Goal: Task Accomplishment & Management: Complete application form

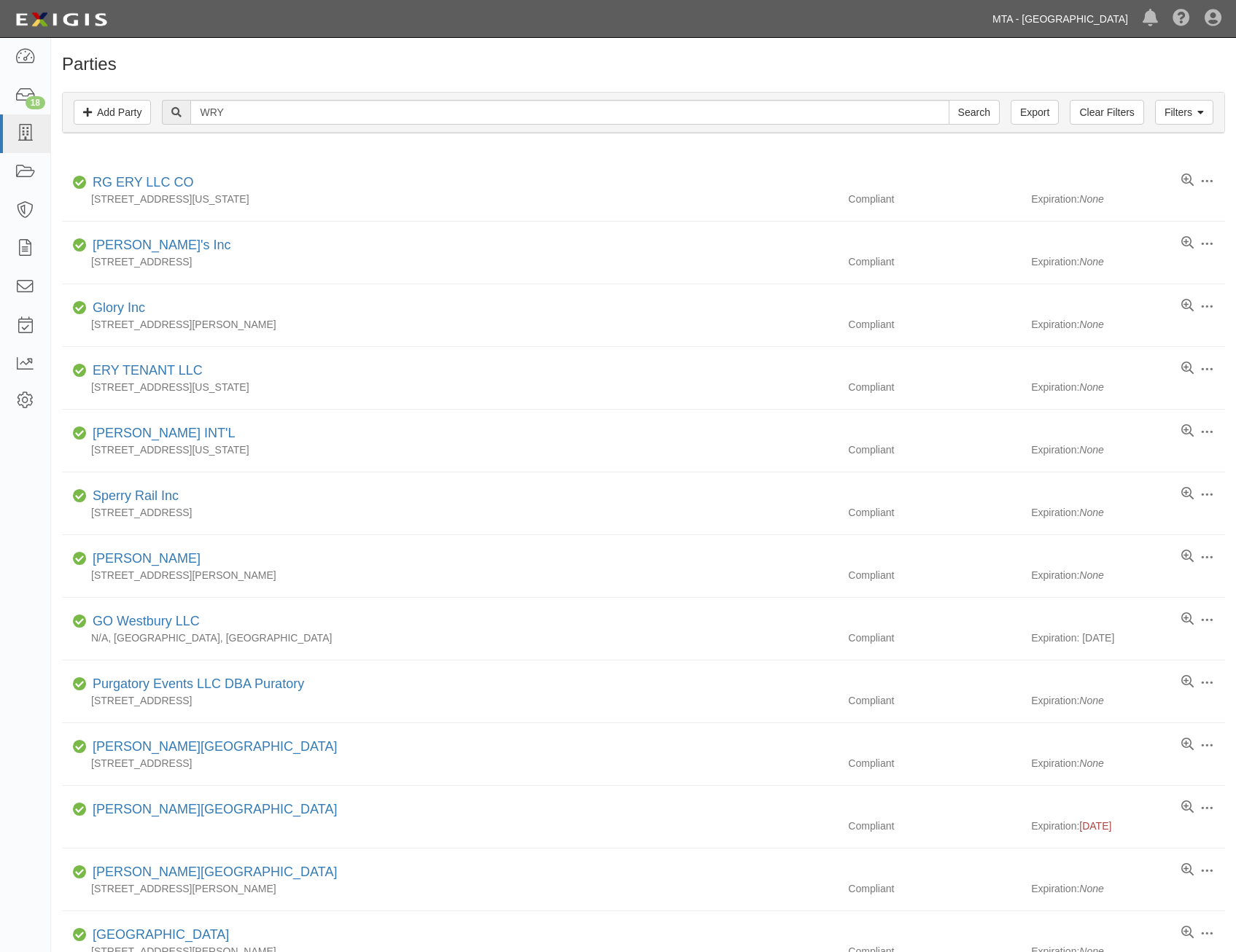
click at [1066, 17] on link "MTA - [GEOGRAPHIC_DATA]" at bounding box center [1060, 19] width 150 height 29
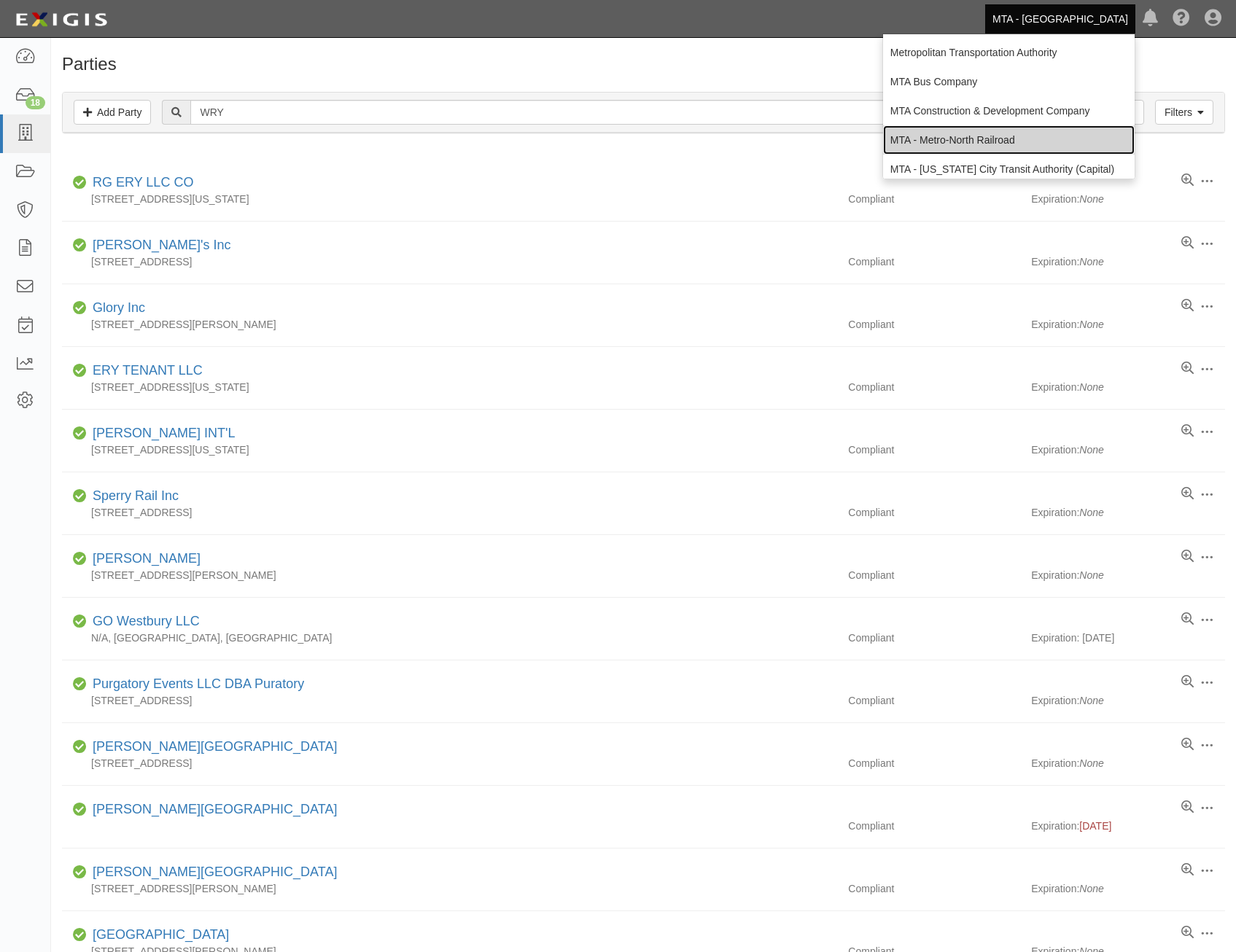
click at [1045, 134] on link "MTA - Metro-North Railroad" at bounding box center [1008, 139] width 252 height 29
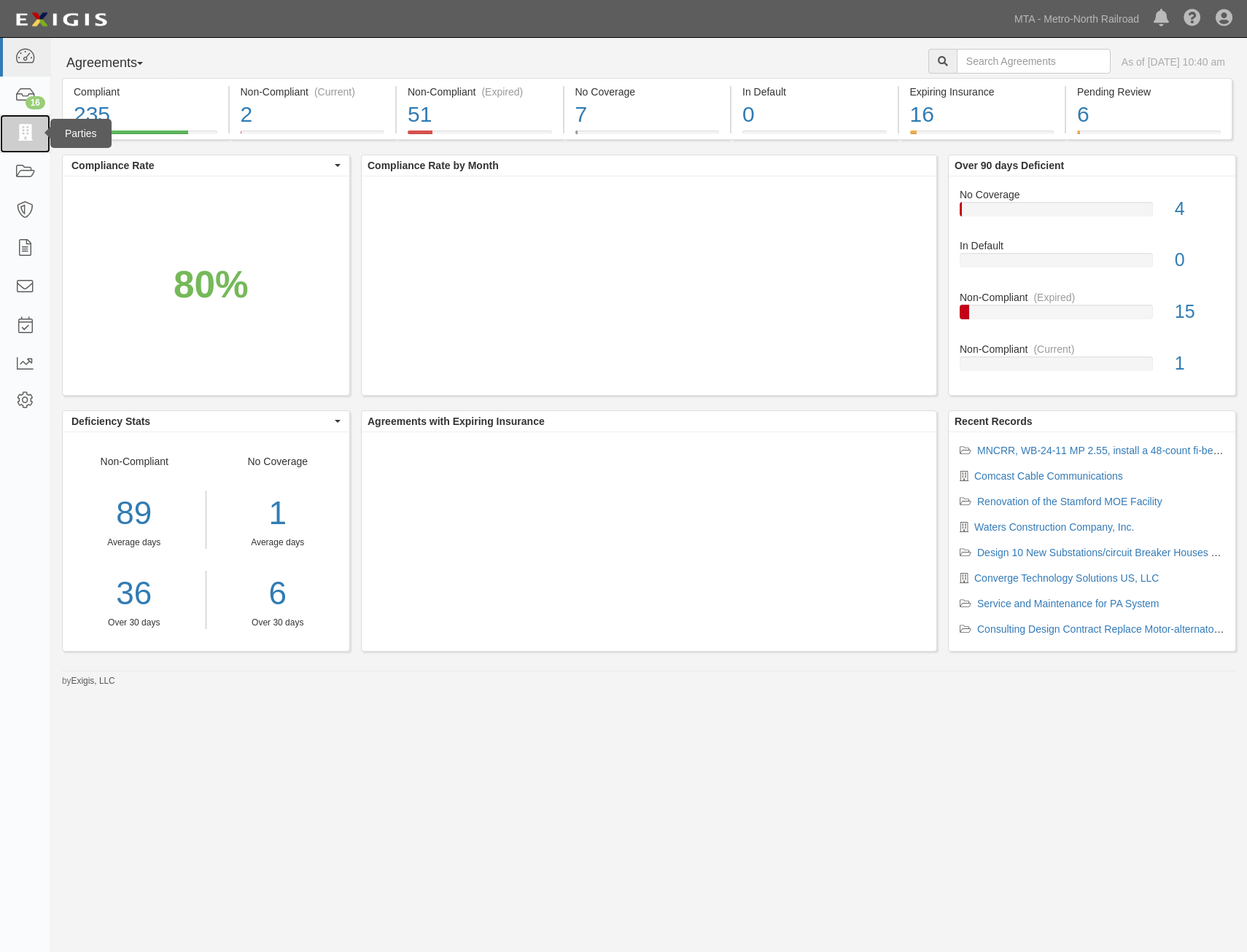
click at [29, 138] on icon at bounding box center [25, 134] width 20 height 17
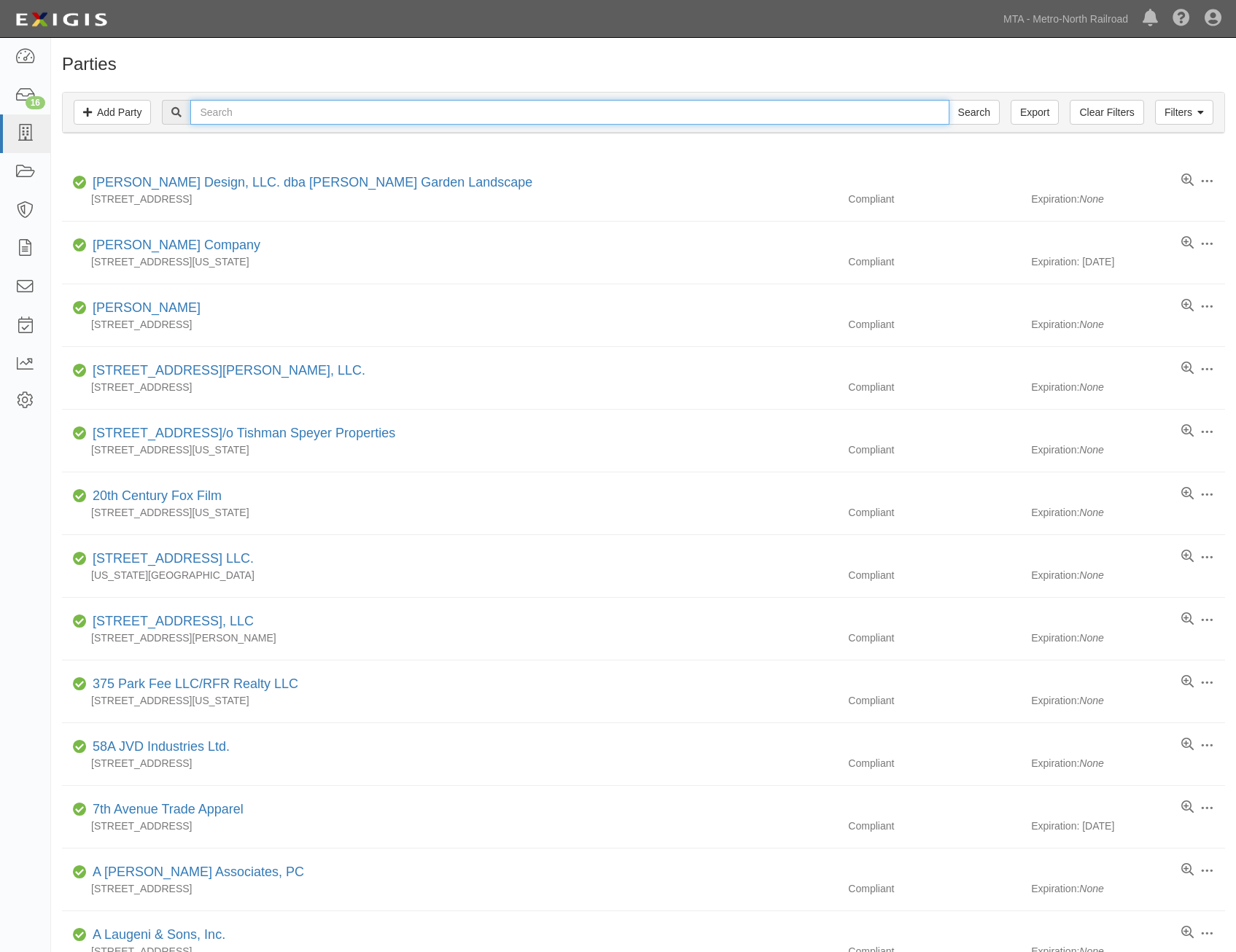
click at [408, 108] on input "text" at bounding box center [569, 112] width 758 height 25
type input "ELQ"
click at [949, 100] on input "Search" at bounding box center [975, 112] width 51 height 25
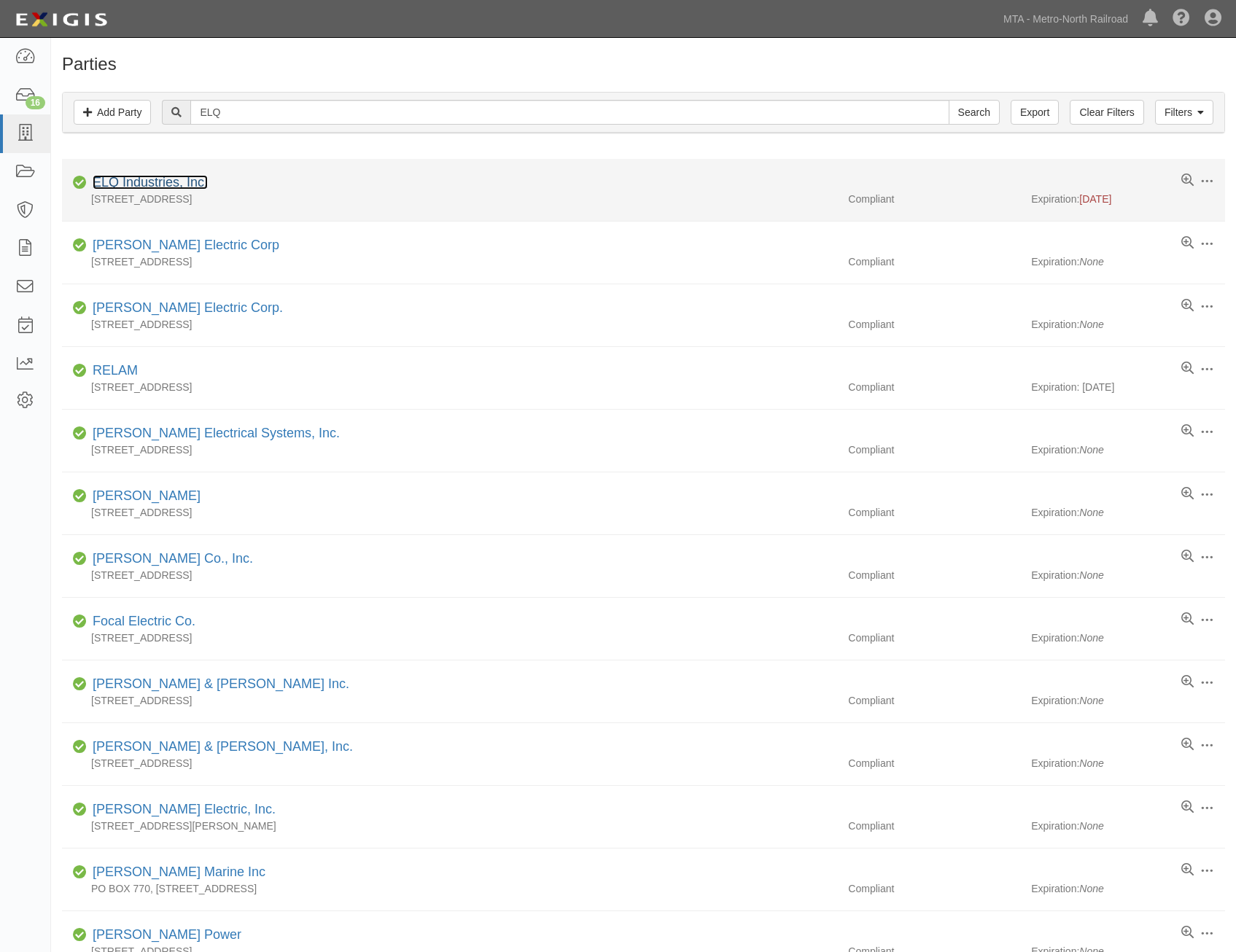
click at [174, 188] on link "ELQ Industries, Inc." at bounding box center [150, 182] width 115 height 15
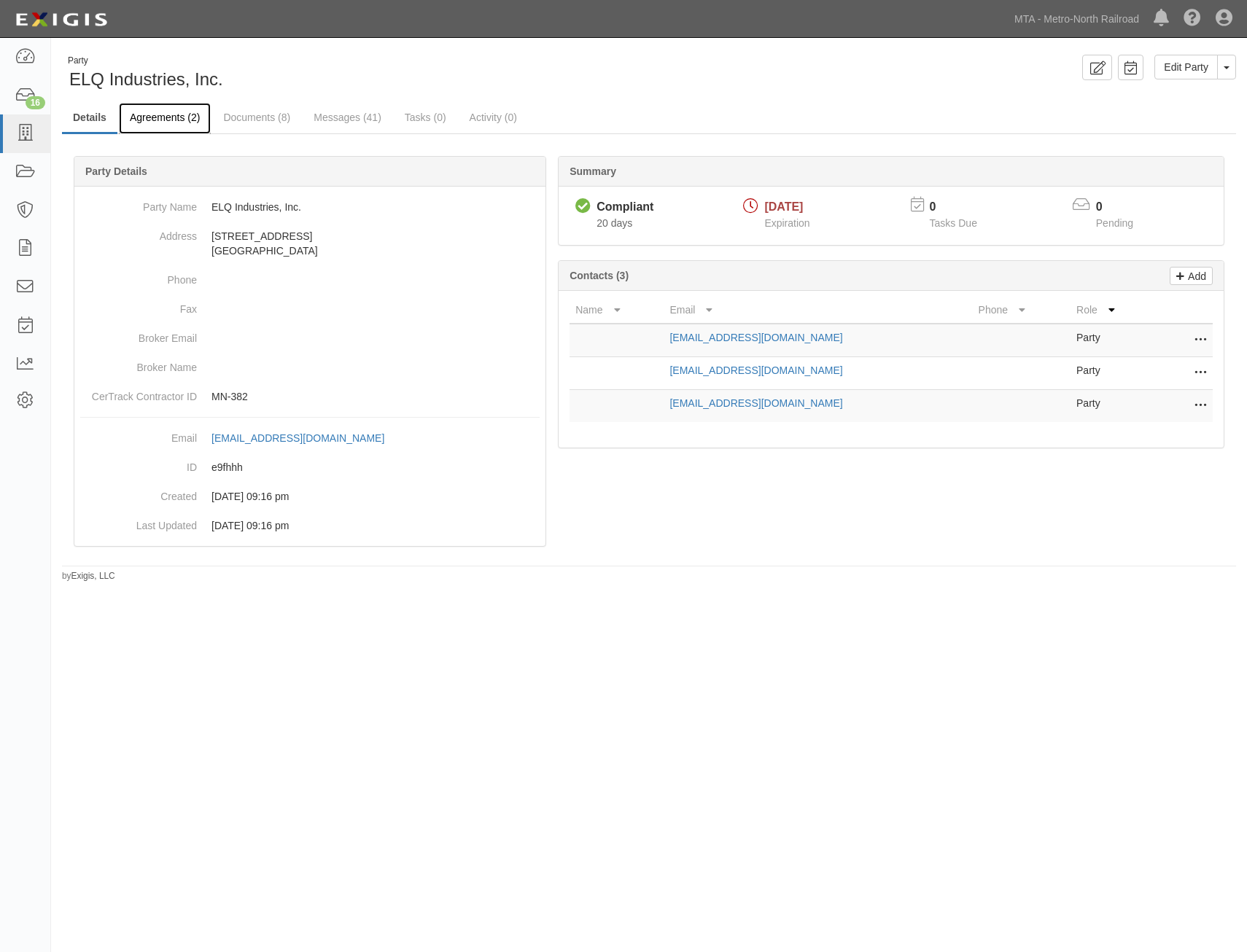
click at [188, 129] on link "Agreements (2)" at bounding box center [165, 118] width 92 height 31
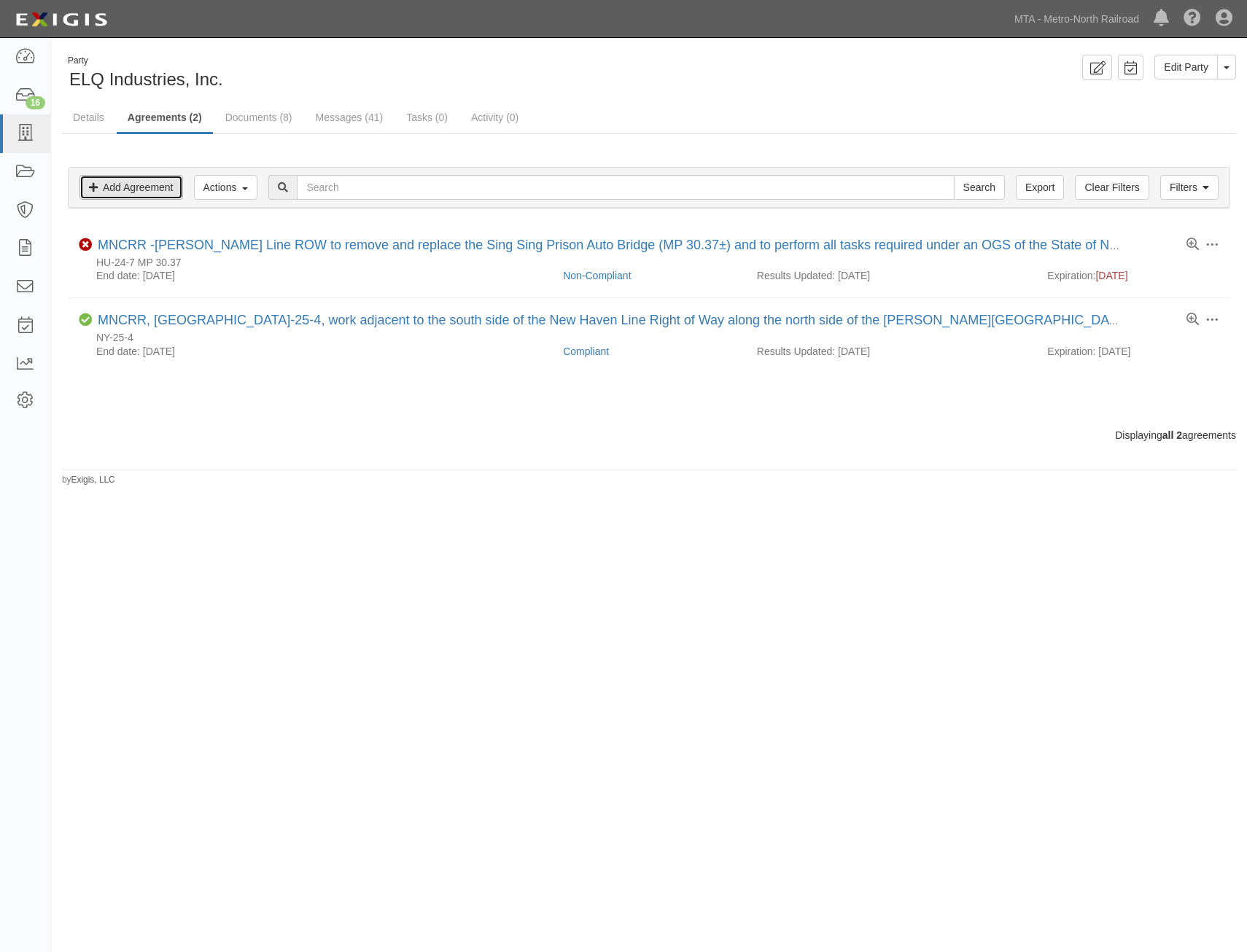
click at [156, 199] on link "Add Agreement" at bounding box center [131, 188] width 104 height 25
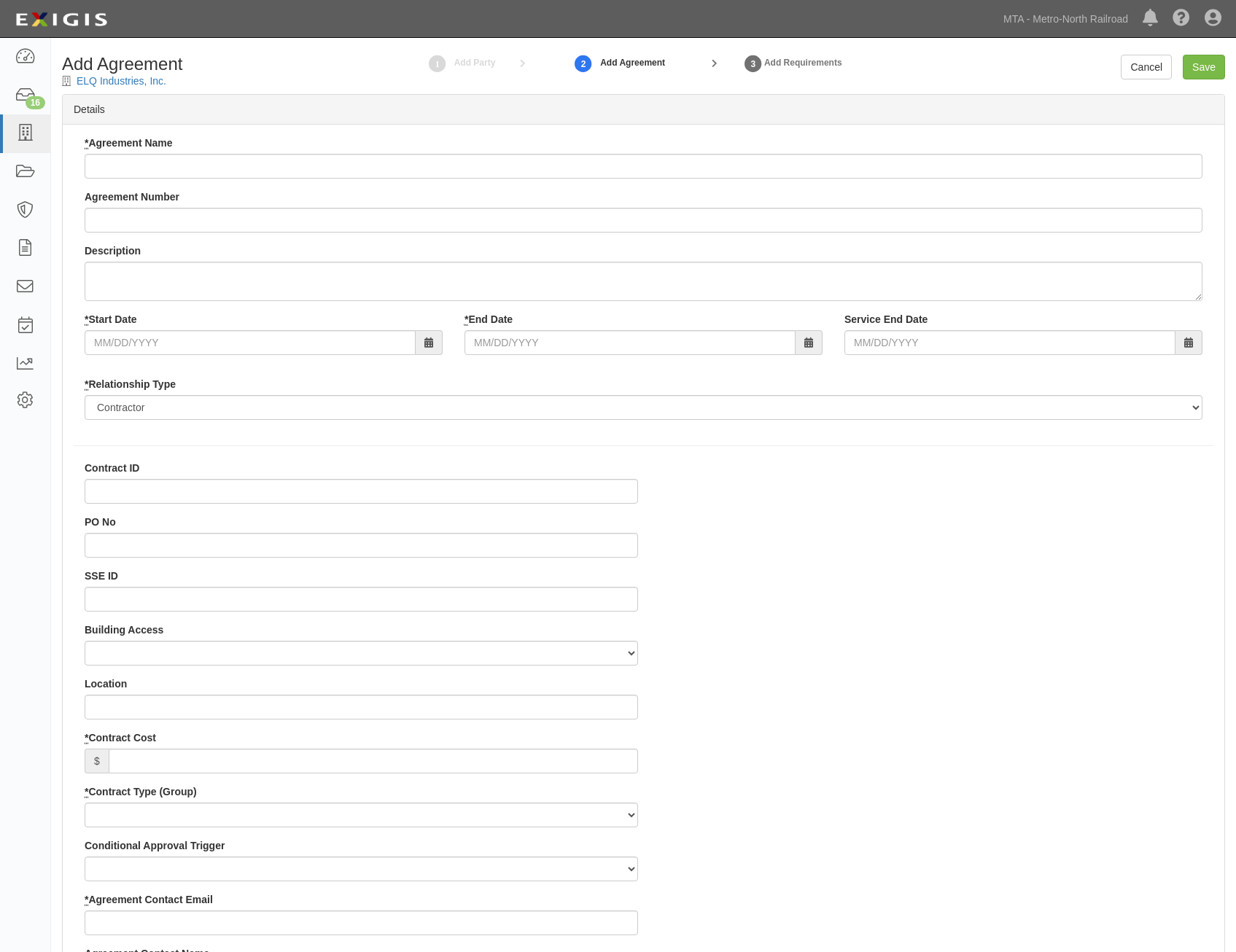
select select
click at [500, 157] on input "* Agreement Name" at bounding box center [644, 166] width 1118 height 25
paste input "HU-25-7 MP 19.55"
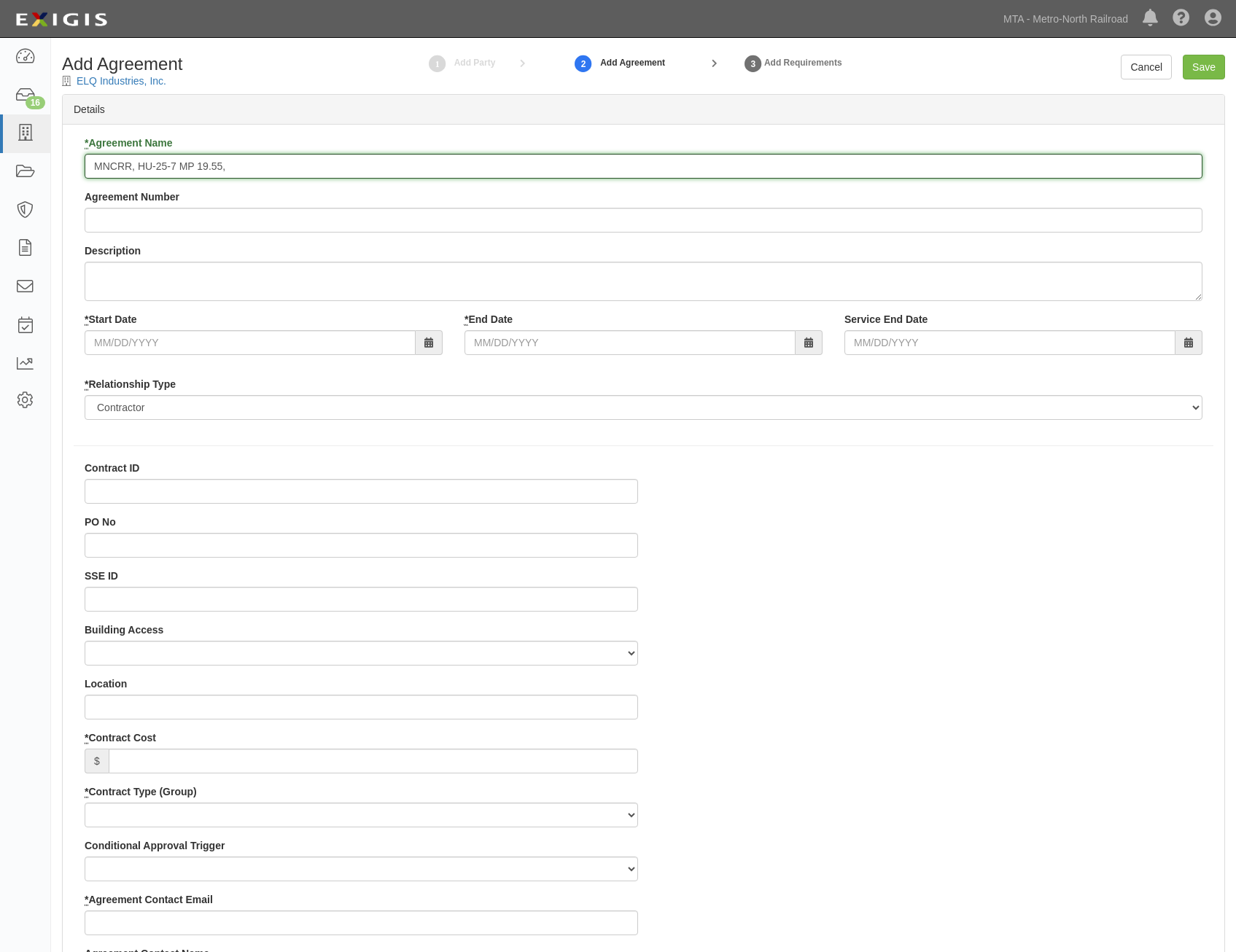
click at [710, 167] on input "MNCRR, HU-25-7 MP 19.55," at bounding box center [644, 166] width 1118 height 25
paste input "erect a scaffolding to re-move and install one (1) 8-inch plug valve and flange…"
type input "MNCRR, HU-25-7 MP 19.55, erect a scaffolding to re-move and install one (1) 8-i…"
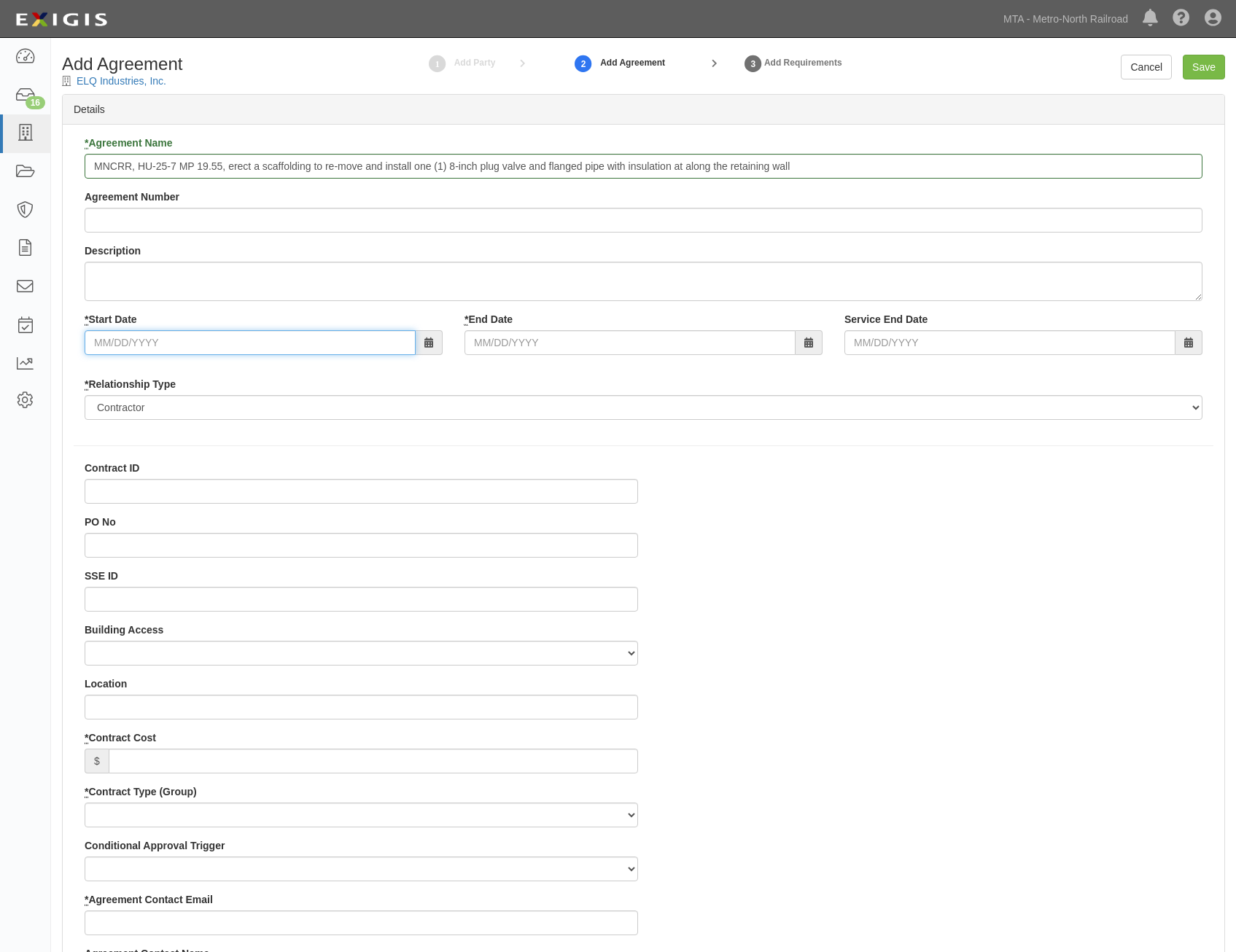
click at [309, 341] on input "* Start Date" at bounding box center [250, 343] width 331 height 25
type input "08/01/2025"
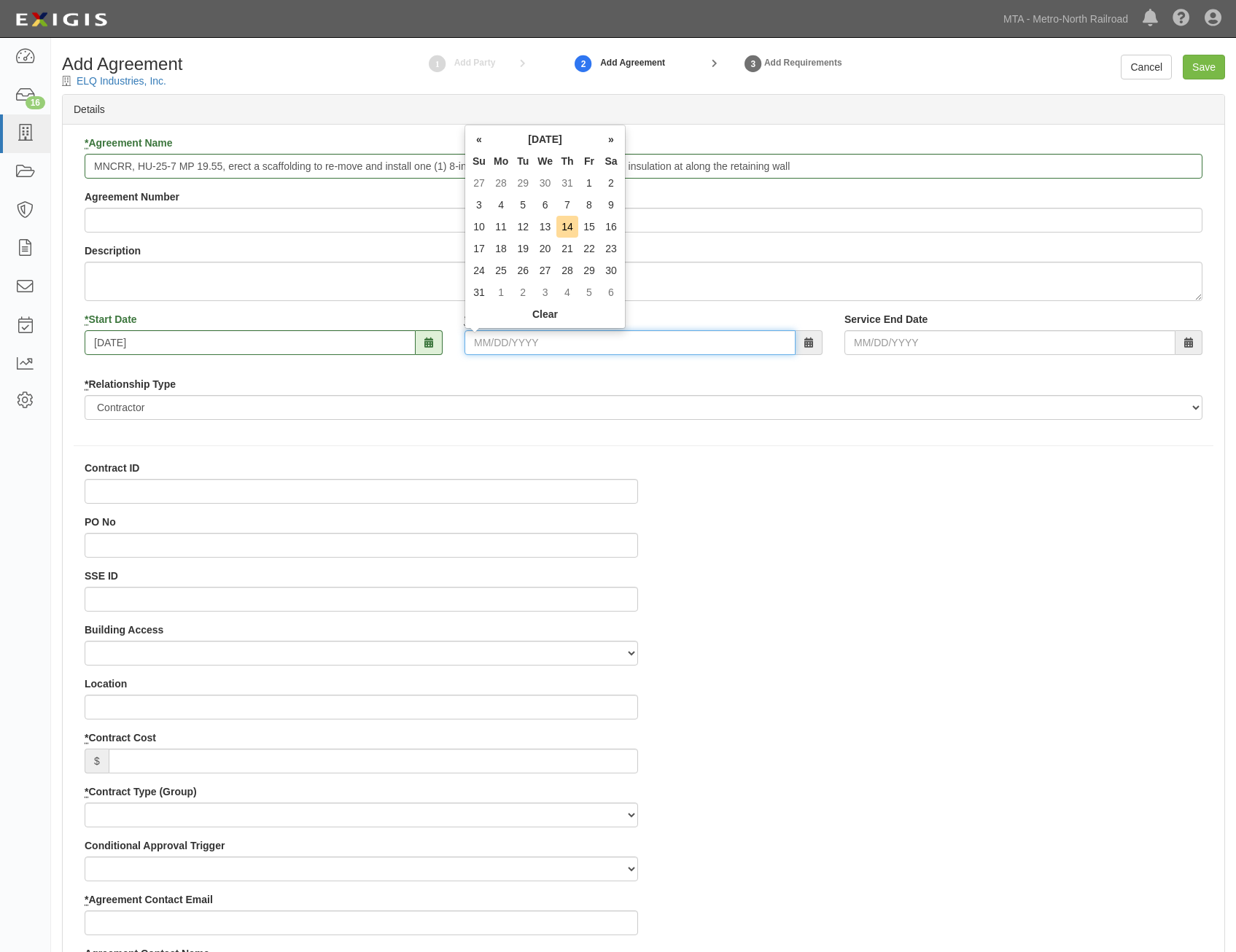
click at [616, 349] on input "* End Date" at bounding box center [630, 343] width 331 height 25
type input "12/31/2026"
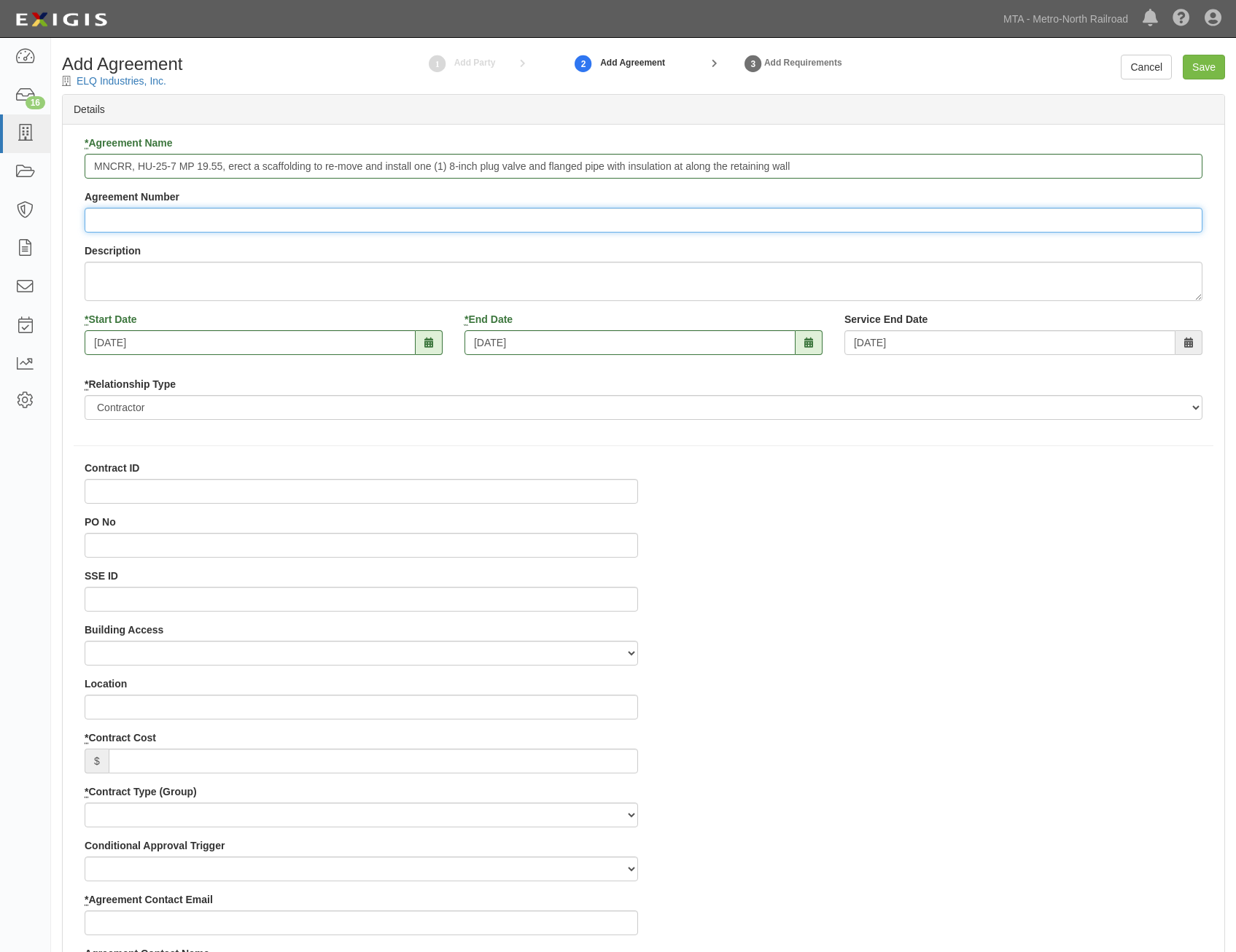
click at [779, 230] on input "Agreement Number" at bounding box center [644, 220] width 1118 height 25
paste input "HU-25-7 MP 19.55"
type input "HU-25-7 MP 19.55"
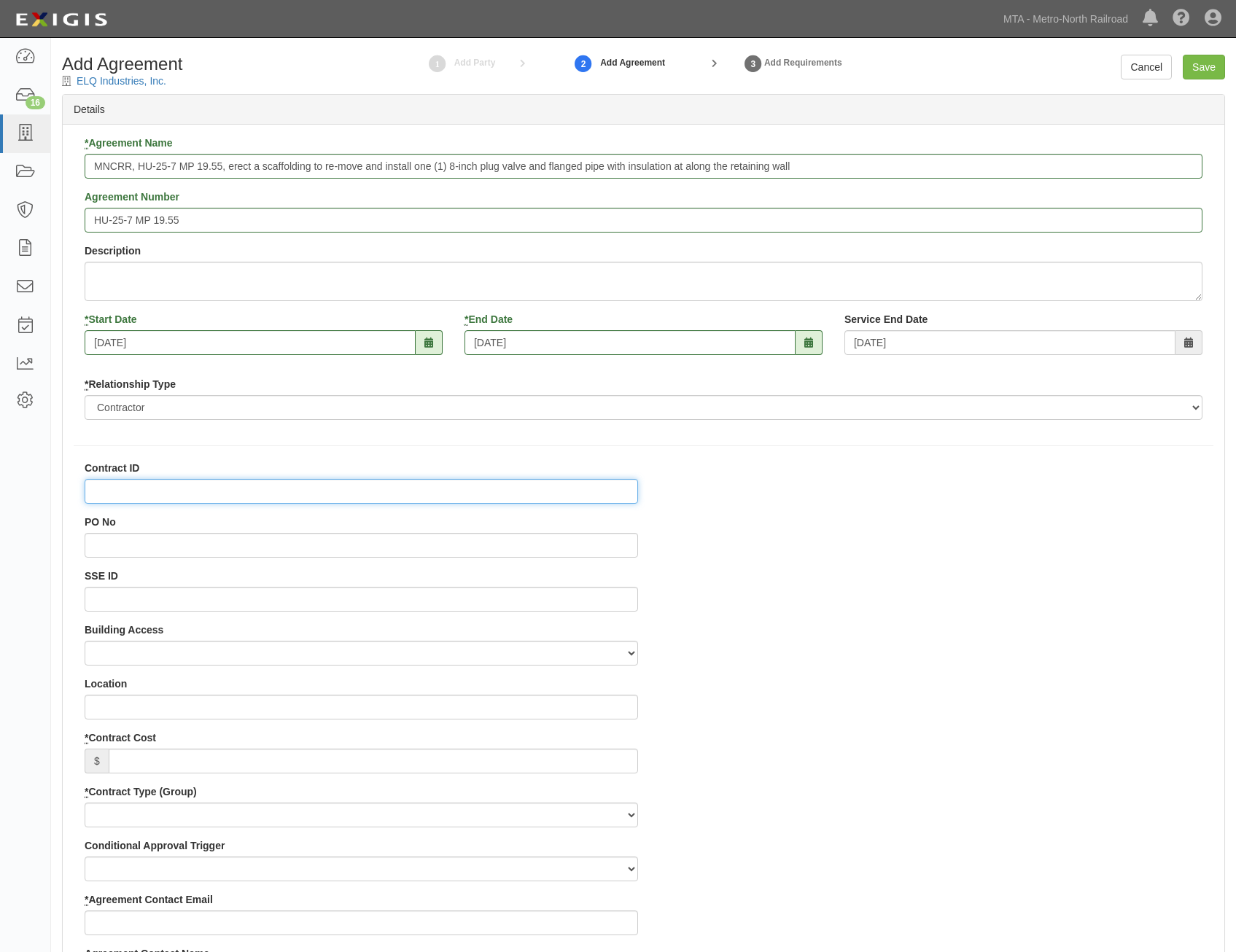
click at [517, 484] on input "Contract ID" at bounding box center [362, 492] width 553 height 25
paste input "HU-25-7 MP 19.55"
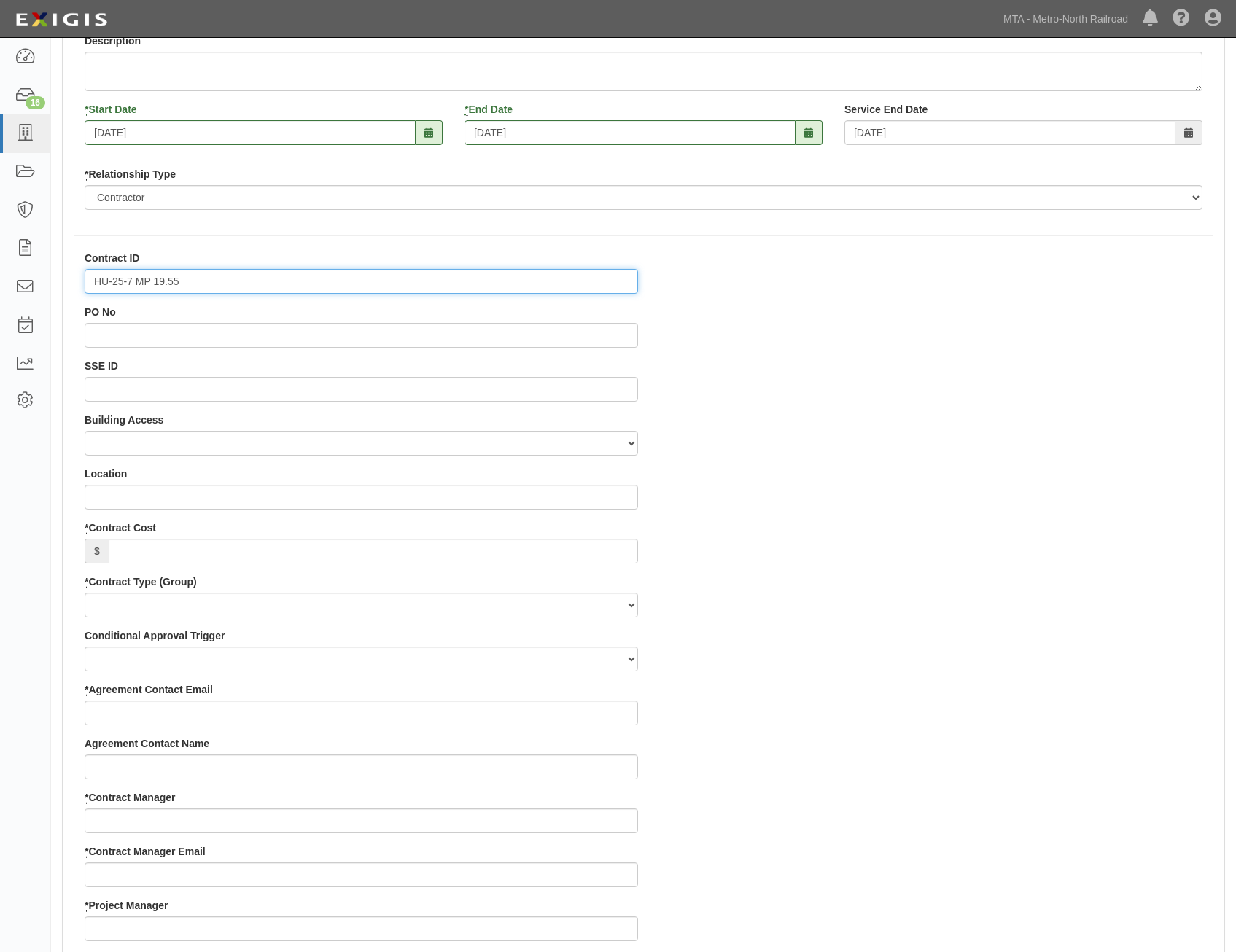
scroll to position [219, 0]
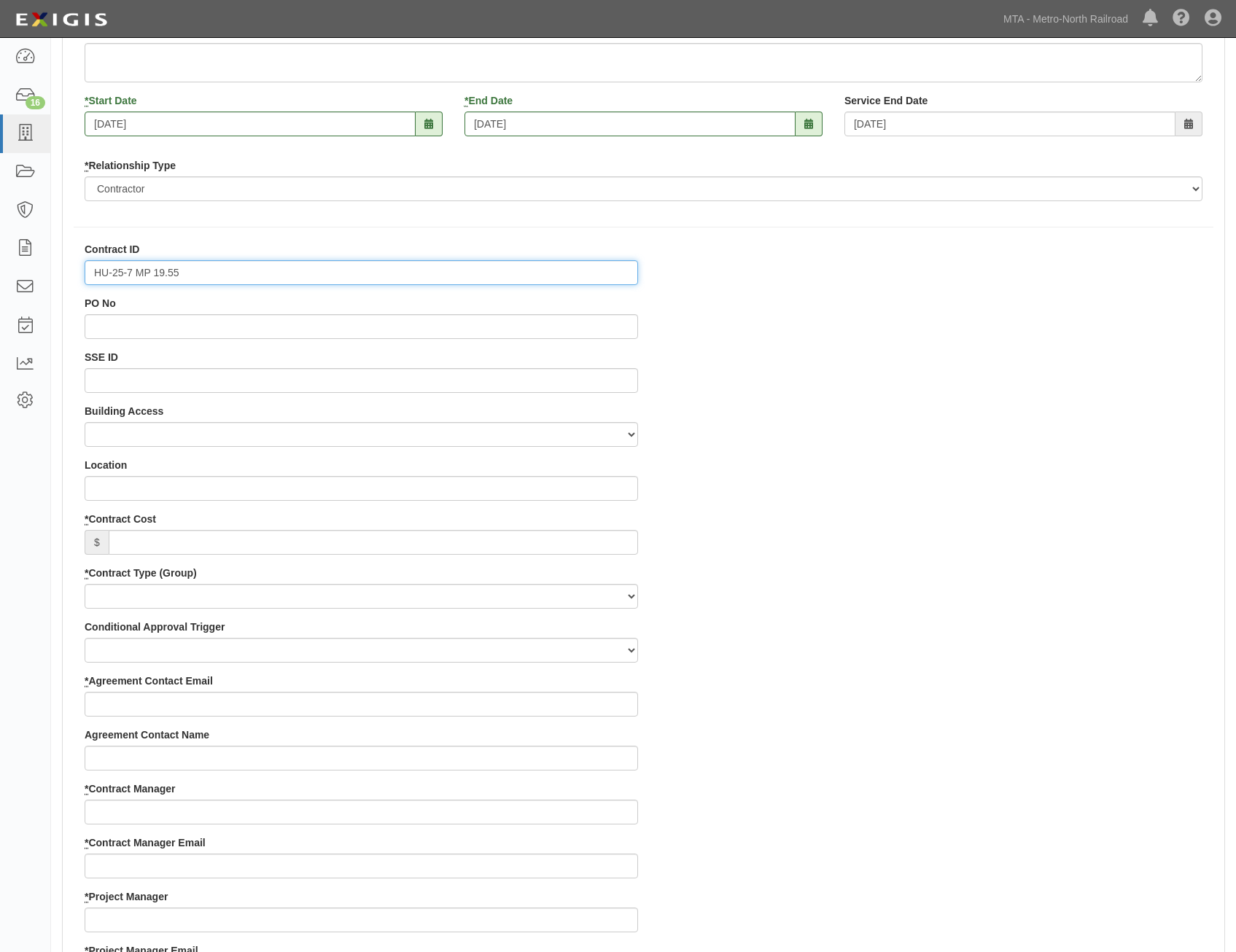
type input "HU-25-7 MP 19.55"
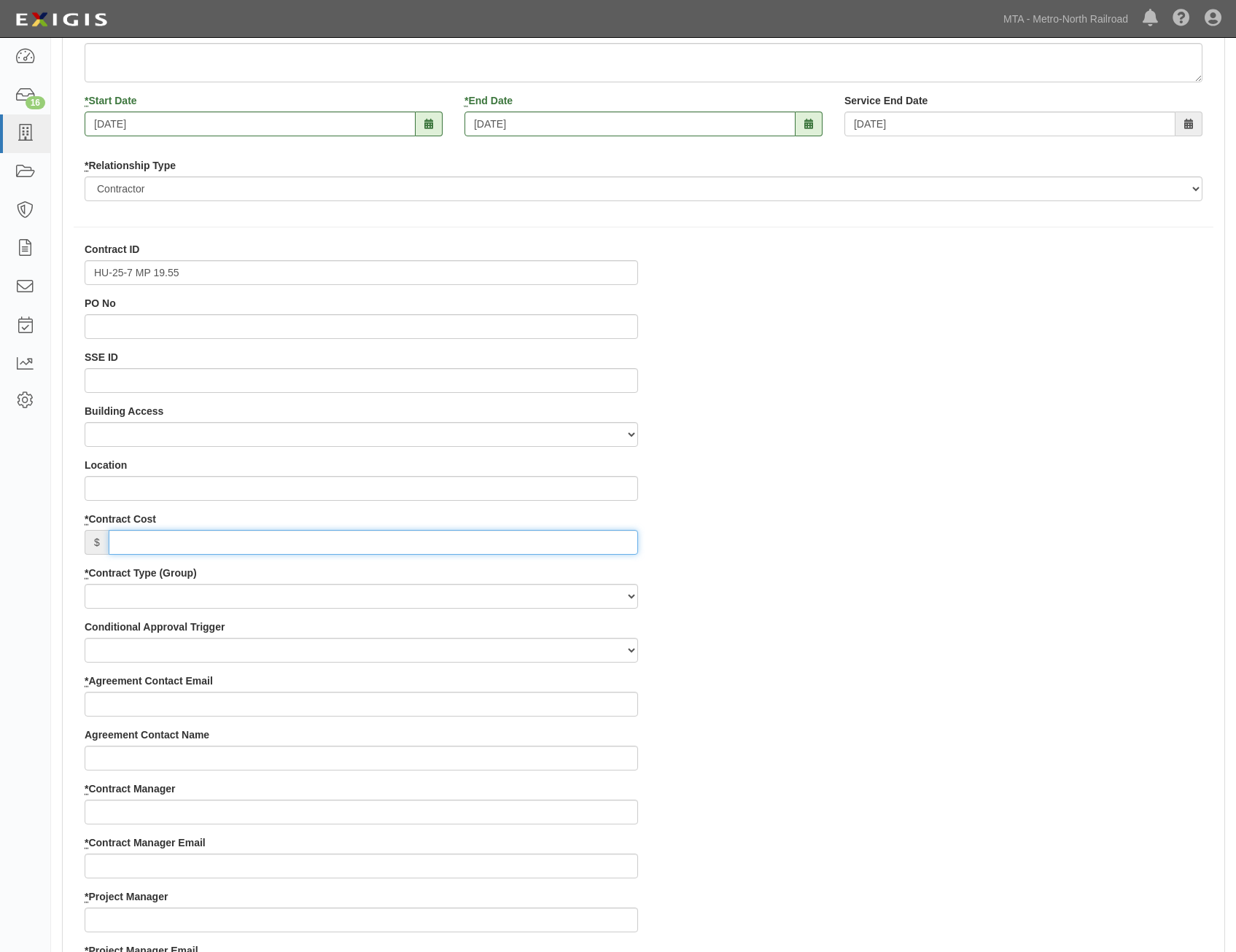
click at [586, 545] on input "* Contract Cost" at bounding box center [373, 542] width 529 height 25
type input "0"
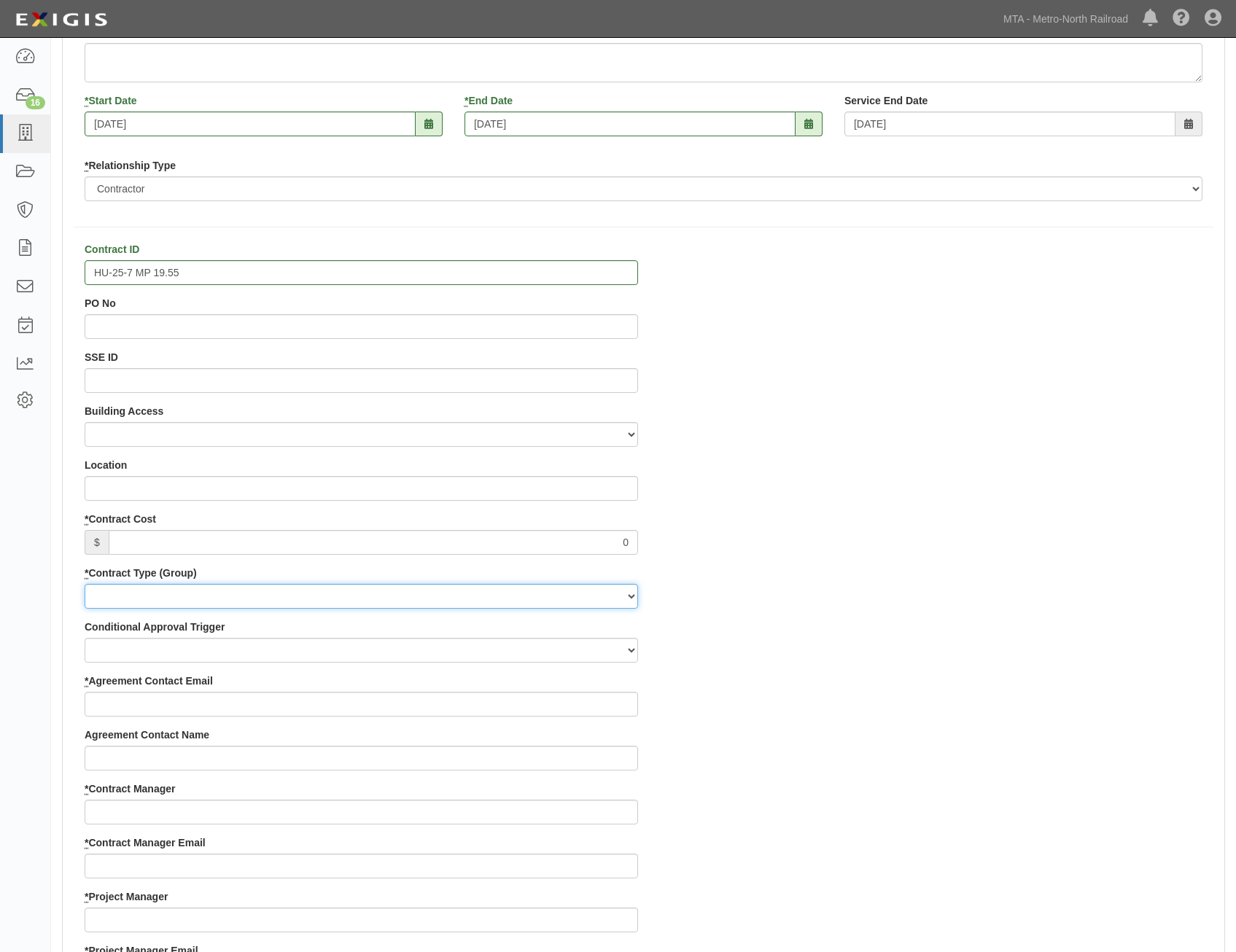
click at [593, 602] on select "Capital Operating Not for Benefit (incls. FA, Entry Permits) Real Estate Other" at bounding box center [362, 597] width 553 height 25
select select "113"
click at [85, 584] on select "Capital Operating Not for Benefit (incls. FA, Entry Permits) Real Estate Other" at bounding box center [362, 597] width 553 height 25
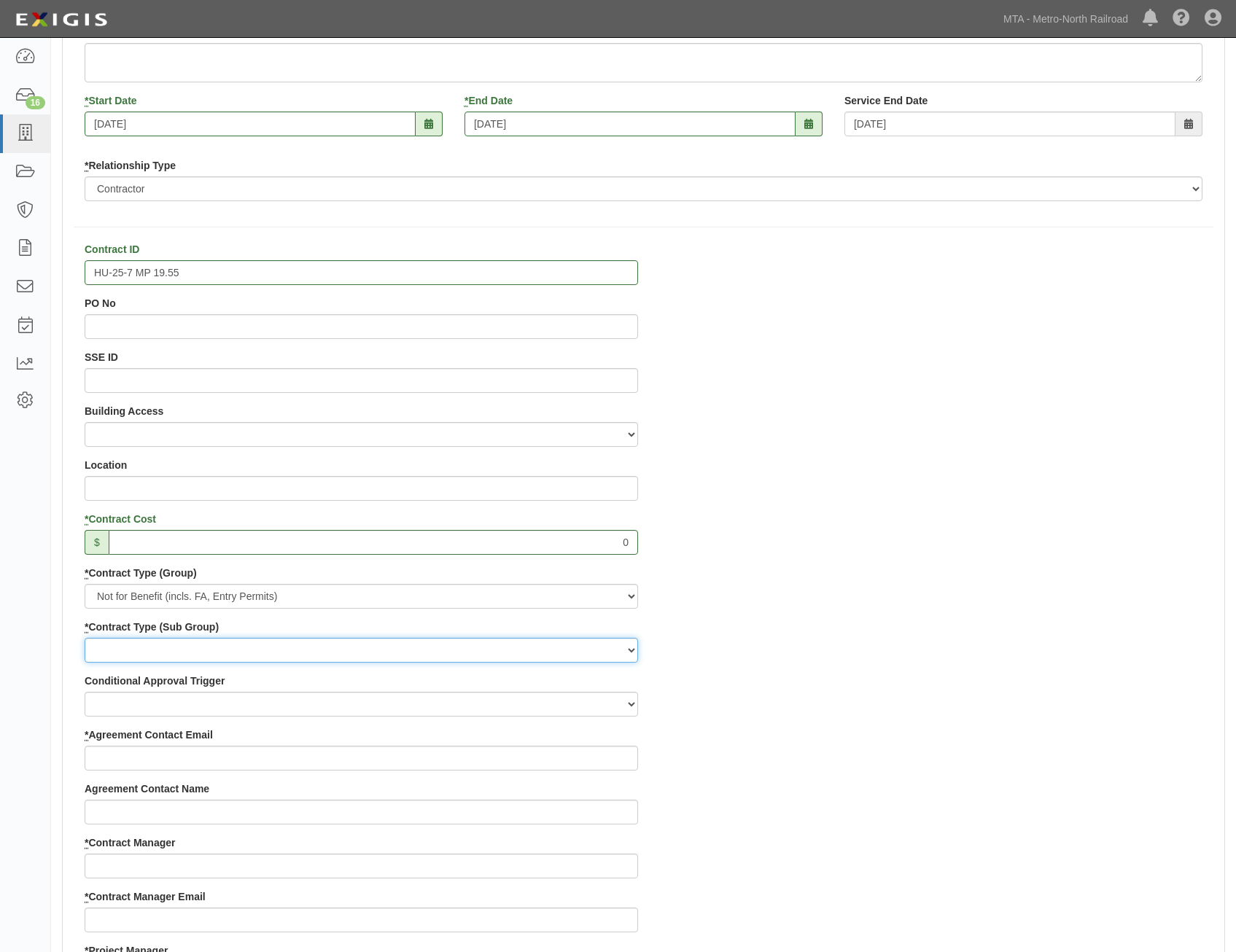
click at [599, 651] on select "Entry Permits Film Special Events Force Account (NYSDOT, CDOT, Other) NYS DEC O…" at bounding box center [362, 651] width 553 height 25
select select "210"
click at [85, 638] on select "Entry Permits Film Special Events Force Account (NYSDOT, CDOT, Other) NYS DEC O…" at bounding box center [362, 651] width 553 height 25
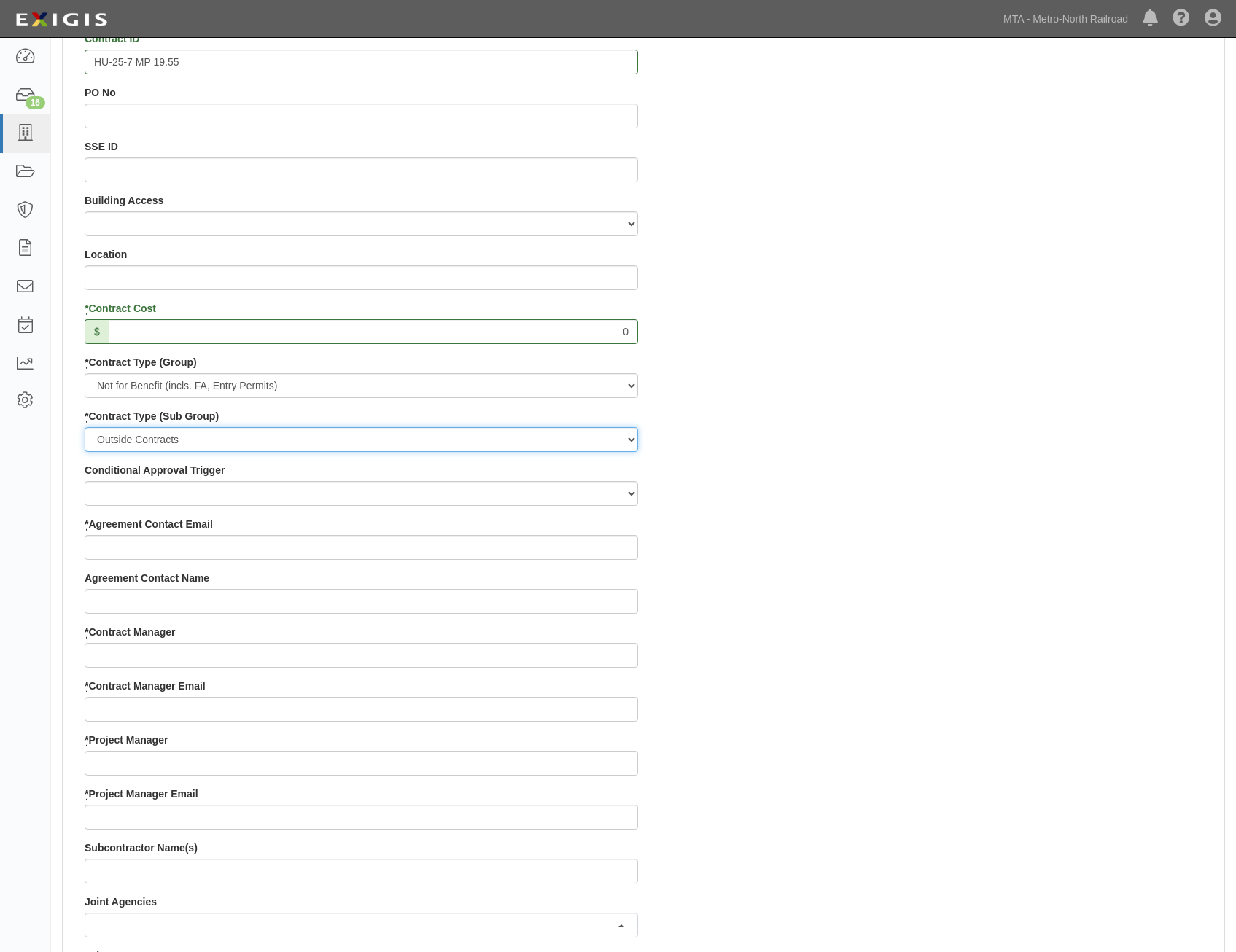
scroll to position [438, 0]
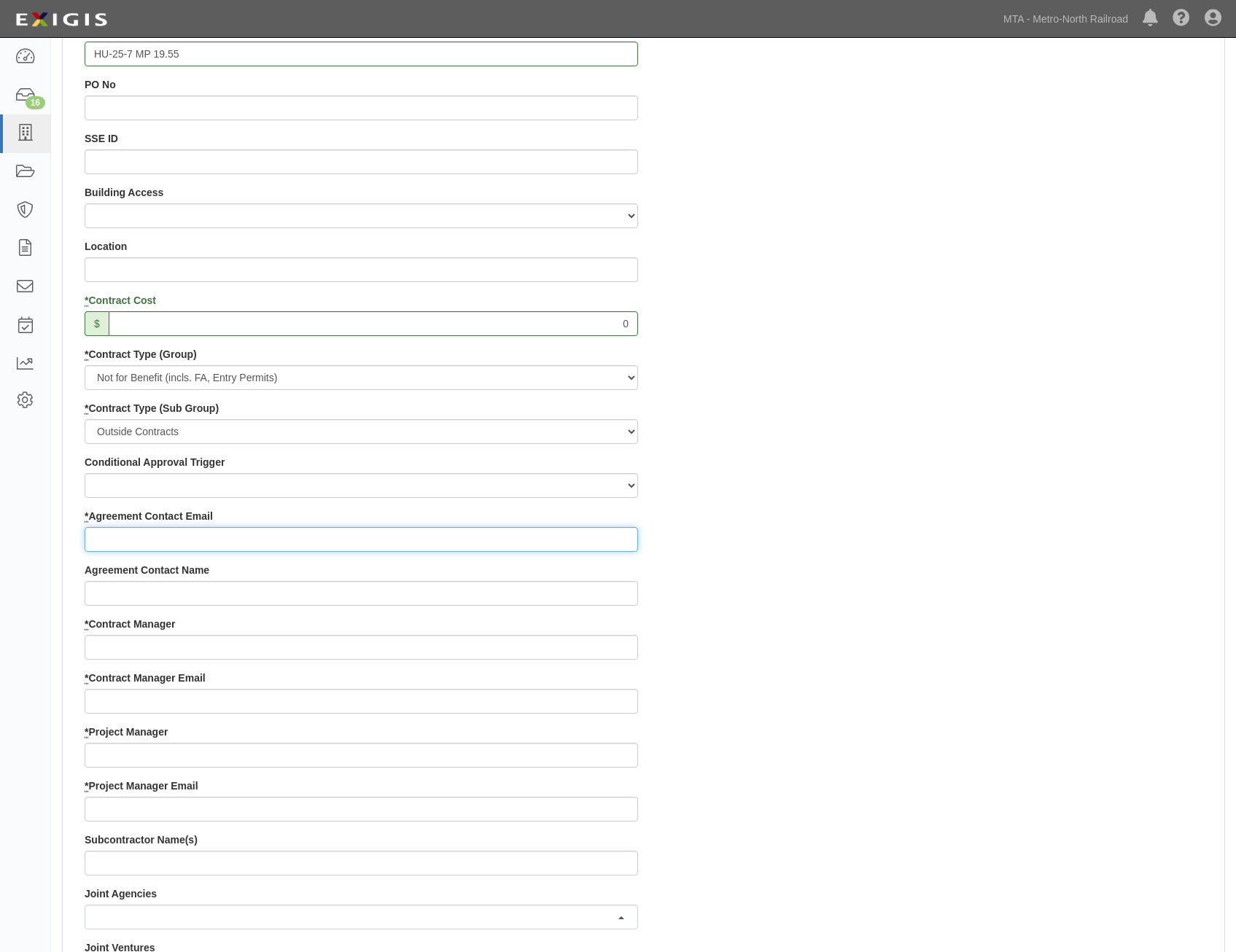
click at [596, 544] on input "* Agreement Contact Email" at bounding box center [362, 540] width 553 height 25
paste input "pragone@elqindustries.com"
type input "pragone@elqindustries.com"
click at [807, 584] on div "Contract ID HU-25-7 MP 19.55 PO No SSE ID Building Access 2 Broadway 341/345/34…" at bounding box center [643, 725] width 1162 height 1403
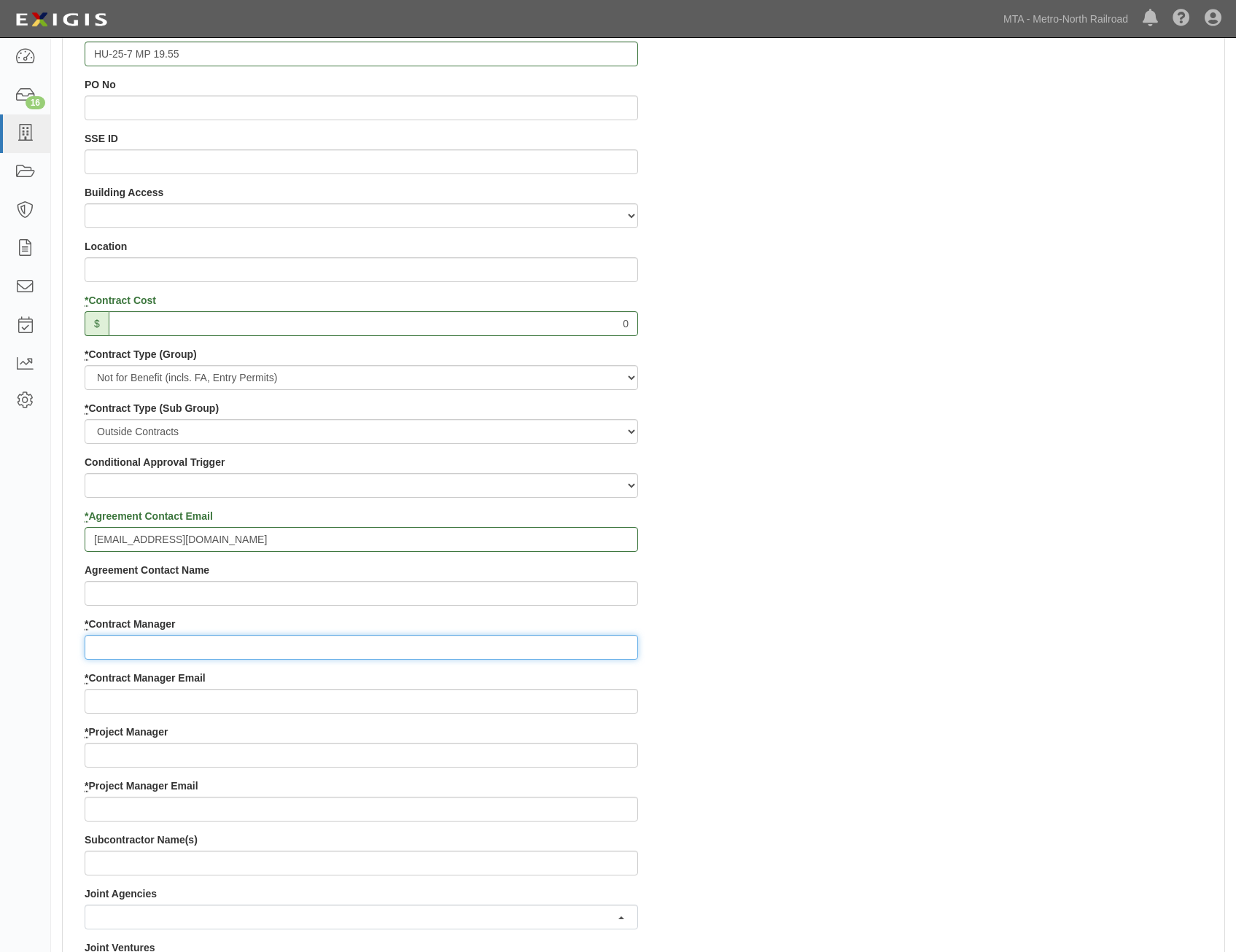
click at [548, 638] on input "* Contract Manager" at bounding box center [362, 647] width 553 height 25
paste input "Lorna Pryce"
type input "Lorna Pryce"
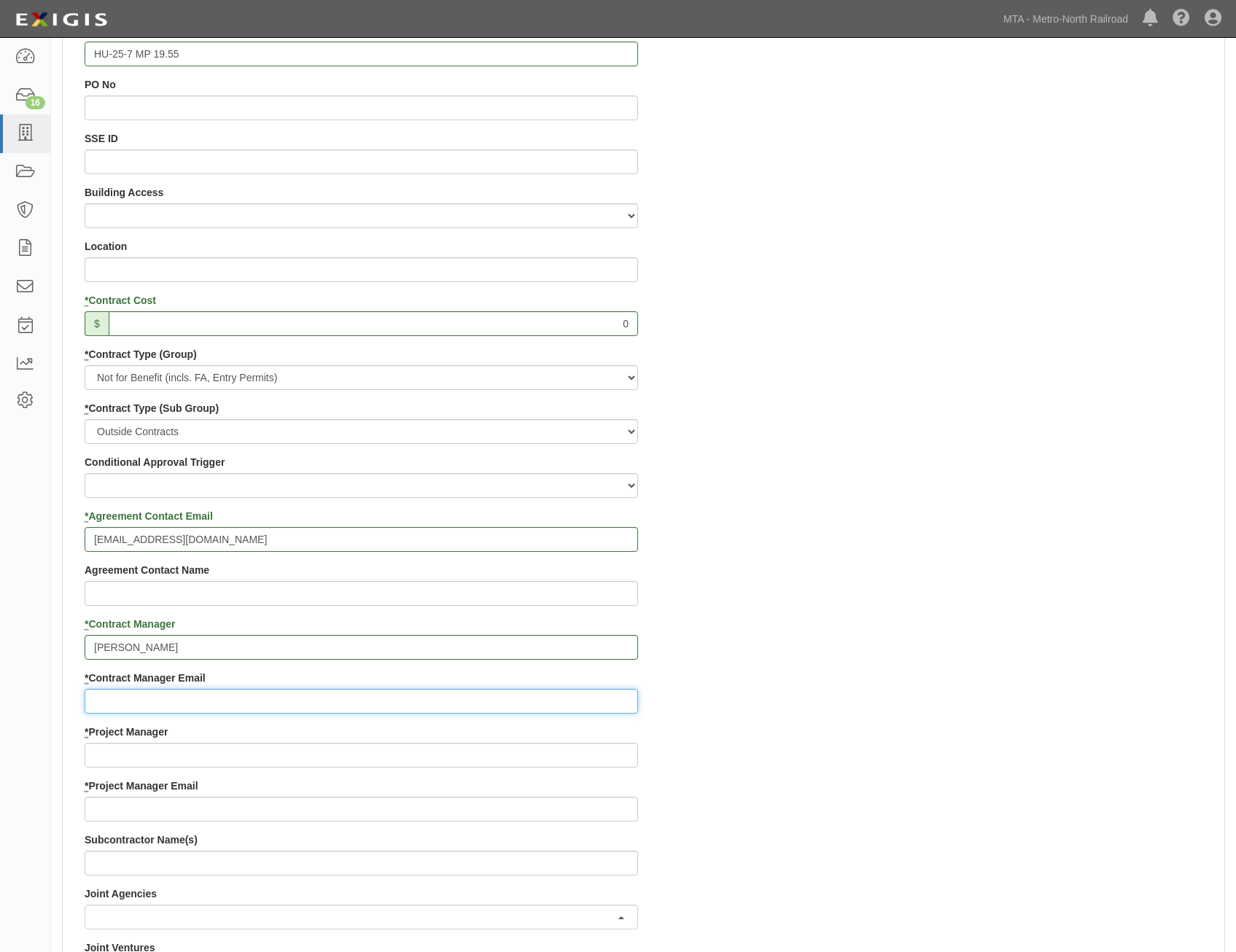
click at [515, 705] on input "* Contract Manager Email" at bounding box center [362, 701] width 553 height 25
paste input "lpryce@mnr.org"
type input "lpryce@mnr.org"
click at [876, 575] on div "Contract ID HU-25-7 MP 19.55 PO No SSE ID Building Access 2 Broadway 341/345/34…" at bounding box center [643, 725] width 1162 height 1403
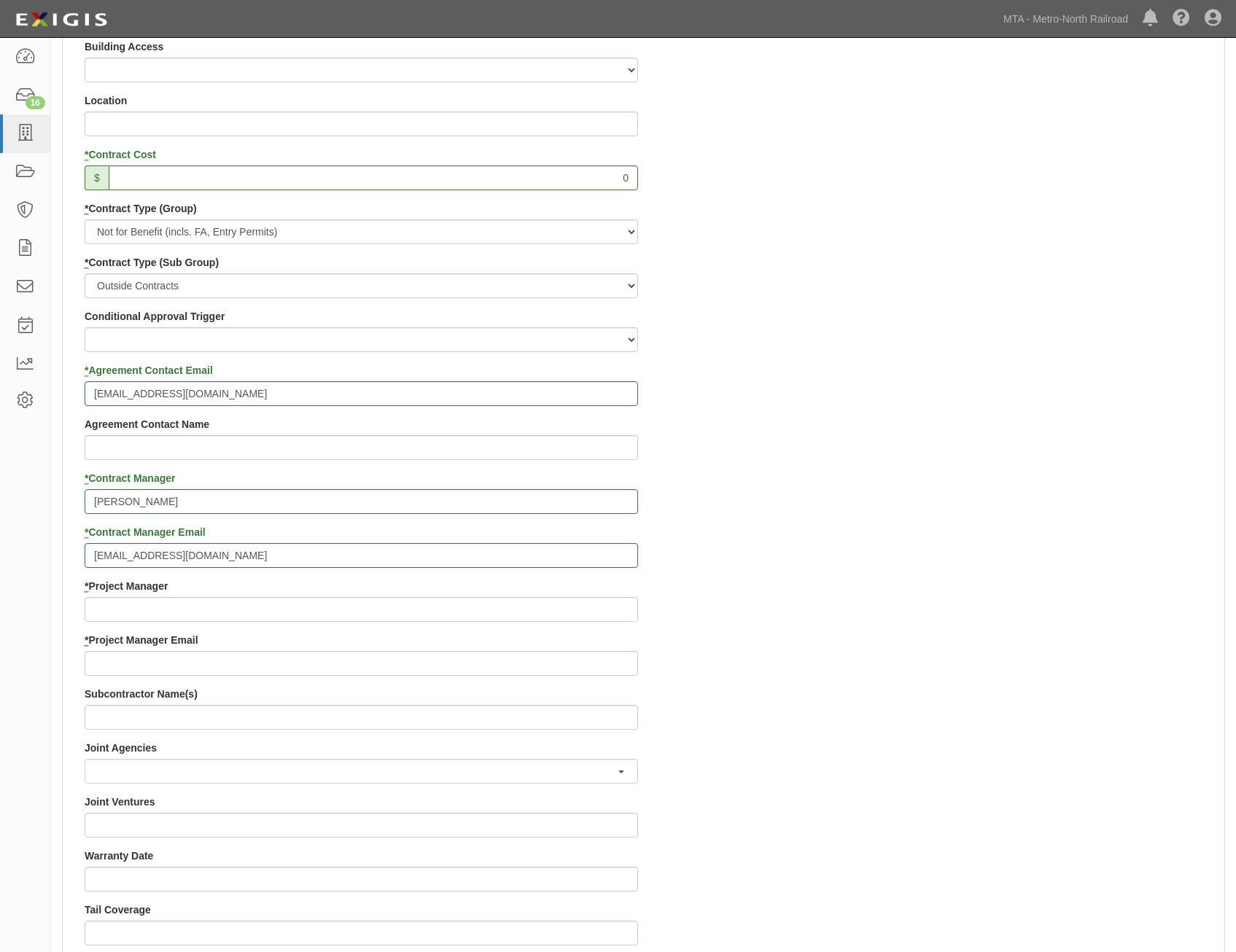
scroll to position [802, 0]
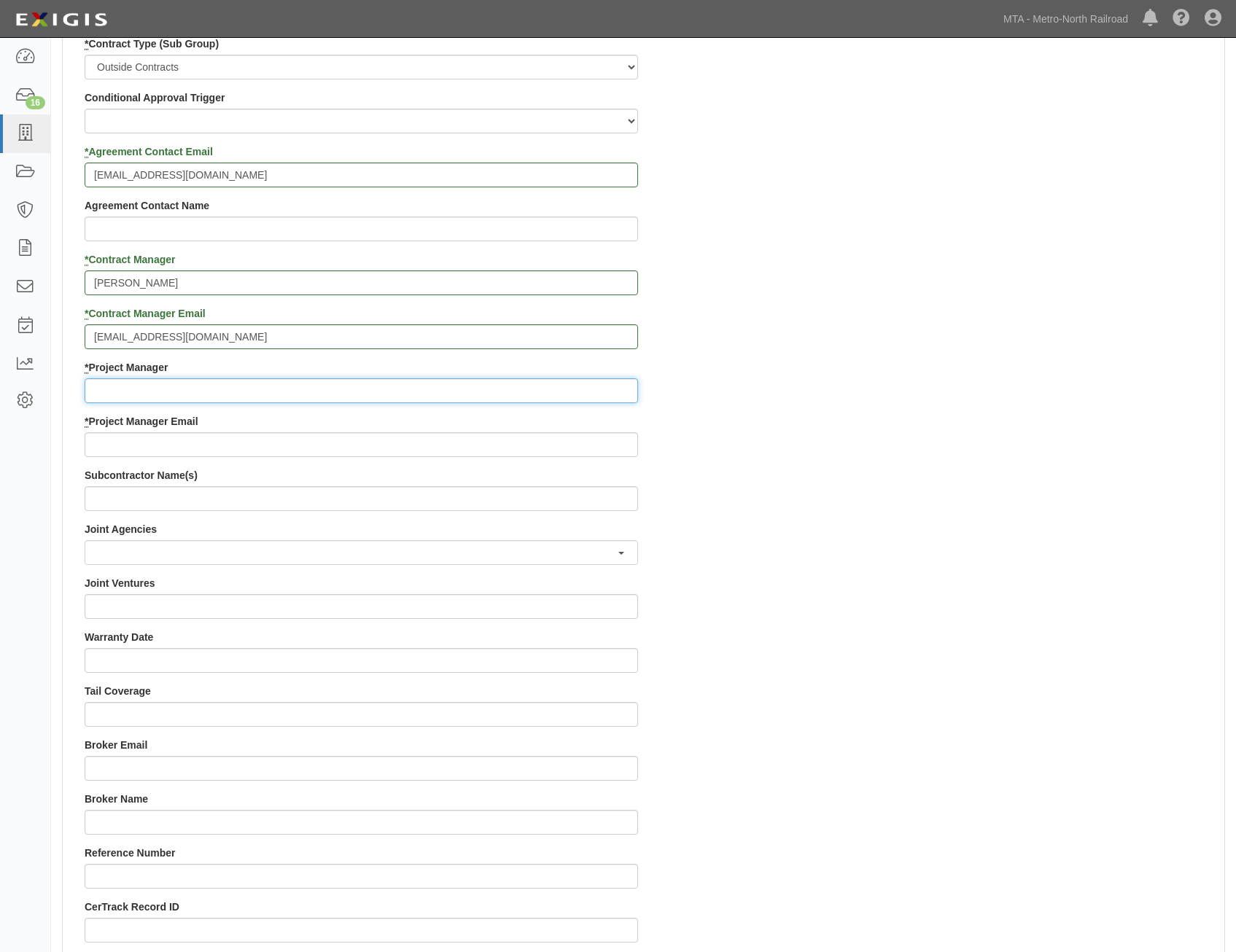
click at [575, 396] on input "* Project Manager" at bounding box center [362, 391] width 553 height 25
paste input "Christopher Norris"
type input "Christopher Norris"
drag, startPoint x: 1037, startPoint y: 478, endPoint x: 1246, endPoint y: 462, distance: 209.6
click at [1143, 466] on div "Contract ID HU-25-7 MP 19.55 PO No SSE ID Building Access 2 Broadway 341/345/34…" at bounding box center [643, 360] width 1162 height 1403
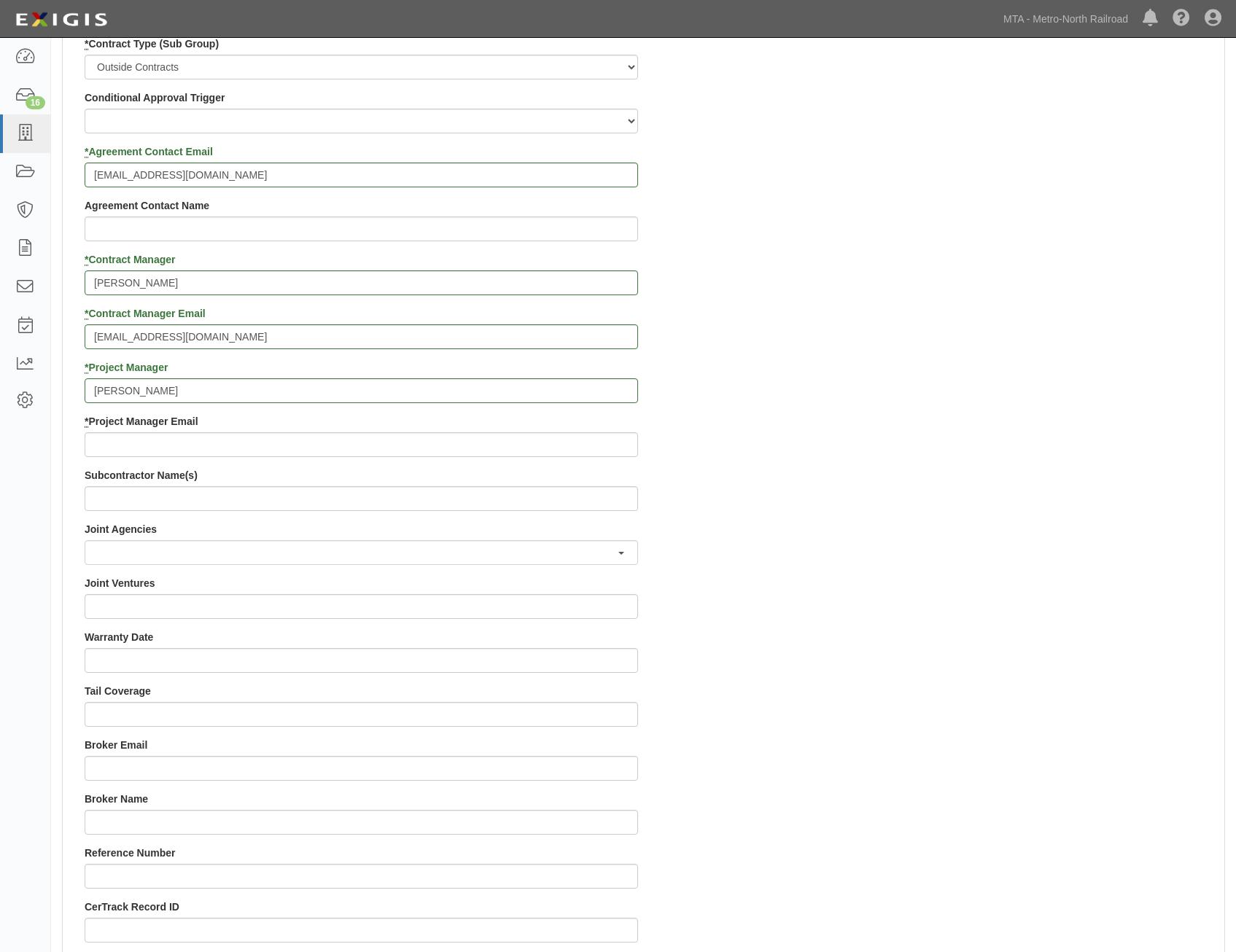
drag, startPoint x: 641, startPoint y: 448, endPoint x: 616, endPoint y: 439, distance: 26.6
click at [635, 446] on div "Contract ID HU-25-7 MP 19.55 PO No SSE ID Building Access 2 Broadway 341/345/34…" at bounding box center [362, 360] width 575 height 1403
click at [616, 439] on input "* Project Manager Email" at bounding box center [362, 445] width 553 height 25
paste input "cnorris@mnr.org"
type input "cnorris@mnr.org"
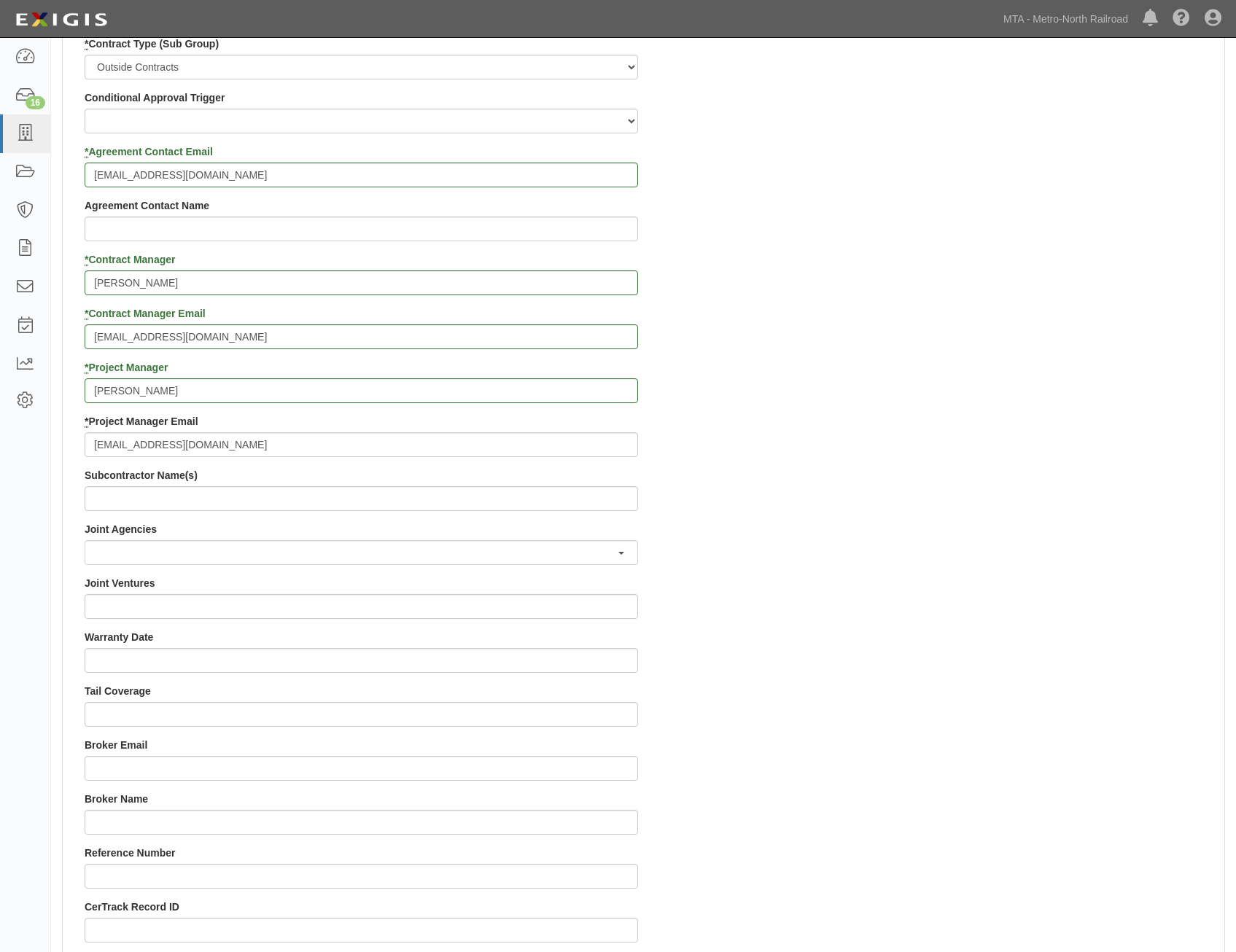
click at [1005, 513] on div "Contract ID HU-25-7 MP 19.55 PO No SSE ID Building Access 2 Broadway 341/345/34…" at bounding box center [643, 360] width 1162 height 1403
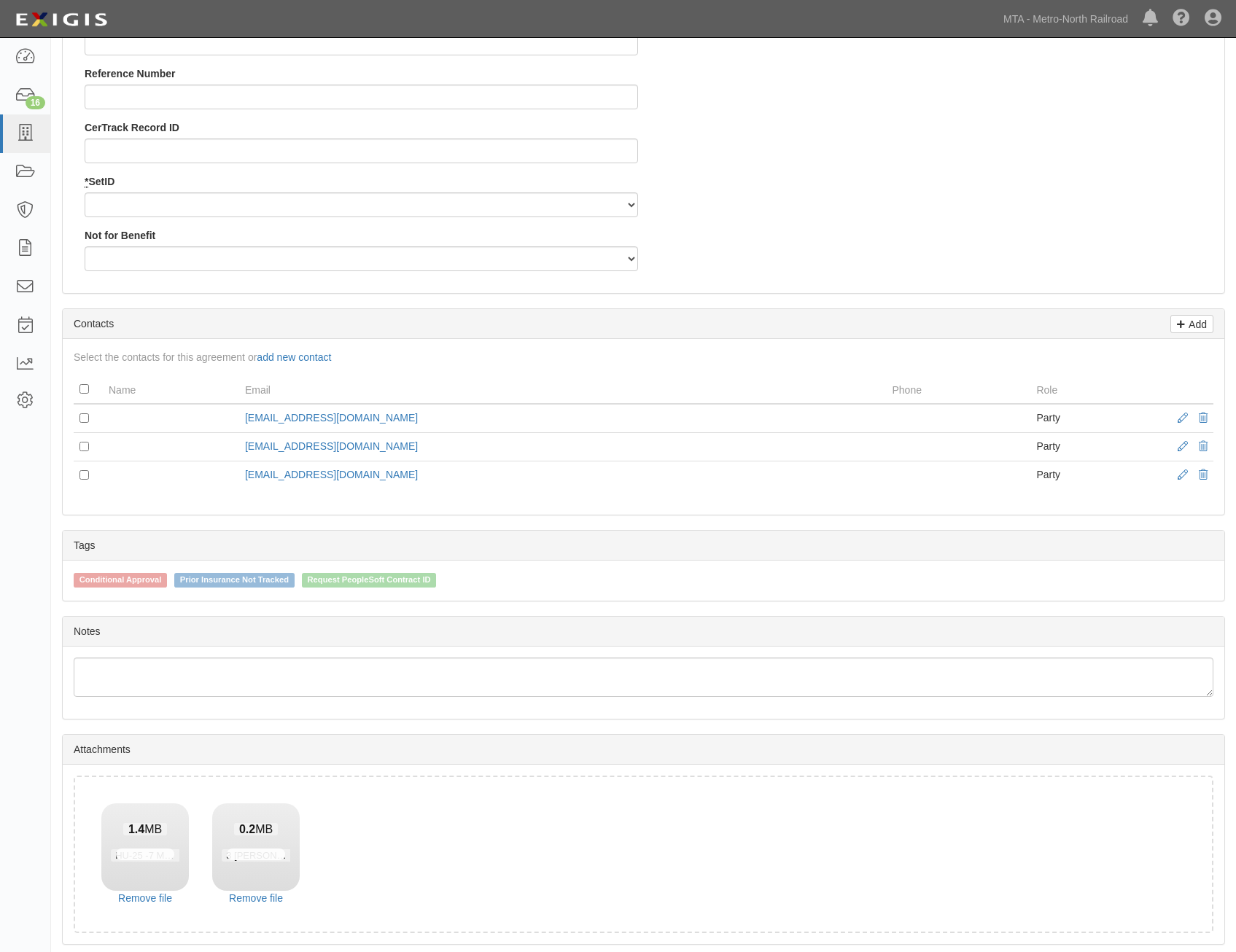
scroll to position [1634, 0]
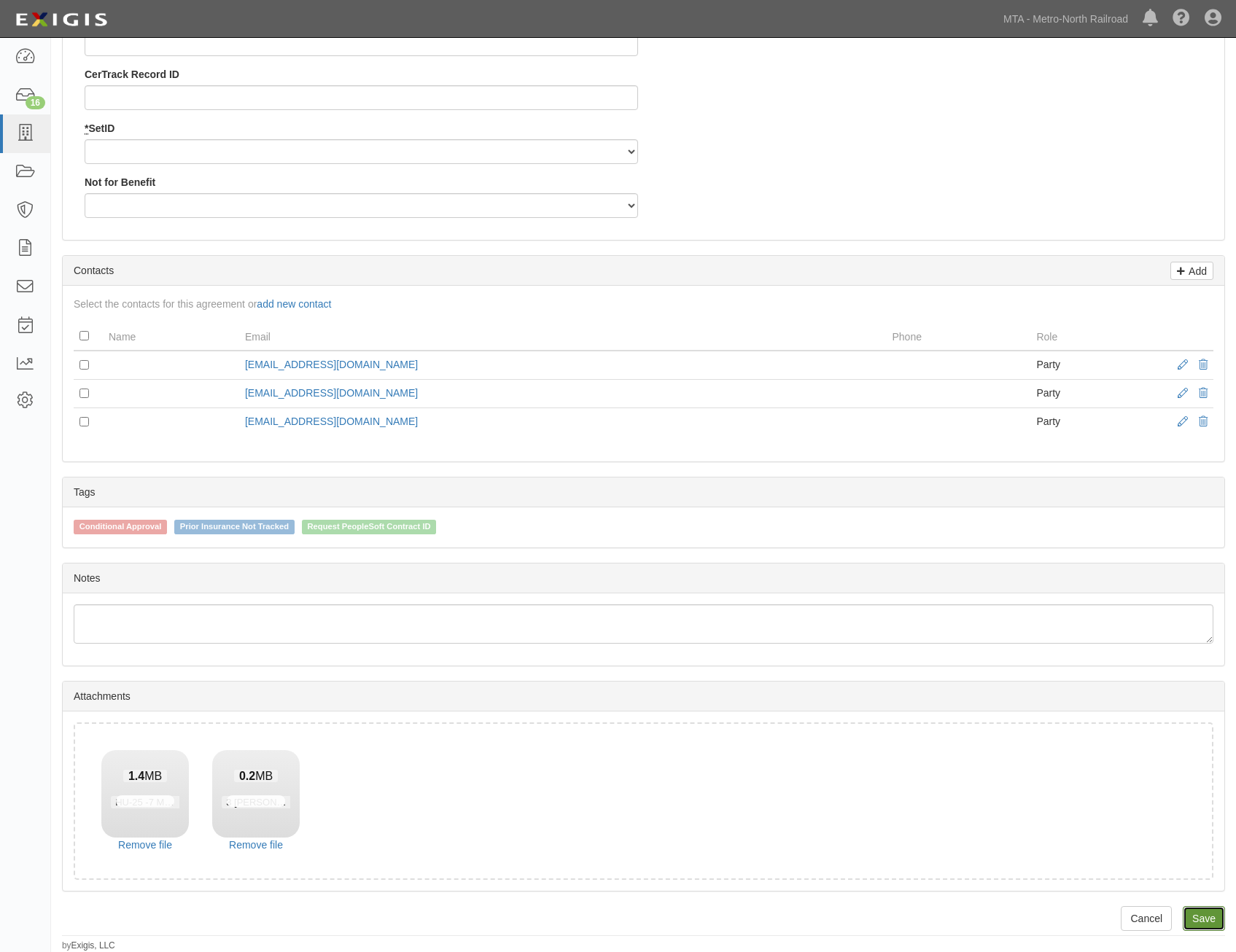
click at [1208, 924] on link "Save" at bounding box center [1204, 919] width 42 height 25
click at [605, 153] on select "MNCRR" at bounding box center [362, 152] width 553 height 25
select select "94"
click at [85, 139] on select "MNCRR" at bounding box center [362, 152] width 553 height 25
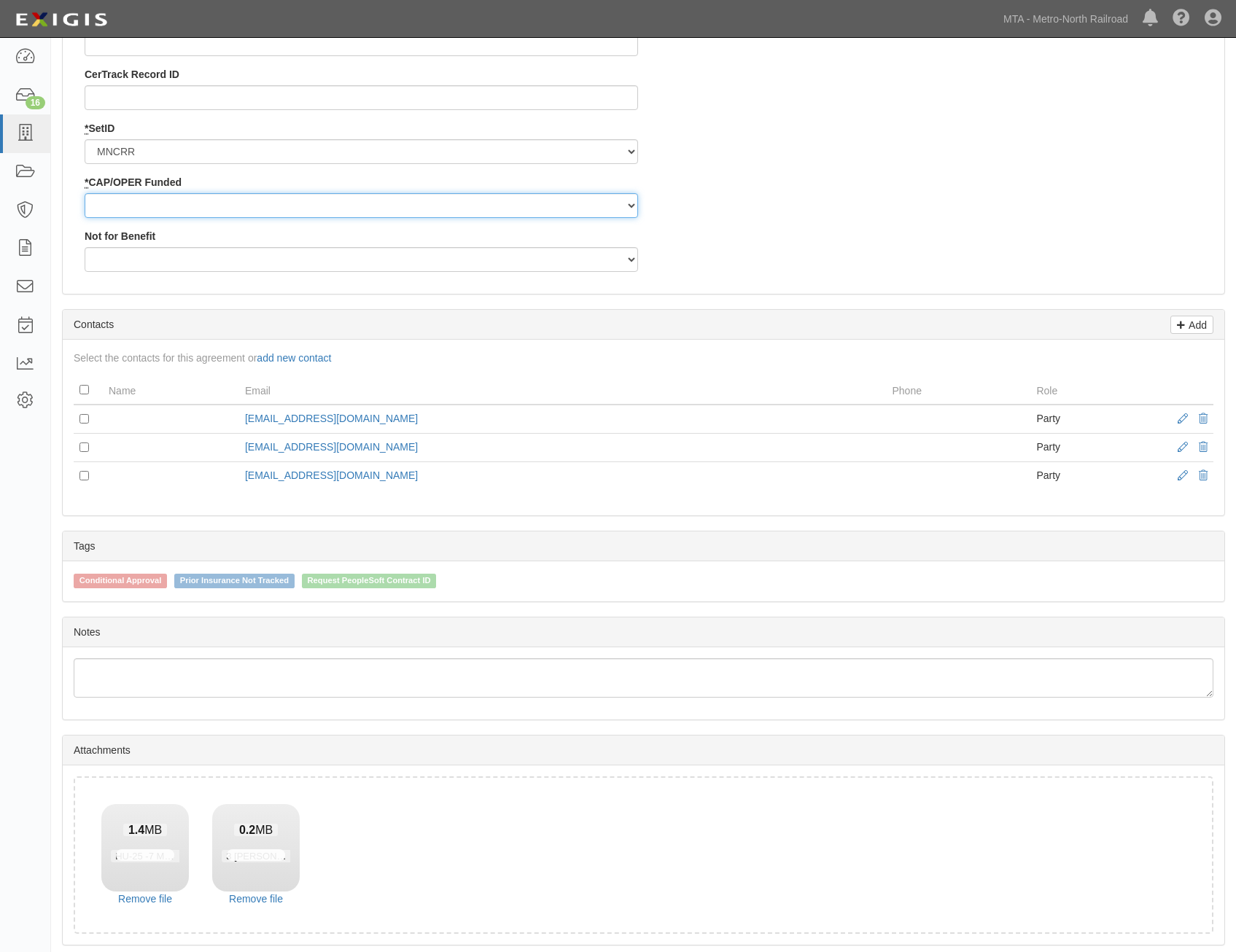
click at [565, 196] on select "Capital Operating" at bounding box center [362, 206] width 553 height 25
select select "355"
click at [85, 193] on select "Capital Operating" at bounding box center [362, 206] width 553 height 25
click at [566, 245] on div "Not for Benefit Yes No" at bounding box center [362, 250] width 553 height 43
click at [556, 270] on select "Yes No" at bounding box center [362, 259] width 553 height 25
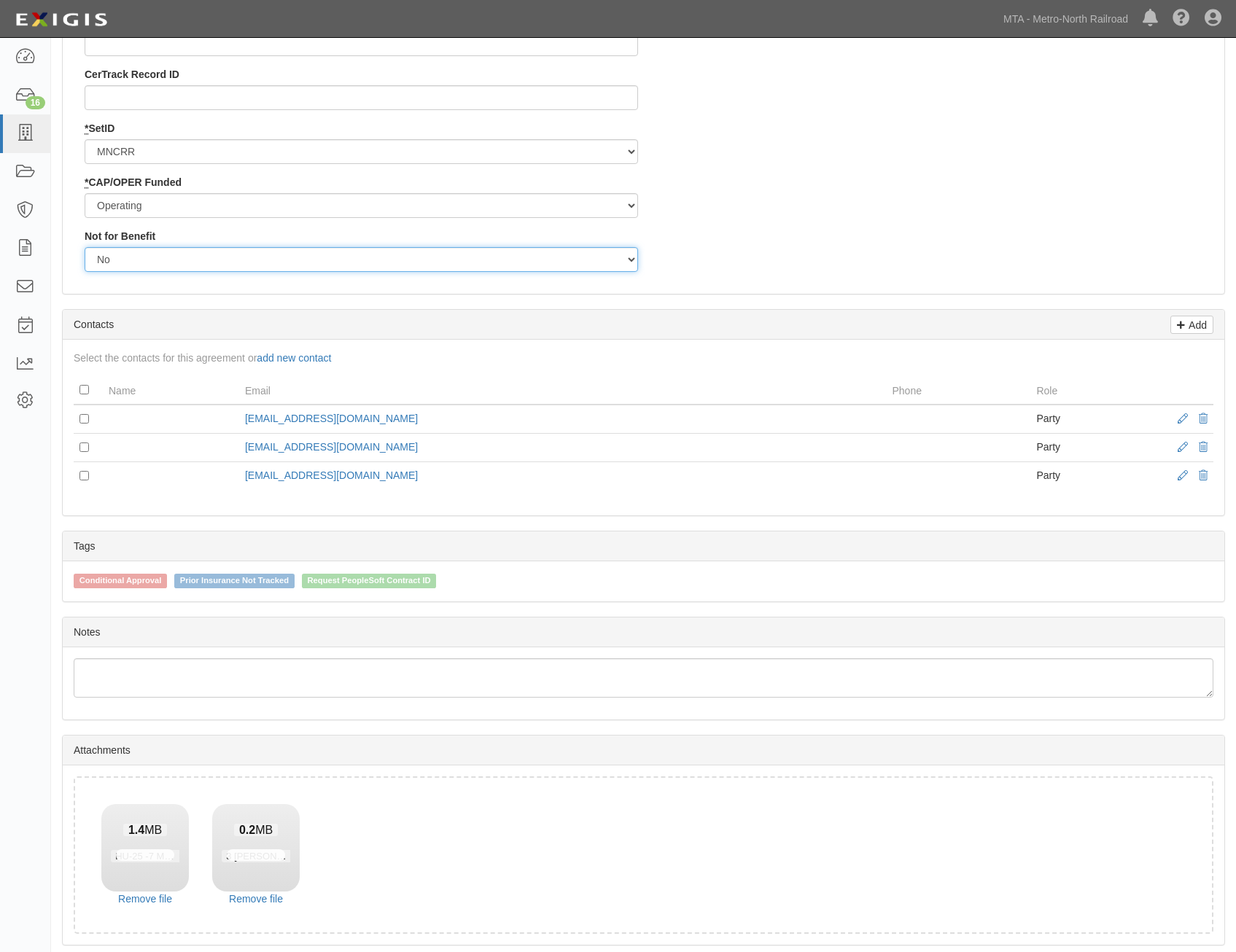
click at [85, 247] on select "Yes No" at bounding box center [362, 259] width 553 height 25
drag, startPoint x: 567, startPoint y: 255, endPoint x: 563, endPoint y: 274, distance: 19.4
click at [567, 255] on select "Yes No" at bounding box center [362, 259] width 553 height 25
select select "503"
click at [85, 247] on select "Yes No" at bounding box center [362, 259] width 553 height 25
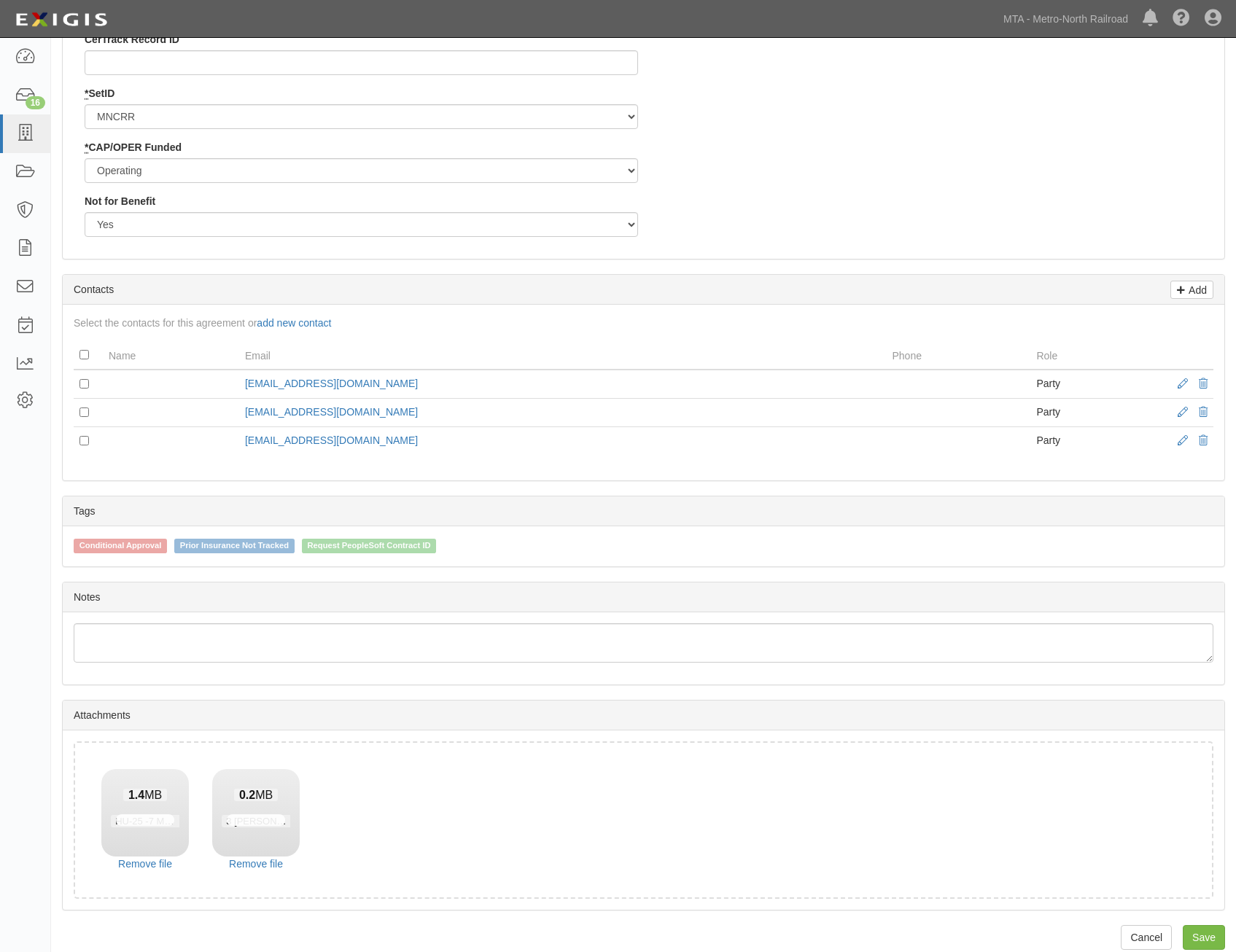
scroll to position [1689, 0]
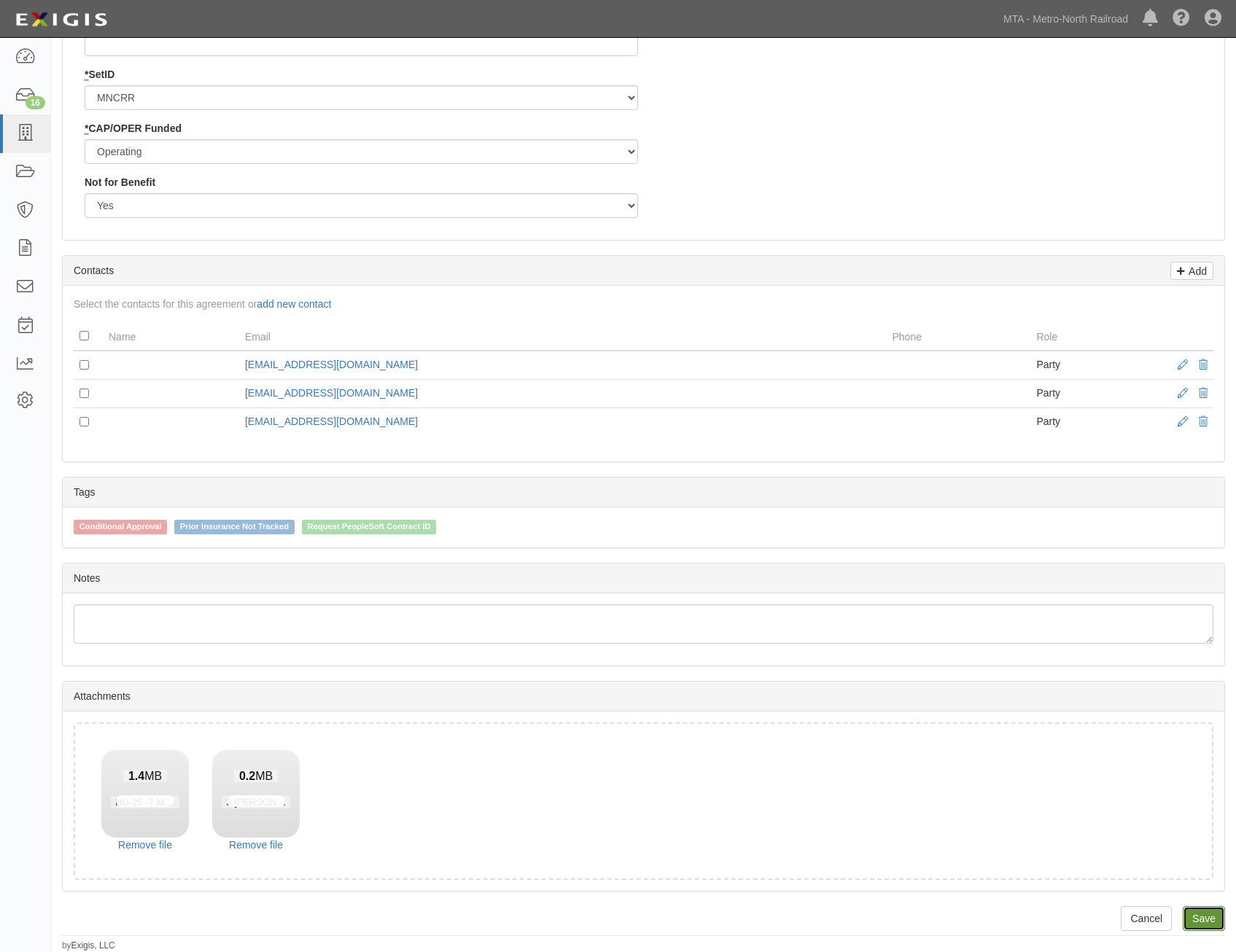
click at [1216, 920] on link "Save" at bounding box center [1204, 919] width 42 height 25
click at [1206, 927] on link "Save" at bounding box center [1204, 919] width 42 height 25
click at [814, 914] on div at bounding box center [644, 919] width 1164 height 25
drag, startPoint x: 274, startPoint y: 847, endPoint x: 688, endPoint y: 69, distance: 881.3
click at [274, 847] on link "Cancel upload" at bounding box center [256, 844] width 87 height 15
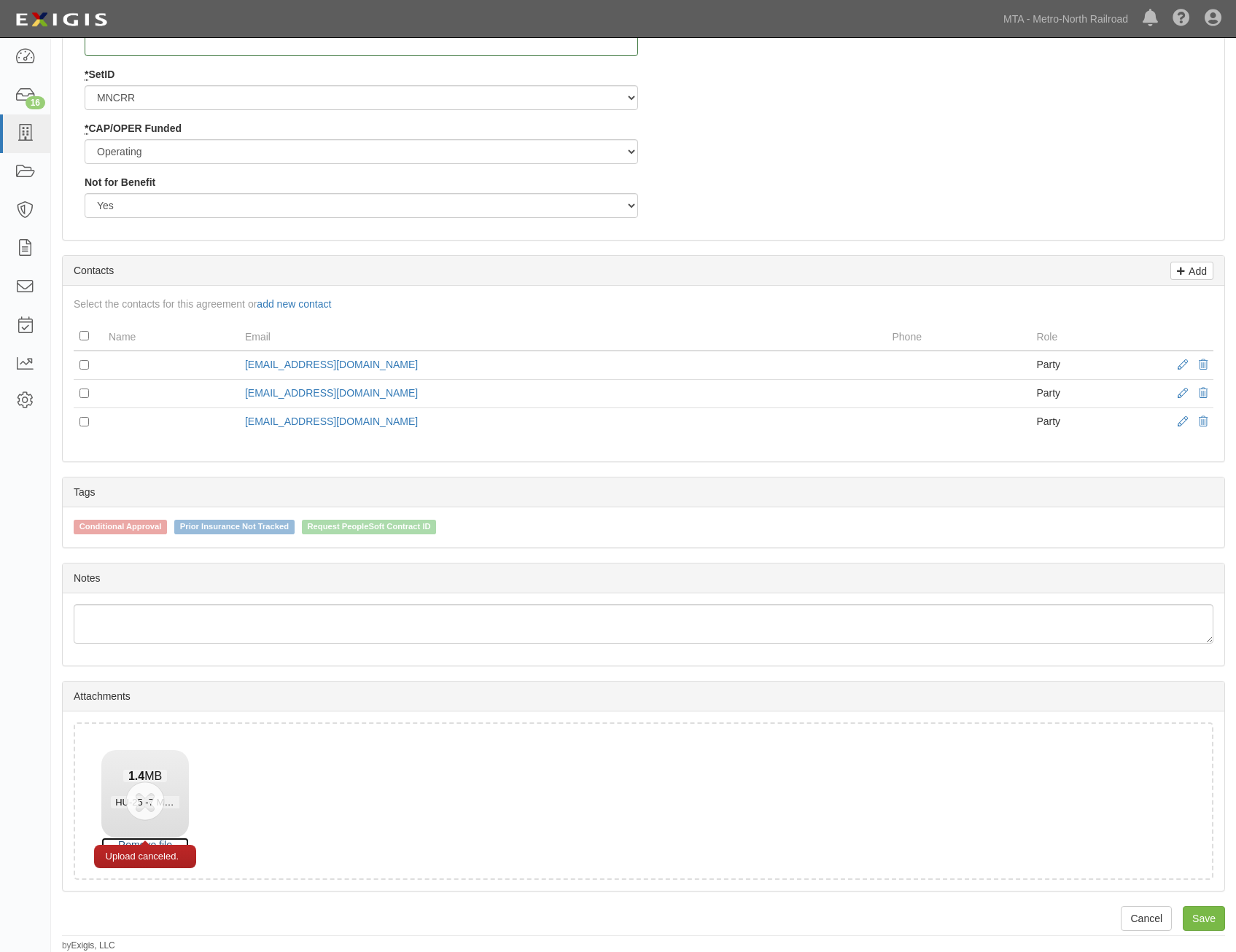
click at [168, 844] on link "Remove file" at bounding box center [145, 844] width 87 height 15
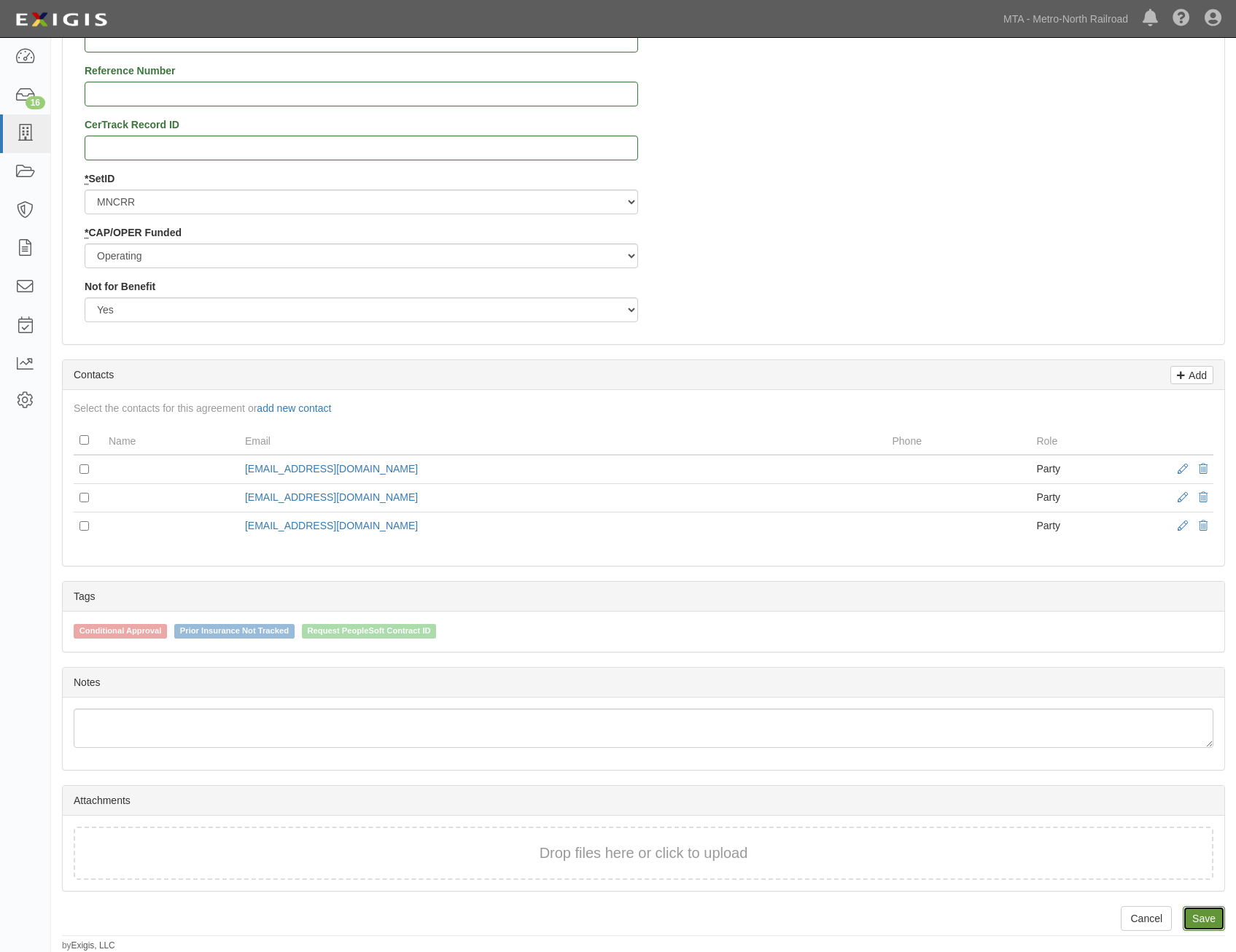
click at [1205, 919] on link "Save" at bounding box center [1204, 919] width 42 height 25
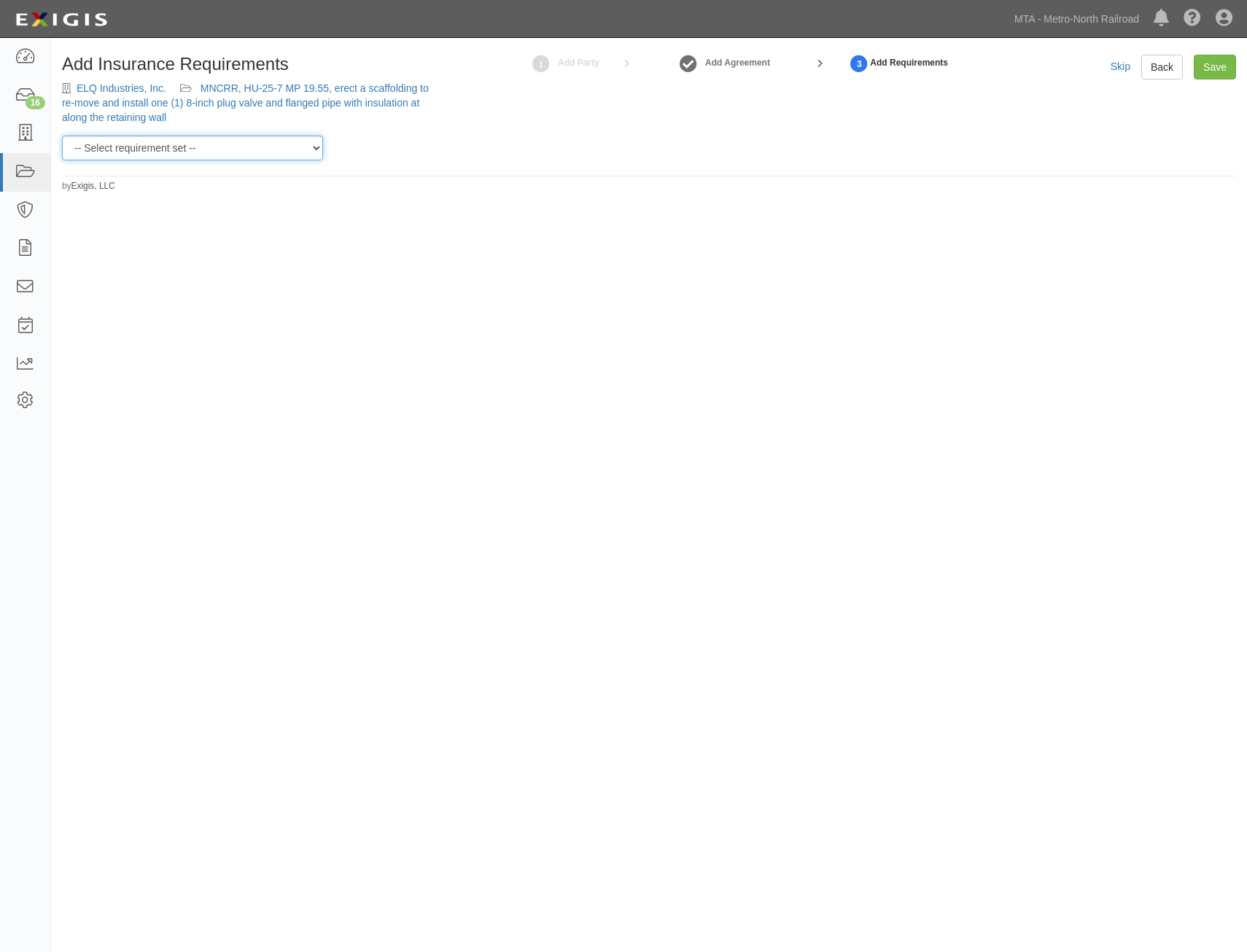
click at [238, 150] on select "-- Select requirement set -- Basic Basic Enhanced Option for Operating Agreemen…" at bounding box center [193, 148] width 261 height 25
select select "21211"
click at [62, 136] on select "-- Select requirement set -- Basic Basic Enhanced Option for Operating Agreemen…" at bounding box center [193, 148] width 261 height 25
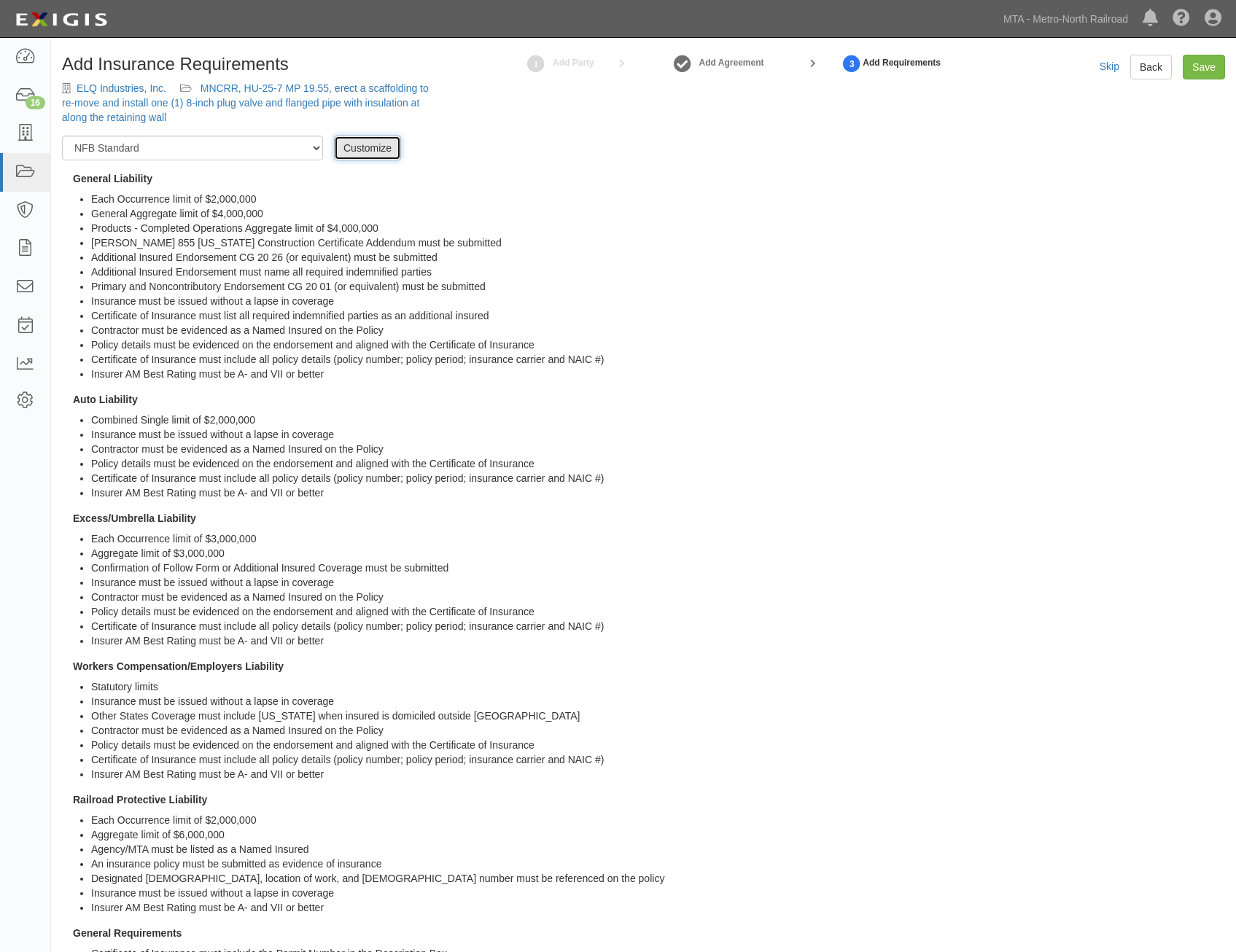
click at [373, 146] on link "Customize" at bounding box center [368, 148] width 67 height 25
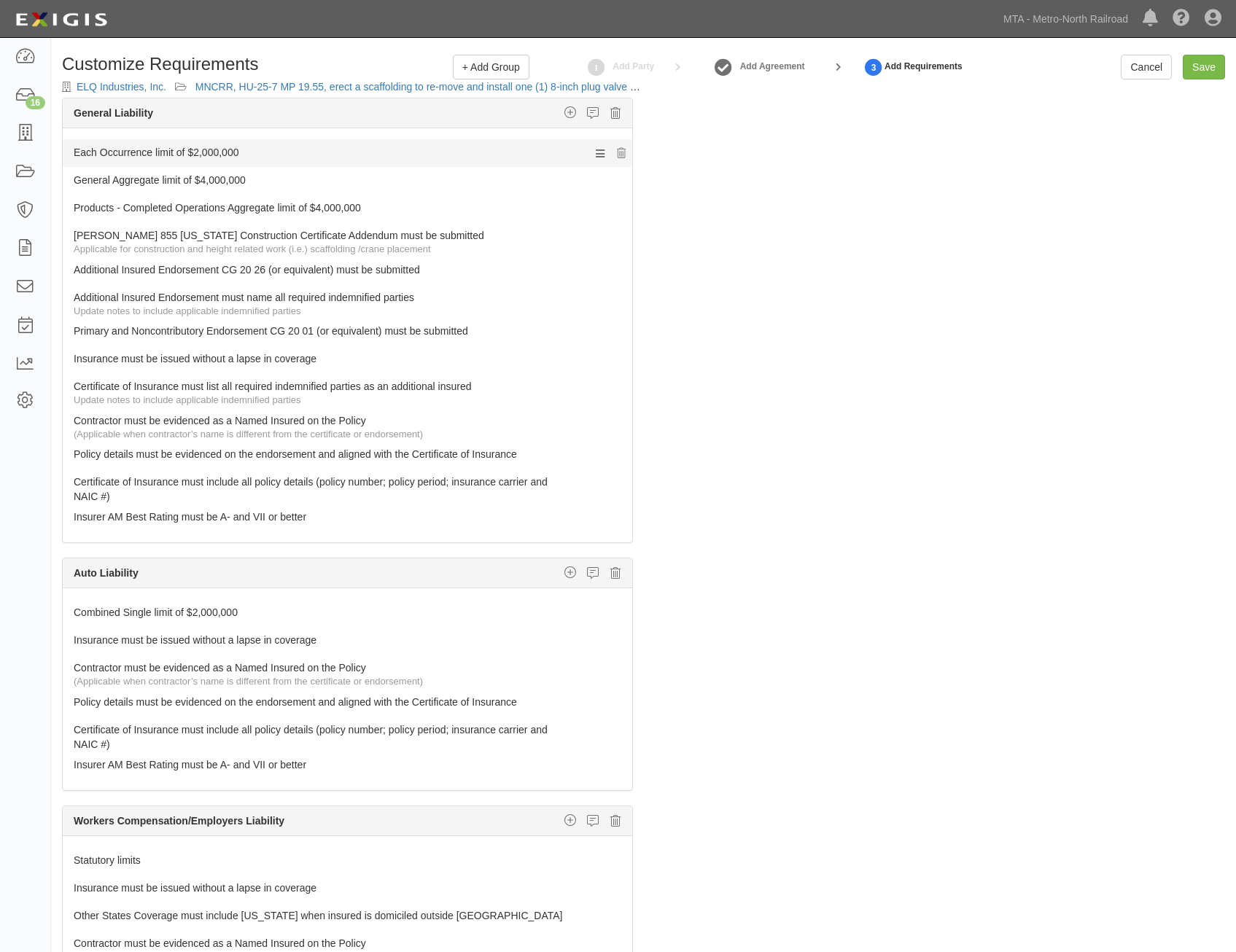
click at [442, 157] on link "Each Occurrence limit of $2,000,000" at bounding box center [320, 150] width 493 height 20
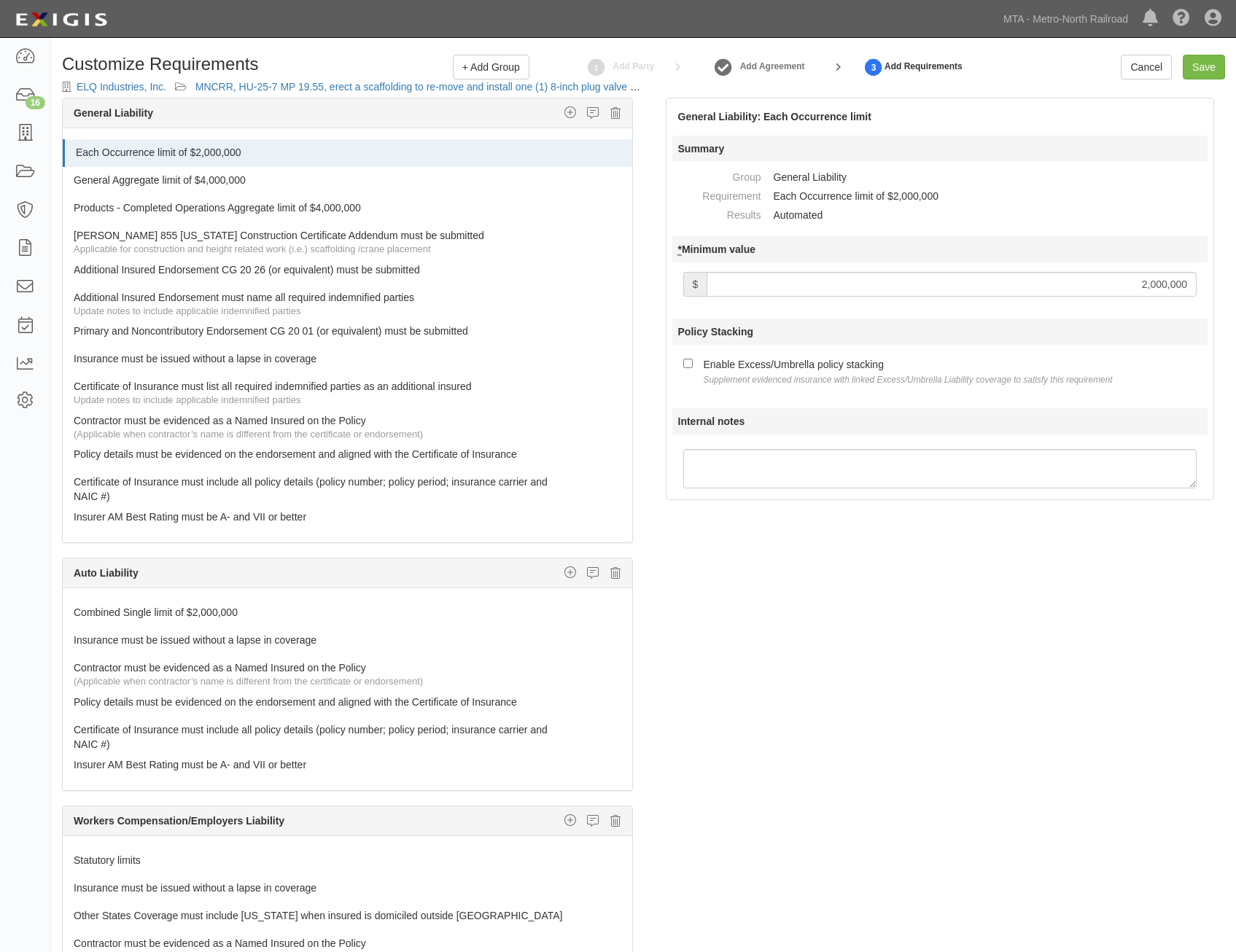
click at [1053, 283] on input "2,000,000" at bounding box center [952, 284] width 490 height 25
type input "3,000,000"
click at [907, 372] on div "Enable Excess/Umbrella policy stacking Supplement evidenced insurance with link…" at bounding box center [908, 371] width 409 height 30
click at [693, 368] on input "Enable Excess/Umbrella policy stacking Supplement evidenced insurance with link…" at bounding box center [688, 363] width 9 height 9
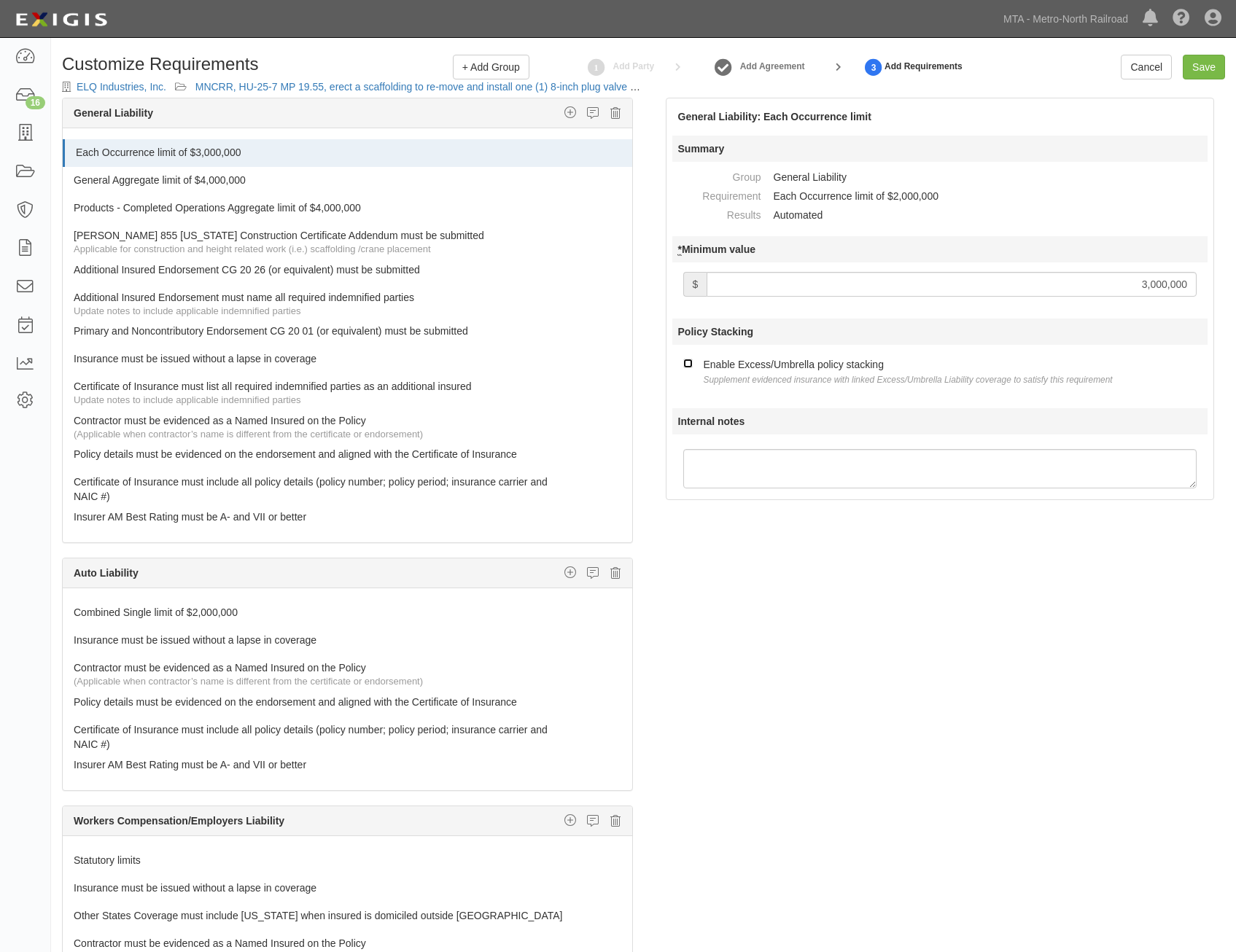
checkbox input "true"
click at [318, 178] on link "General Aggregate limit of $4,000,000" at bounding box center [320, 177] width 493 height 20
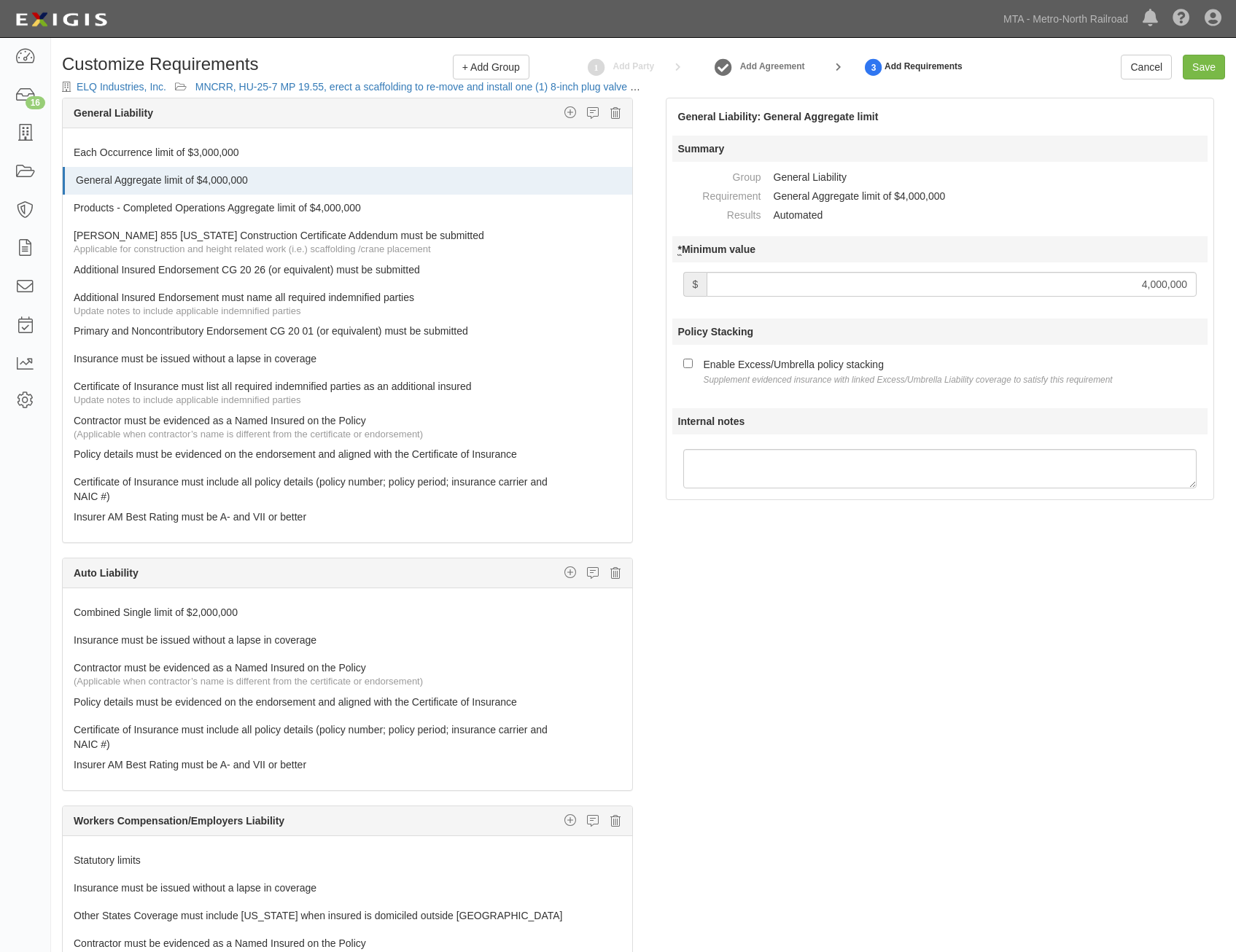
click at [1098, 277] on input "4,000,000" at bounding box center [952, 284] width 490 height 25
type input "3,000,000"
click at [790, 369] on div "Enable Excess/Umbrella policy stacking Supplement evidenced insurance with link…" at bounding box center [908, 371] width 409 height 30
click at [693, 368] on input "Enable Excess/Umbrella policy stacking Supplement evidenced insurance with link…" at bounding box center [688, 363] width 9 height 9
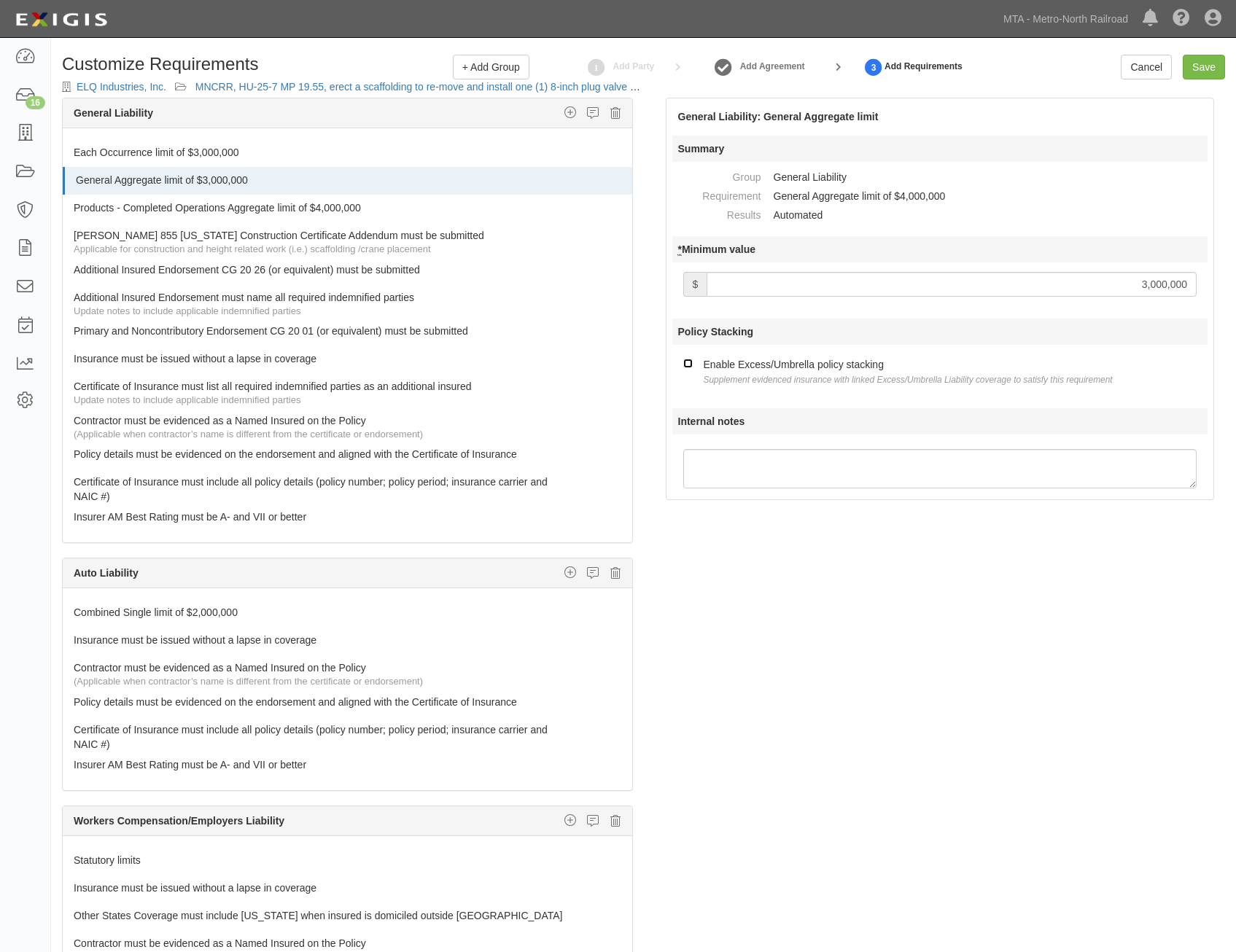
checkbox input "true"
click at [440, 208] on link "Products - Completed Operations Aggregate limit of $4,000,000" at bounding box center [320, 205] width 493 height 20
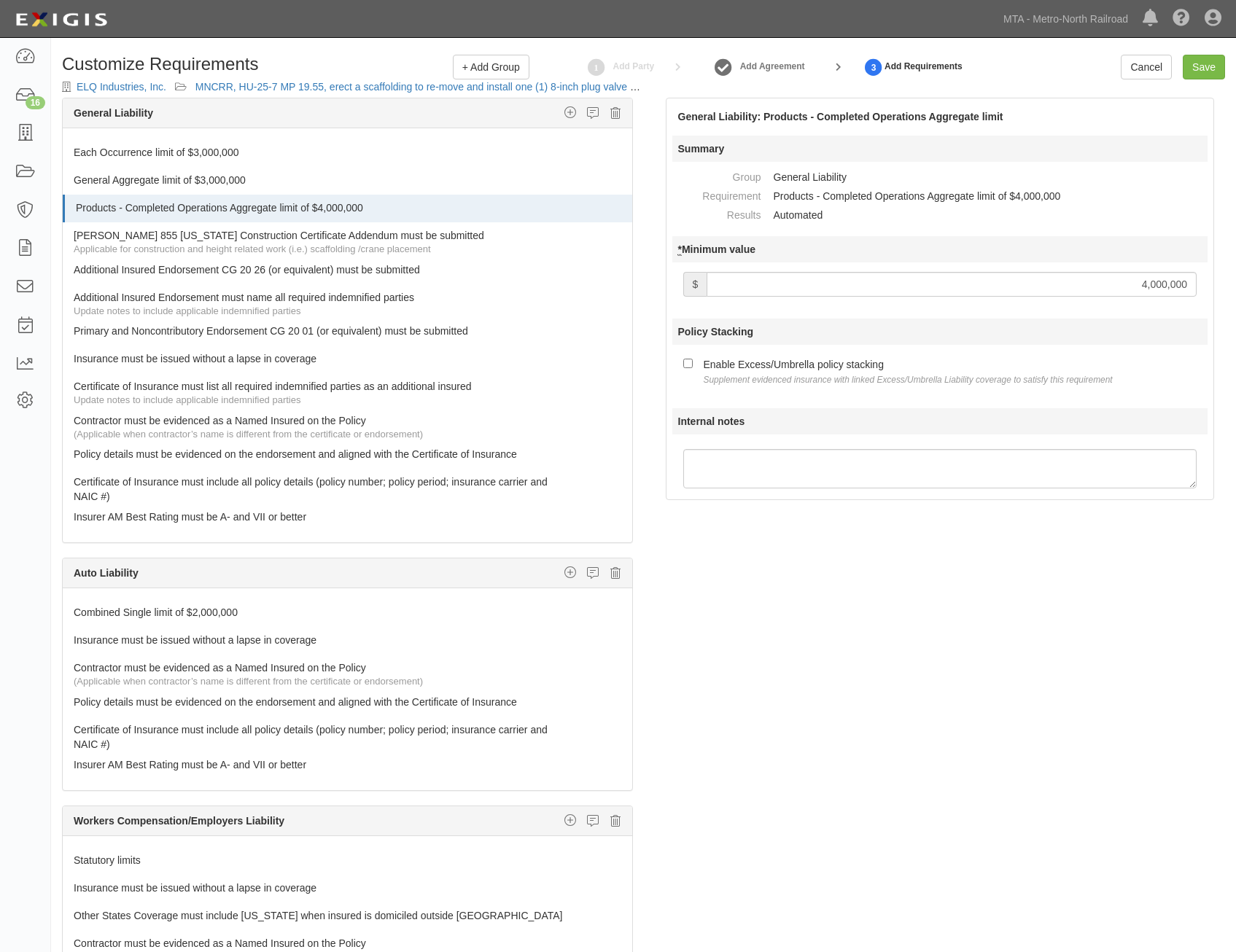
click at [1140, 280] on input "4,000,000" at bounding box center [952, 284] width 490 height 25
type input "3,000,000"
click at [752, 374] on div "Enable Excess/Umbrella policy stacking Supplement evidenced insurance with link…" at bounding box center [908, 371] width 409 height 30
click at [693, 368] on input "Enable Excess/Umbrella policy stacking Supplement evidenced insurance with link…" at bounding box center [688, 363] width 9 height 9
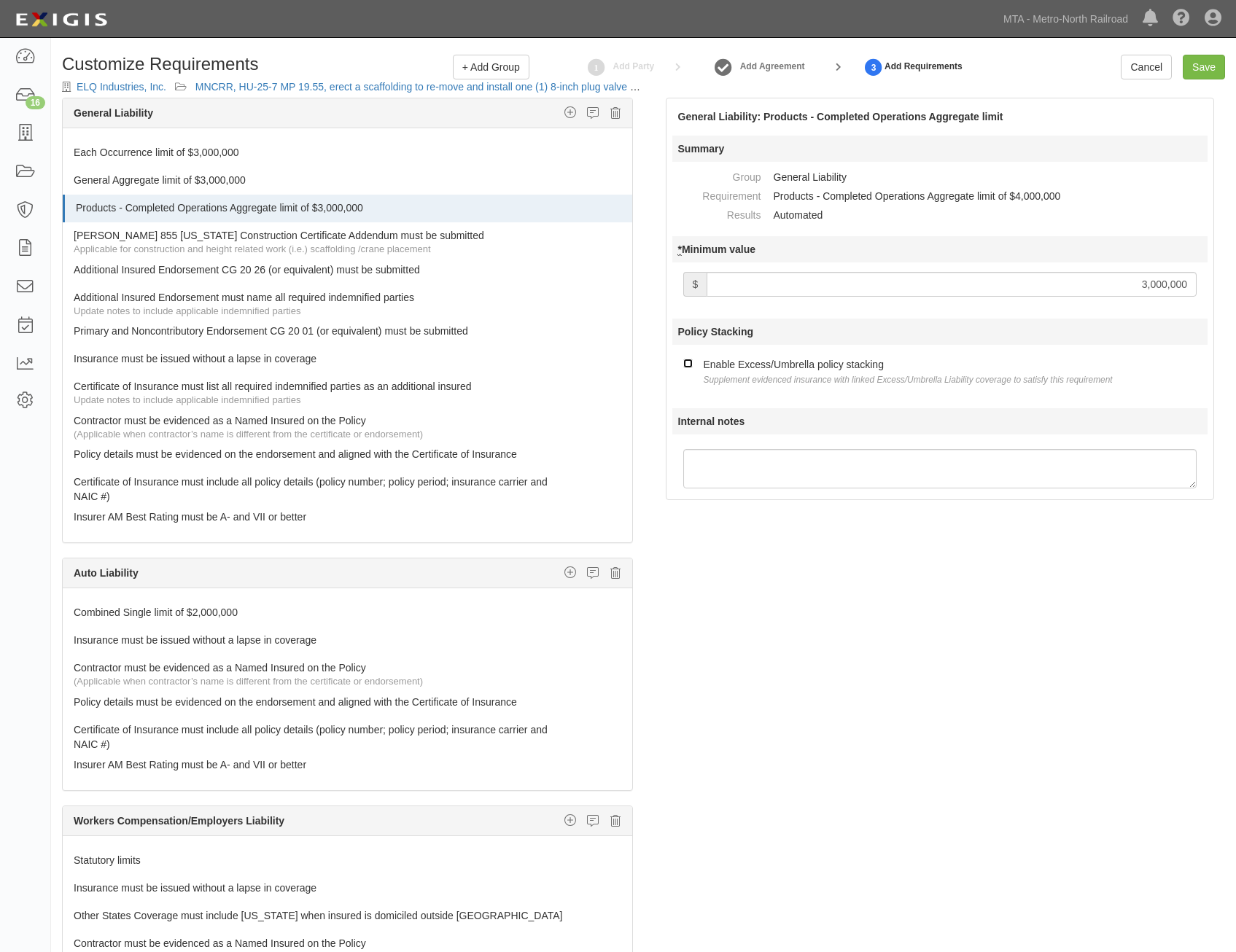
checkbox input "true"
click at [804, 643] on div "The requirements in red require changes in order to save. General Liability Add…" at bounding box center [644, 561] width 1185 height 927
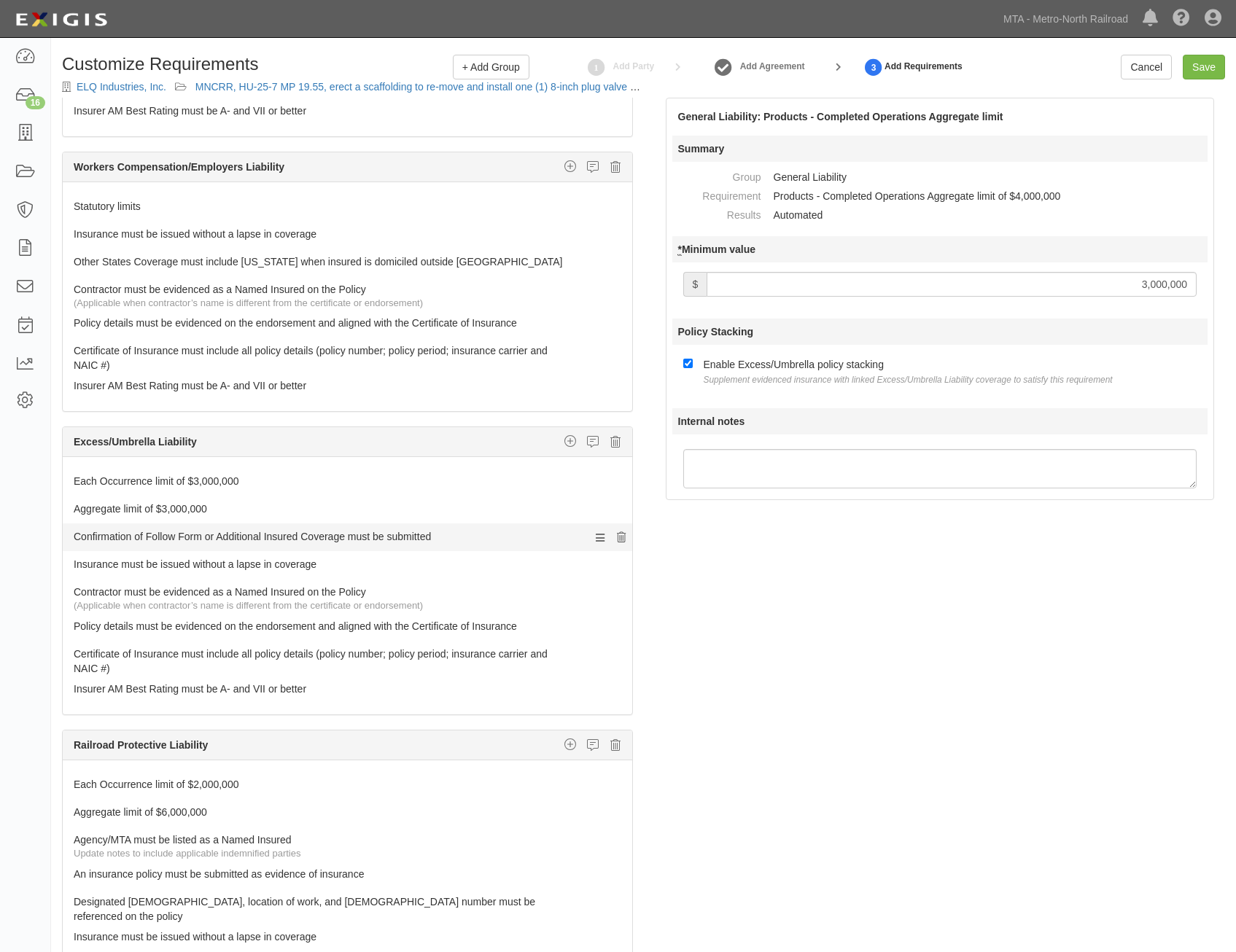
scroll to position [656, 0]
click at [610, 440] on icon at bounding box center [615, 439] width 10 height 13
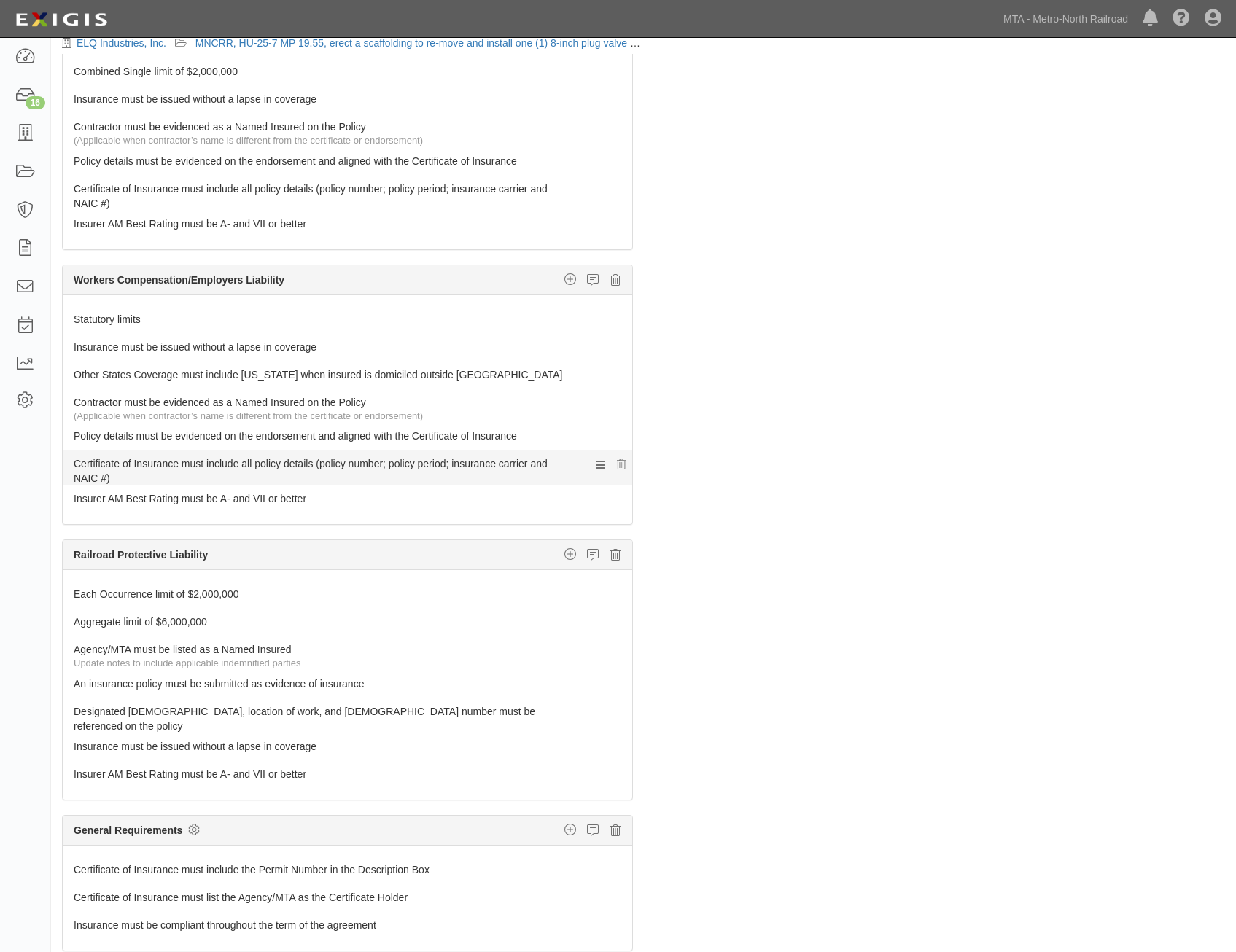
scroll to position [93, 0]
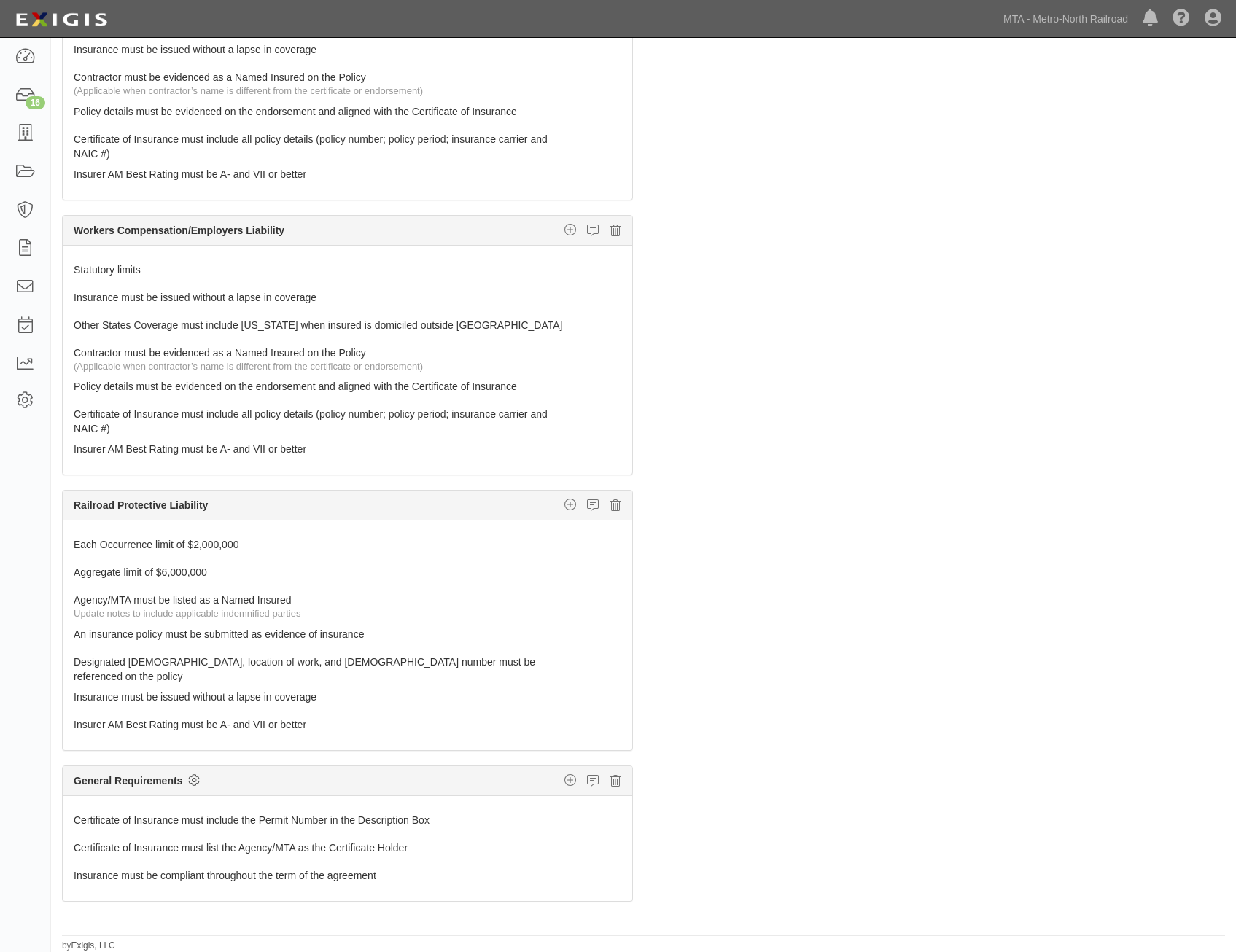
click at [192, 777] on icon at bounding box center [193, 780] width 12 height 13
checkbox input "true"
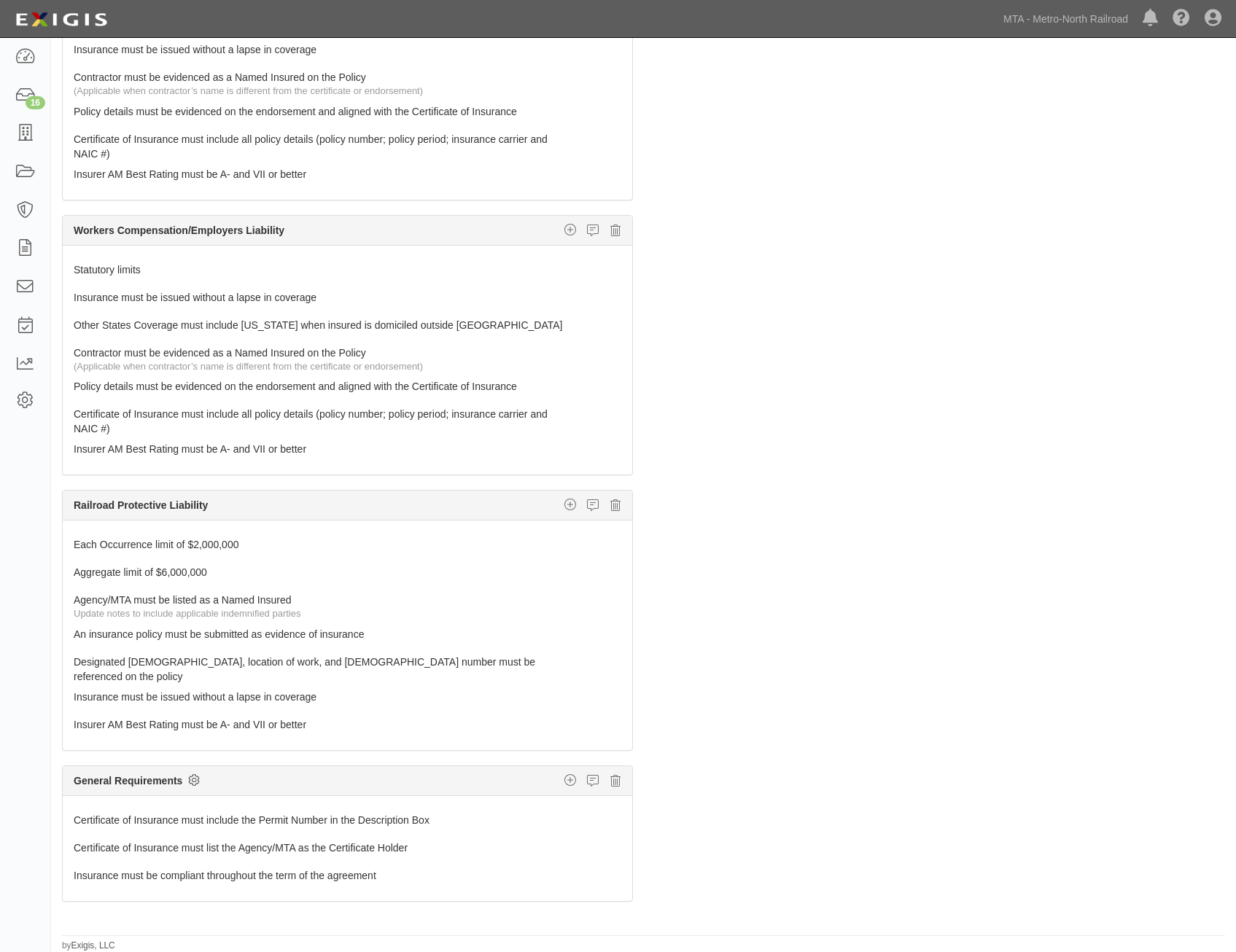
checkbox input "true"
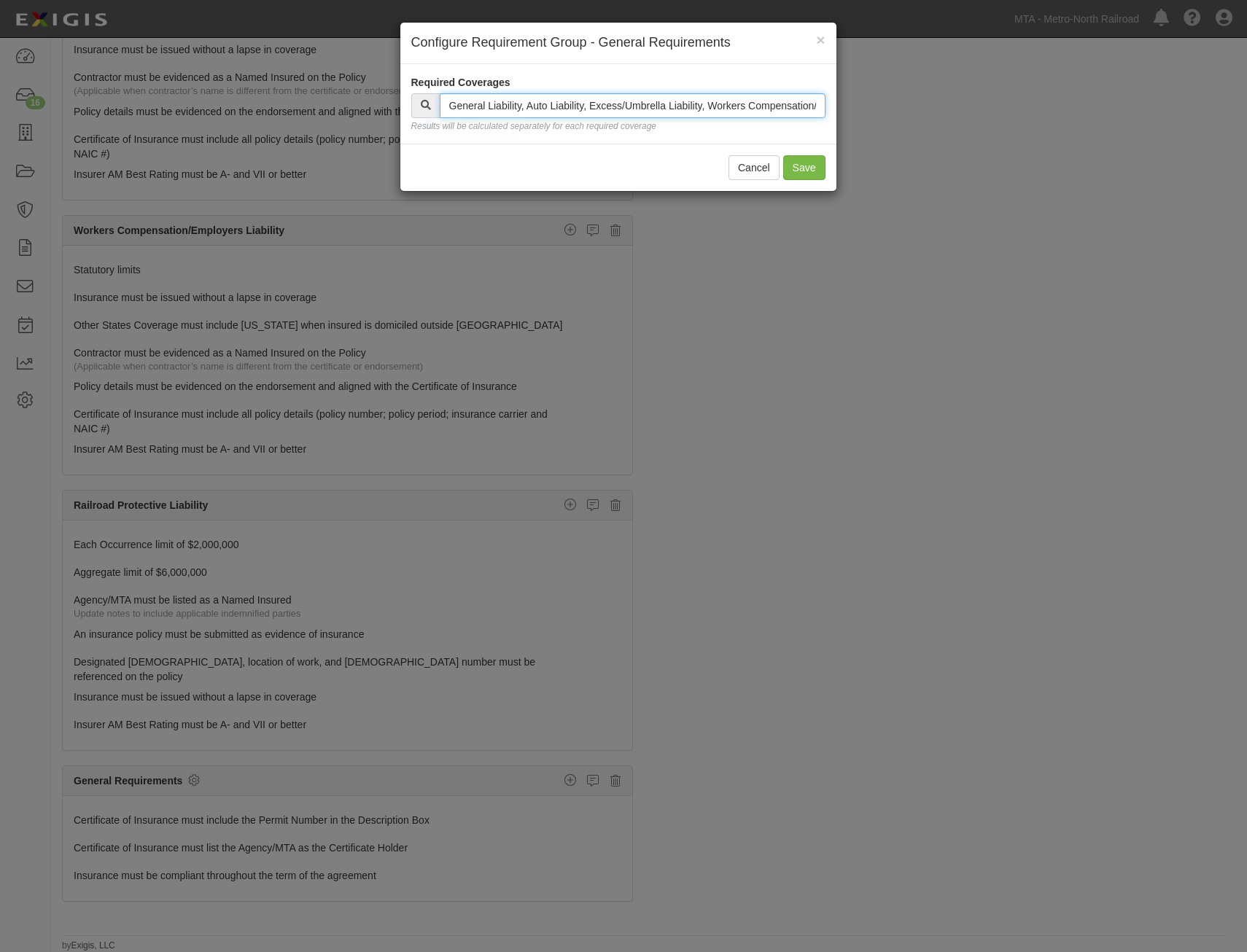
click at [633, 116] on input "text" at bounding box center [632, 106] width 386 height 25
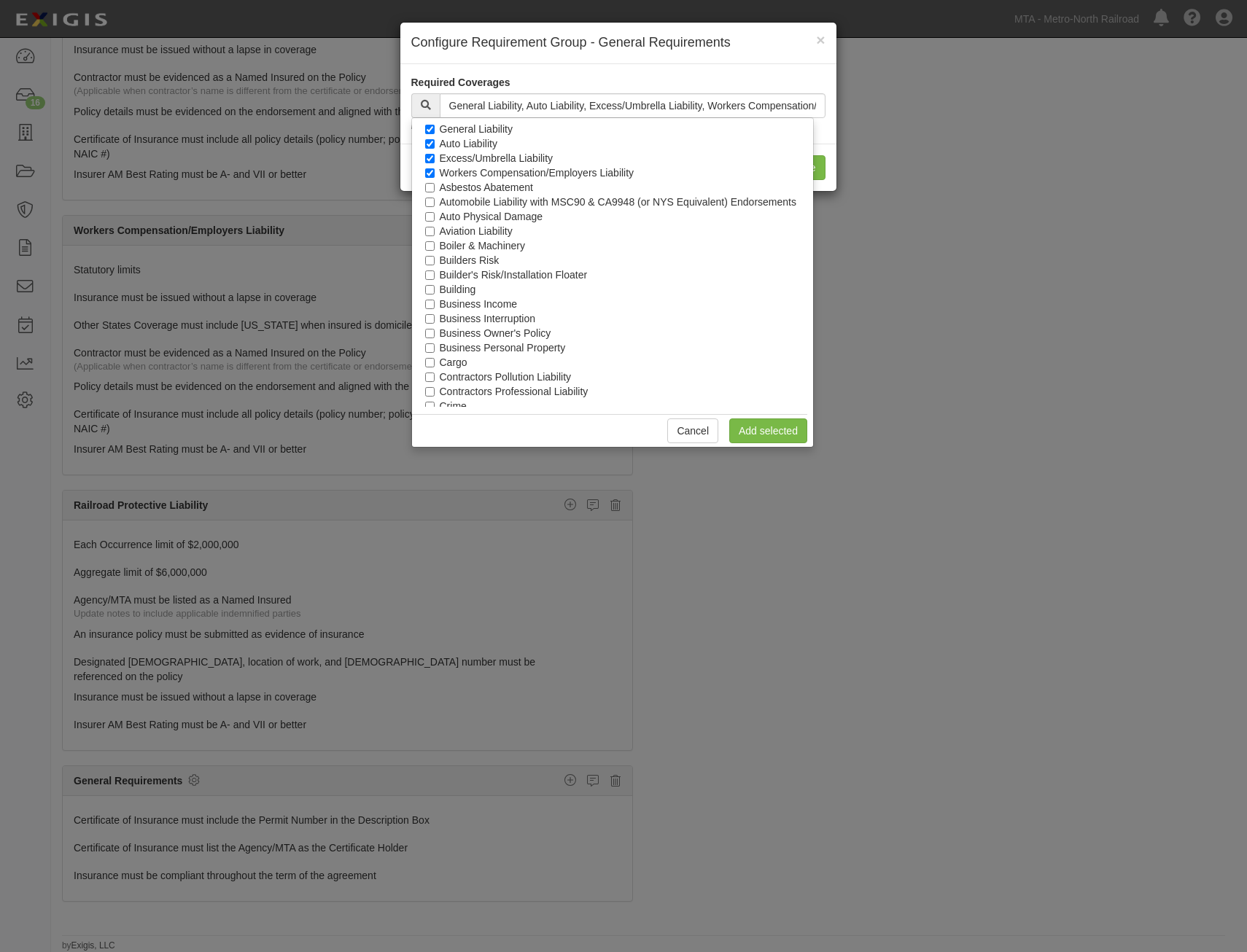
click at [538, 159] on label "Excess/Umbrella Liability" at bounding box center [496, 158] width 114 height 15
click at [435, 159] on input "Excess/Umbrella Liability" at bounding box center [430, 158] width 9 height 9
checkbox input "false"
click at [774, 437] on link "Add selected" at bounding box center [768, 431] width 78 height 25
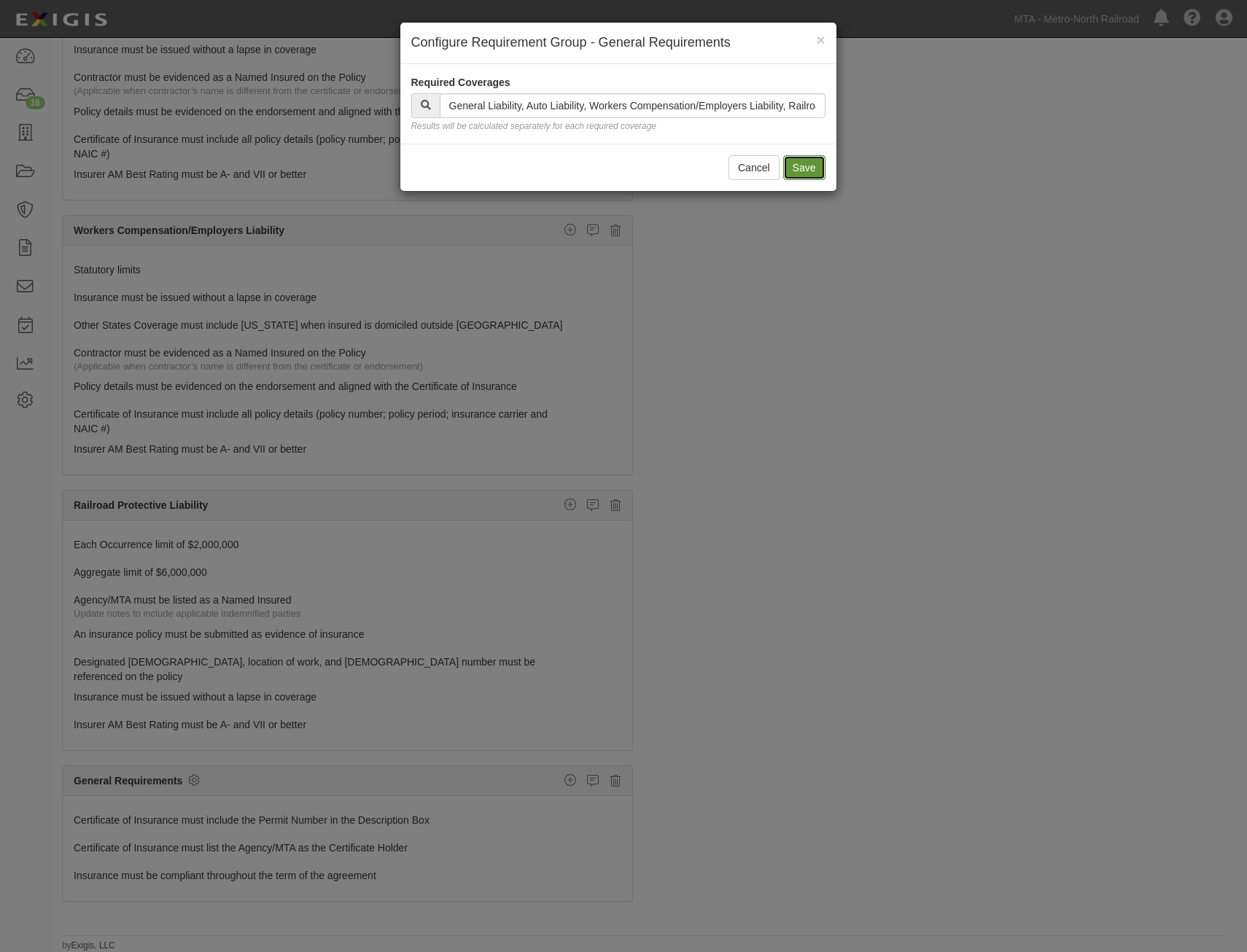
click at [807, 168] on button "Save" at bounding box center [804, 167] width 42 height 25
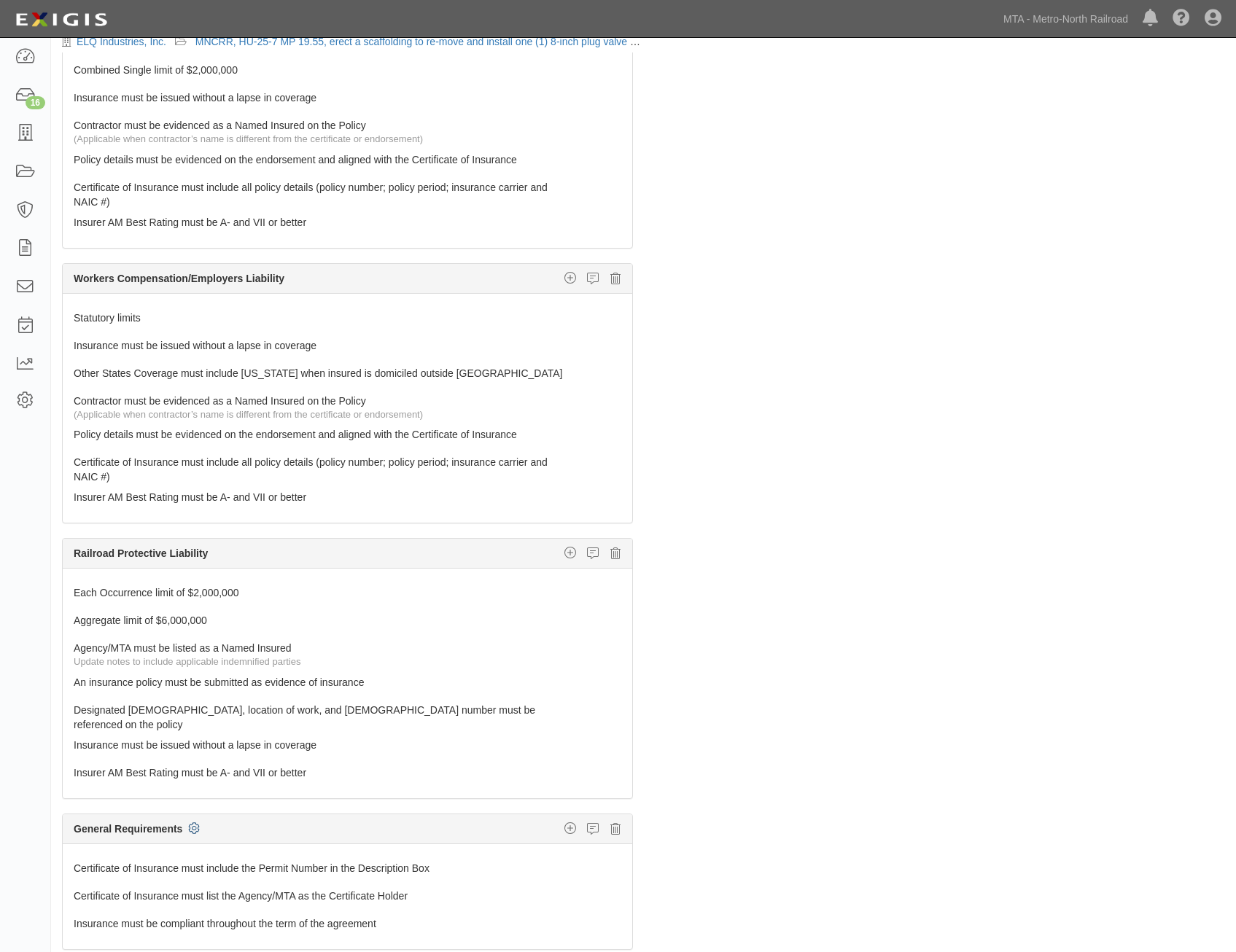
scroll to position [0, 0]
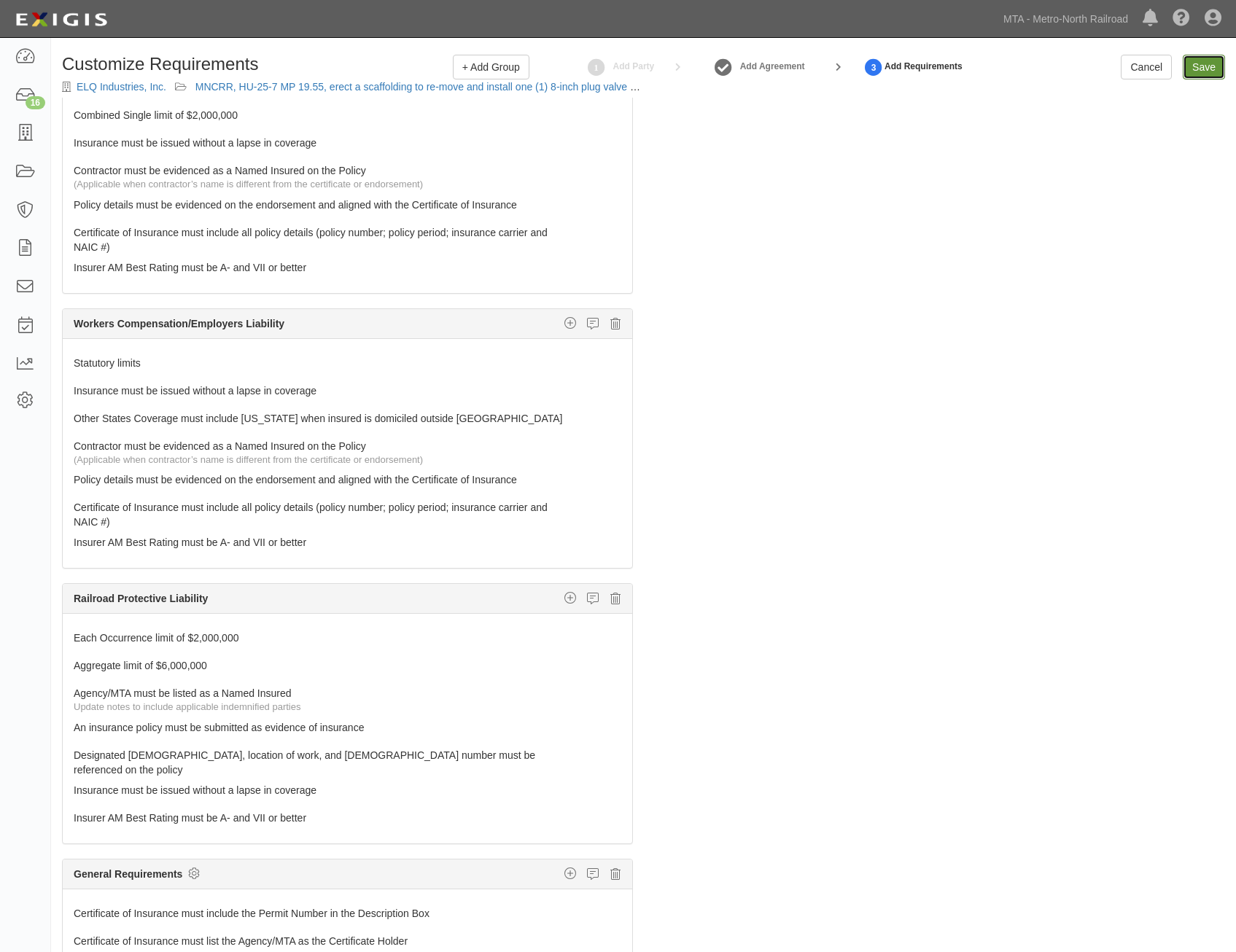
click at [1211, 68] on input "Save" at bounding box center [1204, 67] width 42 height 25
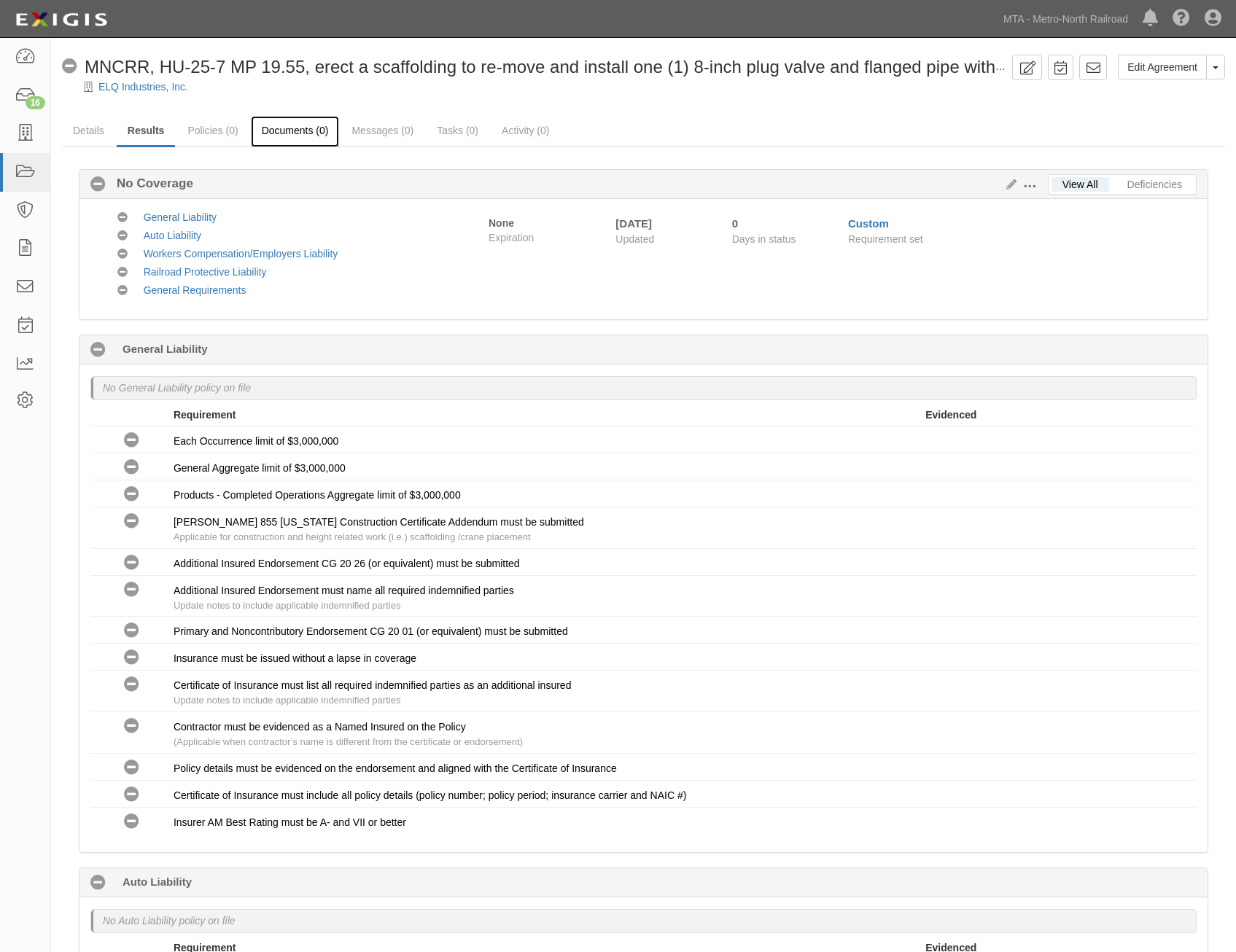
click at [298, 121] on link "Documents (0)" at bounding box center [295, 132] width 89 height 31
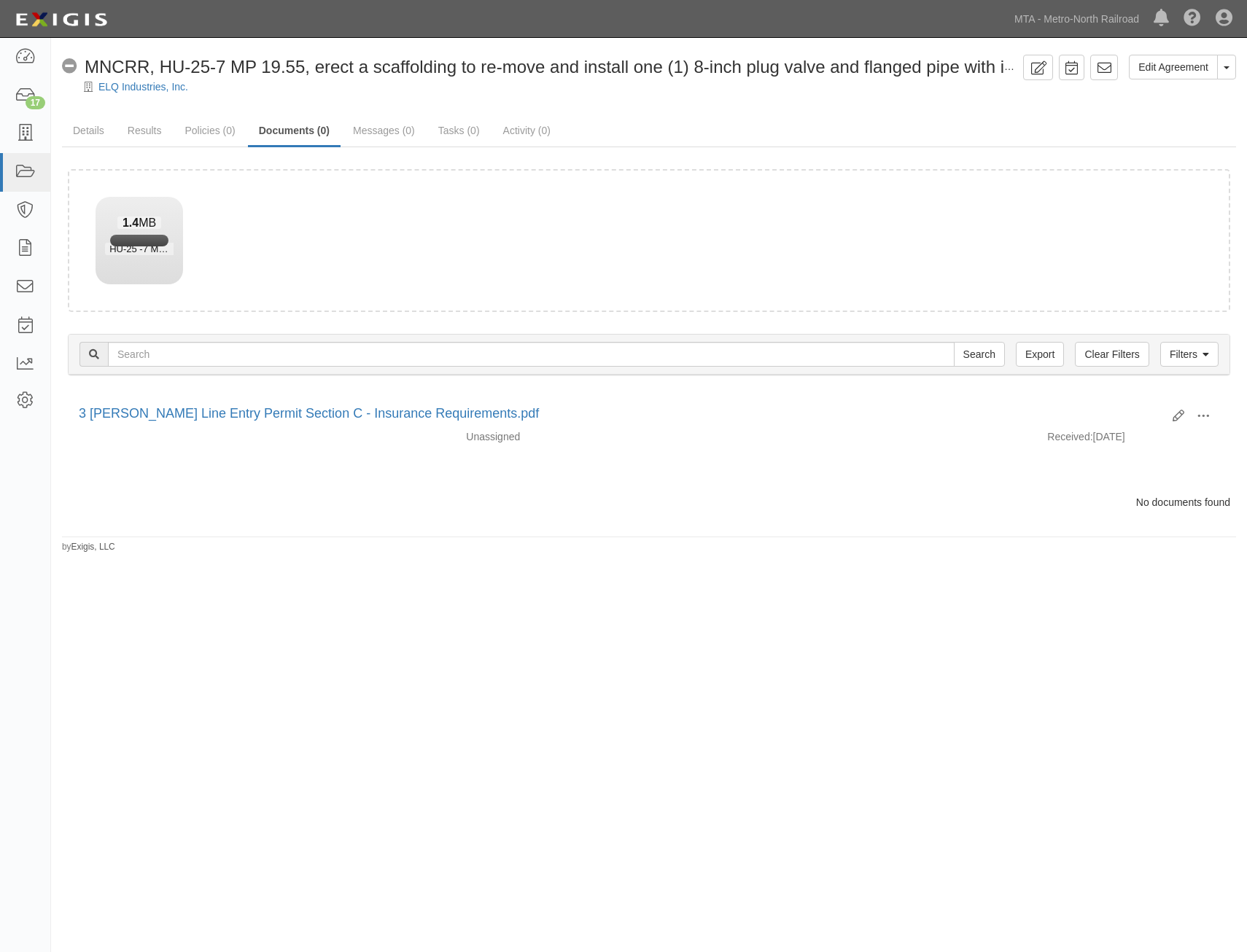
click at [903, 129] on ul "Details Results Policies (0) Documents (0) Messages (0) Tasks (0) Activity (0)" at bounding box center [649, 132] width 1175 height 31
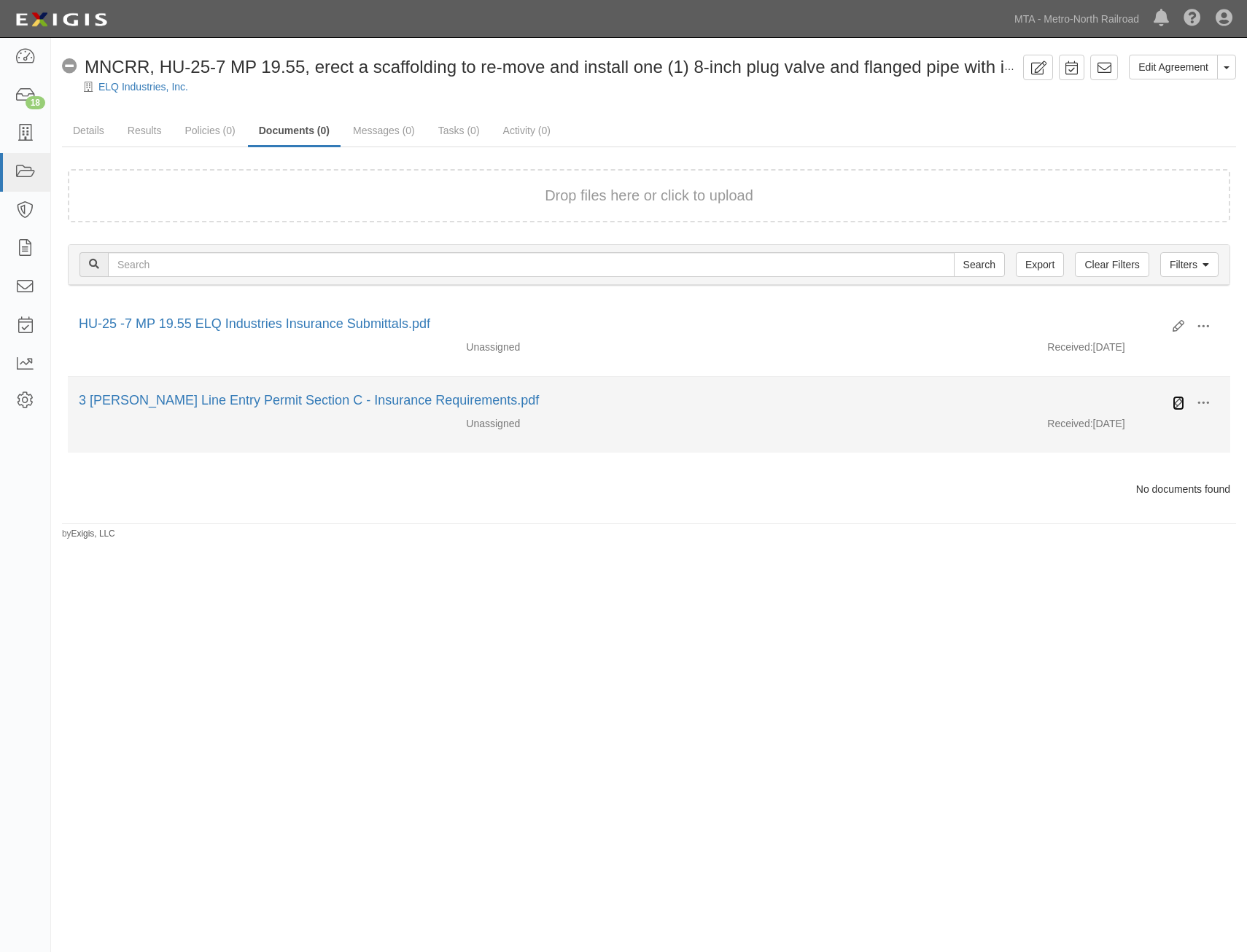
click at [1175, 404] on icon at bounding box center [1178, 403] width 12 height 12
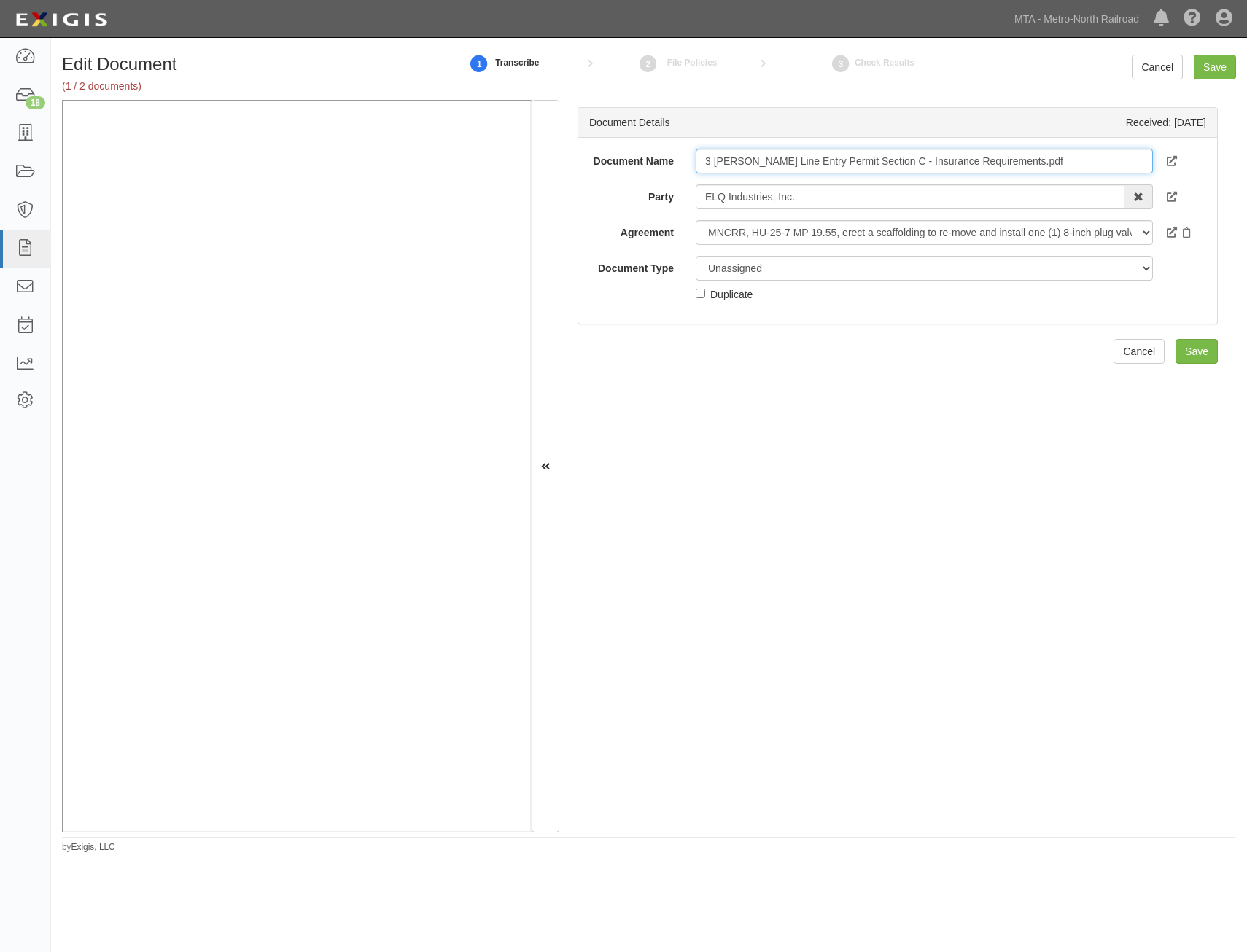
click at [902, 160] on input "3 [PERSON_NAME] Line Entry Permit Section C - Insurance Requirements.pdf" at bounding box center [924, 161] width 457 height 25
type input "Insurance Requirements"
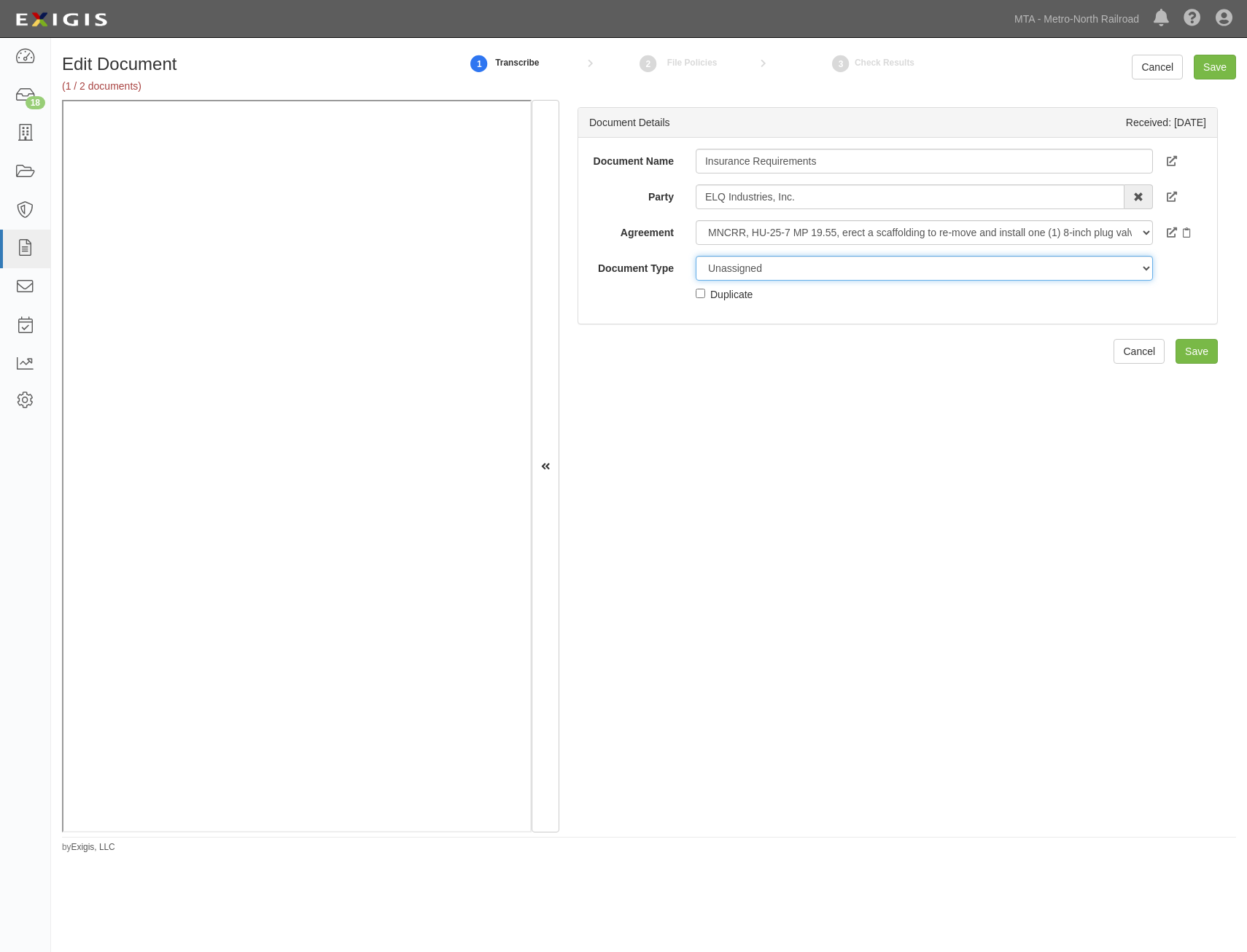
click at [889, 272] on select "Unassigned Binder Cancellation Notice Certificate Contract Endorsement Insuranc…" at bounding box center [924, 269] width 457 height 25
select select "RequirementDetail"
click at [696, 256] on select "Unassigned Binder Cancellation Notice Certificate Contract Endorsement Insuranc…" at bounding box center [924, 269] width 457 height 25
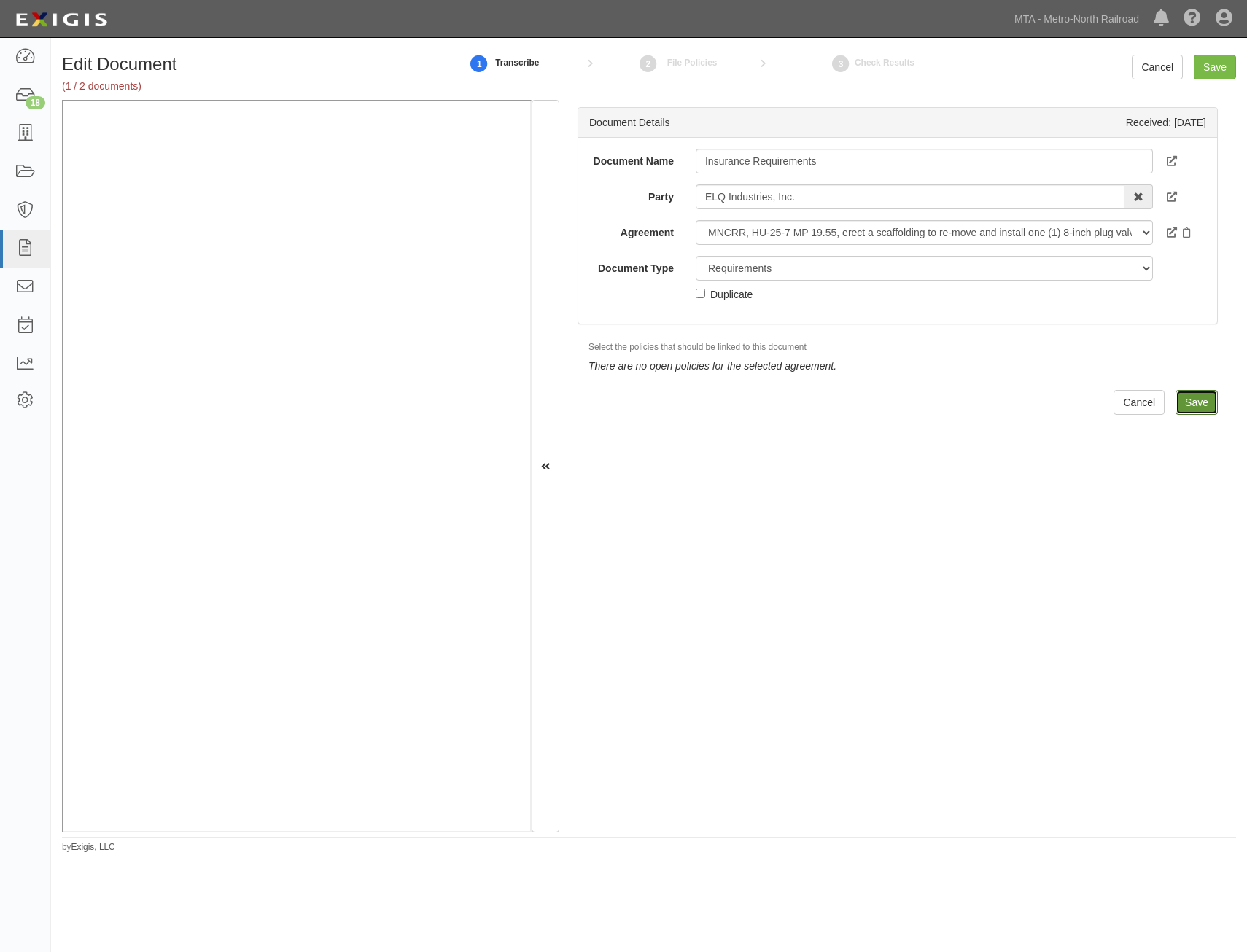
click at [1189, 400] on input "Save" at bounding box center [1197, 403] width 42 height 25
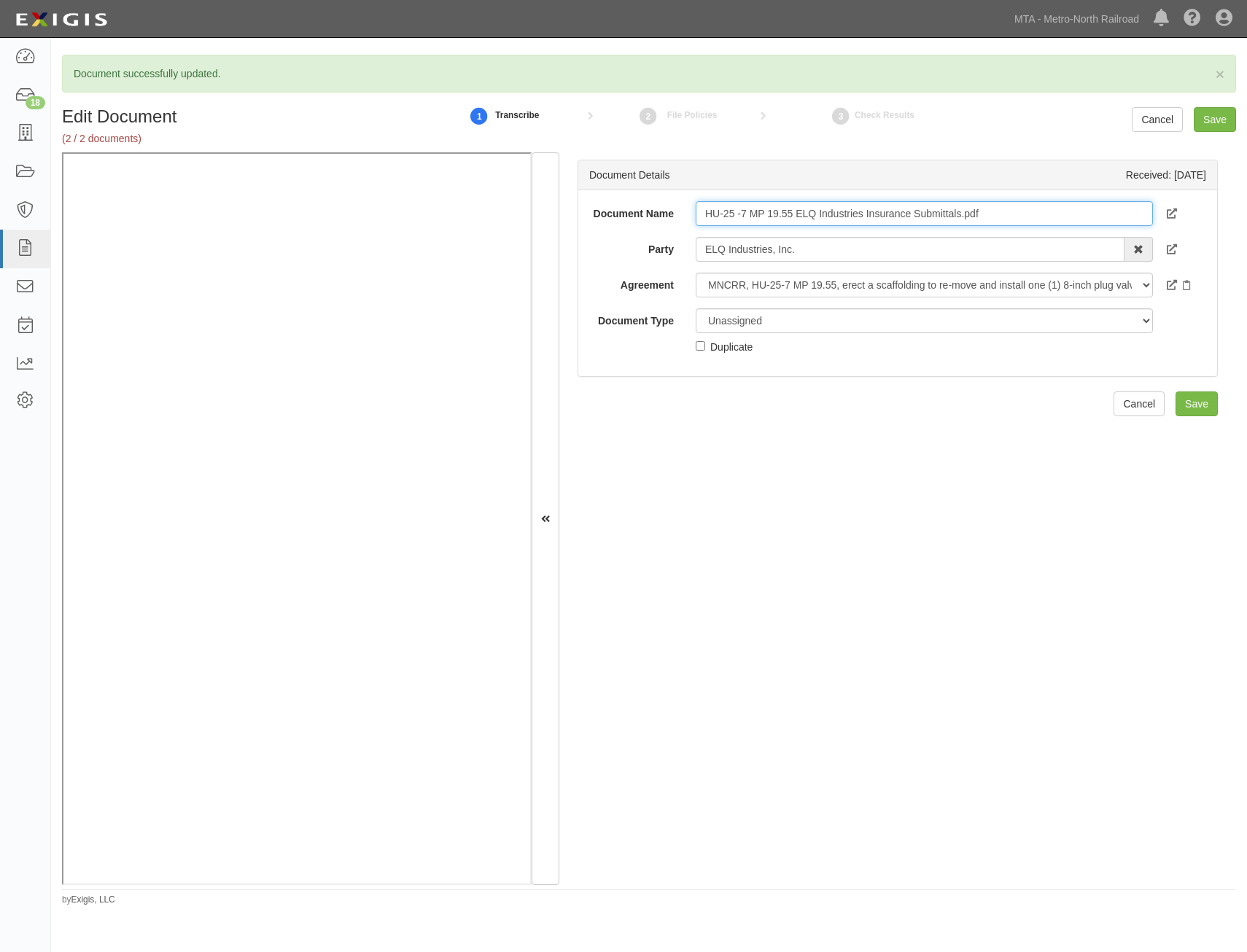
click at [966, 223] on input "HU-25 -7 MP 19.55 ELQ Industries Insurance Submittals.pdf" at bounding box center [924, 213] width 457 height 25
type input "COI with AIE"
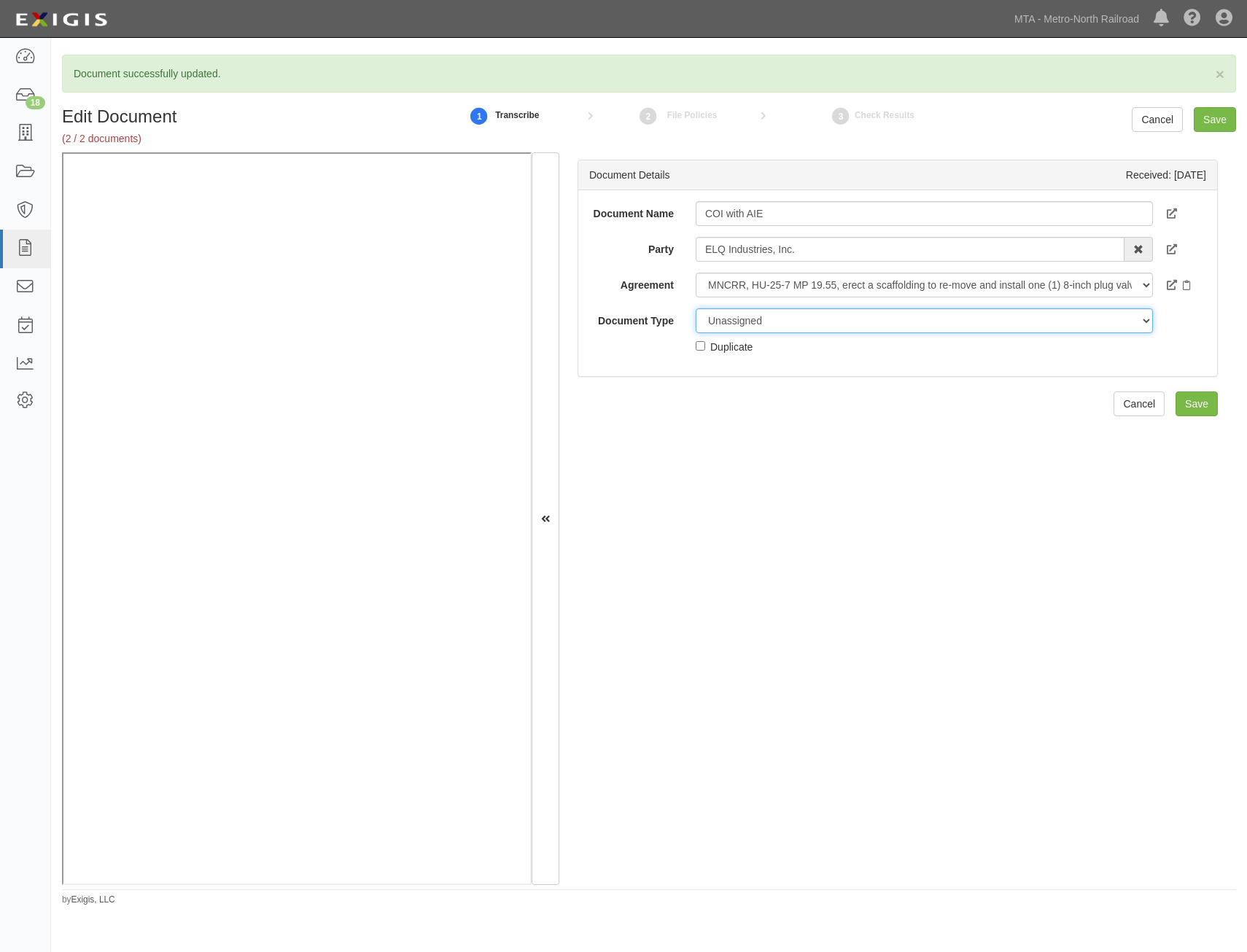
click at [917, 317] on select "Unassigned Binder Cancellation Notice Certificate Contract Endorsement Insuranc…" at bounding box center [924, 321] width 457 height 25
select select "CertificateDetail"
click at [696, 309] on select "Unassigned Binder Cancellation Notice Certificate Contract Endorsement Insuranc…" at bounding box center [924, 321] width 457 height 25
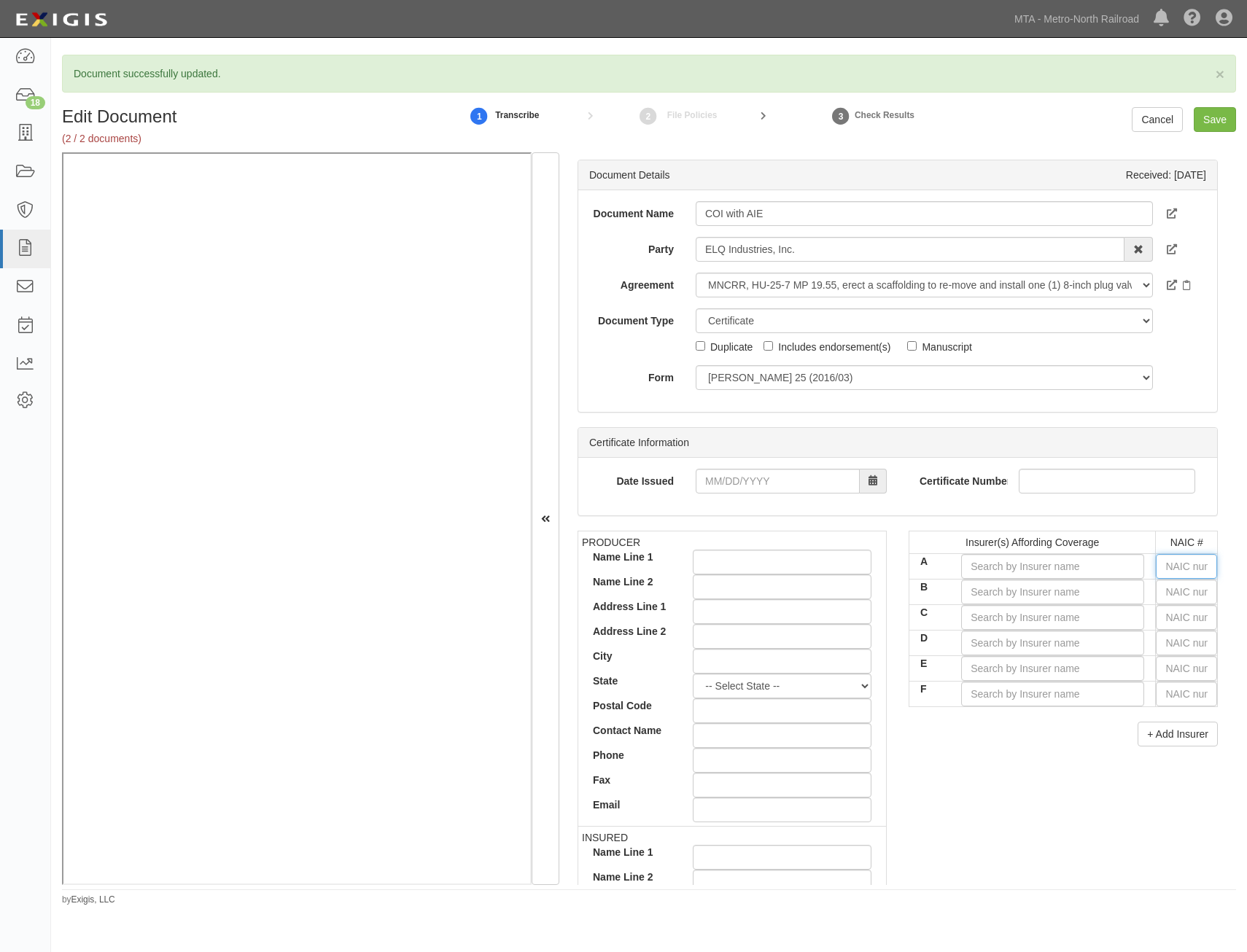
click at [1180, 569] on input "text" at bounding box center [1186, 566] width 62 height 25
type input "36404"
type input "3"
type input "38733"
type input "38"
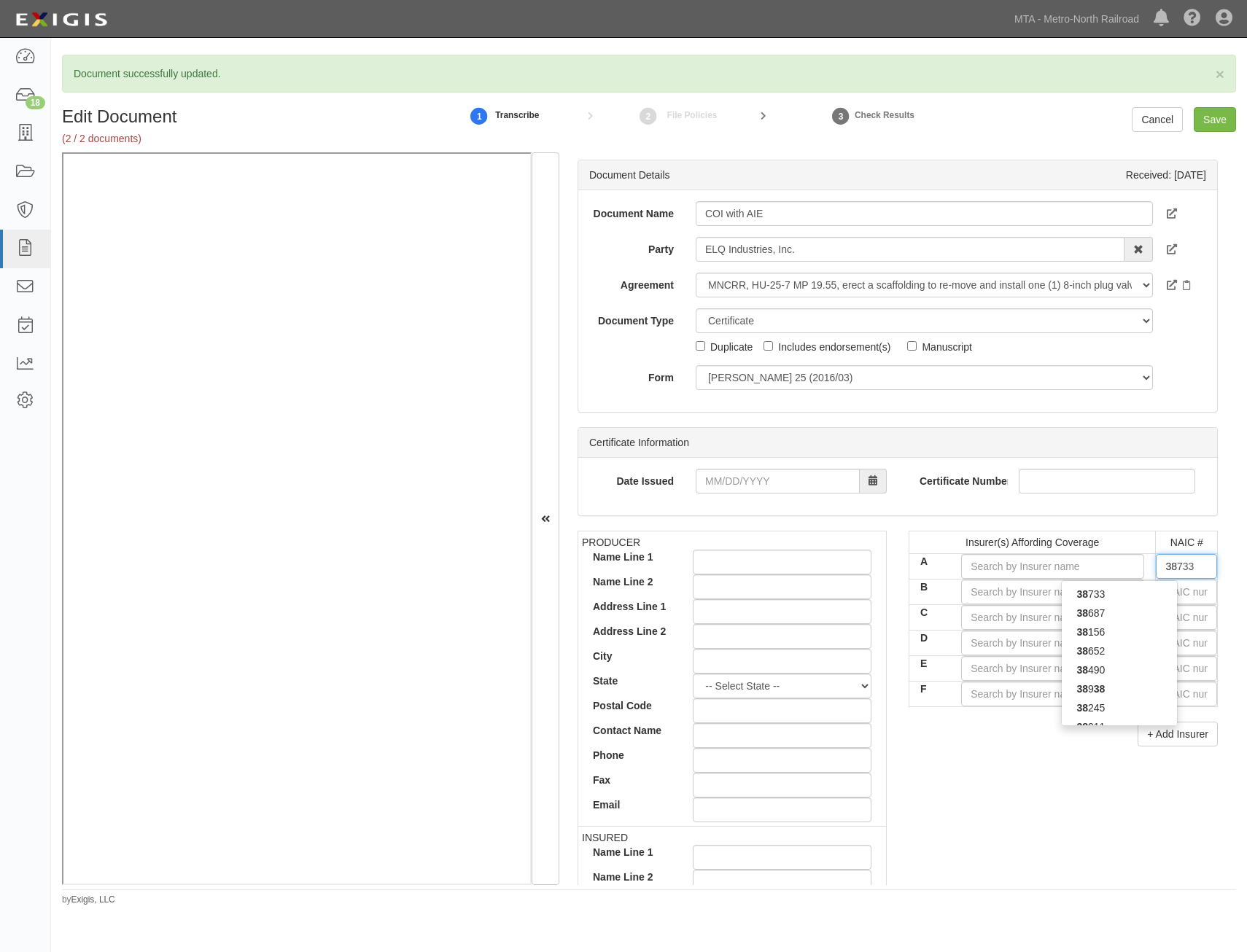
type input "38342"
type input "383"
type input "38318"
type input "3831"
type input "38318"
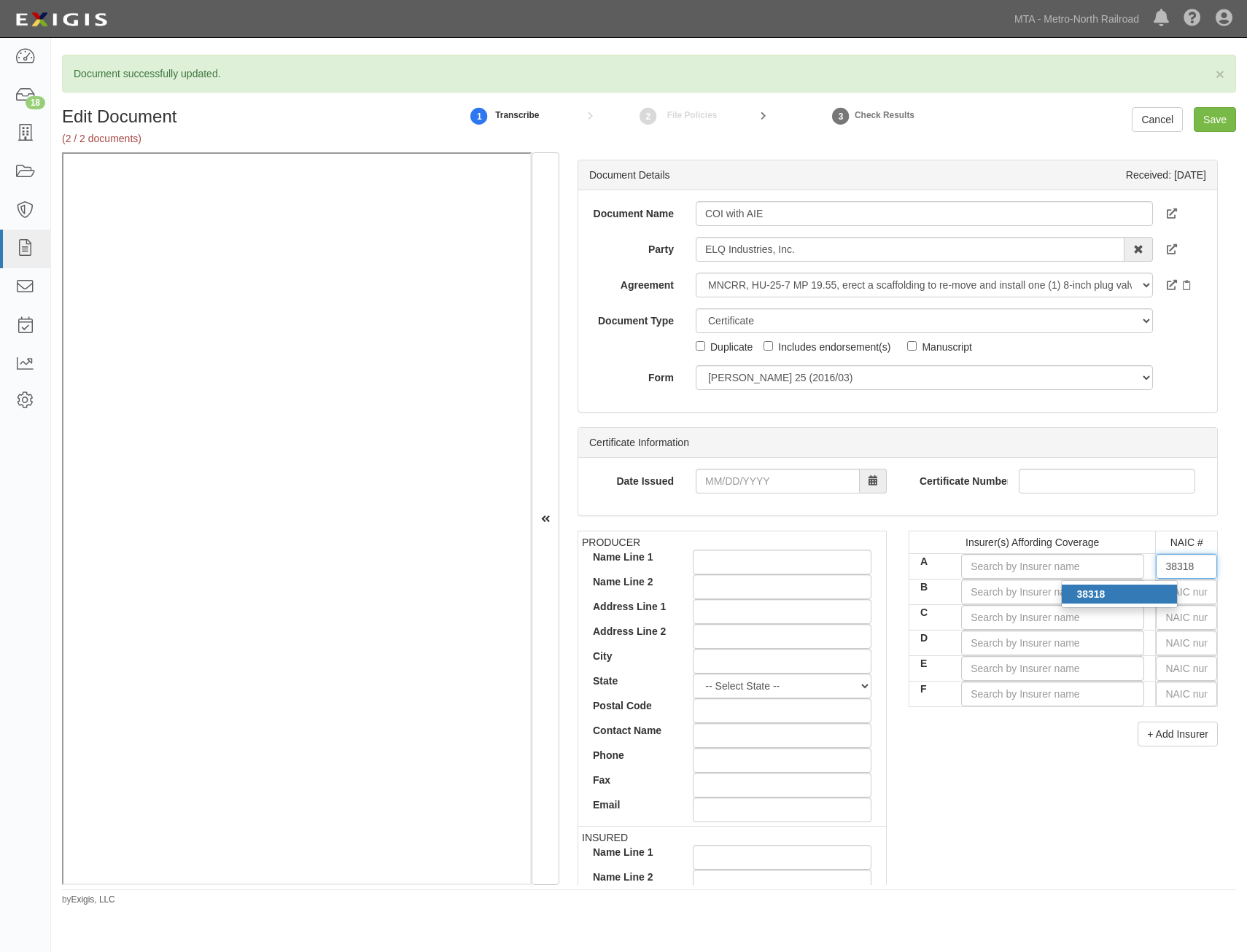
click at [1142, 598] on div "38318" at bounding box center [1120, 594] width 115 height 19
type input "Starr Indemnity & Liability Company (A XV Rating)"
type input "38318"
click at [1165, 592] on input "text" at bounding box center [1186, 592] width 62 height 25
type input "44725"
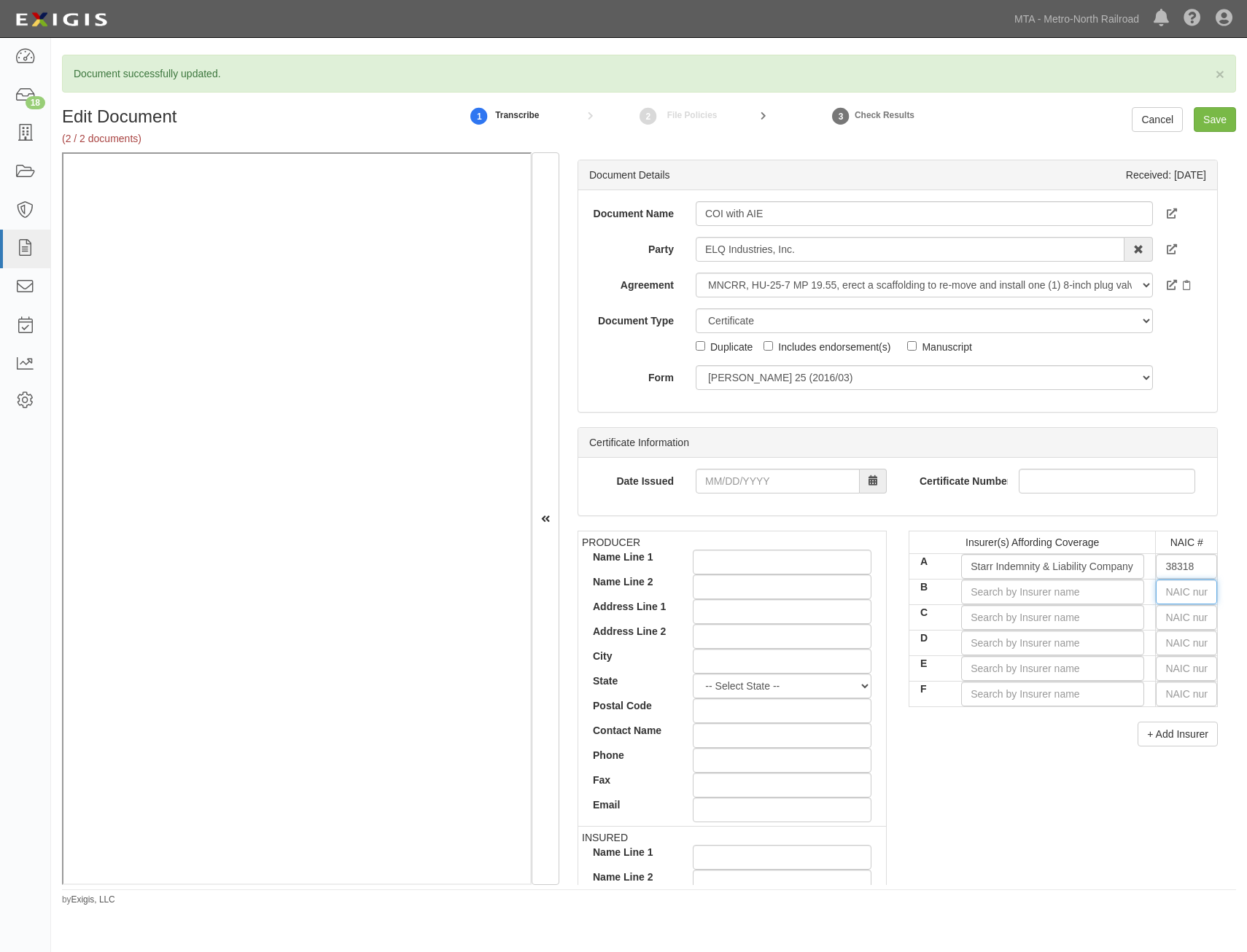
type input "4"
type input "42757"
type input "42"
type input "42390"
type input "423"
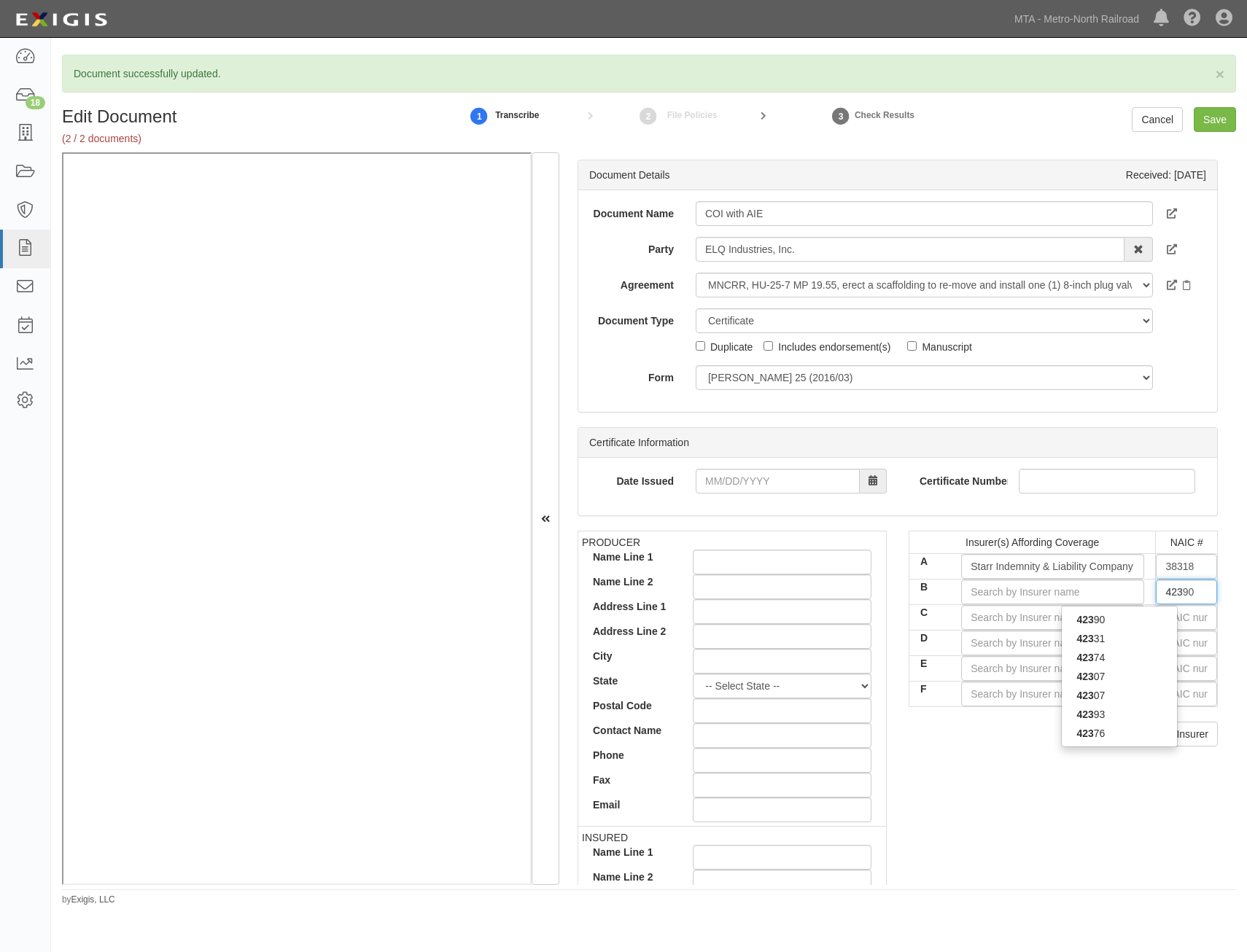
type input "42307"
type input "4230"
type input "42307"
click at [1131, 637] on div "42307" at bounding box center [1120, 639] width 115 height 19
type input "Navigators Insurance Company (A+ XV Rating)"
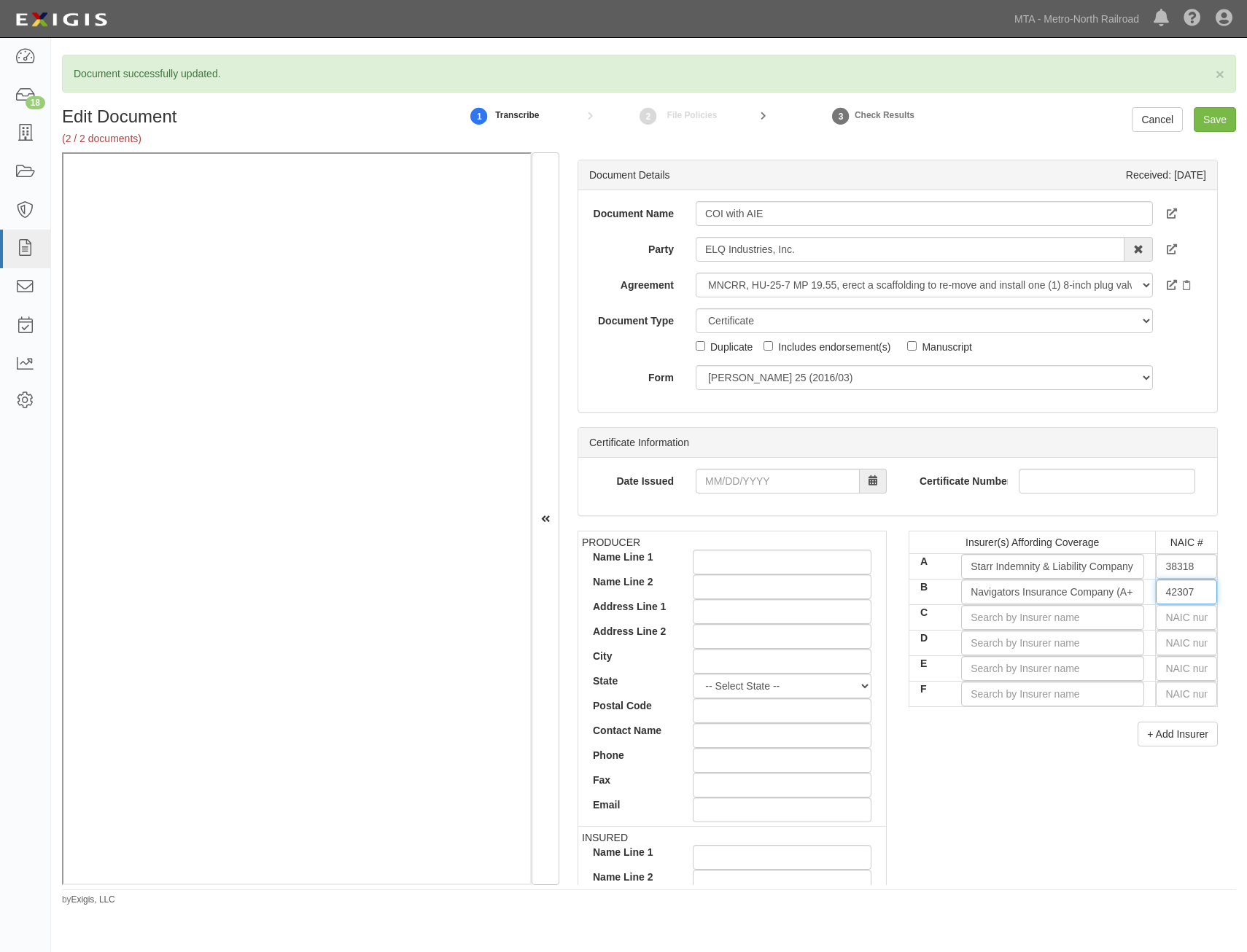
type input "42307"
click at [1180, 615] on input "text" at bounding box center [1186, 618] width 62 height 25
type input "16862"
type input "16"
type input "16141"
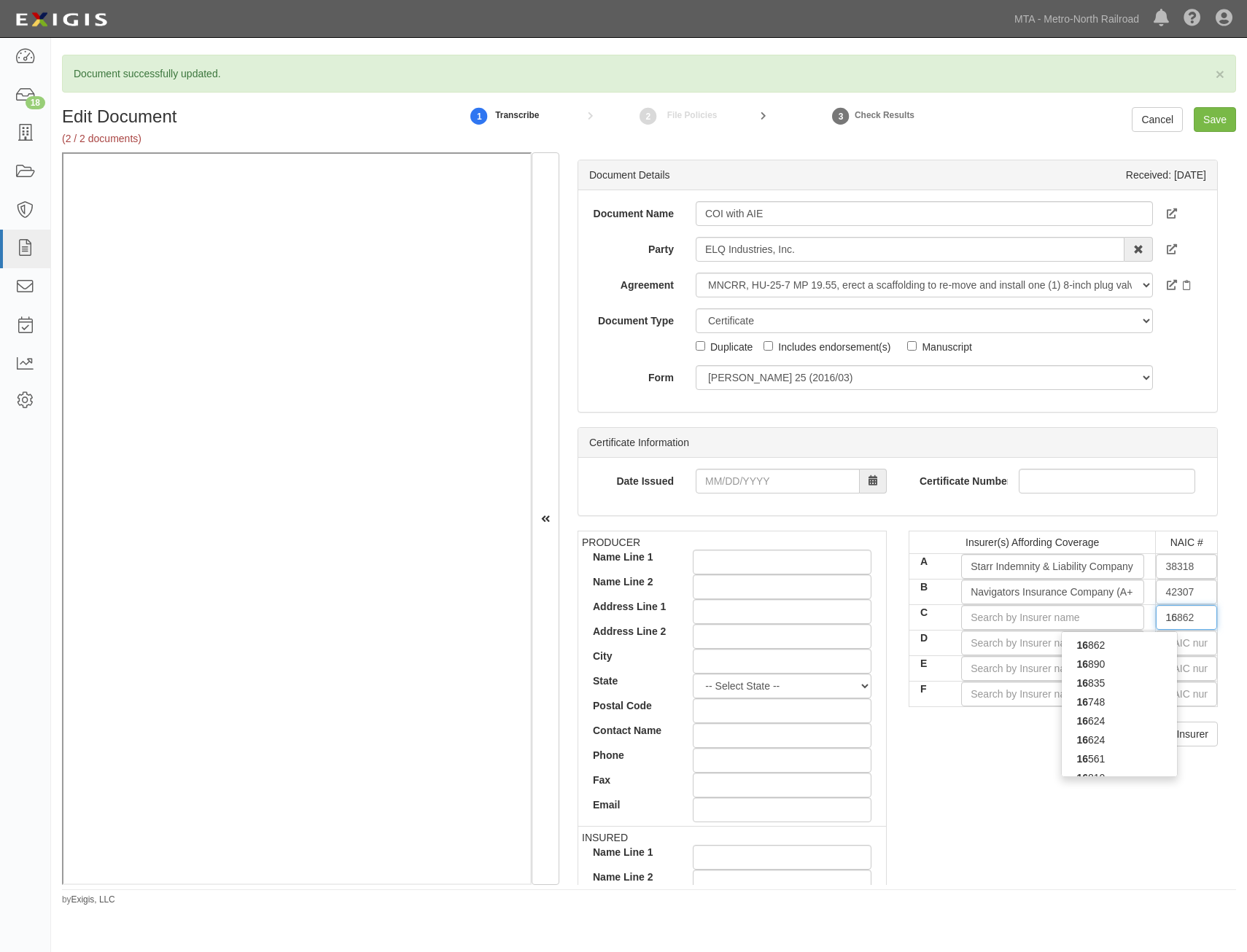
type input "161"
type input "16101"
type input "1610"
type input "16109"
click at [1132, 642] on div "16109" at bounding box center [1120, 645] width 115 height 19
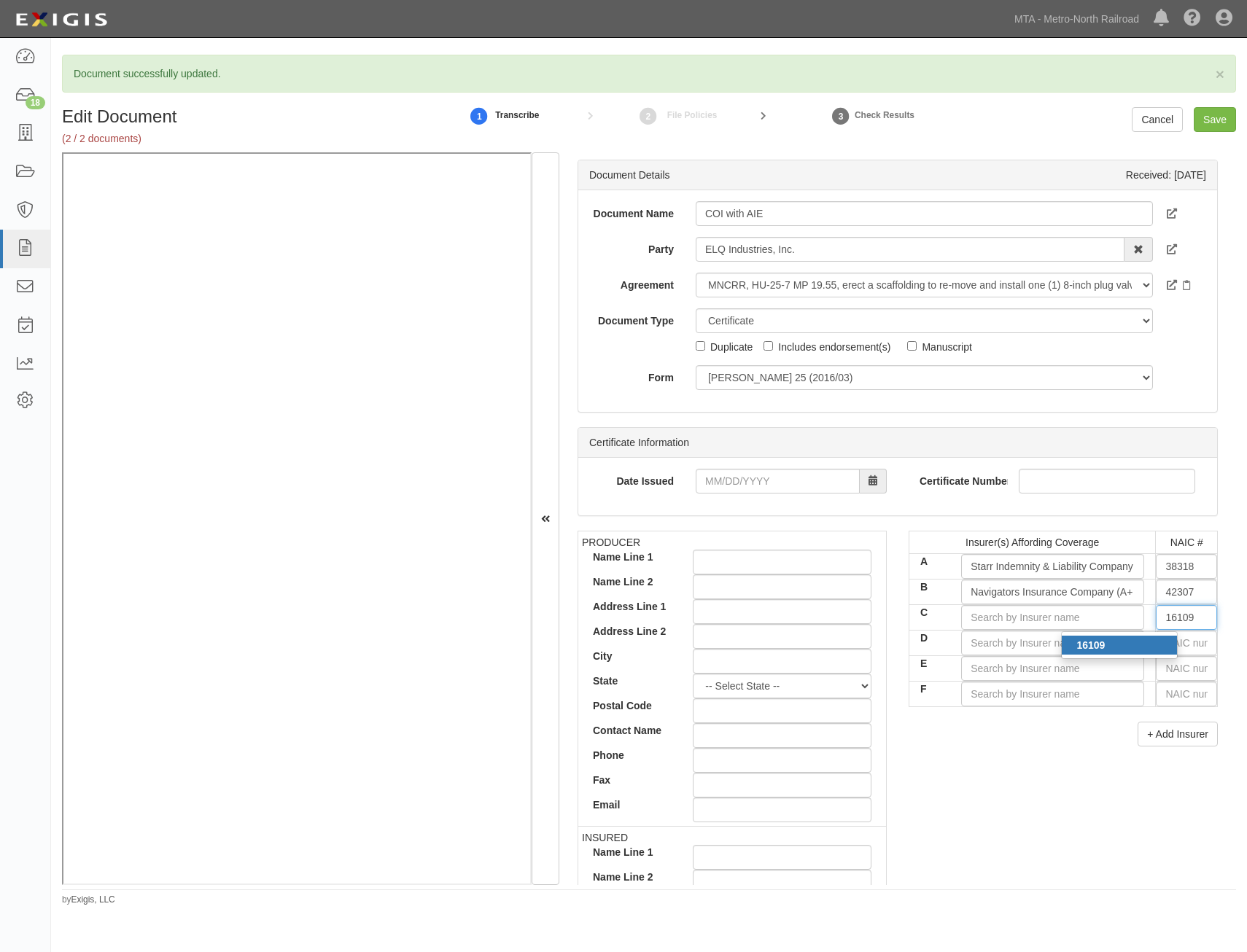
type input "Starr Specialty Insurance Company (A XV Rating)"
type input "16109"
click at [1053, 768] on div "PRODUCER Name Line 1 Name Line 2 Address Line 1 Address Line 2 City State -- Se…" at bounding box center [898, 784] width 662 height 506
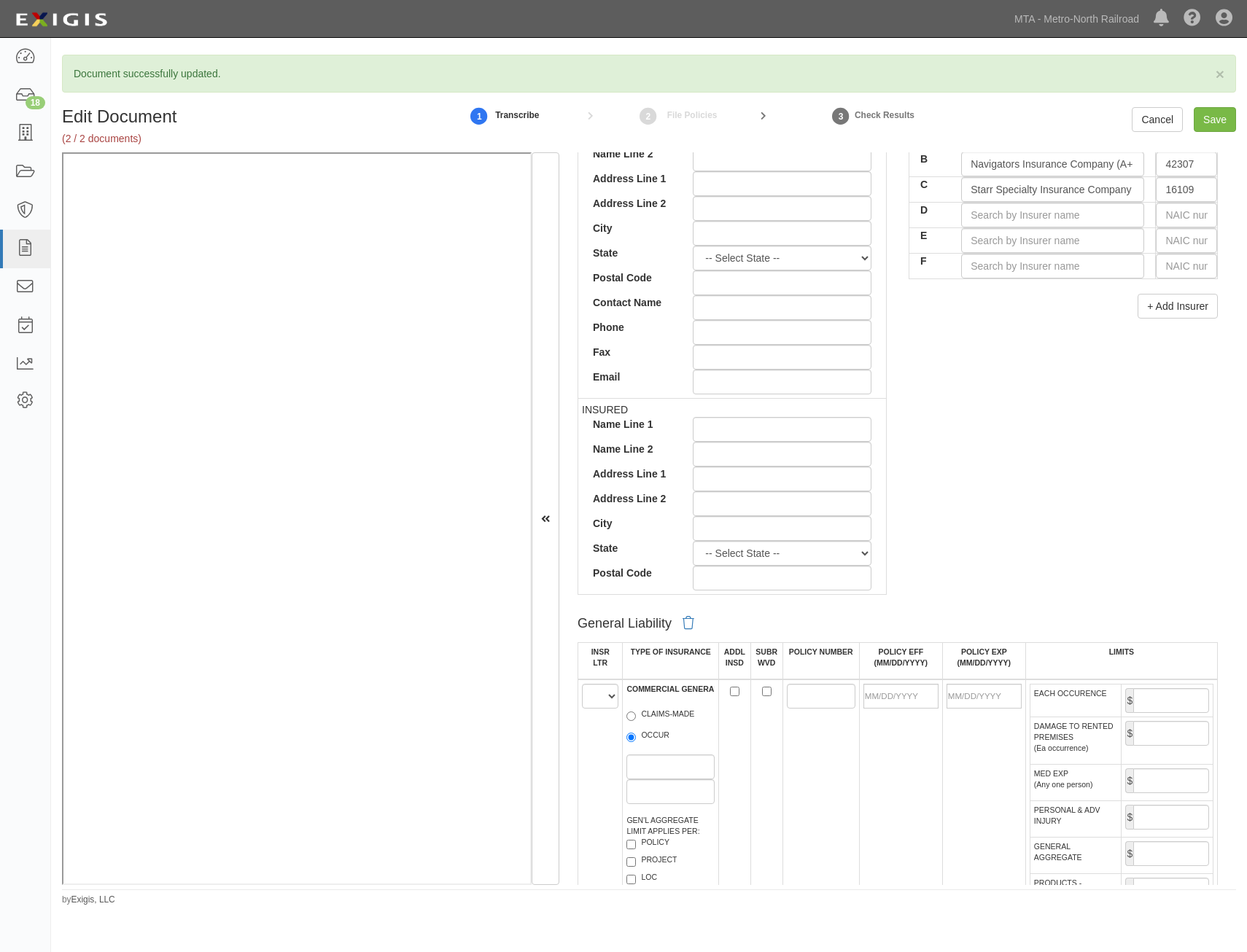
scroll to position [729, 0]
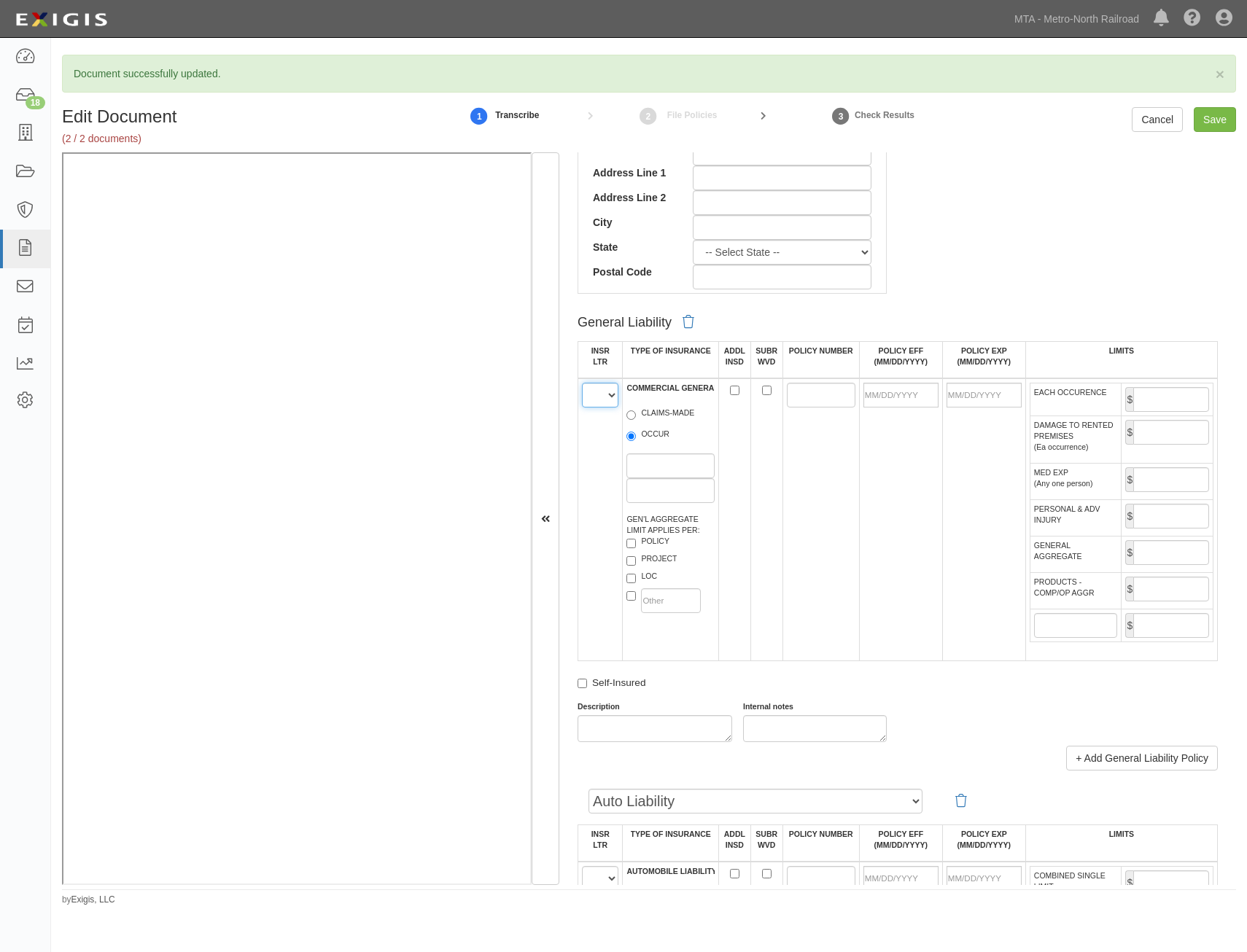
click at [603, 397] on select "A B C D E F" at bounding box center [600, 395] width 37 height 25
select select "A"
click at [582, 383] on select "A B C D E F" at bounding box center [600, 395] width 37 height 25
click at [666, 438] on label "OCCUR" at bounding box center [648, 435] width 43 height 15
click at [636, 438] on input "OCCUR" at bounding box center [631, 436] width 9 height 9
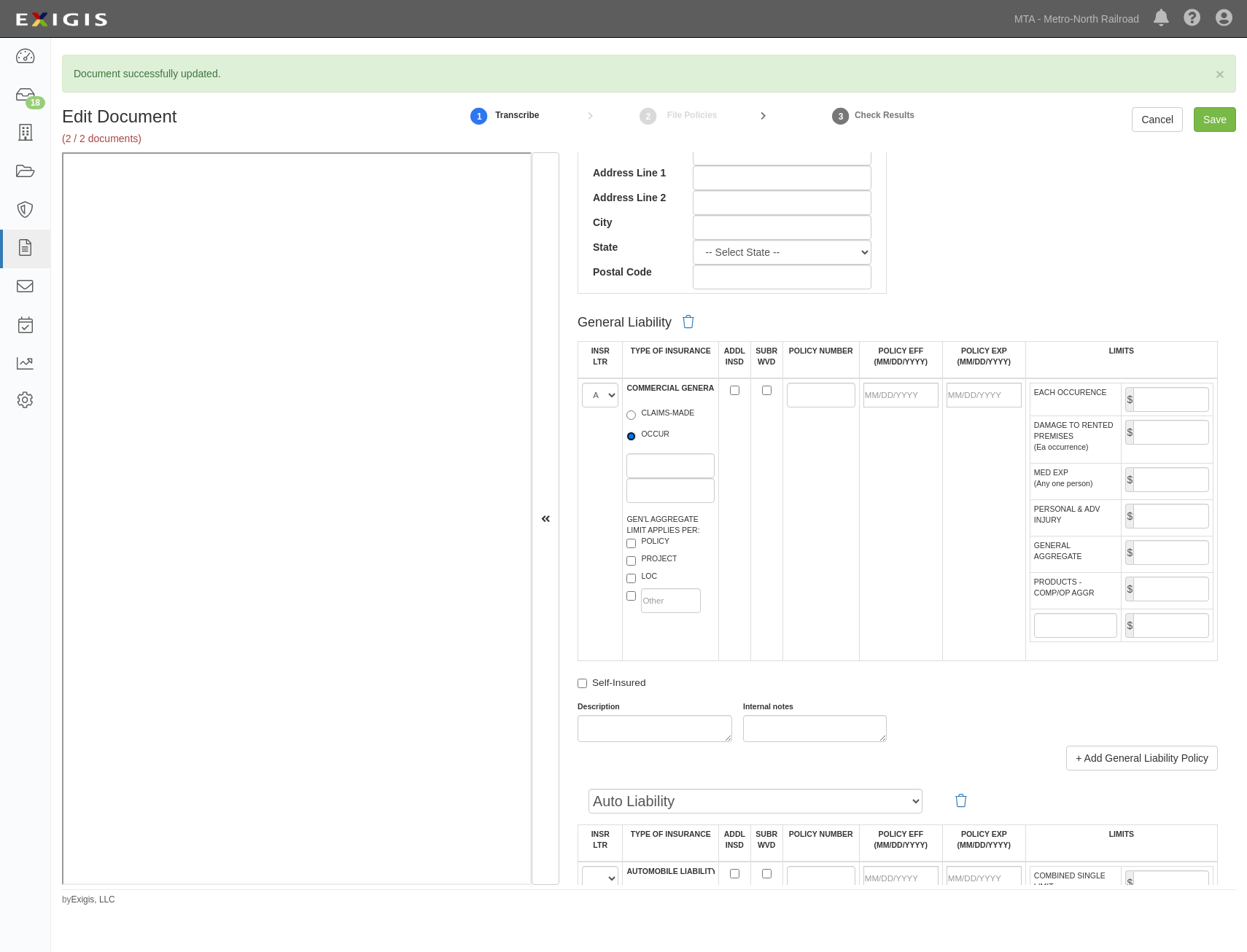
radio input "true"
click at [663, 562] on label "PROJECT" at bounding box center [652, 560] width 51 height 15
click at [636, 562] on input "PROJECT" at bounding box center [631, 561] width 9 height 9
checkbox input "true"
click at [733, 390] on input "ADDL INSD" at bounding box center [735, 390] width 9 height 9
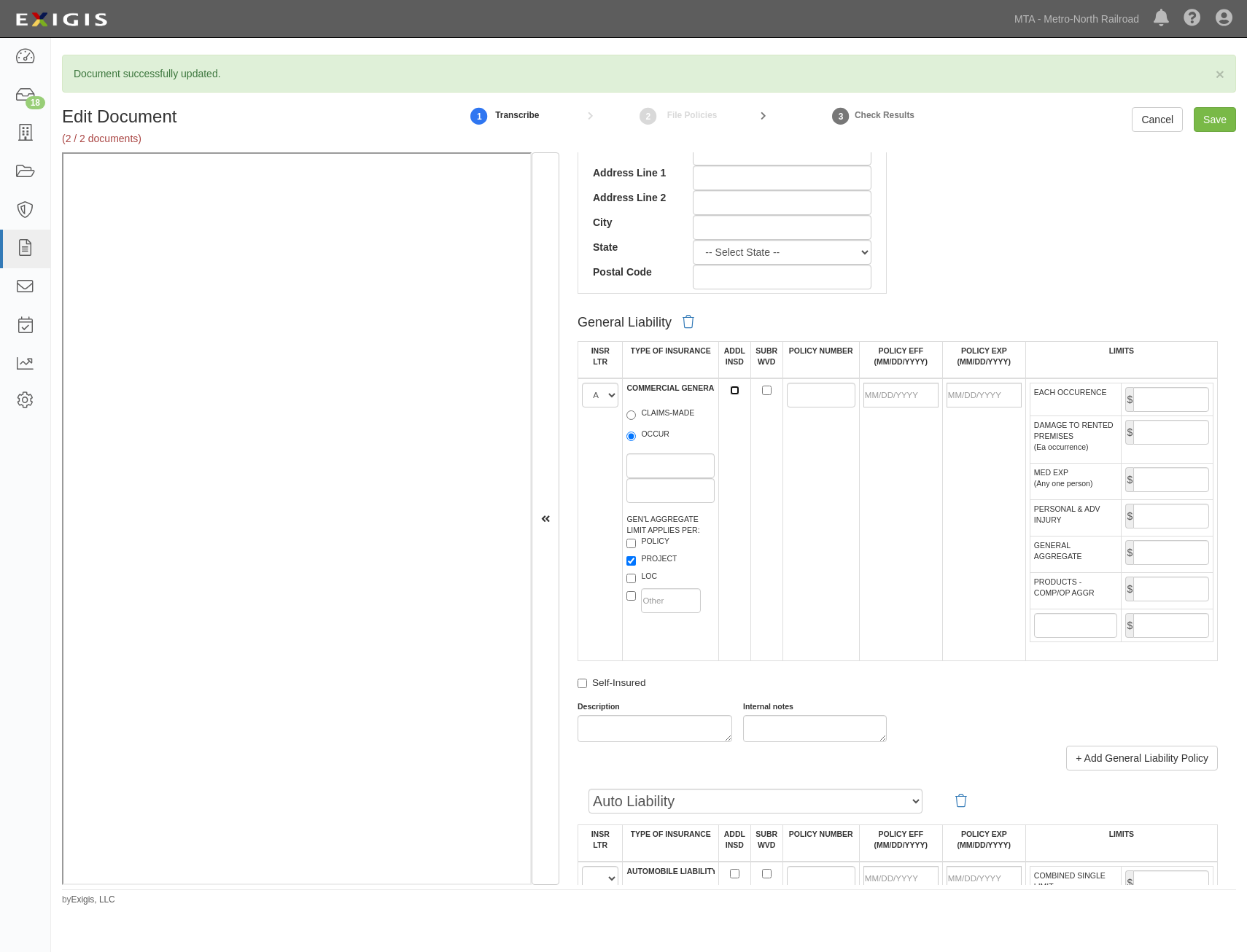
checkbox input "true"
click at [762, 390] on input "SUBR WVD" at bounding box center [767, 390] width 9 height 9
checkbox input "true"
drag, startPoint x: 804, startPoint y: 400, endPoint x: 769, endPoint y: 435, distance: 49.5
click at [804, 400] on input "POLICY NUMBER" at bounding box center [821, 395] width 69 height 25
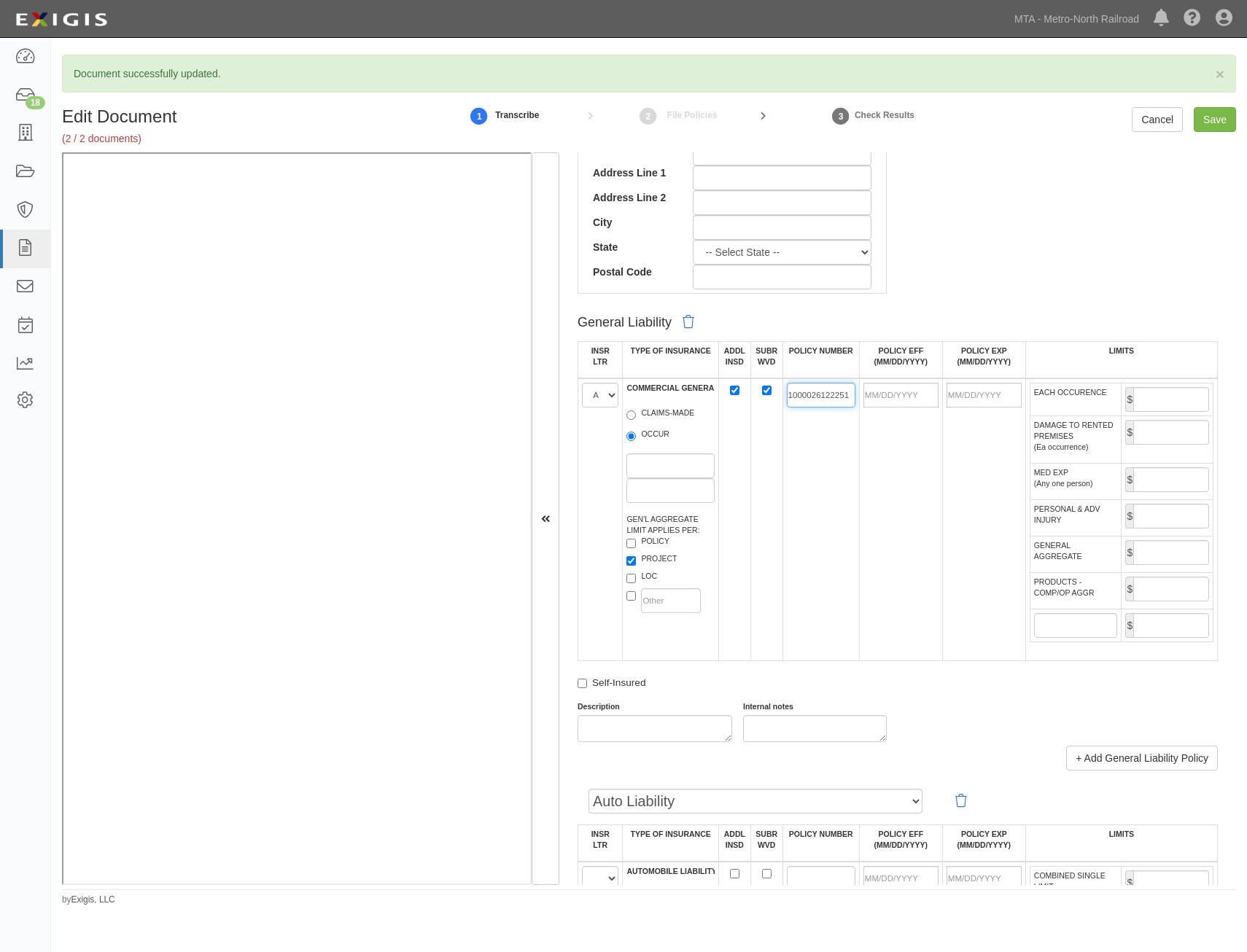
type input "1000026122251"
click at [835, 460] on td "1000026122251" at bounding box center [821, 520] width 76 height 283
click at [893, 391] on input "POLICY EFF (MM/DD/YYYY)" at bounding box center [901, 395] width 75 height 25
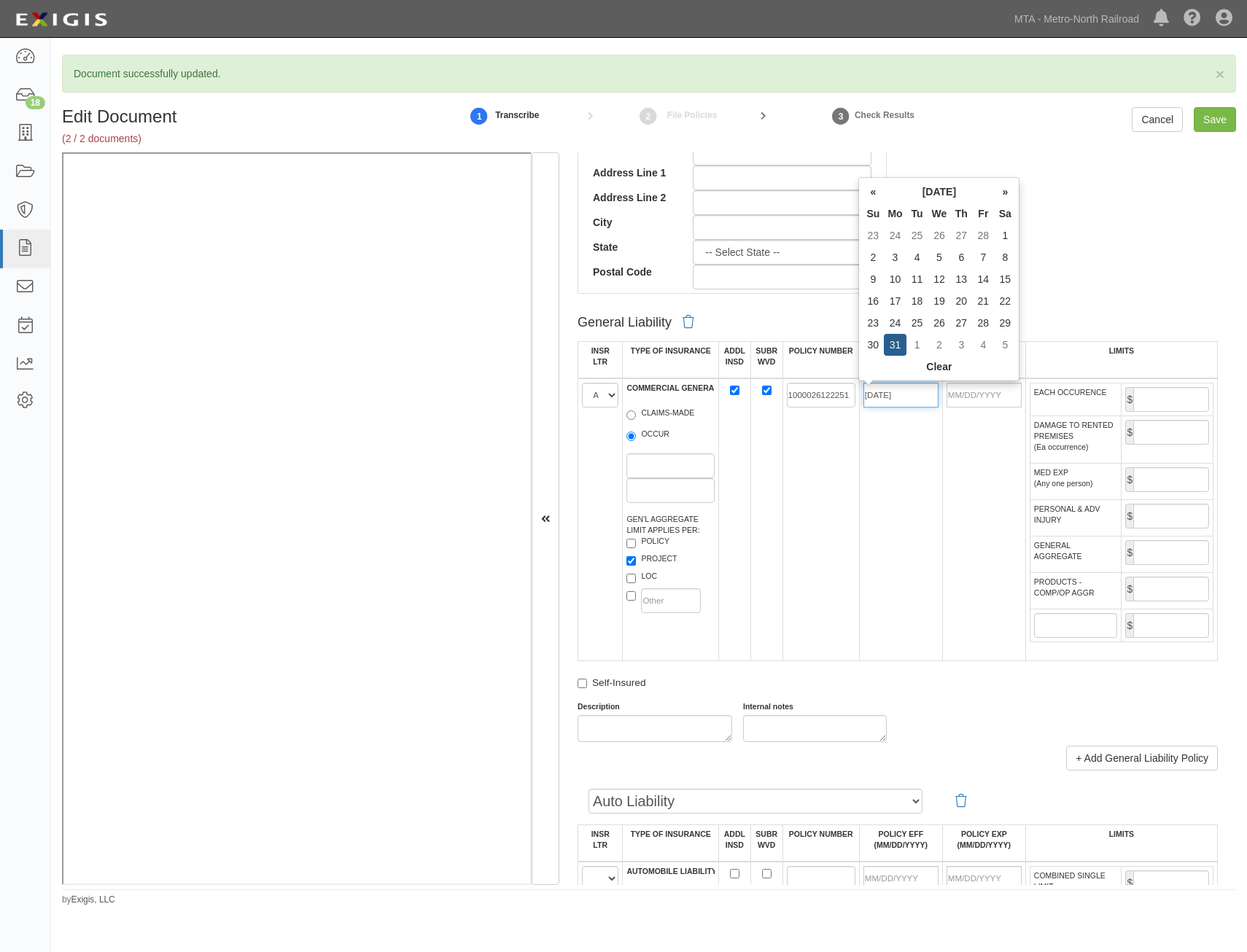
type input "03/31/2025"
type input "03/31/2026"
click at [837, 453] on td "1000026122251" at bounding box center [821, 520] width 76 height 283
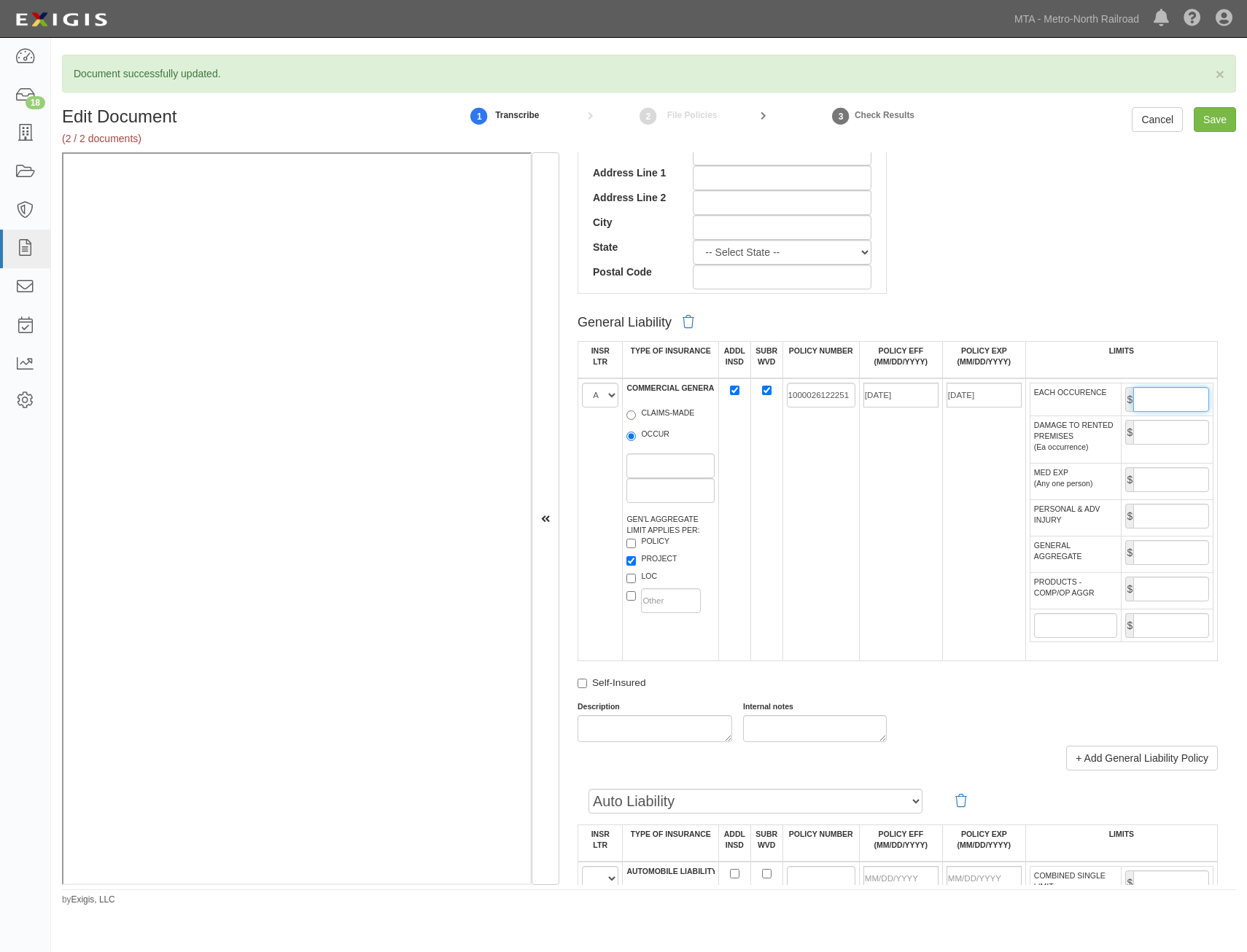
click at [1173, 408] on input "EACH OCCURENCE" at bounding box center [1171, 400] width 76 height 25
type input "2,000,000"
click at [1154, 556] on input "GENERAL AGGREGATE" at bounding box center [1171, 553] width 76 height 25
type input "4,000,000"
click at [1165, 586] on input "PRODUCTS - COMP/OP AGGR" at bounding box center [1171, 589] width 76 height 25
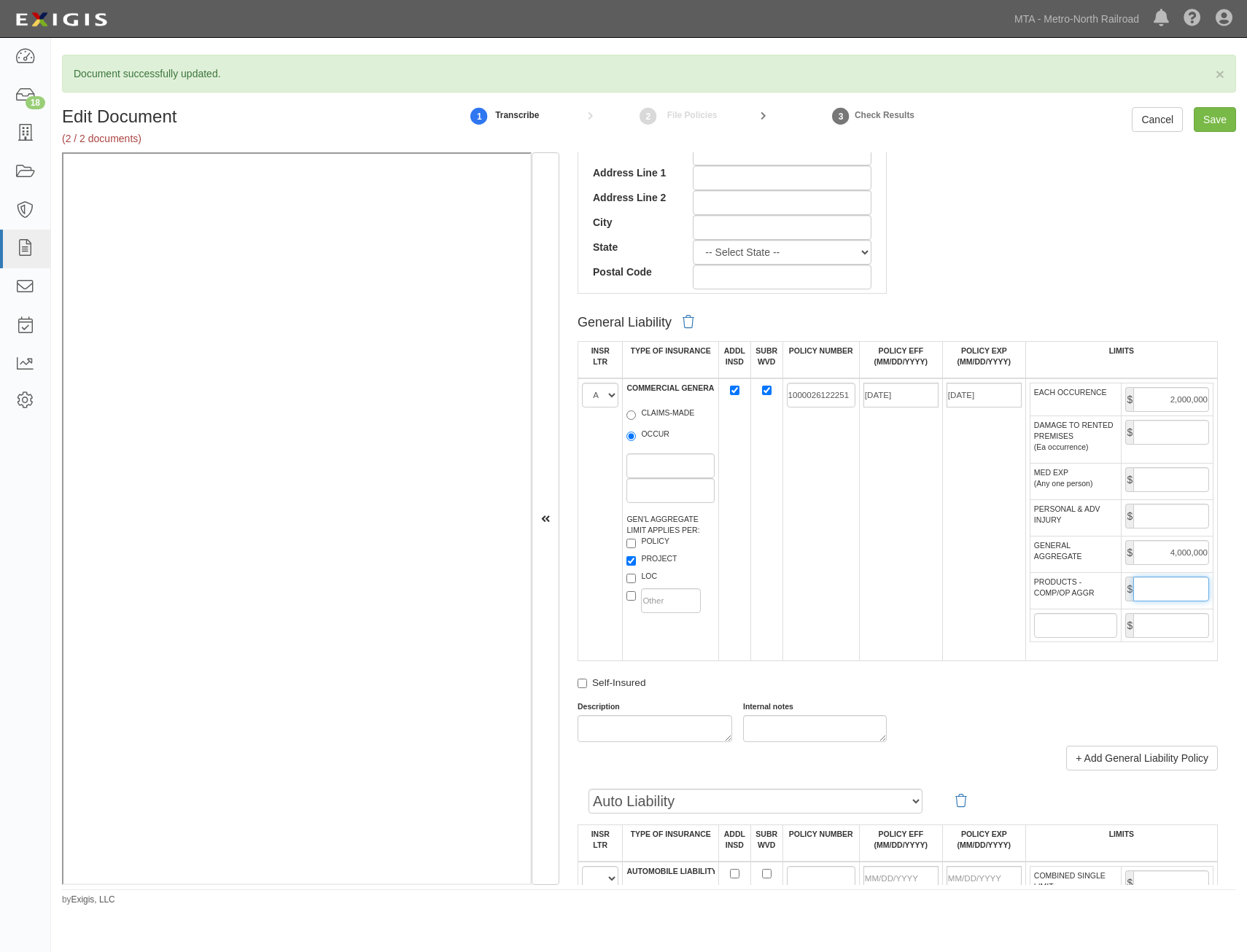
type input "4,000,000"
click at [885, 626] on td "03/31/2025" at bounding box center [901, 520] width 83 height 283
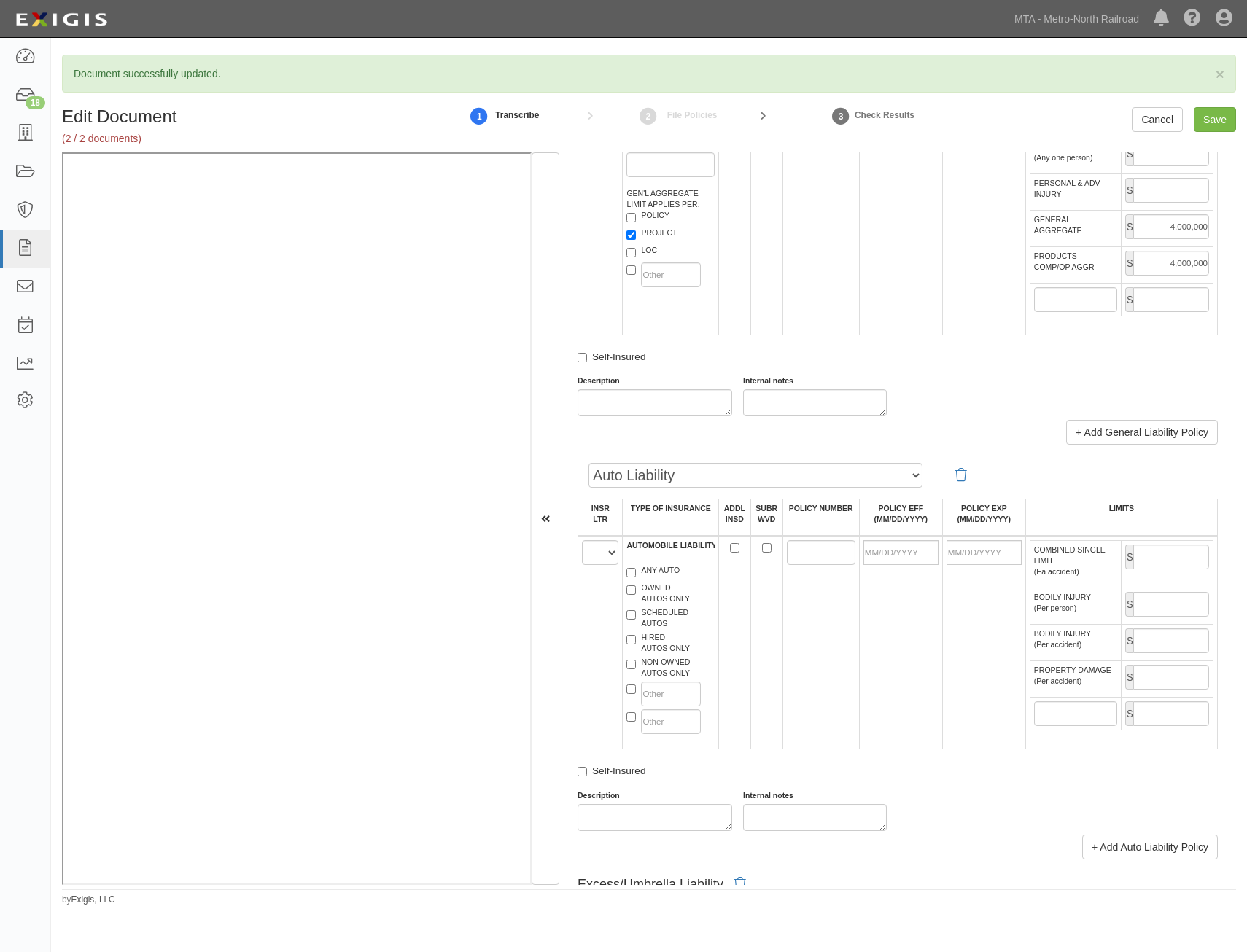
scroll to position [1094, 0]
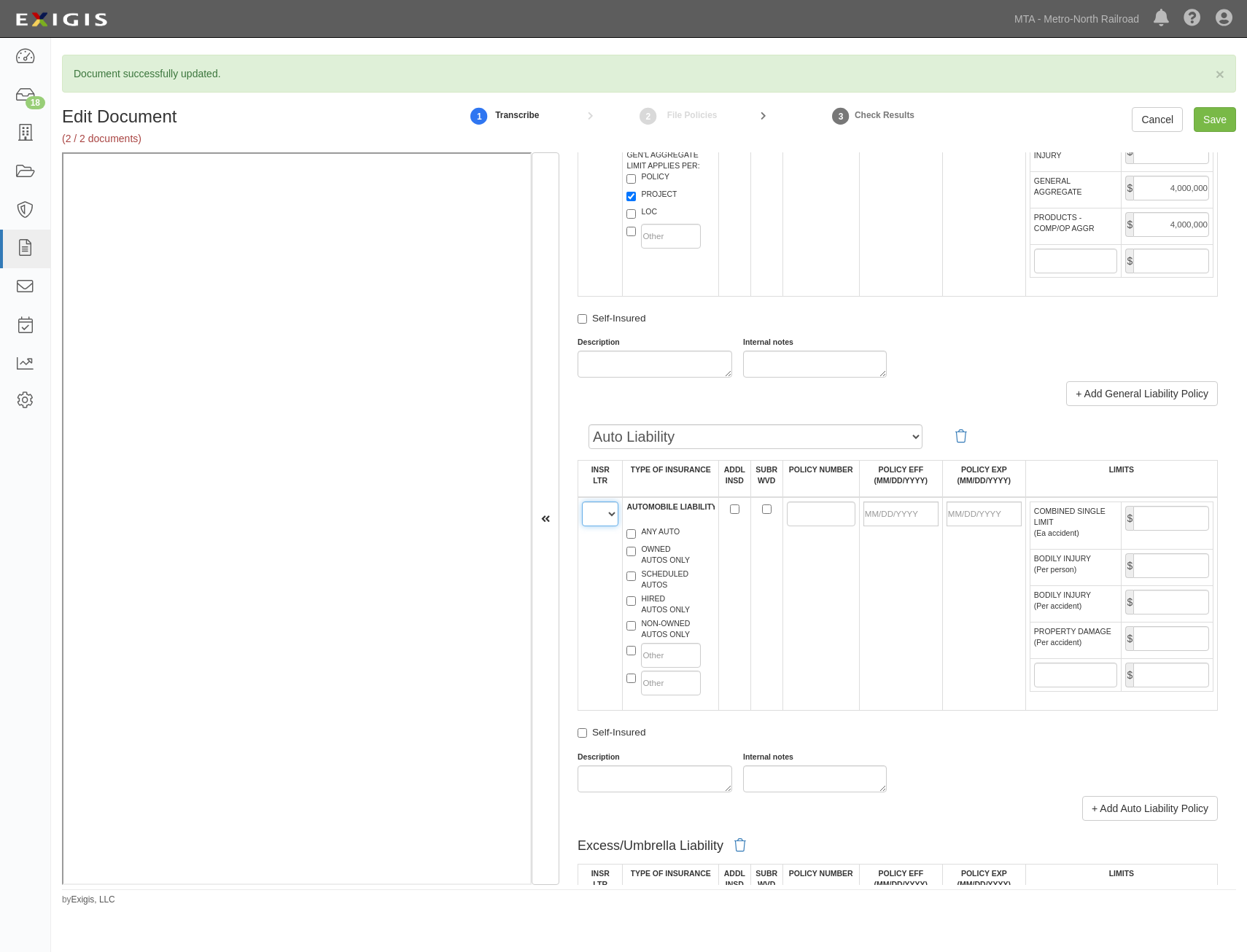
click at [602, 521] on select "A B C D E F" at bounding box center [600, 514] width 37 height 25
select select "A"
click at [582, 502] on select "A B C D E F" at bounding box center [600, 514] width 37 height 25
click at [670, 528] on label "ANY AUTO" at bounding box center [653, 534] width 53 height 15
click at [636, 529] on input "ANY AUTO" at bounding box center [631, 534] width 9 height 9
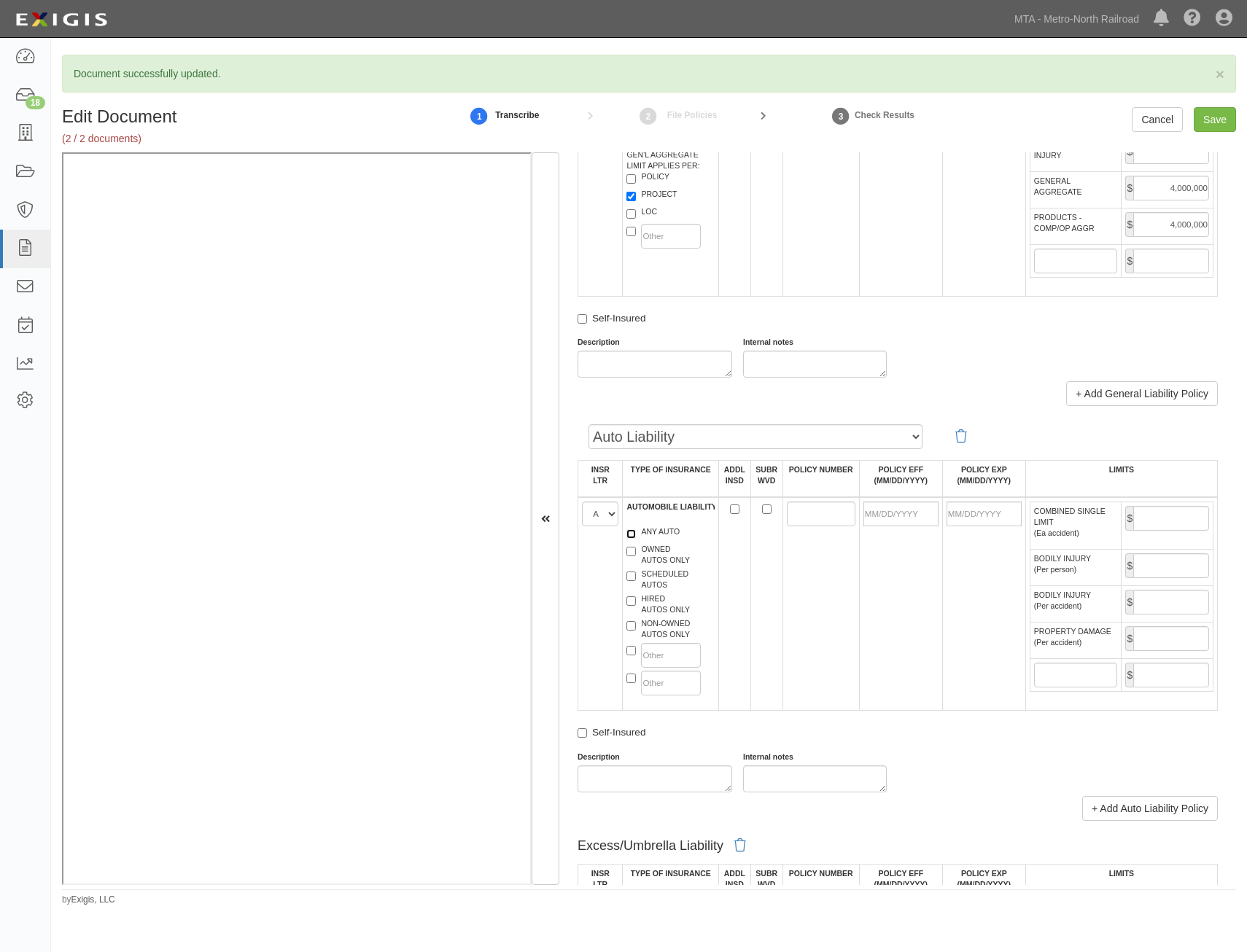
checkbox input "true"
click at [676, 613] on label "HIRED AUTOS ONLY" at bounding box center [658, 605] width 63 height 22
click at [636, 606] on input "HIRED AUTOS ONLY" at bounding box center [631, 601] width 9 height 9
checkbox input "true"
click at [677, 638] on label "NON-OWNED AUTOS ONLY" at bounding box center [658, 629] width 63 height 22
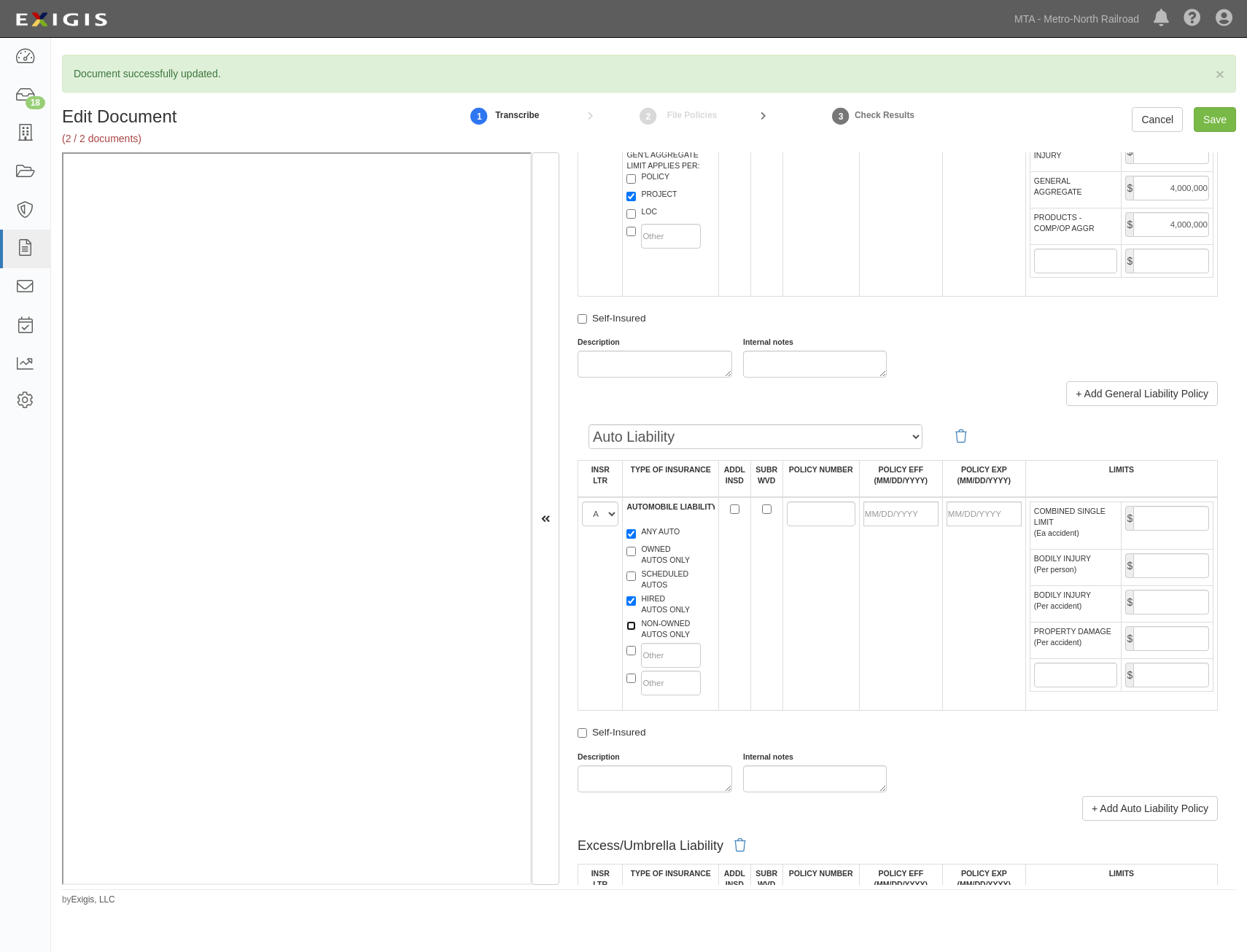
click at [636, 631] on input "NON-OWNED AUTOS ONLY" at bounding box center [631, 626] width 9 height 9
checkbox input "true"
click at [731, 509] on input "ADDL INSD" at bounding box center [735, 509] width 9 height 9
checkbox input "true"
click at [767, 509] on input "SUBR WVD" at bounding box center [767, 509] width 9 height 9
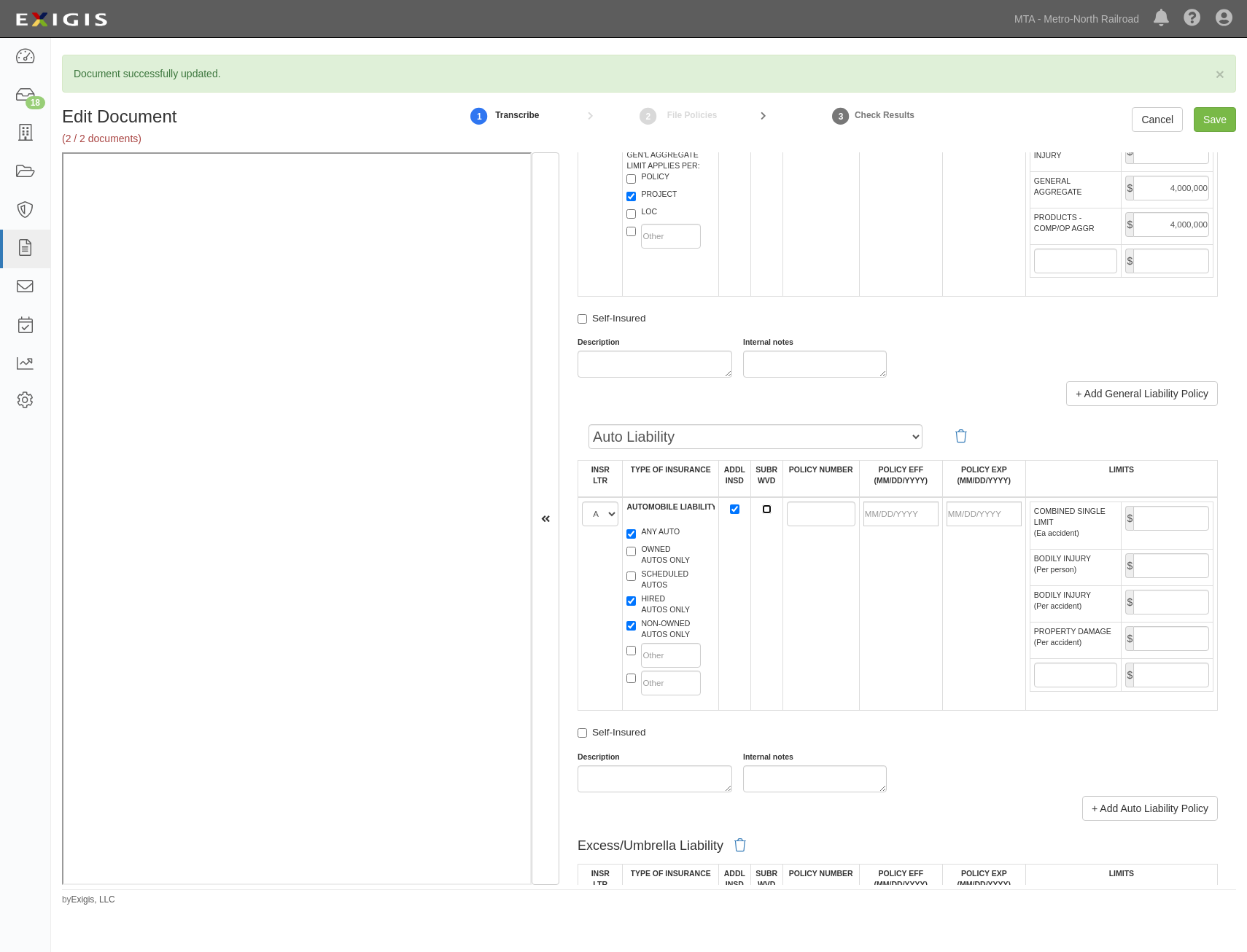
checkbox input "true"
drag, startPoint x: 826, startPoint y: 511, endPoint x: 807, endPoint y: 518, distance: 20.2
click at [826, 511] on input "POLICY NUMBER" at bounding box center [821, 514] width 69 height 25
type input "1000673051251"
click at [830, 595] on td "1000673051251" at bounding box center [821, 604] width 76 height 213
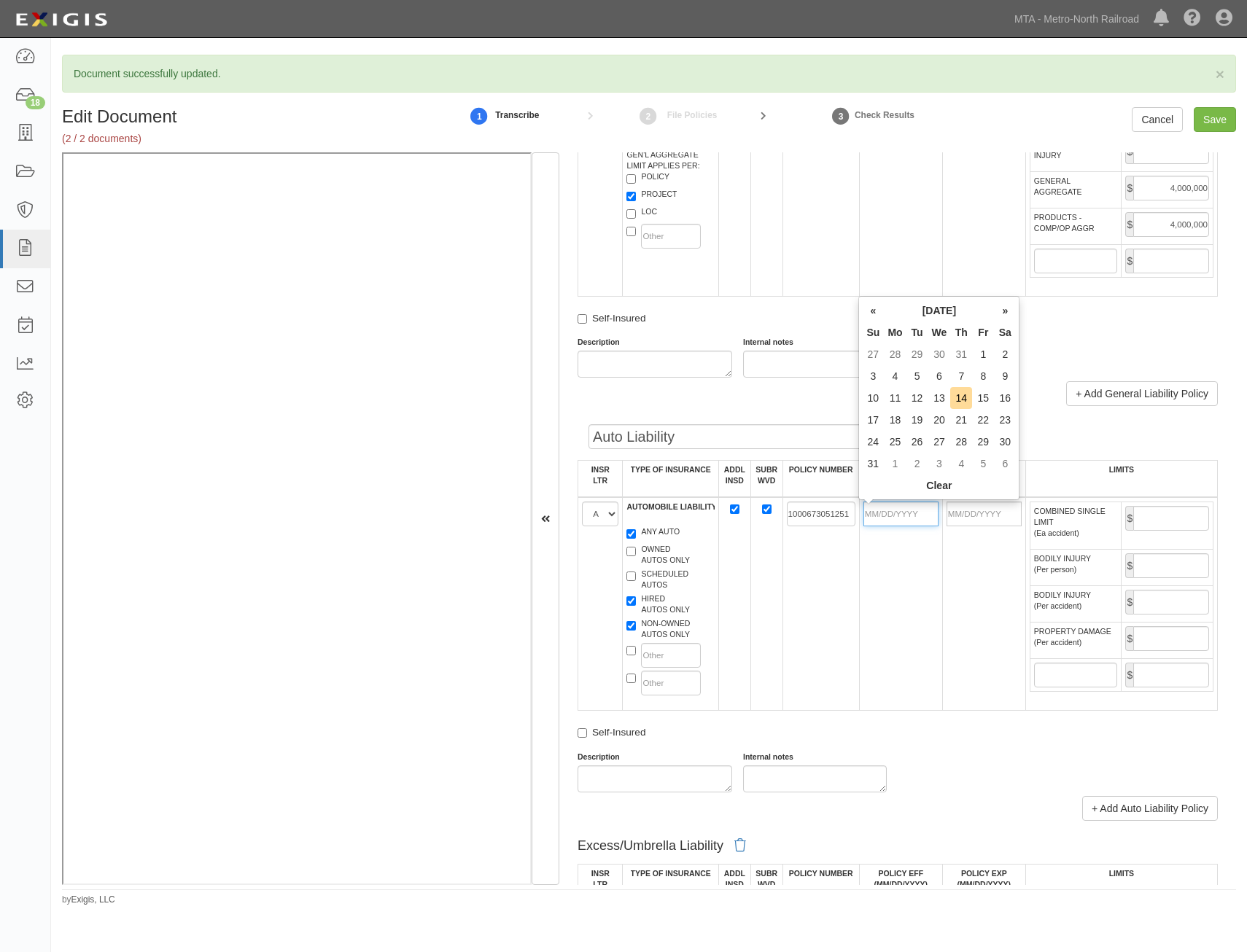
click at [900, 523] on input "POLICY EFF (MM/DD/YYYY)" at bounding box center [901, 514] width 75 height 25
type input "03/31/2025"
type input "03/31/2026"
click at [815, 591] on td "1000673051251" at bounding box center [821, 604] width 76 height 213
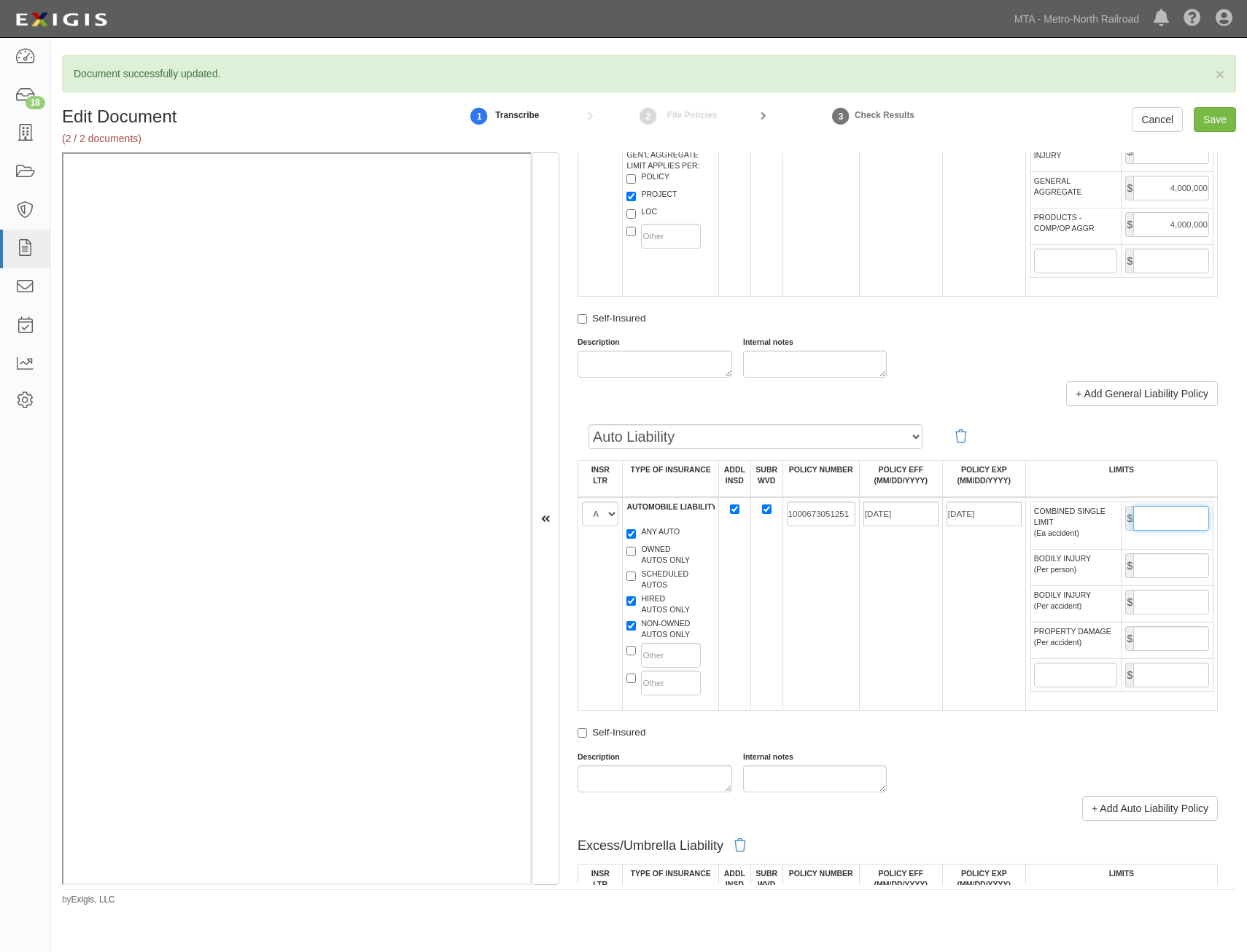
click at [1155, 515] on input "COMBINED SINGLE LIMIT (Ea accident)" at bounding box center [1171, 519] width 76 height 25
type input "1,000,000"
click at [920, 613] on td "03/31/2025" at bounding box center [901, 604] width 83 height 213
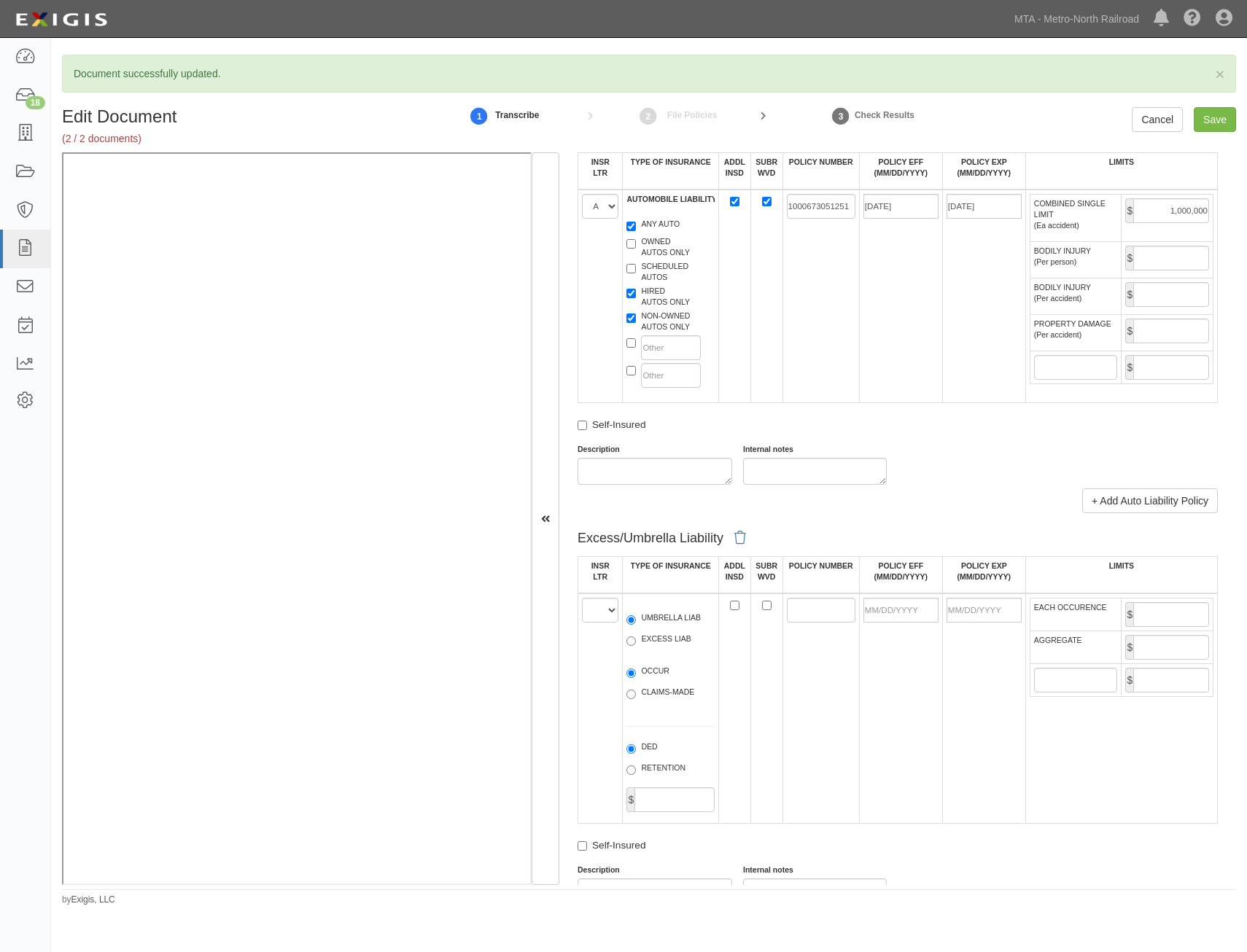
scroll to position [1458, 0]
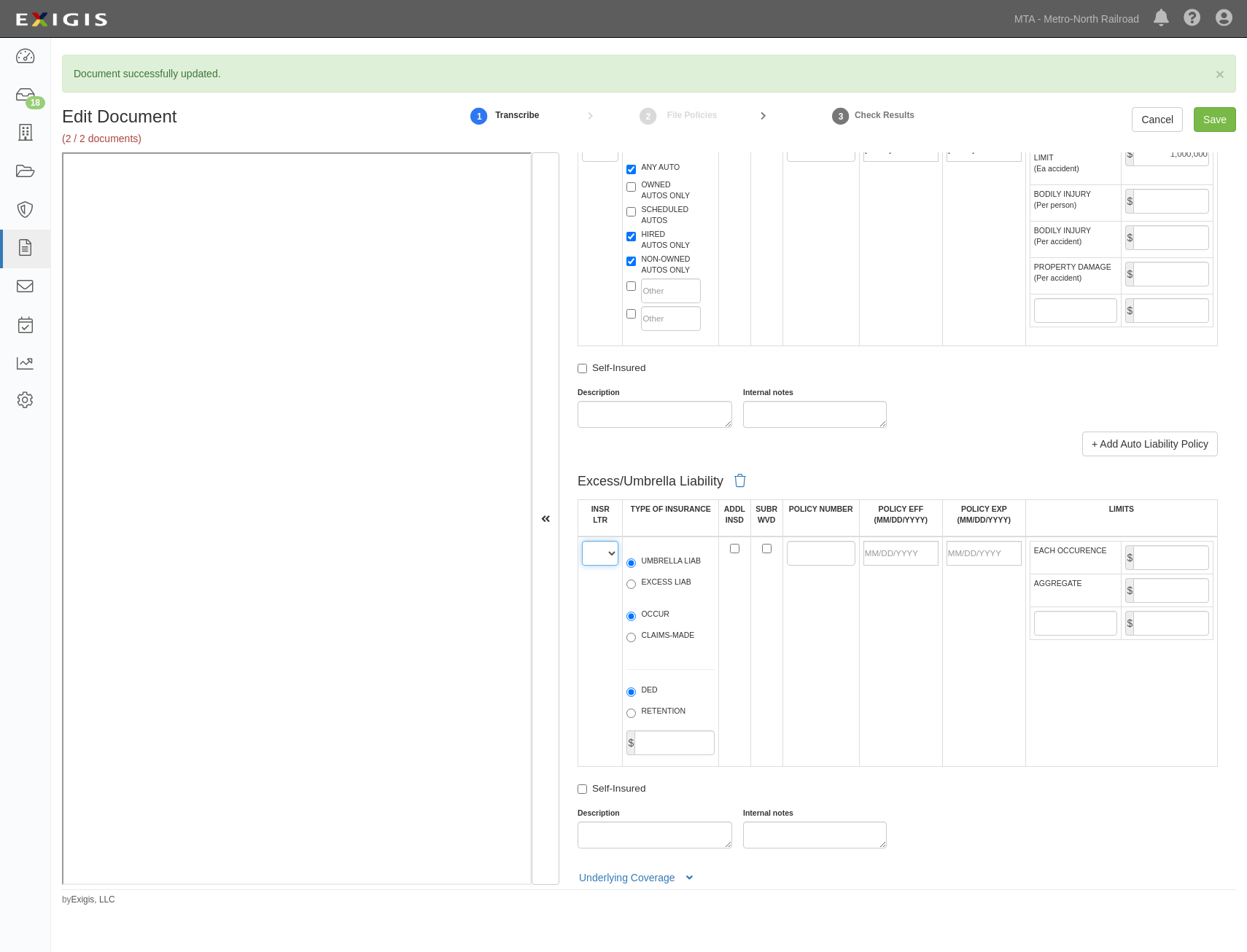
click at [602, 557] on select "A B C D E F" at bounding box center [600, 553] width 37 height 25
select select "A"
click at [582, 541] on select "A B C D E F" at bounding box center [600, 553] width 37 height 25
click at [662, 580] on label "EXCESS LIAB" at bounding box center [659, 584] width 64 height 15
click at [636, 580] on input "EXCESS LIAB" at bounding box center [631, 584] width 9 height 9
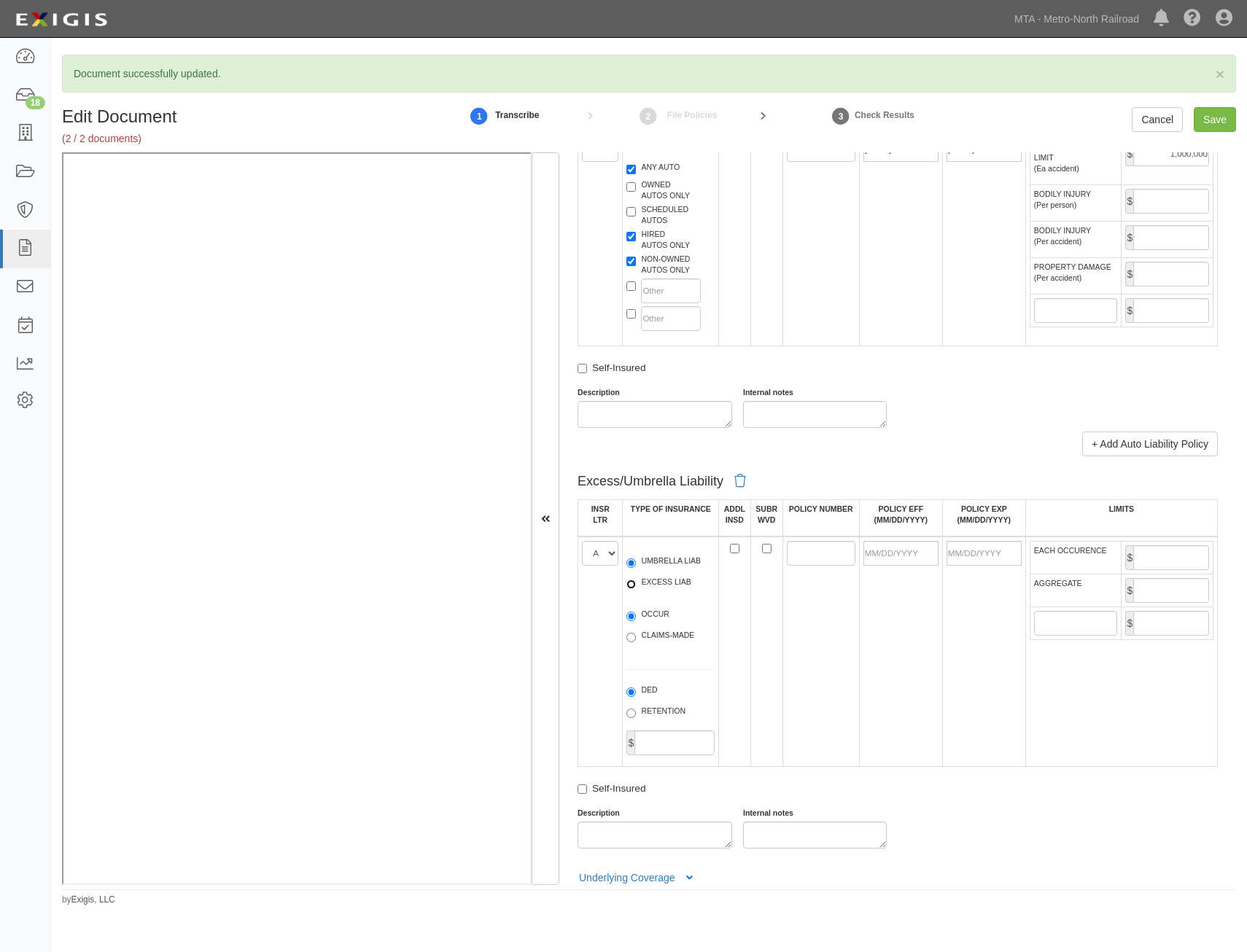
radio input "true"
click at [659, 608] on div "OCCUR CLAIMS-MADE" at bounding box center [670, 628] width 110 height 53
click at [655, 617] on label "OCCUR" at bounding box center [648, 615] width 43 height 15
click at [636, 617] on input "OCCUR" at bounding box center [631, 616] width 9 height 9
radio input "true"
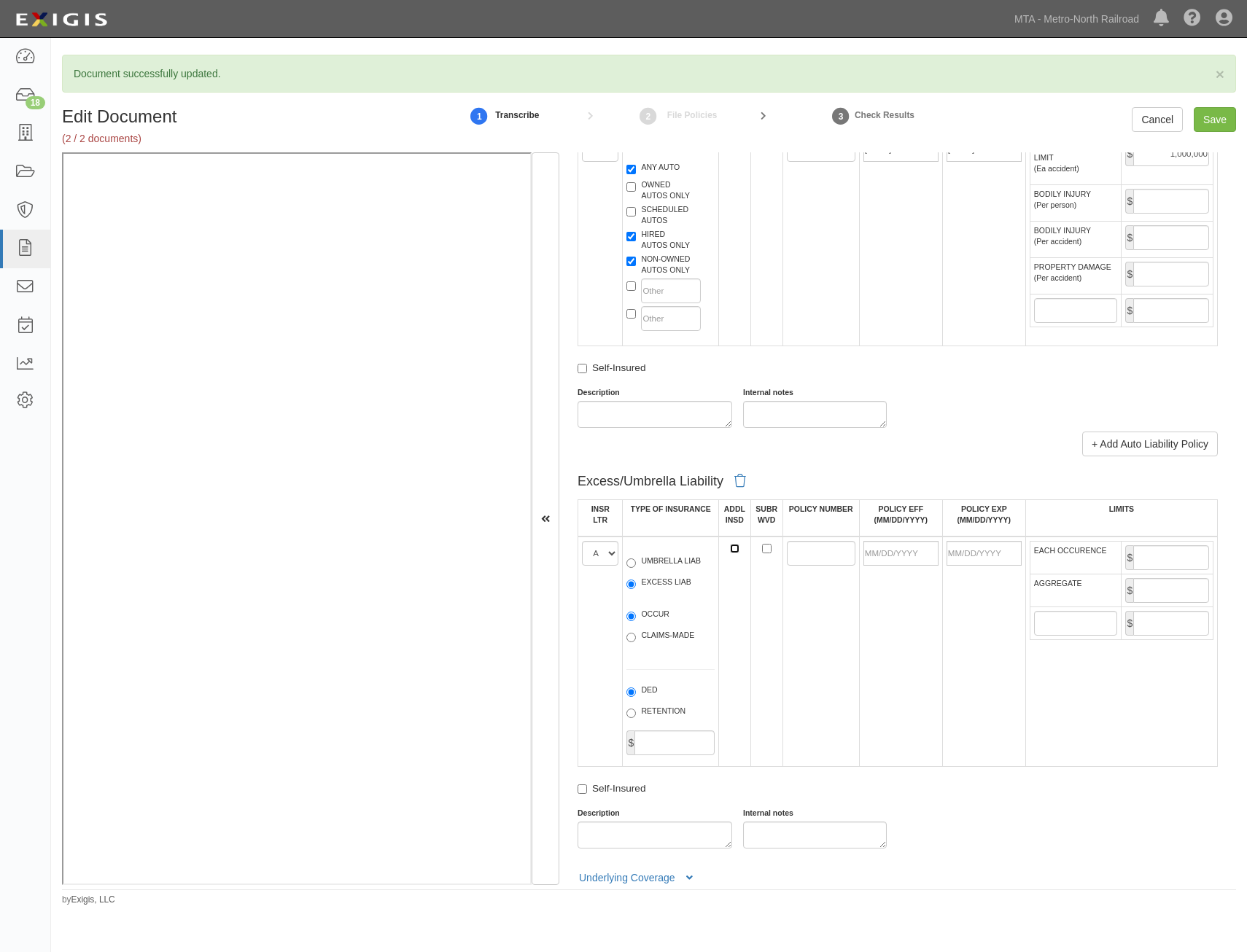
click at [730, 550] on input "ADDL INSD" at bounding box center [735, 548] width 9 height 9
checkbox input "true"
click at [764, 551] on input "SUBR WVD" at bounding box center [767, 548] width 9 height 9
checkbox input "true"
click at [805, 554] on input "POLICY NUMBER" at bounding box center [821, 553] width 69 height 25
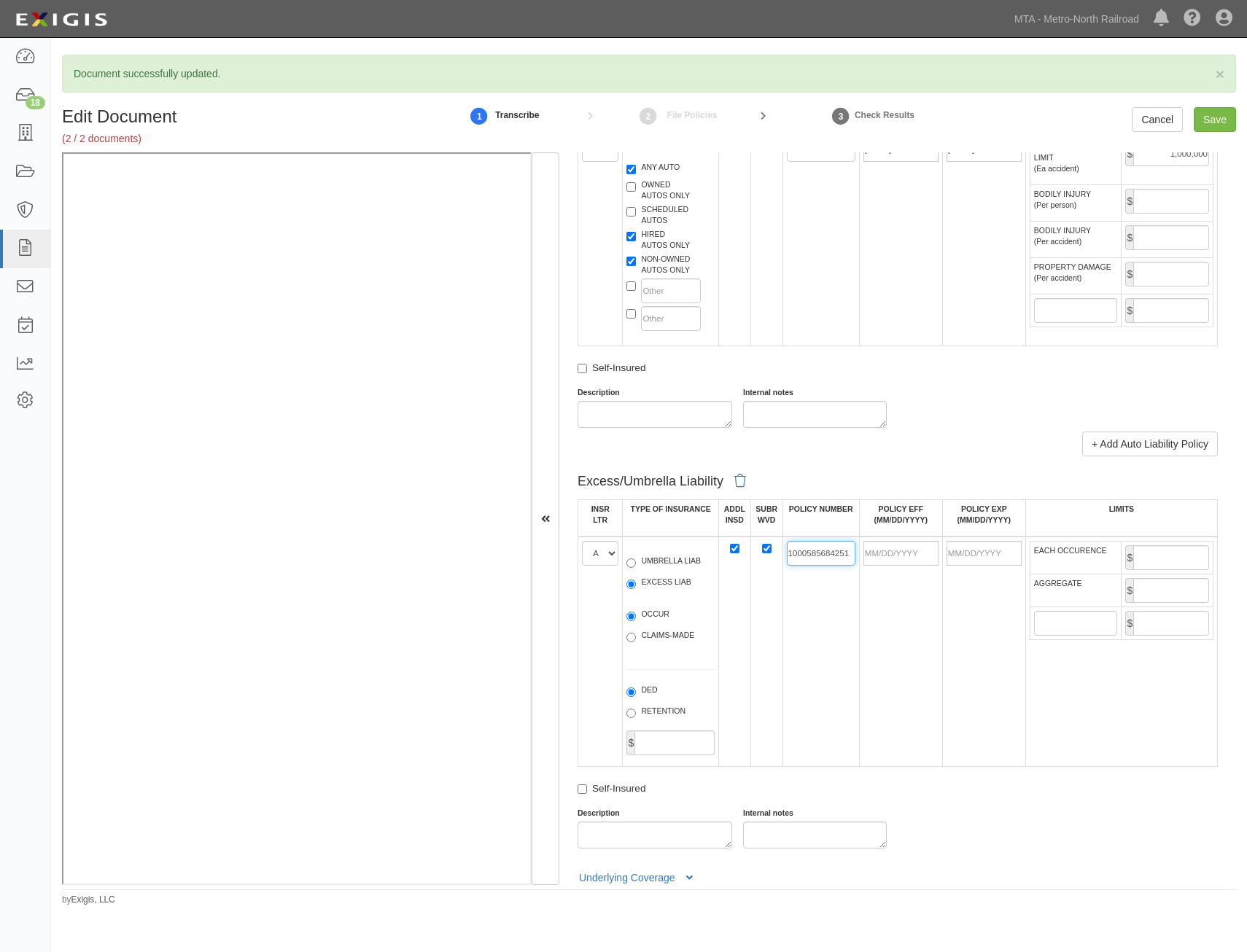
type input "1000585684251"
click at [899, 561] on input "POLICY EFF (MM/DD/YYYY)" at bounding box center [901, 553] width 75 height 25
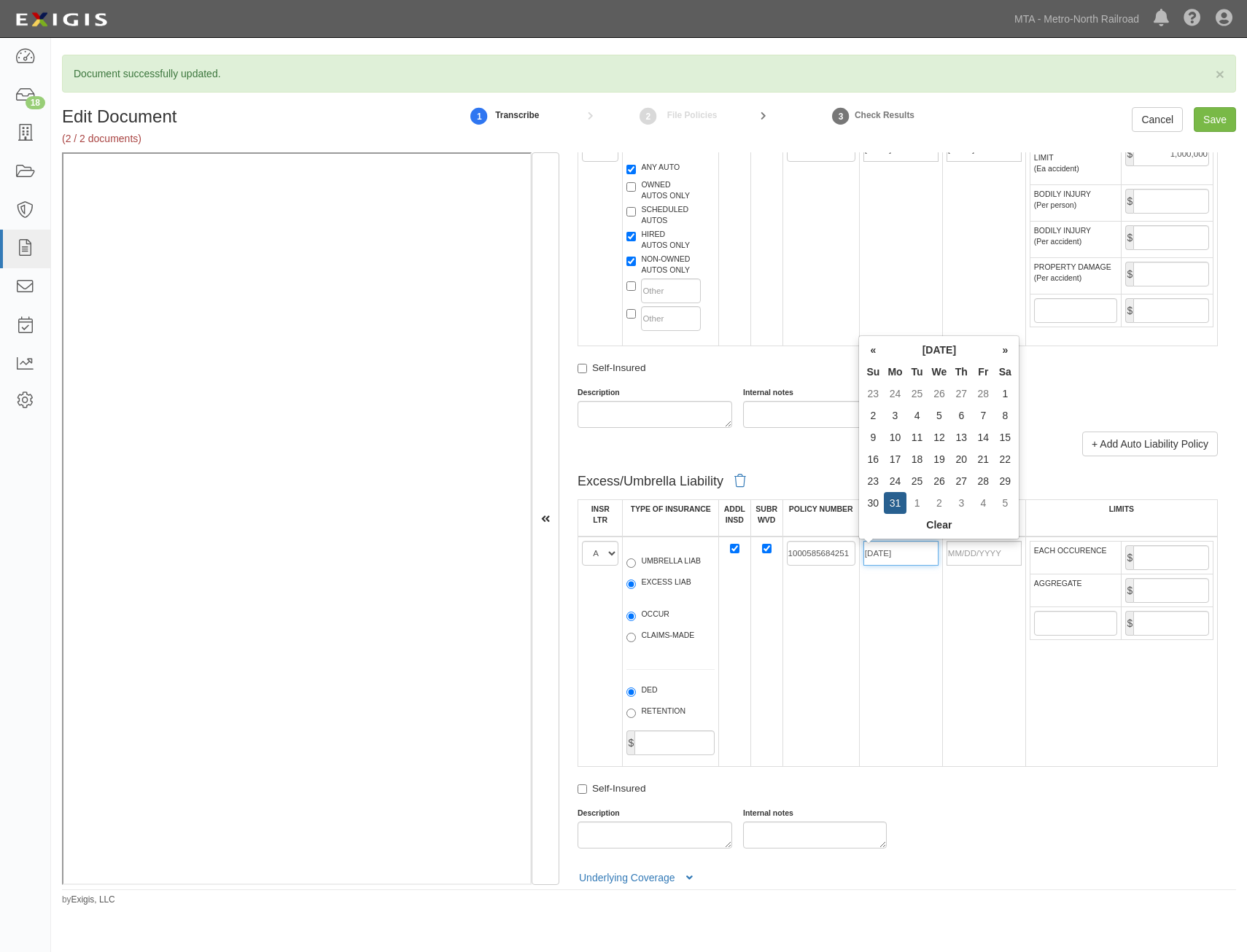
type input "03/31/2025"
type input "03/31/2026"
click at [833, 678] on td "1000585684251" at bounding box center [821, 652] width 76 height 231
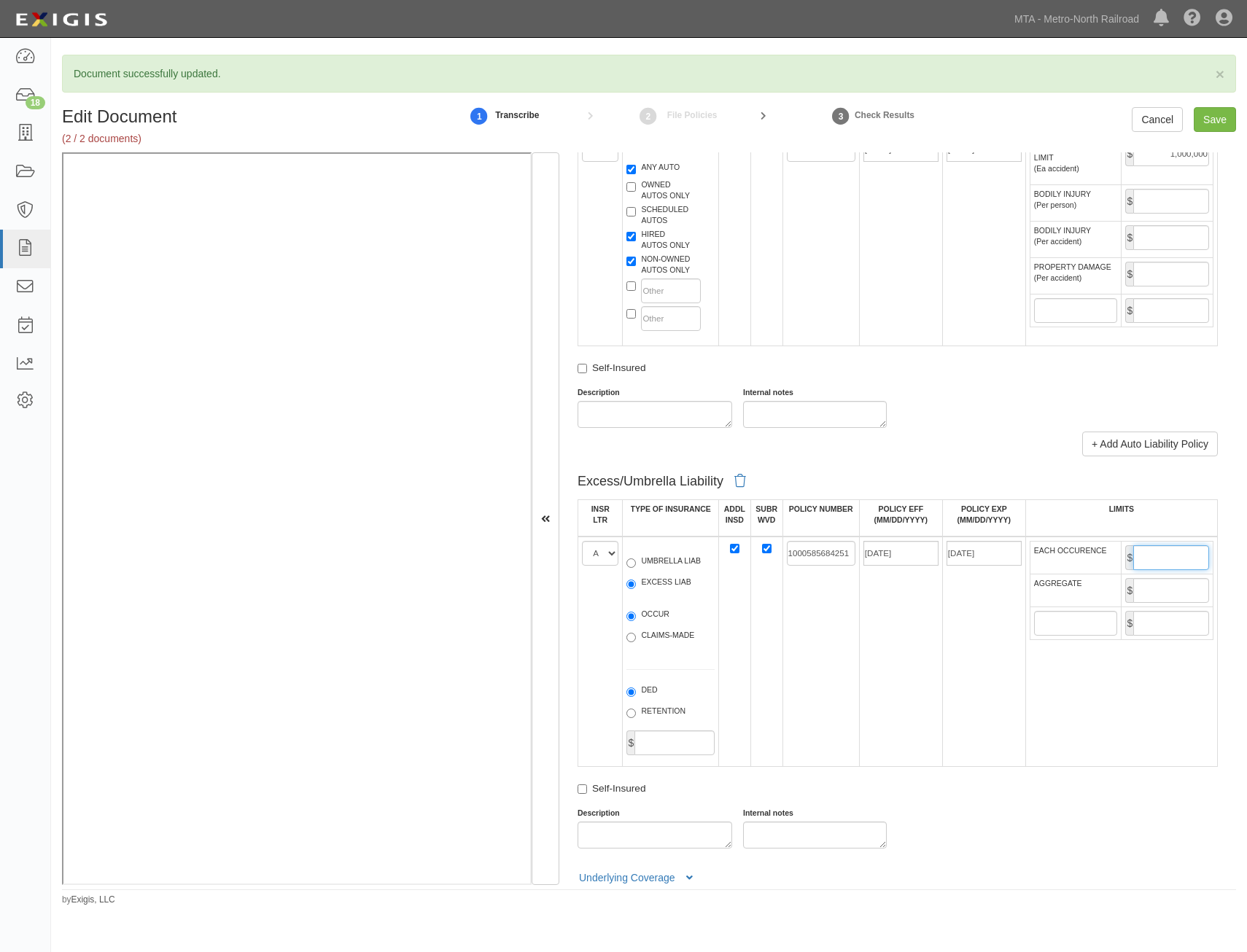
click at [1150, 555] on input "EACH OCCURENCE" at bounding box center [1171, 558] width 76 height 25
type input "5,000,000"
click at [1140, 596] on input "AGGREGATE" at bounding box center [1171, 591] width 76 height 25
type input "5,000,000"
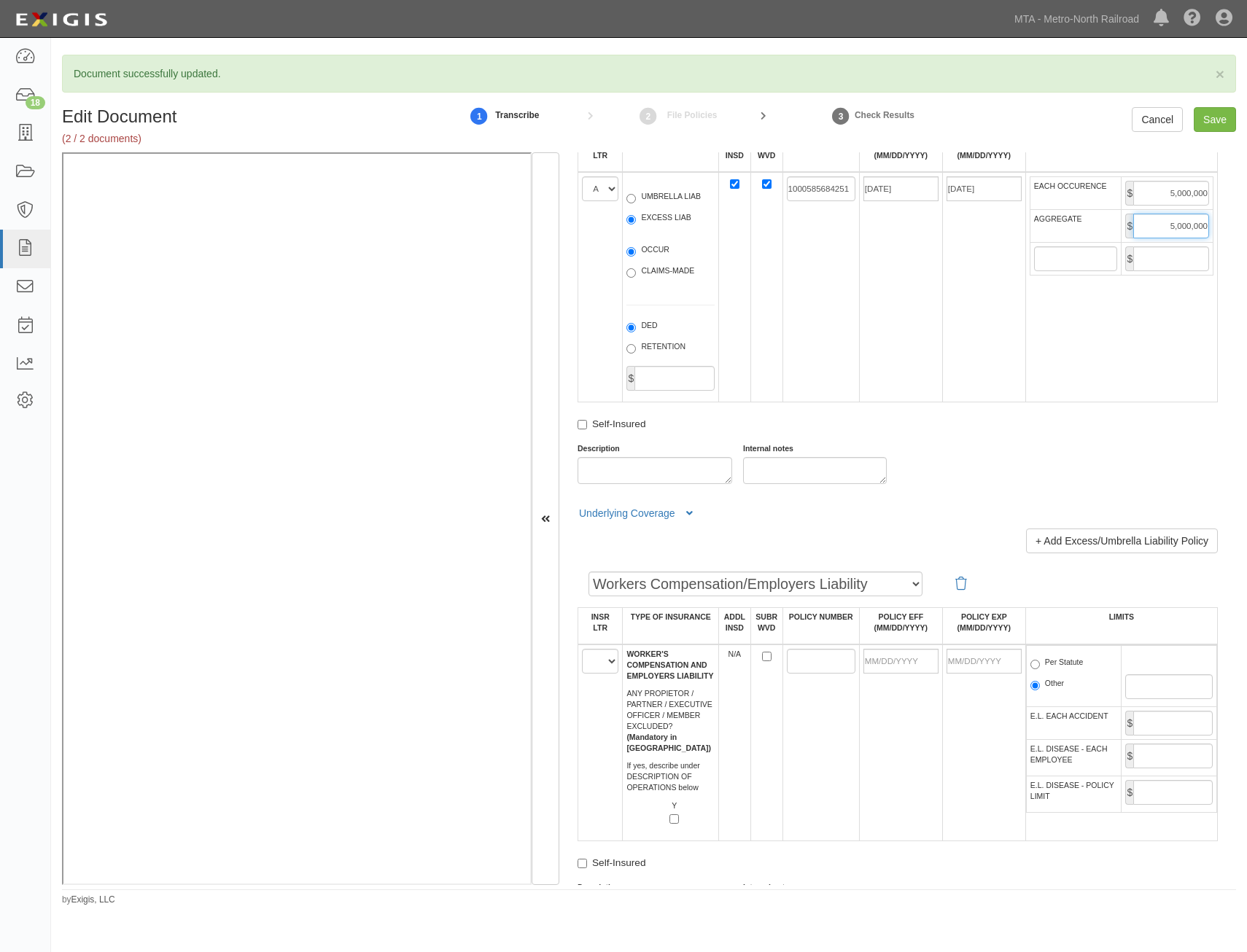
scroll to position [1969, 0]
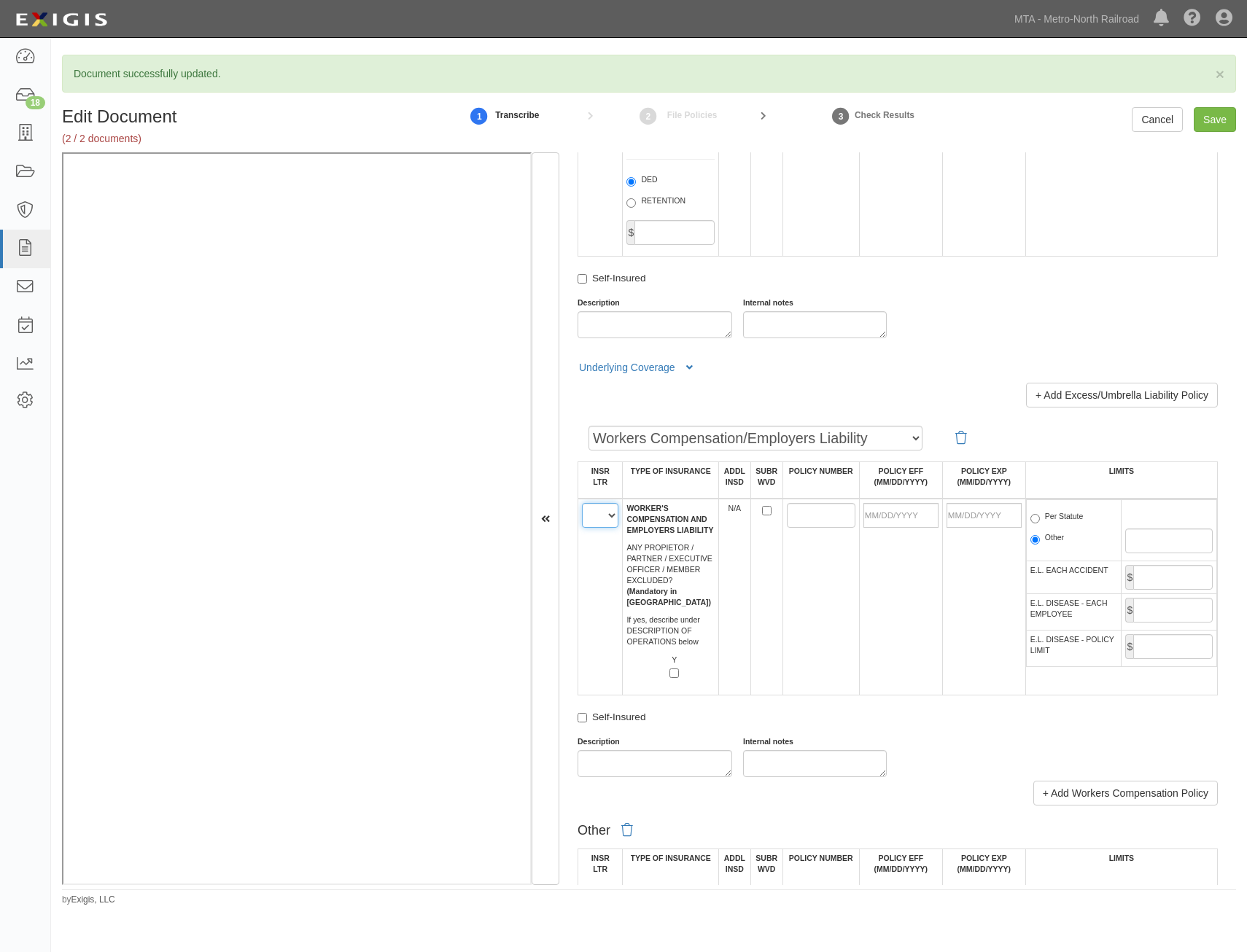
click at [599, 517] on select "A B C D E F" at bounding box center [600, 516] width 37 height 25
select select "C"
click at [582, 503] on select "A B C D E F" at bounding box center [600, 516] width 37 height 25
click at [942, 618] on td at bounding box center [984, 597] width 83 height 197
click at [762, 509] on input "SUBR WVD" at bounding box center [767, 511] width 9 height 9
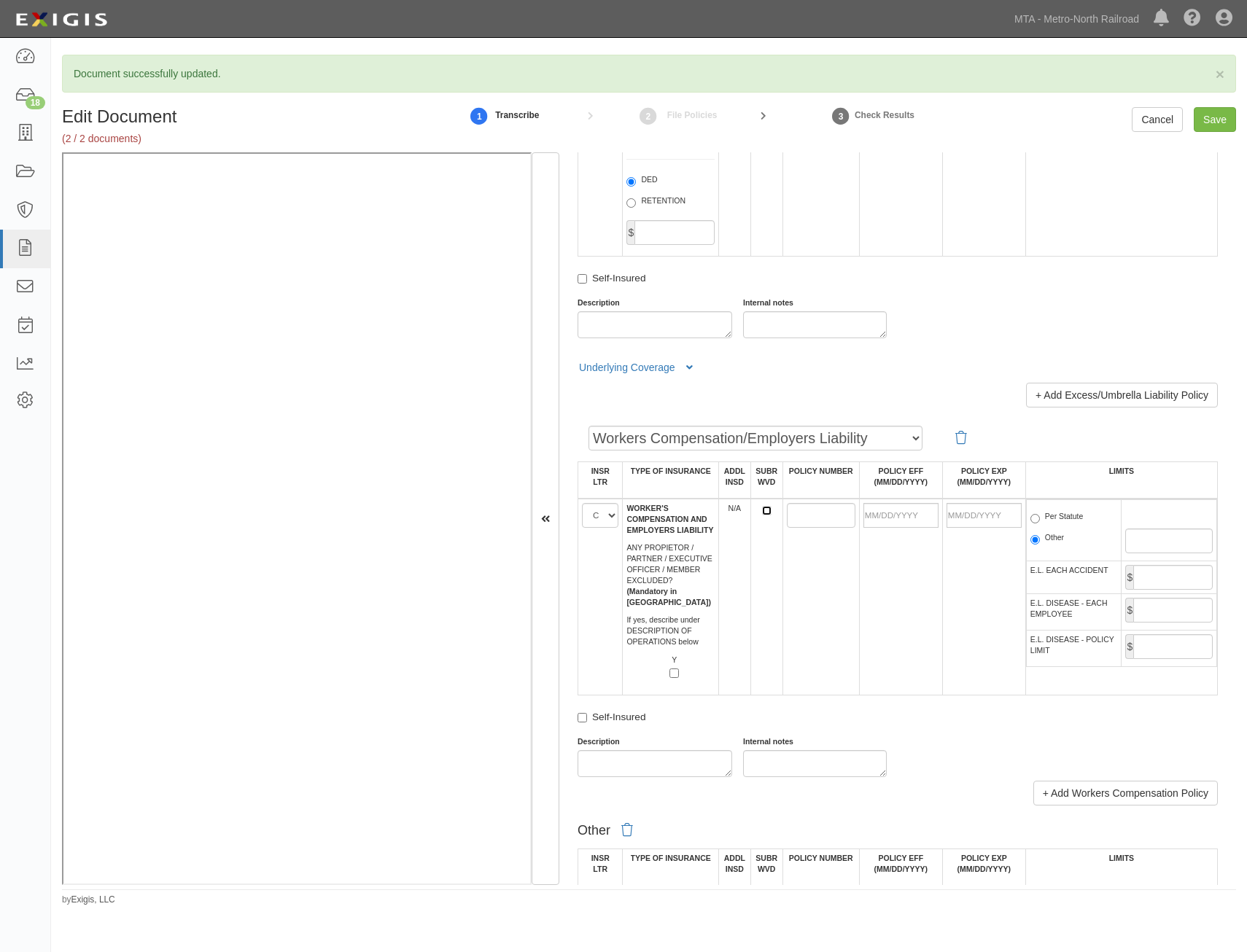
checkbox input "true"
drag, startPoint x: 813, startPoint y: 516, endPoint x: 789, endPoint y: 538, distance: 32.6
click at [813, 516] on input "POLICY NUMBER" at bounding box center [821, 516] width 69 height 25
type input "100 0005842"
drag, startPoint x: 896, startPoint y: 513, endPoint x: 800, endPoint y: 569, distance: 111.1
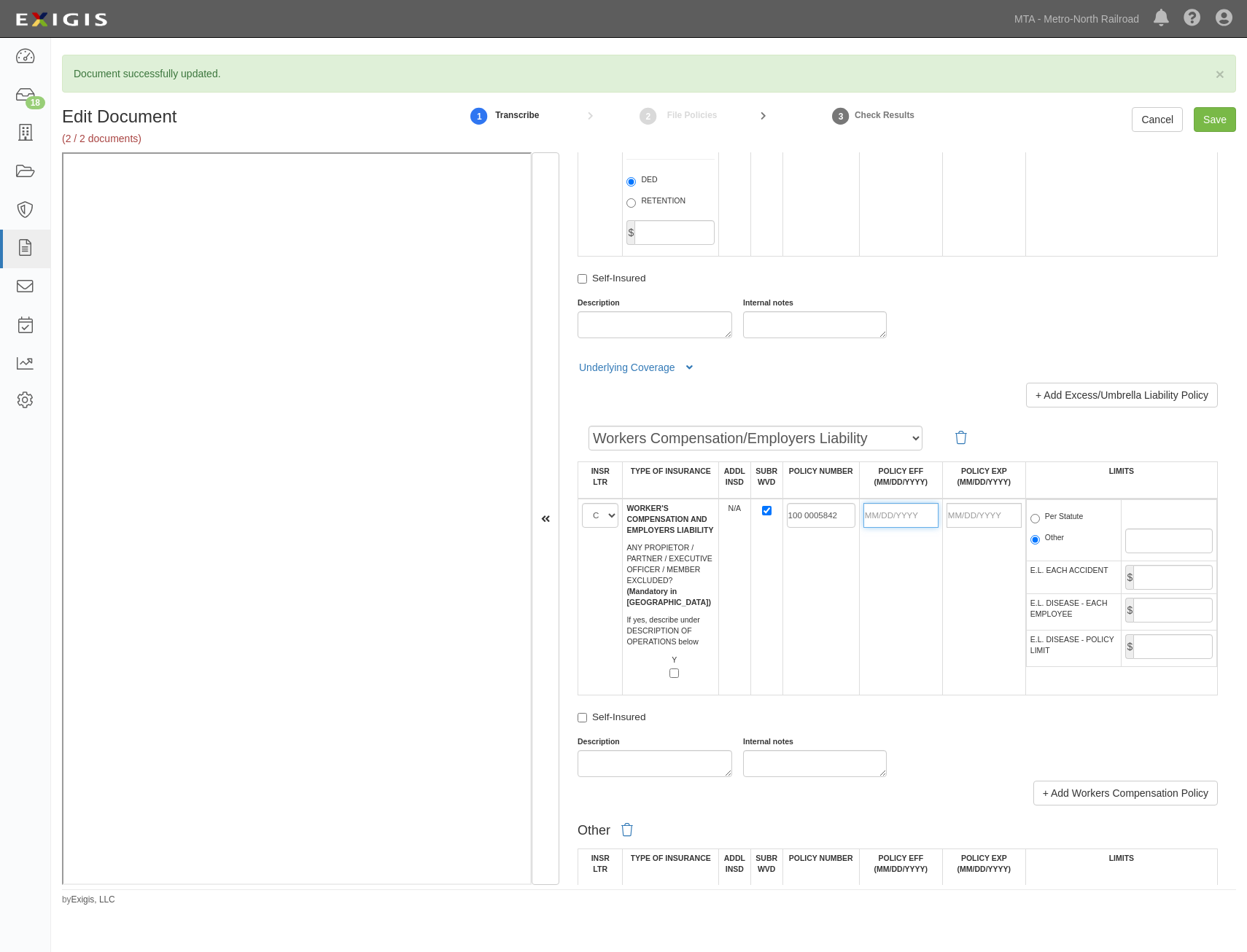
click at [896, 513] on input "POLICY EFF (MM/DD/YYYY)" at bounding box center [901, 516] width 75 height 25
type input "03/31/2025"
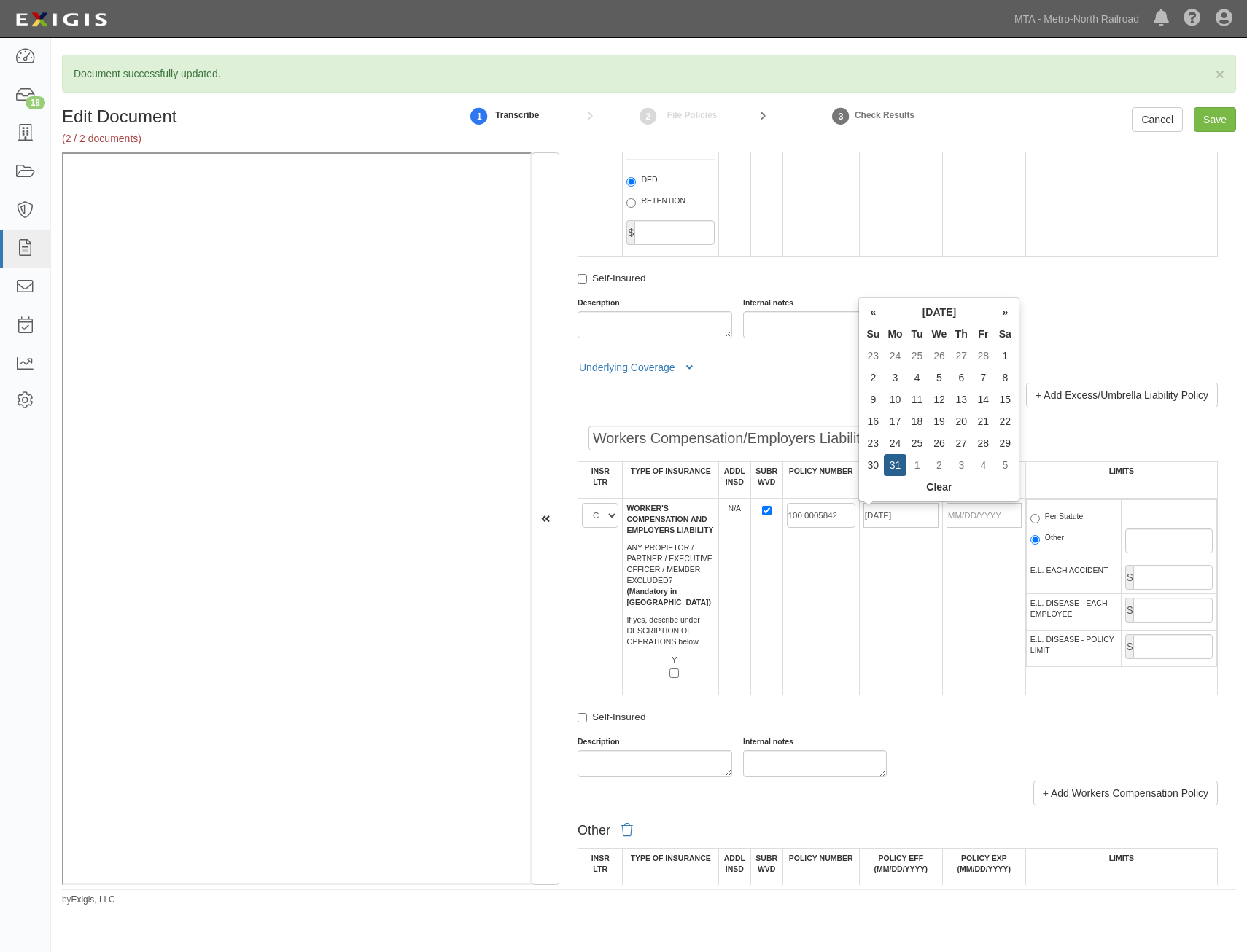
type input "03/31/2026"
click at [778, 621] on td at bounding box center [766, 597] width 32 height 197
click at [1057, 523] on label "Per Statute" at bounding box center [1057, 518] width 53 height 15
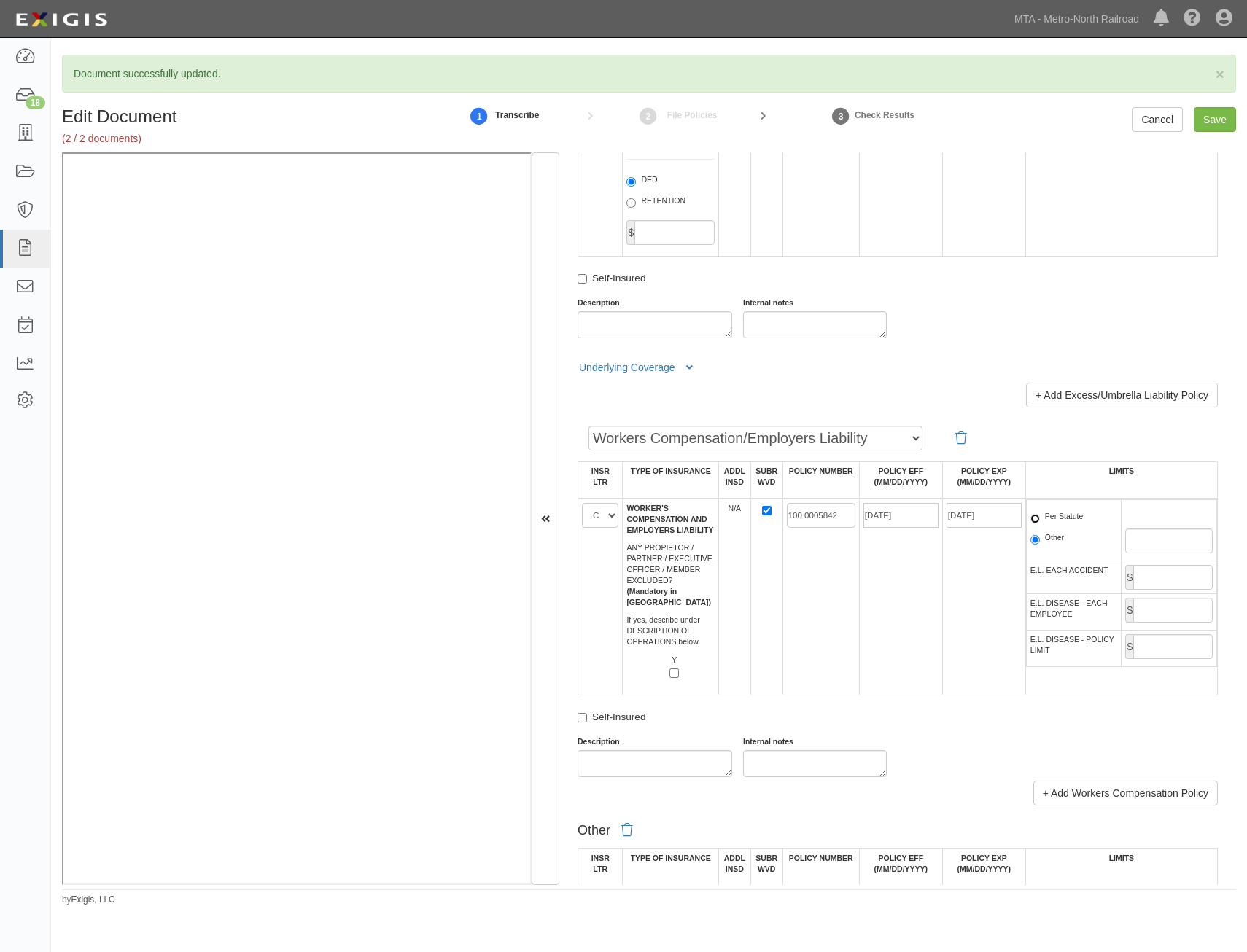
click at [1040, 523] on input "Per Statute" at bounding box center [1035, 519] width 9 height 9
radio input "true"
drag, startPoint x: 1157, startPoint y: 576, endPoint x: 1156, endPoint y: 584, distance: 8.1
click at [1157, 576] on input "E.L. EACH ACCIDENT" at bounding box center [1173, 577] width 79 height 25
type input "1,000,000"
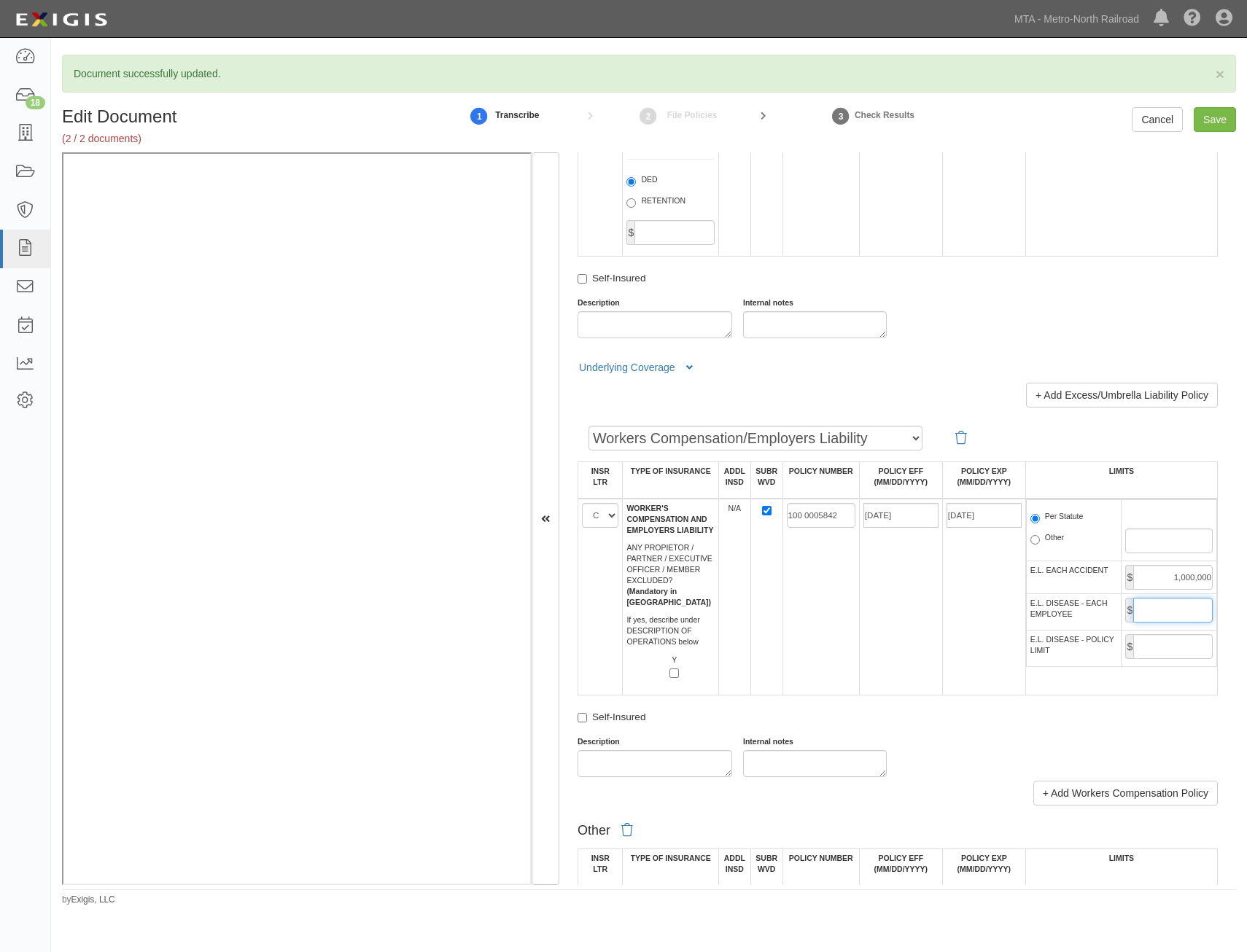
drag, startPoint x: 1192, startPoint y: 615, endPoint x: 1181, endPoint y: 632, distance: 20.2
click at [1192, 615] on input "E.L. DISEASE - EACH EMPLOYEE" at bounding box center [1173, 610] width 79 height 25
type input "1,000,000"
click at [1175, 644] on input "E.L. DISEASE - POLICY LIMIT" at bounding box center [1173, 647] width 79 height 25
type input "1,000,000"
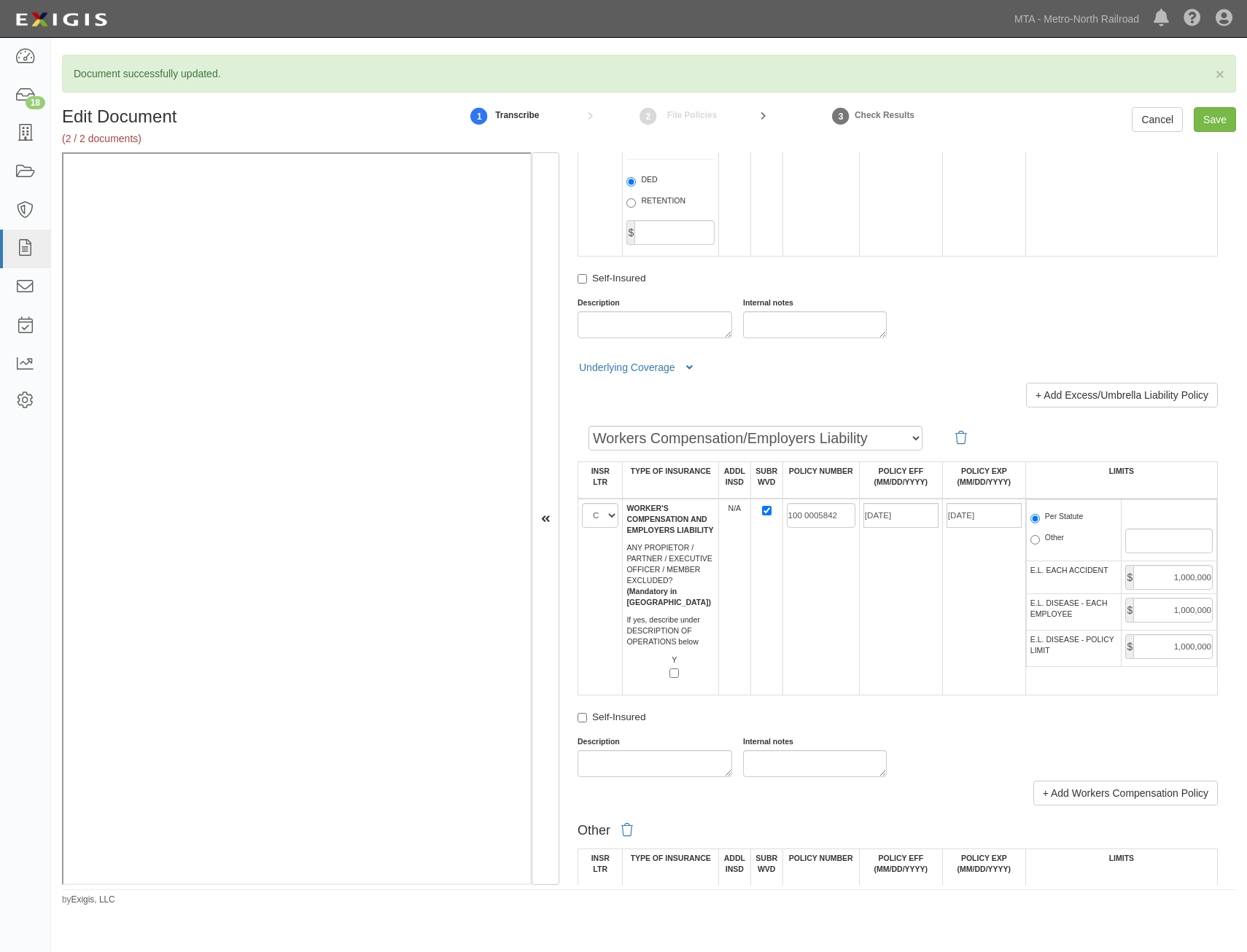
click at [910, 666] on td "03/31/2025" at bounding box center [901, 597] width 83 height 197
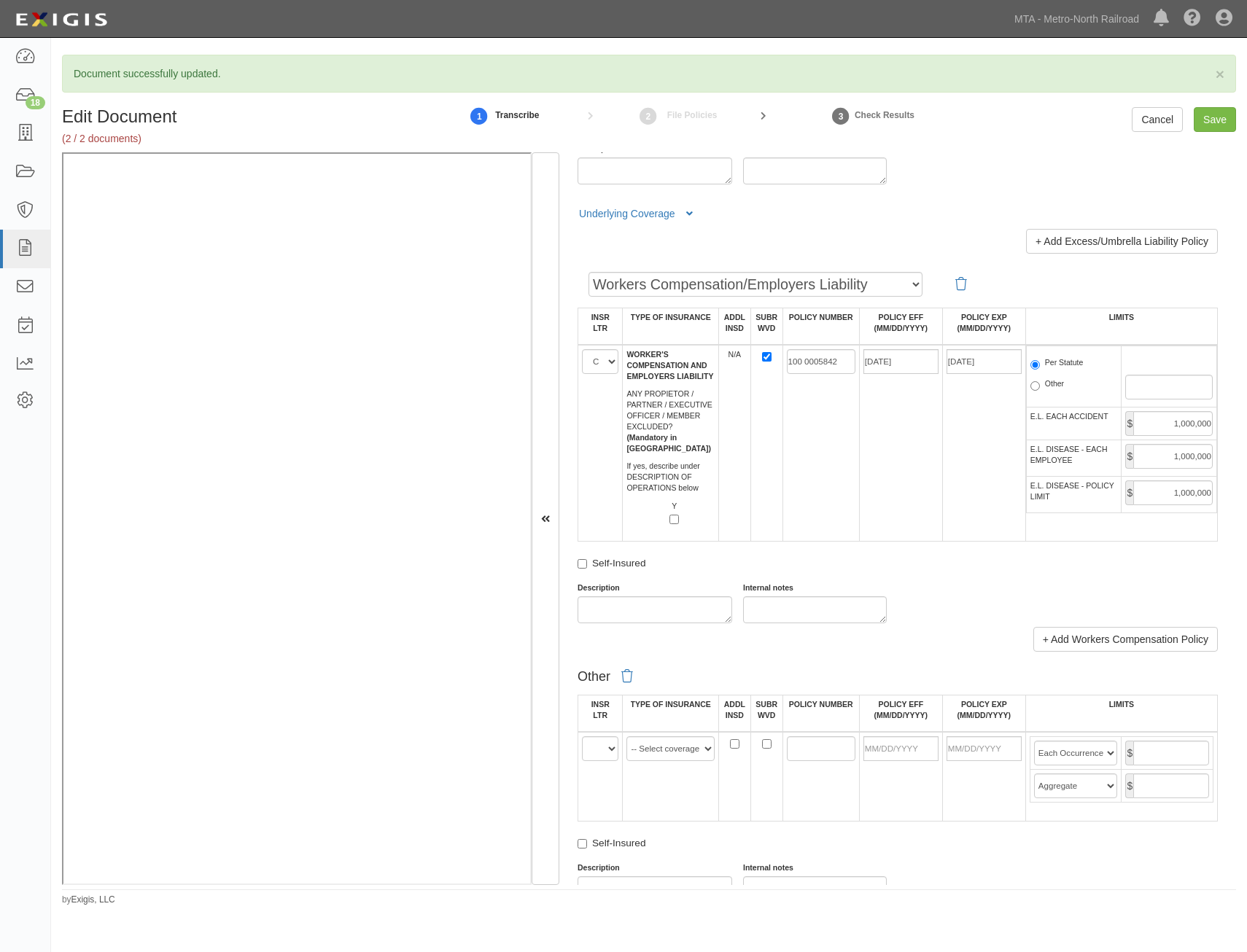
scroll to position [0, 0]
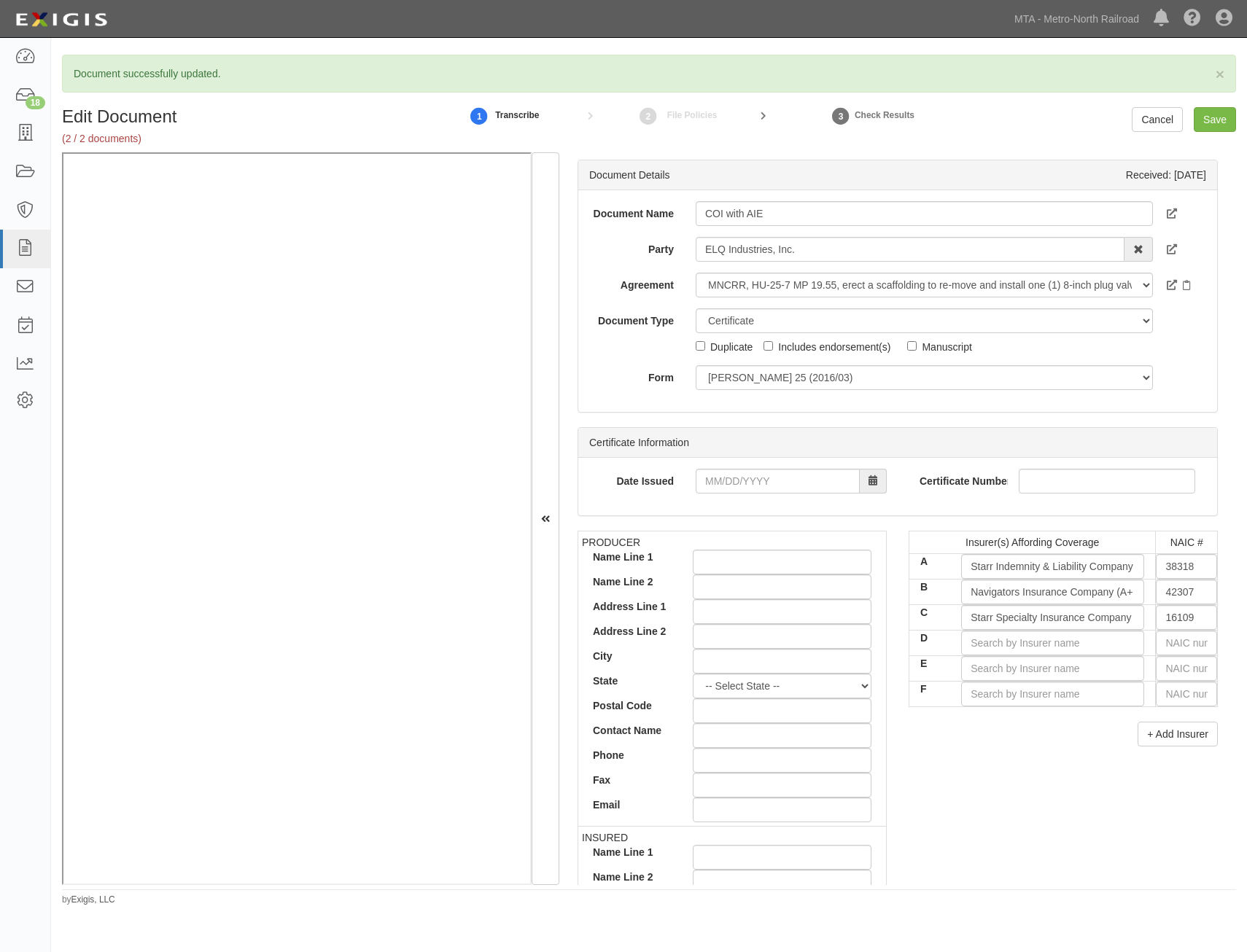
drag, startPoint x: 1110, startPoint y: 750, endPoint x: 1182, endPoint y: 439, distance: 319.2
click at [1082, 635] on input "D" at bounding box center [1053, 643] width 183 height 25
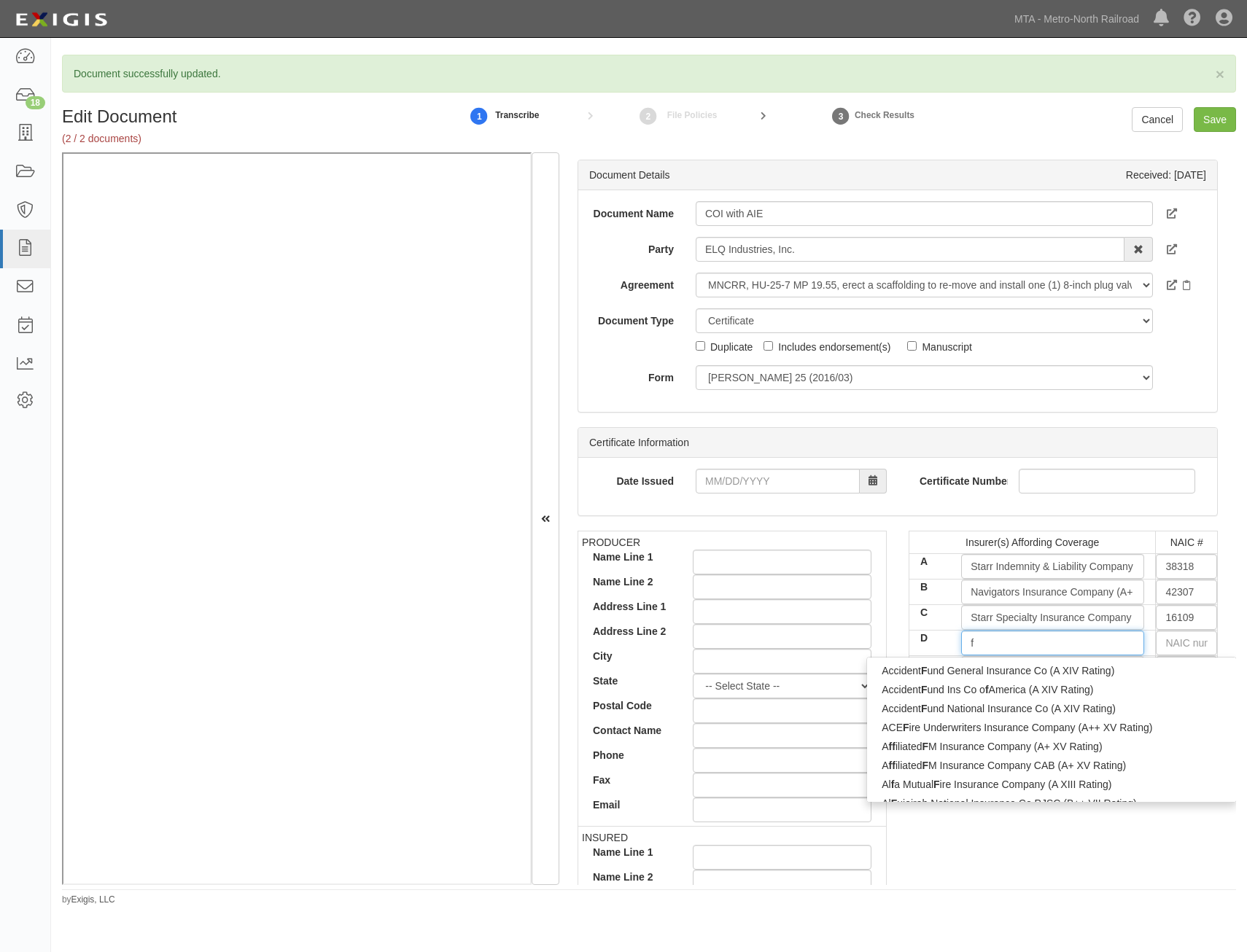
type input "fa"
type input "fair American Insurance and Reins Co (A++ XV Rating)"
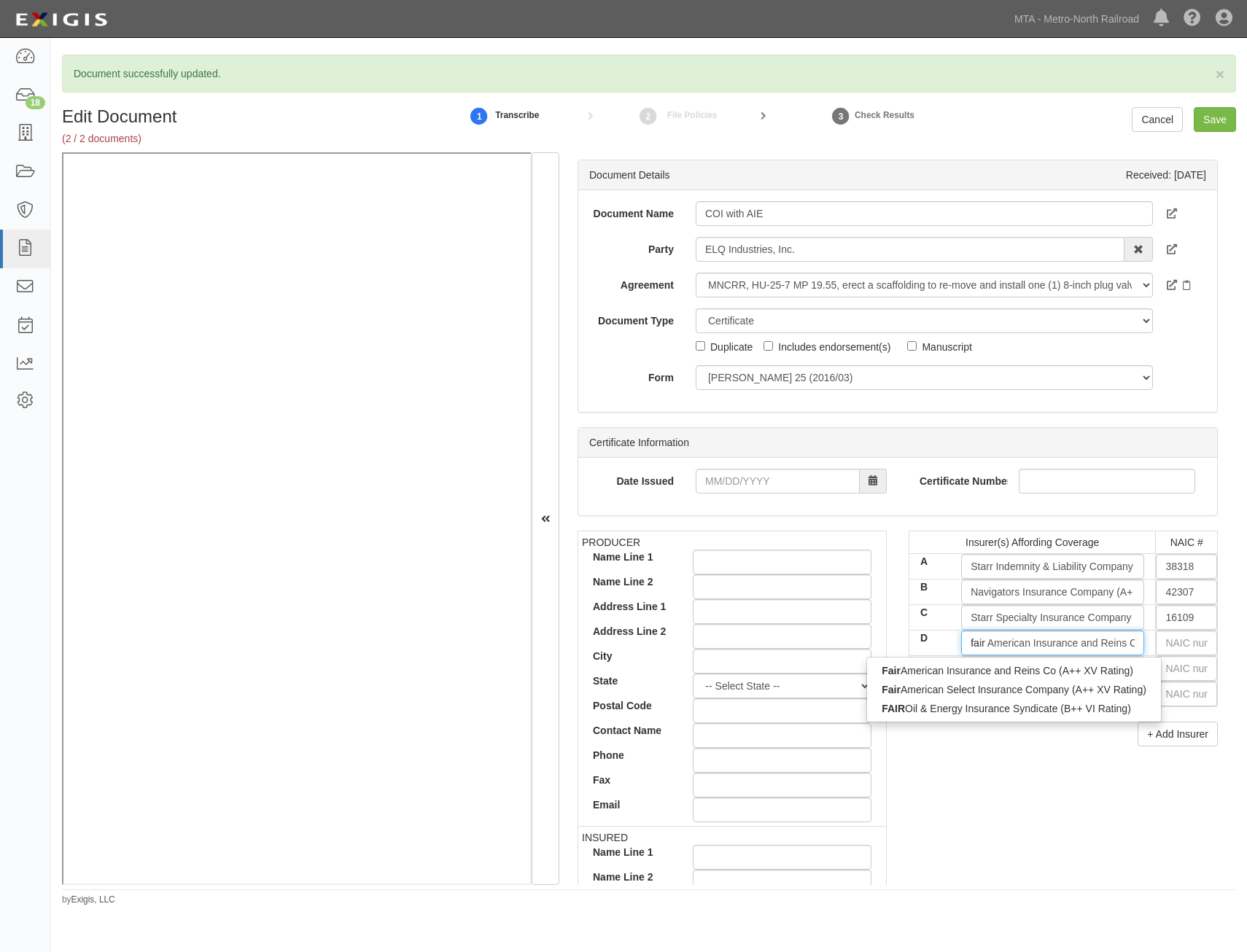
type input "fair"
type input "fair american Insurance and Reins Co (A++ XV Rating)"
type input "fair amer"
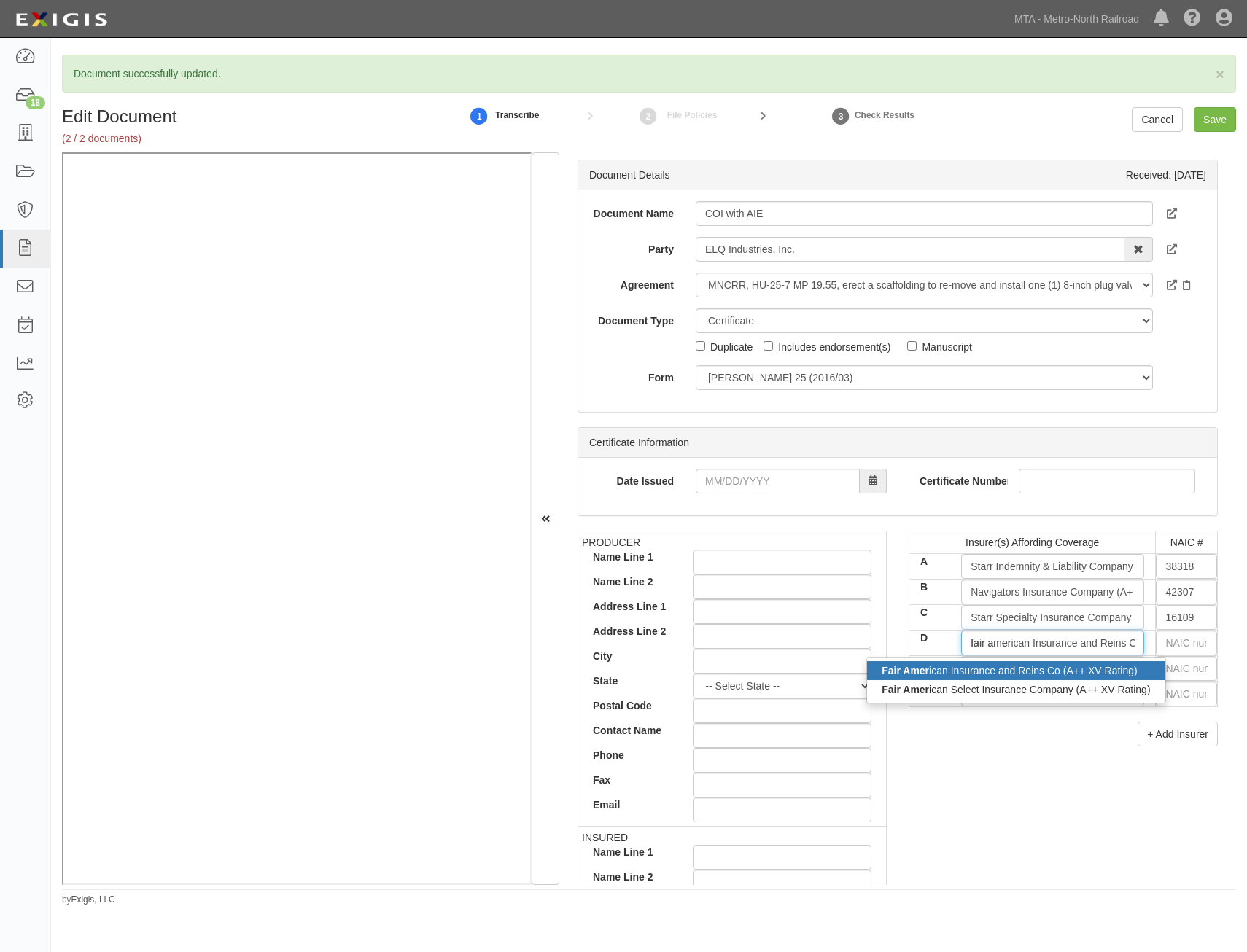
click at [1064, 672] on div "Fair Amer ican Insurance and Reins Co (A++ XV Rating)" at bounding box center [1016, 671] width 298 height 19
type input "Fair American Insurance and Reins Co (A++ XV Rating)"
type input "35157"
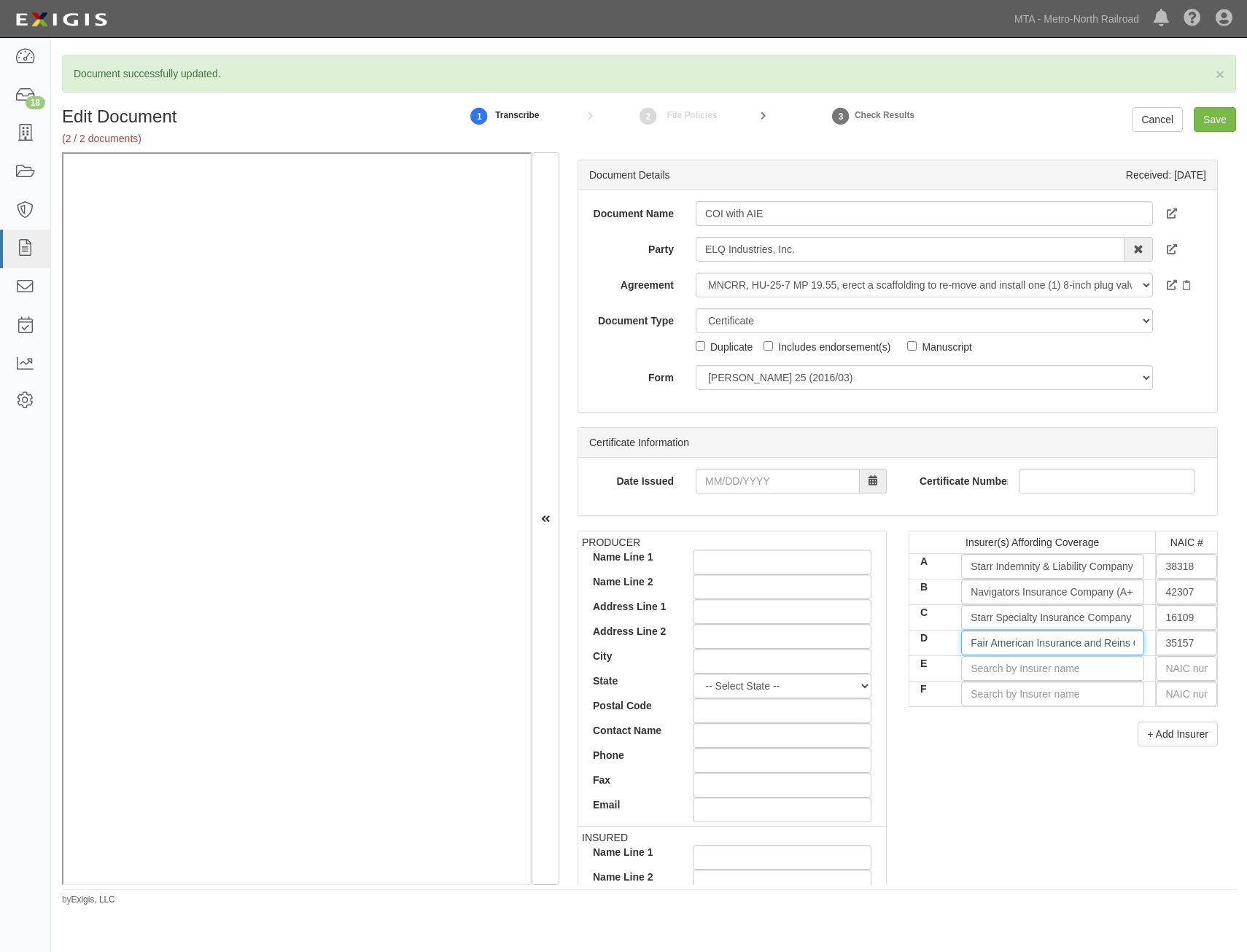
type input "Fair American Insurance and Reins Co (A++ XV Rating)"
click at [1014, 765] on div "PRODUCER Name Line 1 Name Line 2 Address Line 1 Address Line 2 City State -- Se…" at bounding box center [898, 784] width 662 height 506
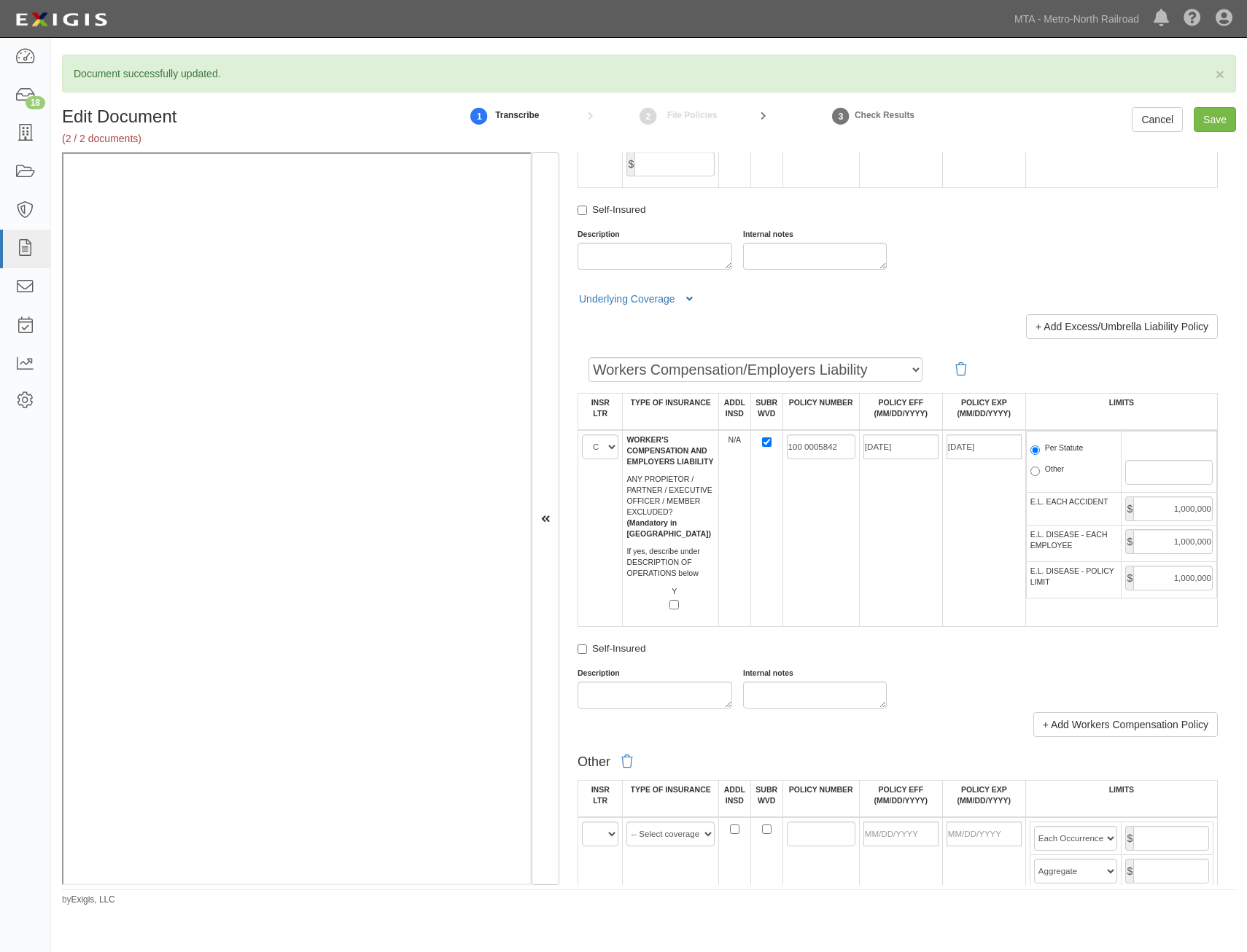
scroll to position [2260, 0]
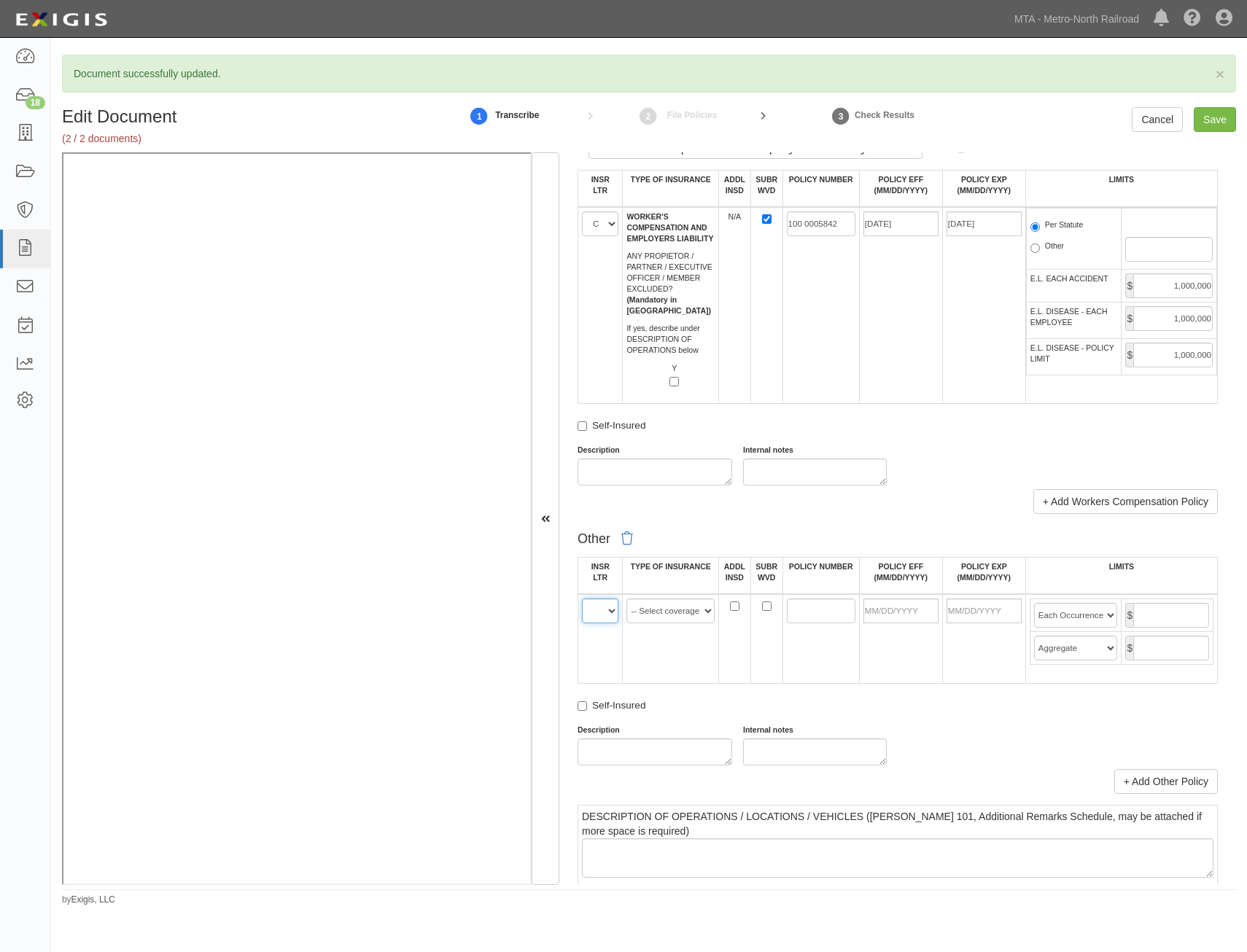
click at [609, 613] on select "A B C D E F" at bounding box center [600, 611] width 37 height 25
select select "D"
click at [582, 598] on select "A B C D E F" at bounding box center [600, 611] width 37 height 25
drag, startPoint x: 669, startPoint y: 612, endPoint x: 671, endPoint y: 619, distance: 7.3
click at [669, 612] on select "-- Select coverage line -- Asbestos Abatement Auto Physical Damage Aviation Lia…" at bounding box center [670, 611] width 88 height 25
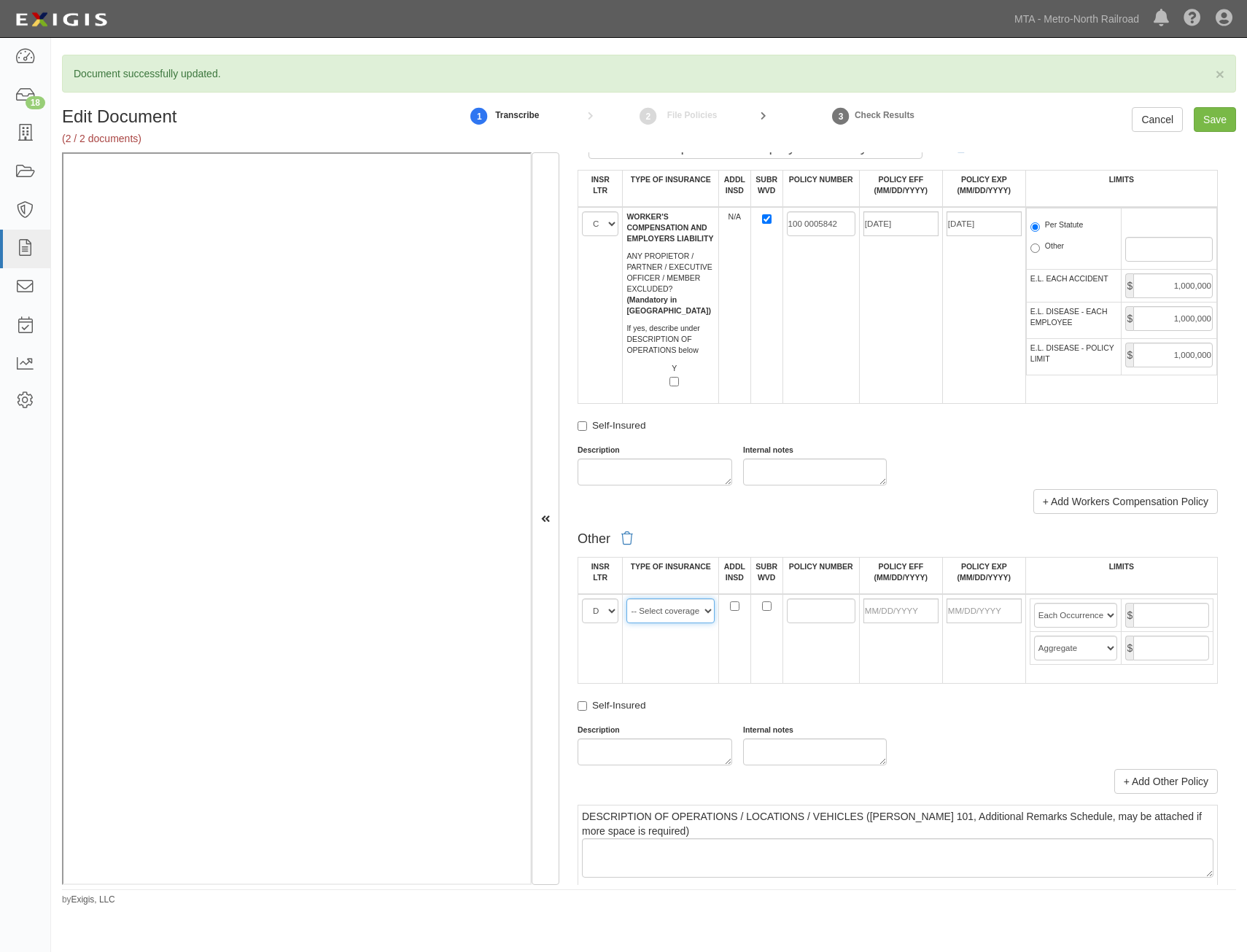
select select "47"
click at [627, 598] on select "-- Select coverage line -- Asbestos Abatement Auto Physical Damage Aviation Lia…" at bounding box center [670, 611] width 88 height 25
click at [867, 659] on td at bounding box center [901, 639] width 83 height 90
drag, startPoint x: 828, startPoint y: 615, endPoint x: 822, endPoint y: 619, distance: 7.2
click at [828, 615] on input "POLICY NUMBER" at bounding box center [821, 611] width 69 height 25
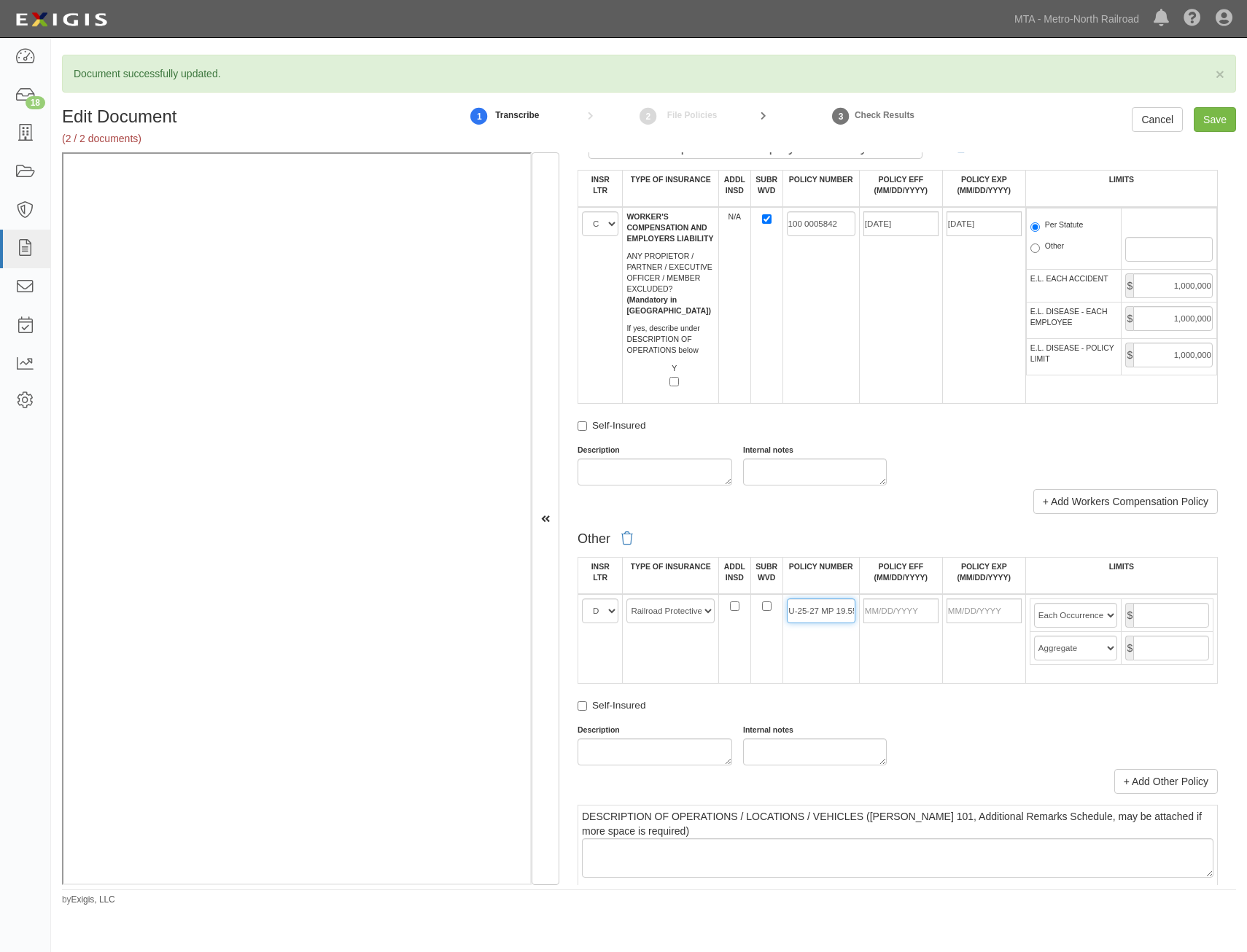
scroll to position [0, 41]
type input "22-517, HU-25-27 MP 19.55"
click at [917, 611] on input "POLICY EFF (MM/DD/YYYY)" at bounding box center [901, 611] width 75 height 25
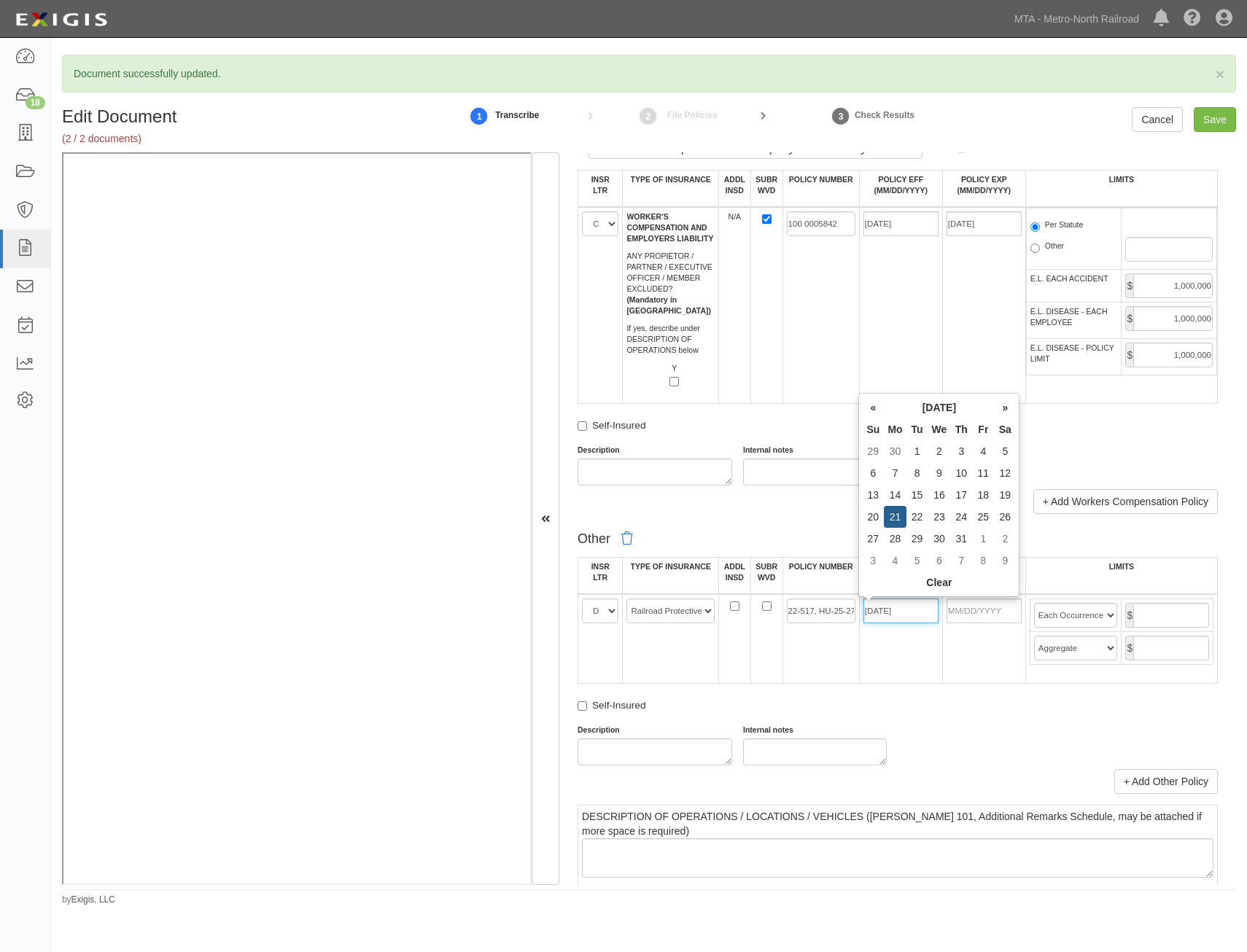
type input "07/21/2025"
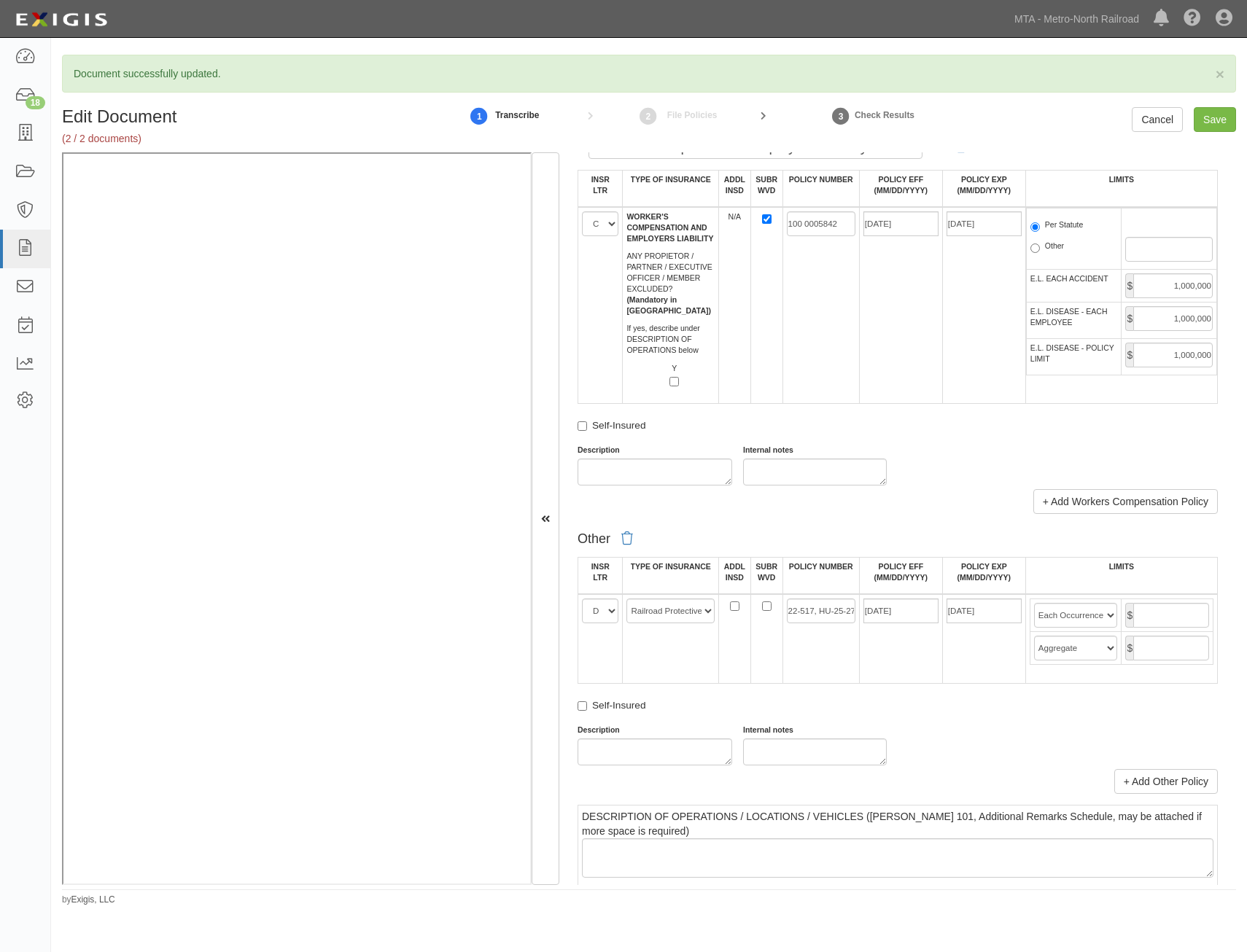
click at [835, 669] on td "22-517, HU-25-27 MP 19.55" at bounding box center [821, 639] width 76 height 90
click at [977, 608] on input "07/21/2026" at bounding box center [984, 611] width 75 height 25
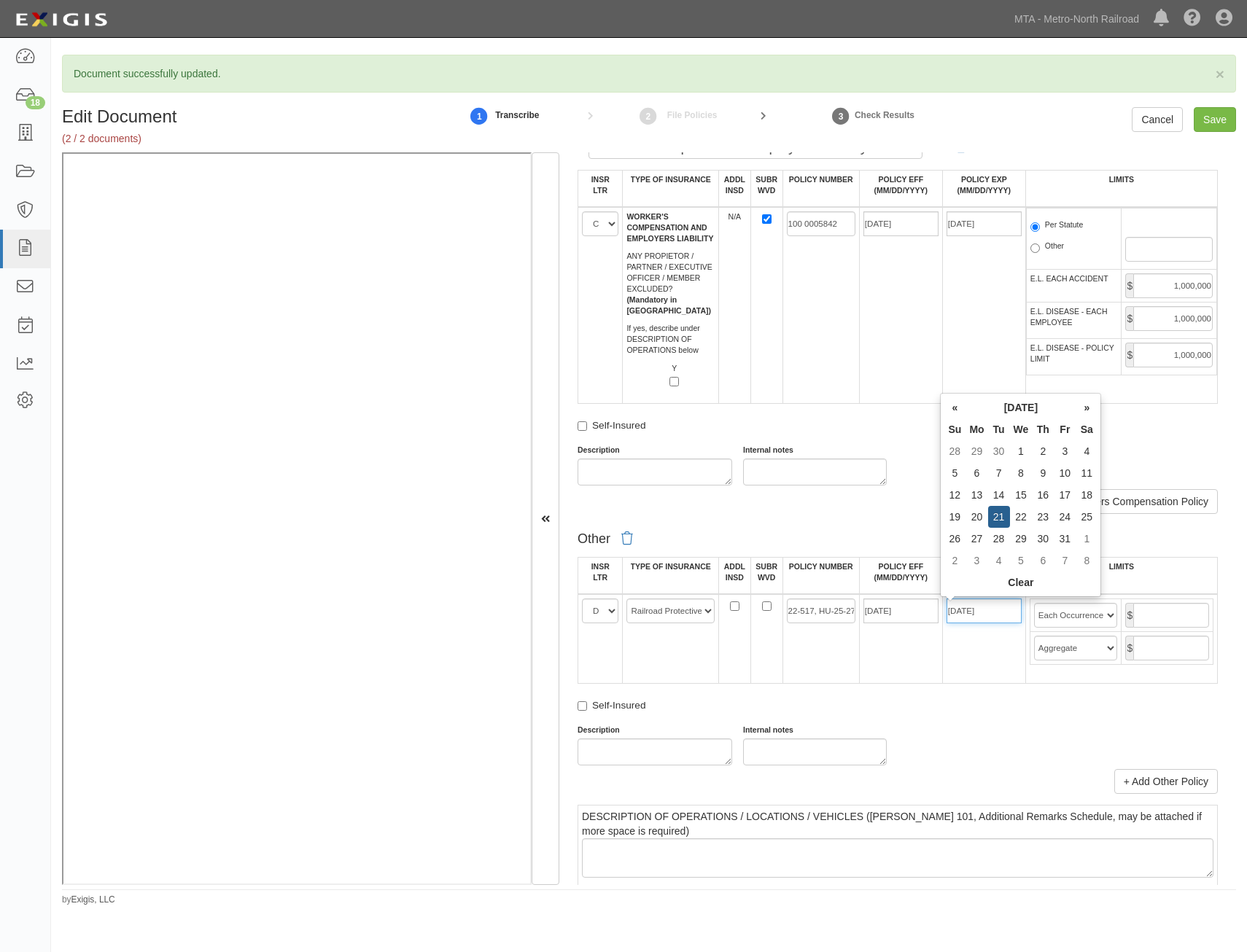
click at [977, 608] on input "07/21/2026" at bounding box center [984, 611] width 75 height 25
type input "04/21/2026"
click at [998, 675] on td "04/21/2026" at bounding box center [984, 639] width 83 height 90
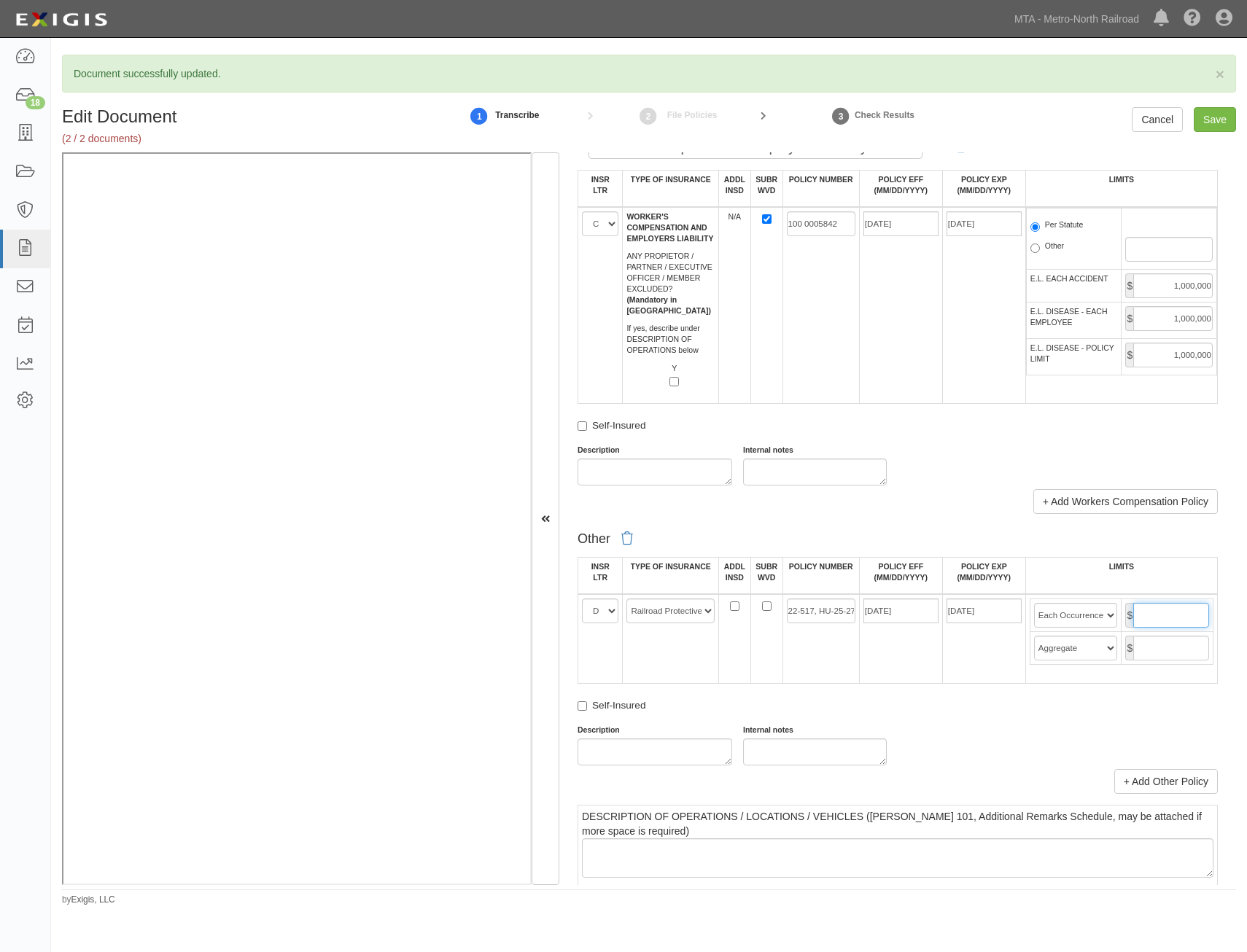
click at [1157, 606] on input "text" at bounding box center [1171, 615] width 76 height 25
type input "2,000,000"
click at [1147, 643] on input "text" at bounding box center [1171, 648] width 76 height 25
type input "6,000,000"
click at [965, 712] on div "Self-Insured" at bounding box center [898, 708] width 641 height 19
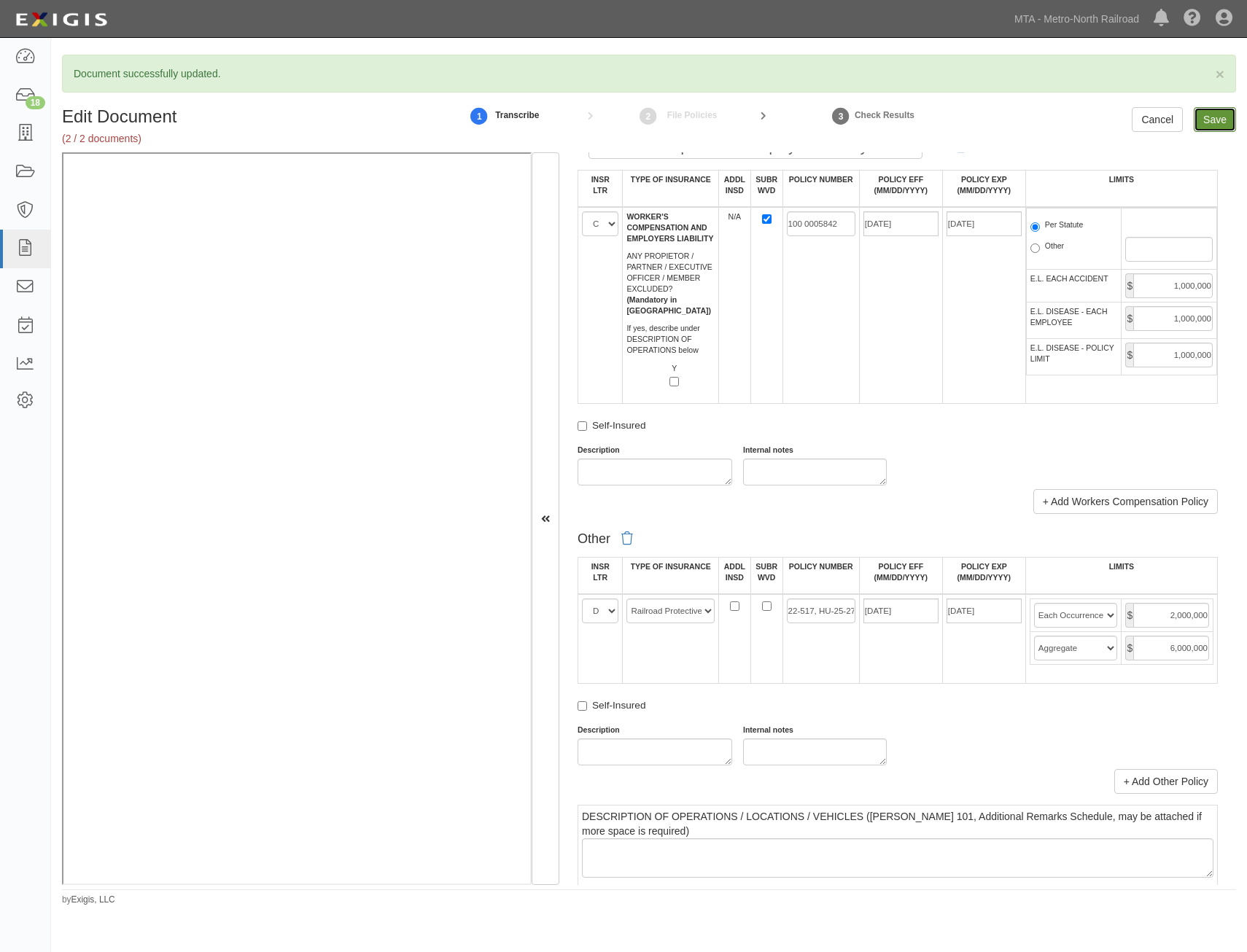
click at [1220, 120] on input "Save" at bounding box center [1215, 120] width 42 height 25
type input "2000000"
type input "4000000"
type input "1000000"
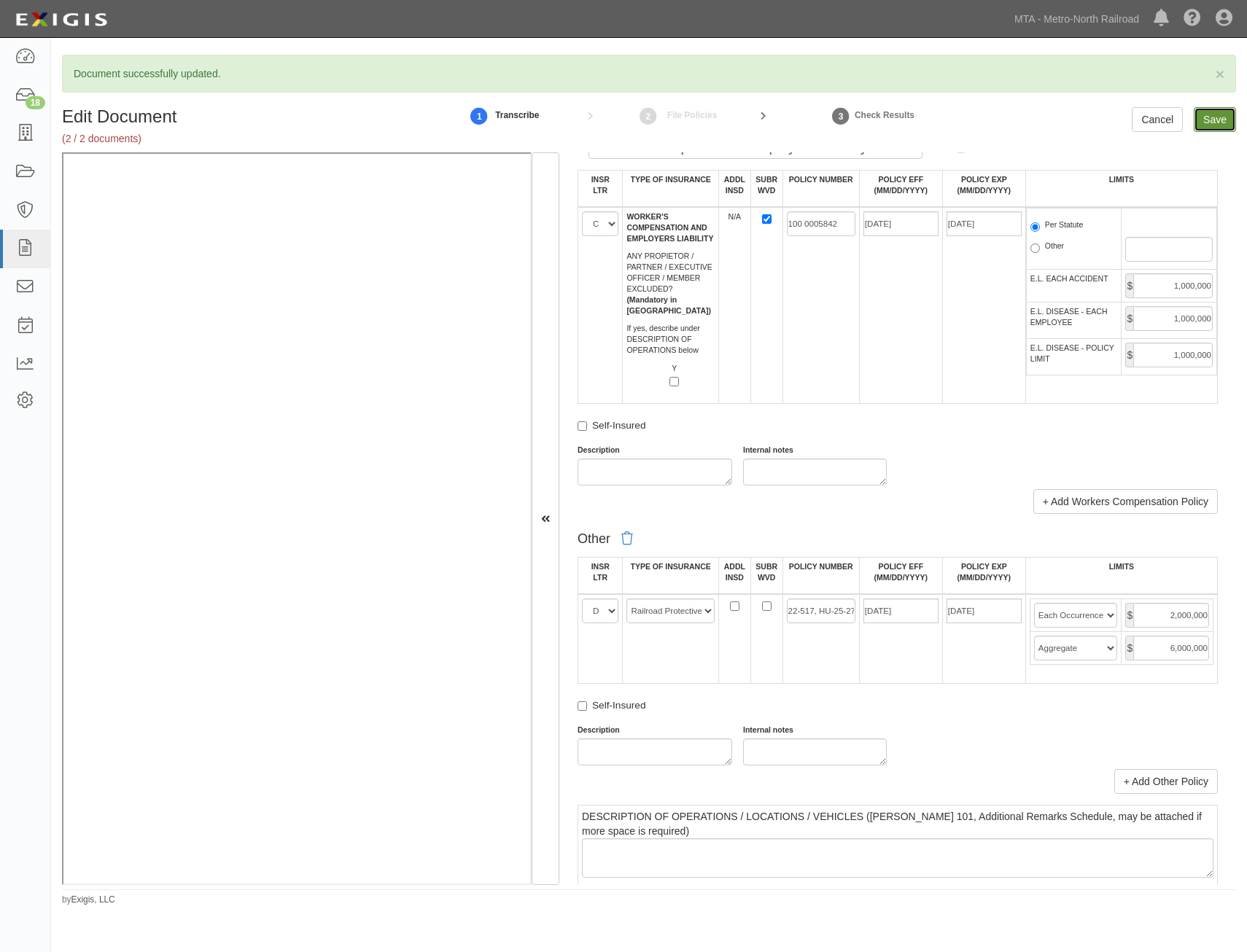
type input "5000000"
type input "1000000"
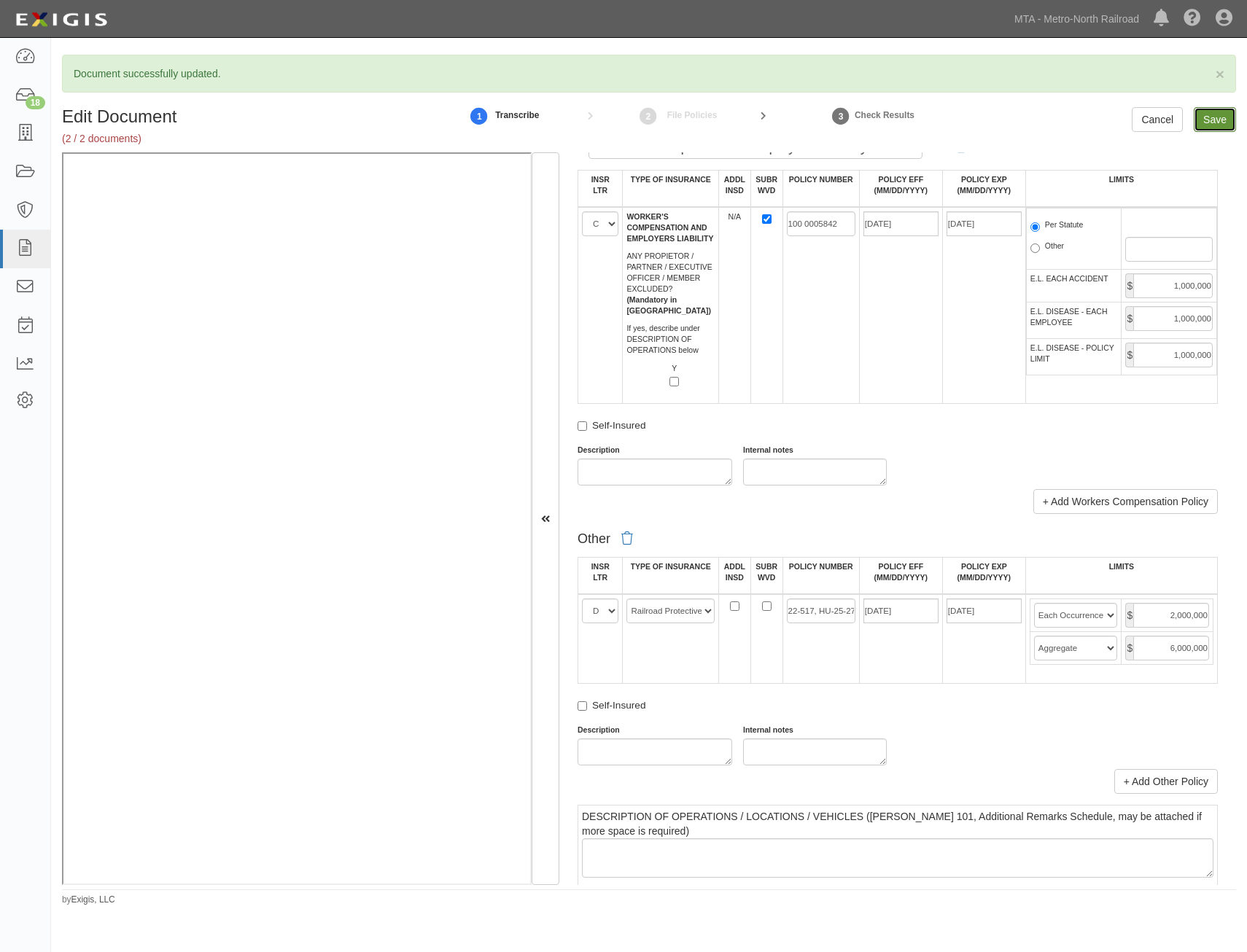
type input "2000000"
type input "6000000"
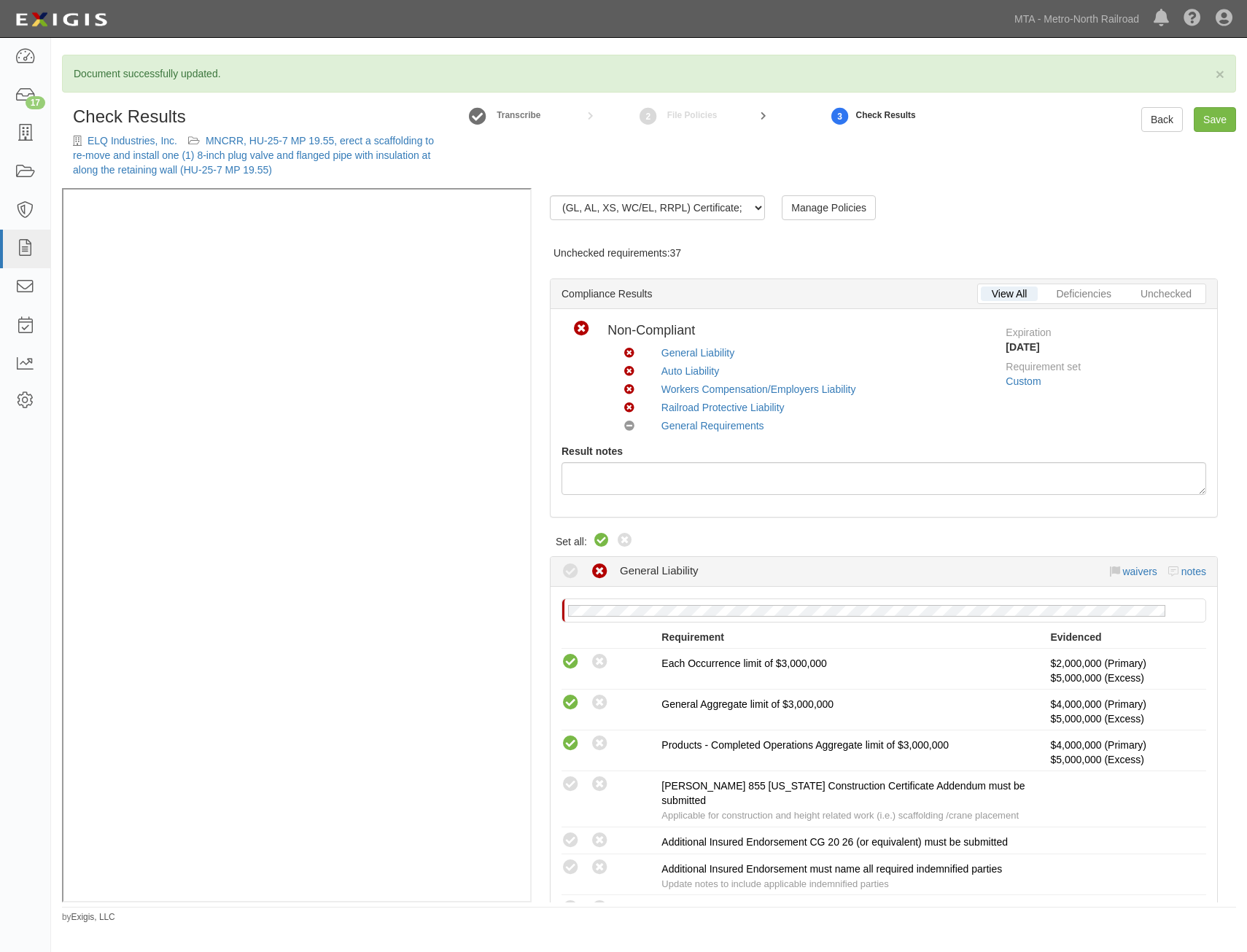
click at [601, 540] on icon at bounding box center [602, 541] width 17 height 17
radio input "true"
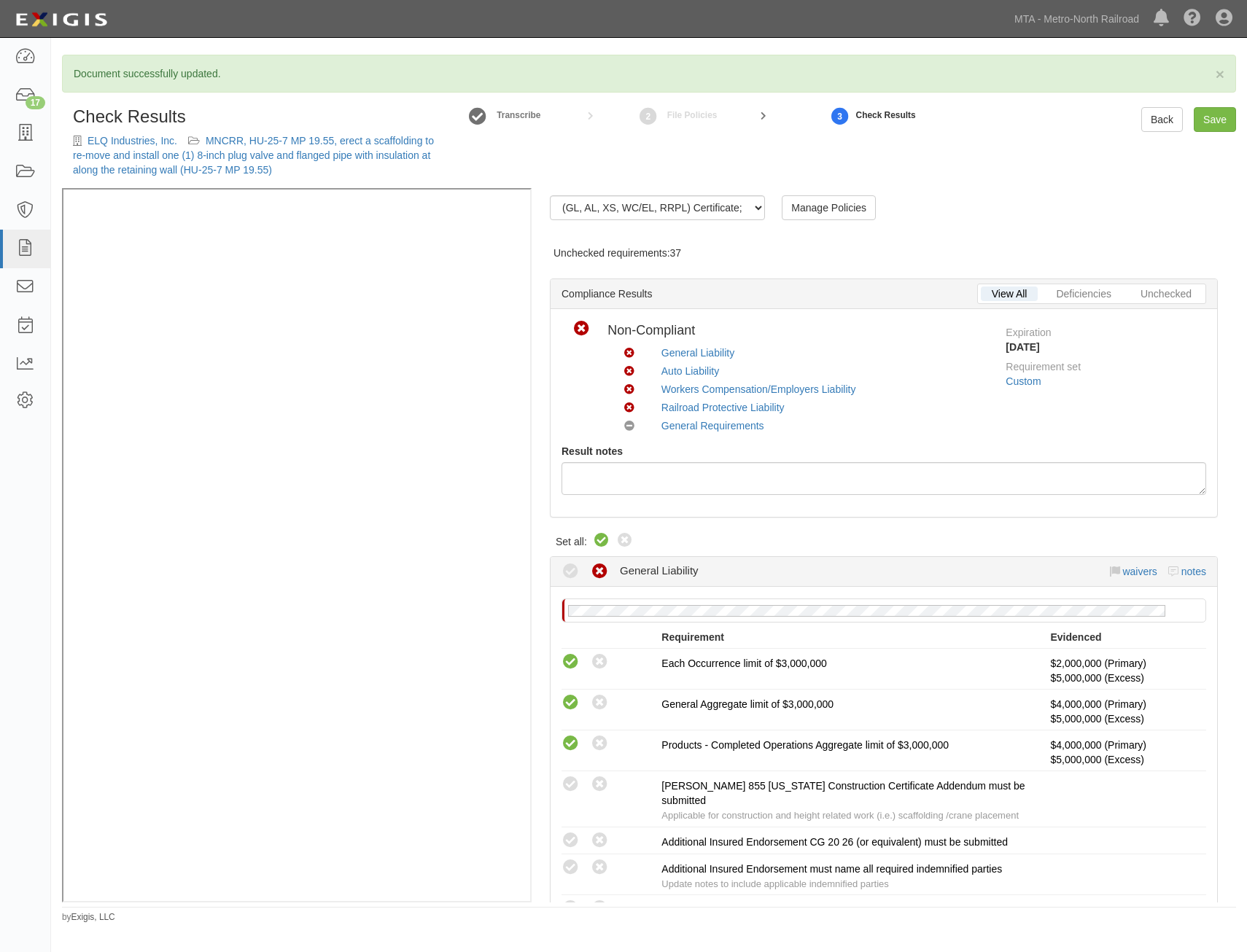
radio input "true"
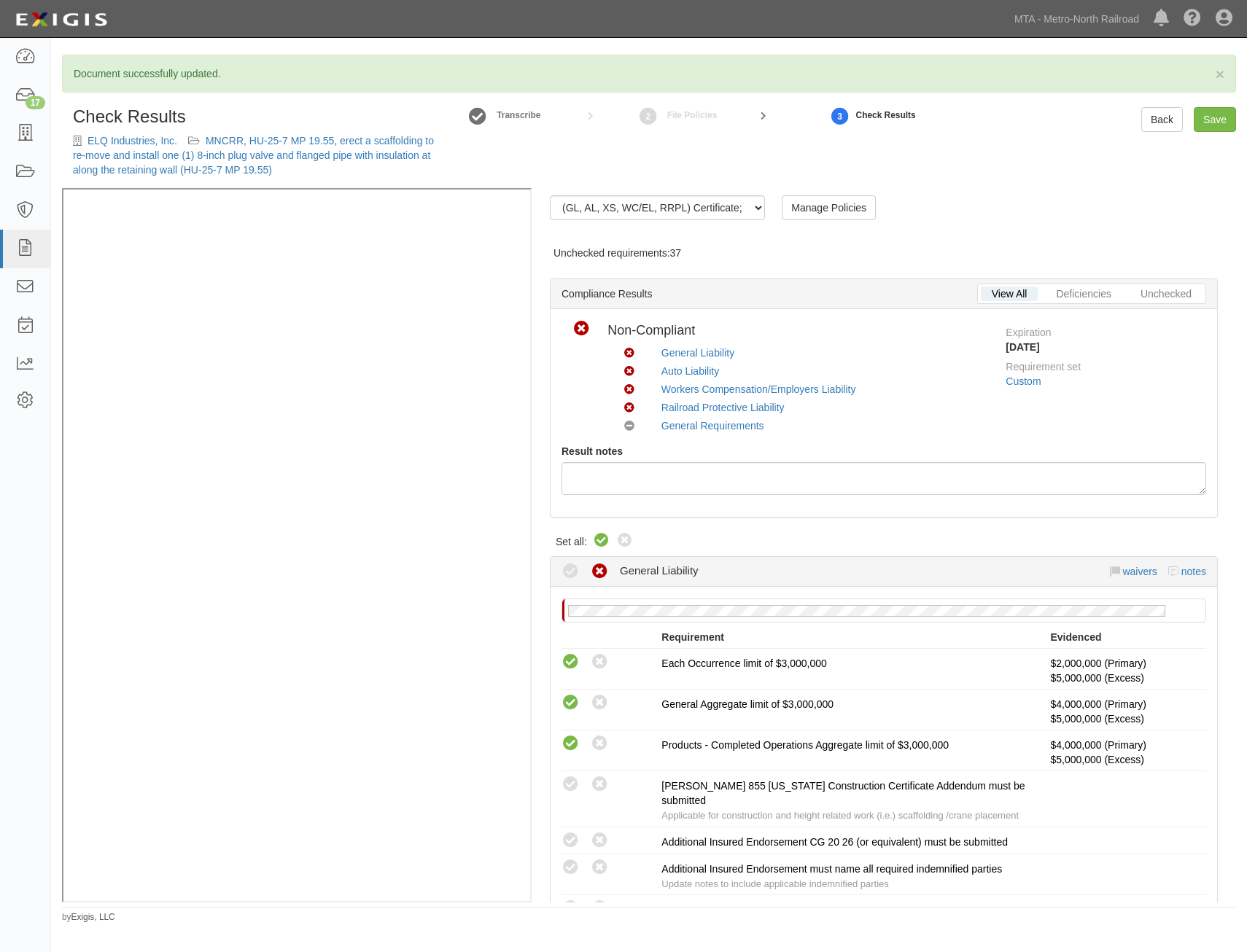
radio input "true"
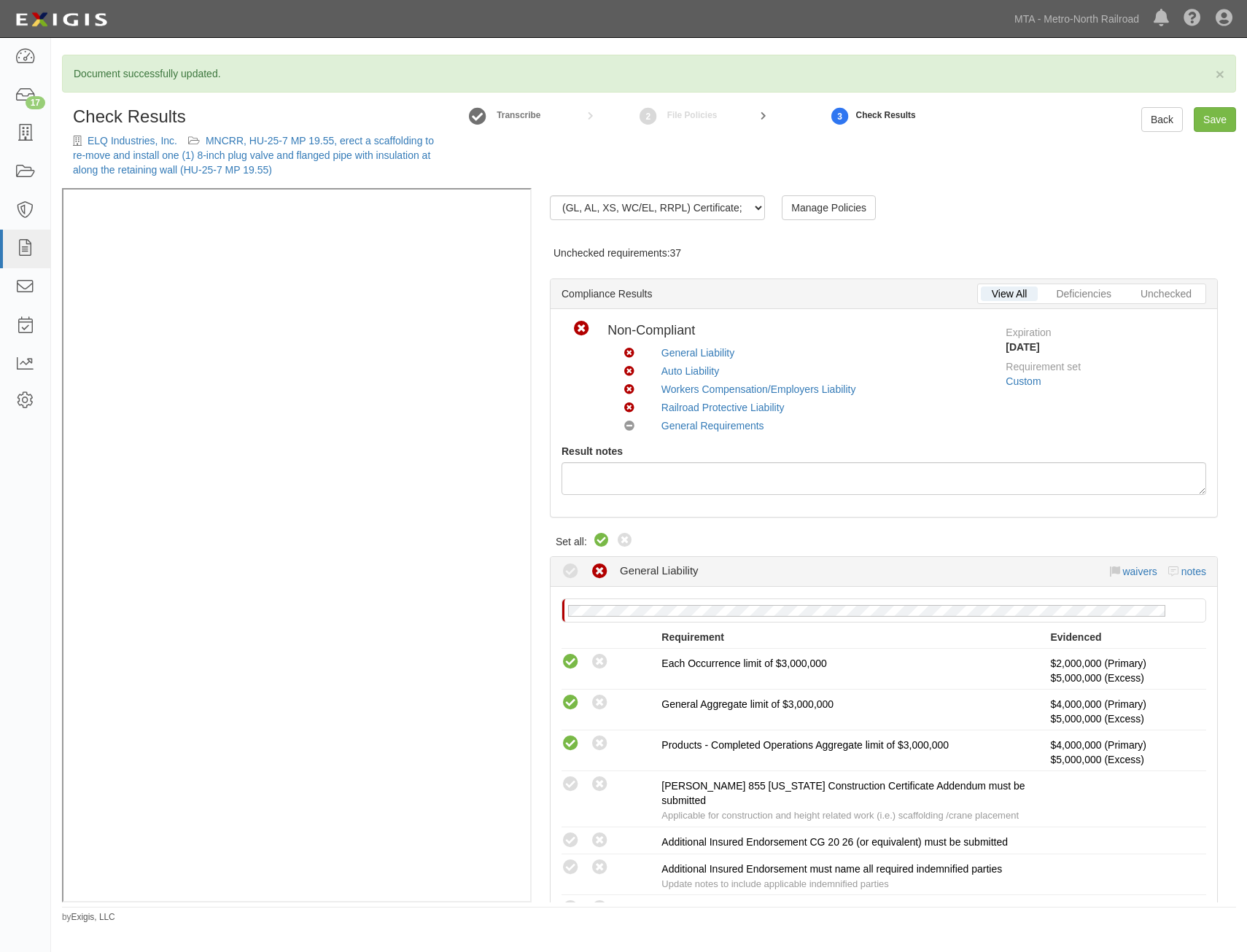
radio input "true"
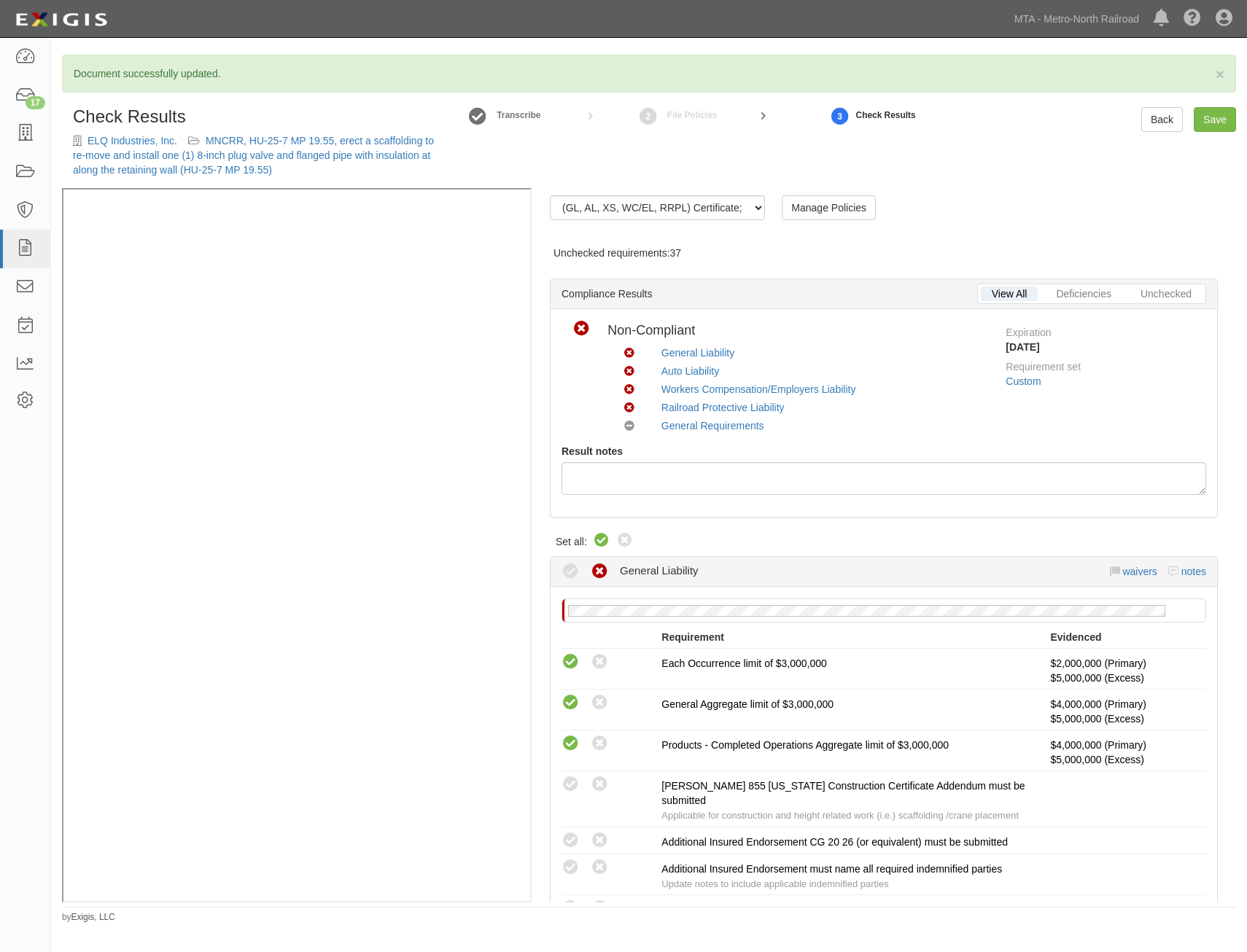
radio input "true"
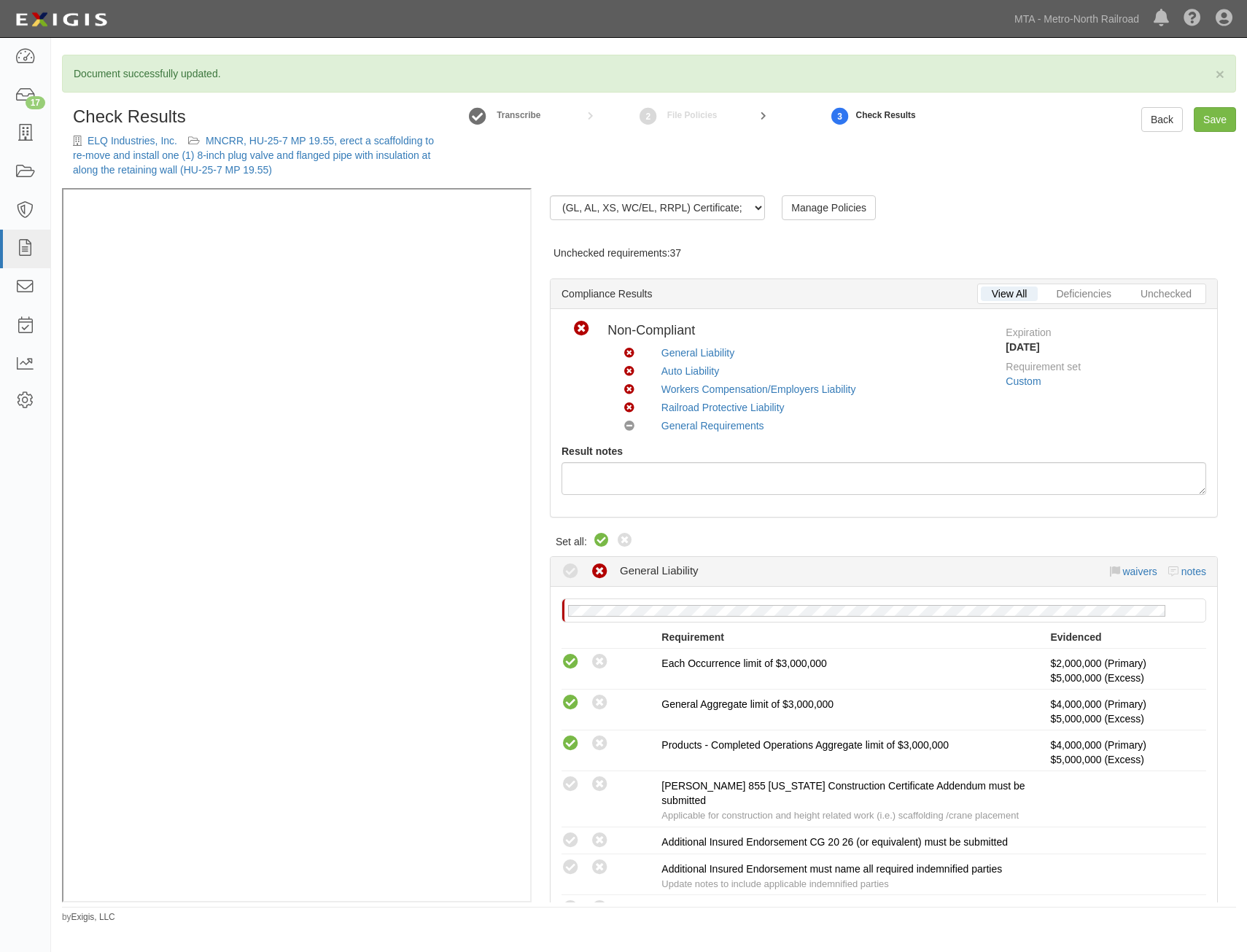
radio input "true"
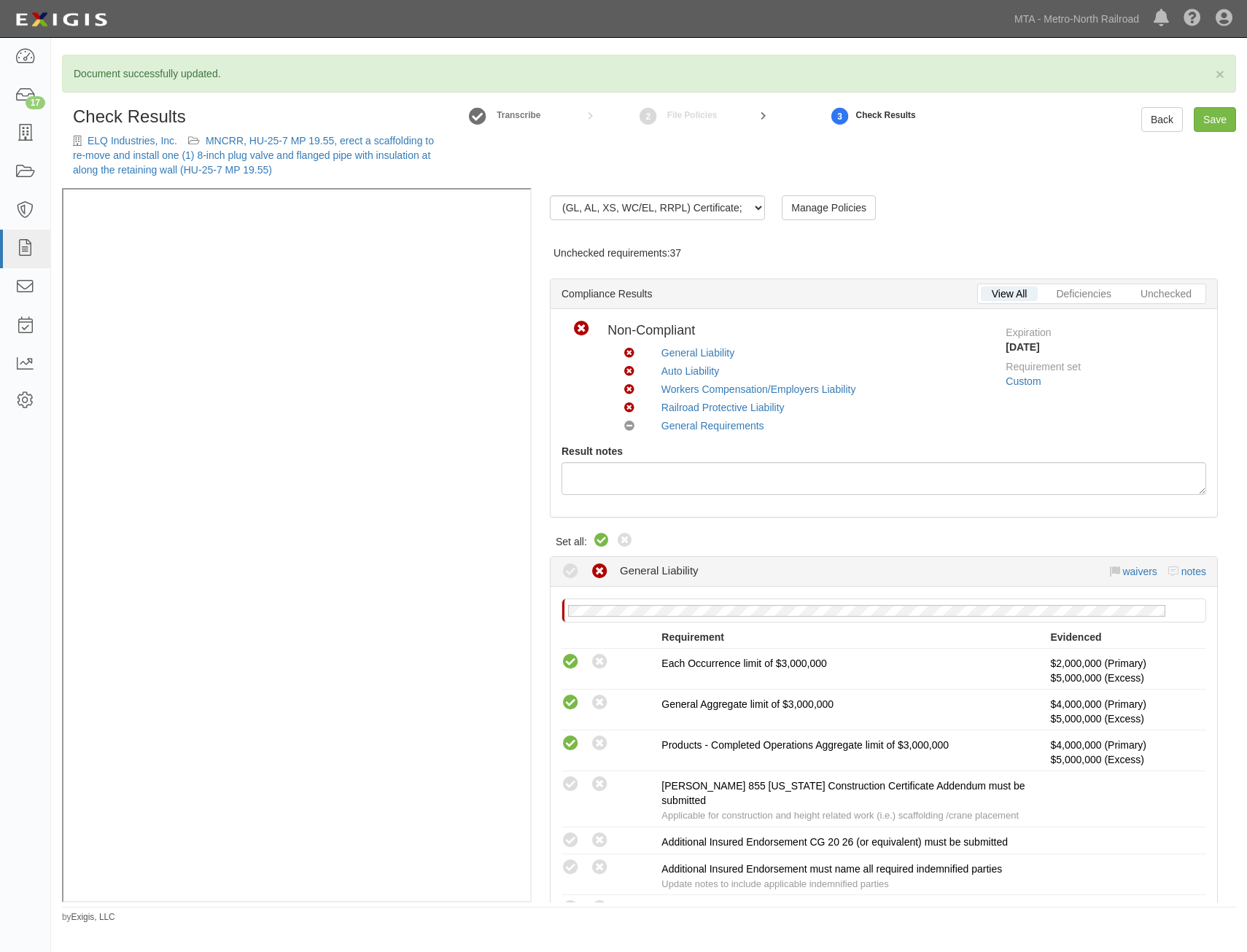
radio input "false"
radio input "true"
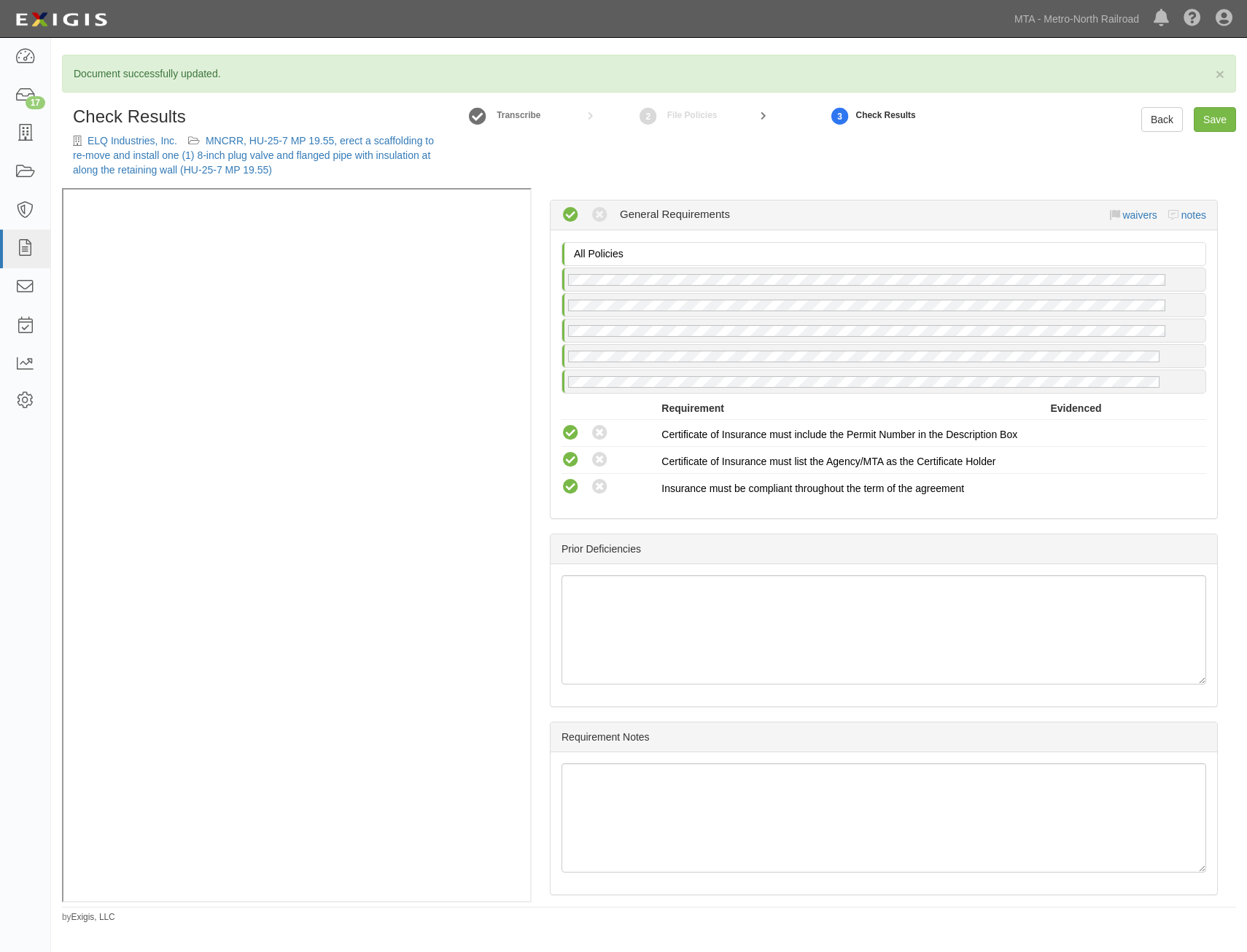
drag, startPoint x: 945, startPoint y: 301, endPoint x: 928, endPoint y: 556, distance: 255.6
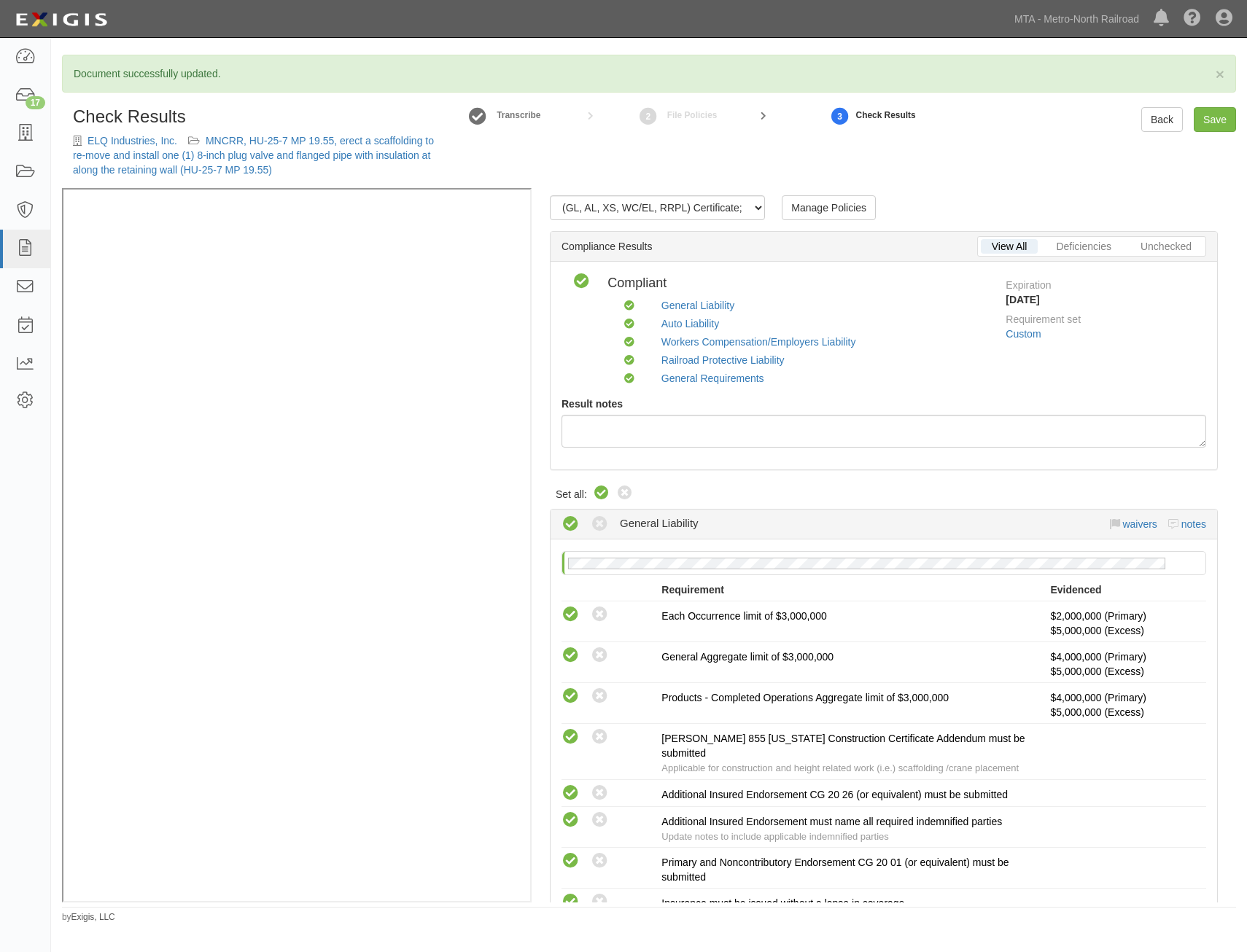
drag, startPoint x: 978, startPoint y: 477, endPoint x: 1126, endPoint y: 189, distance: 323.8
click at [1210, 118] on link "Save" at bounding box center [1215, 120] width 42 height 25
radio input "true"
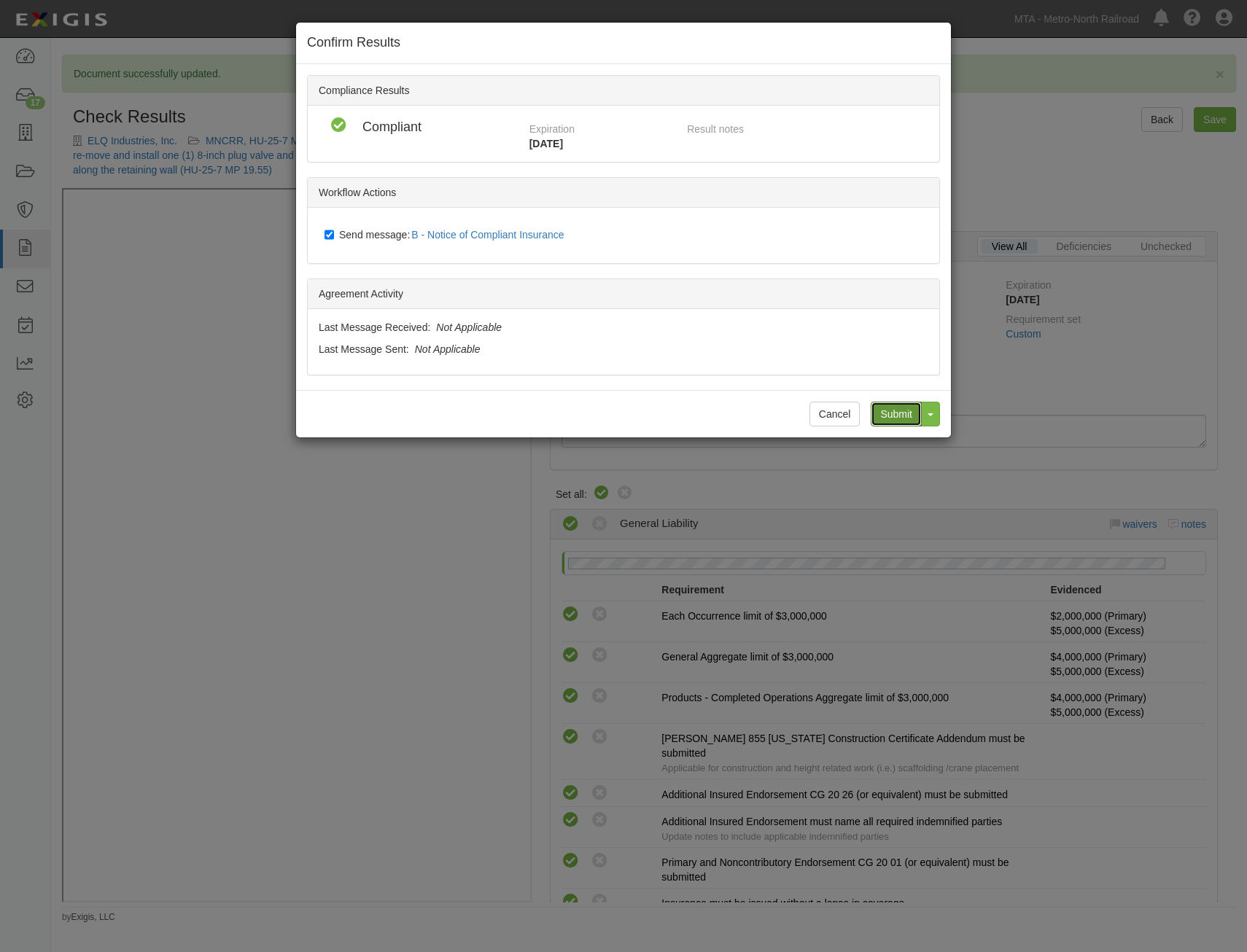
click at [883, 415] on input "Submit" at bounding box center [896, 414] width 51 height 25
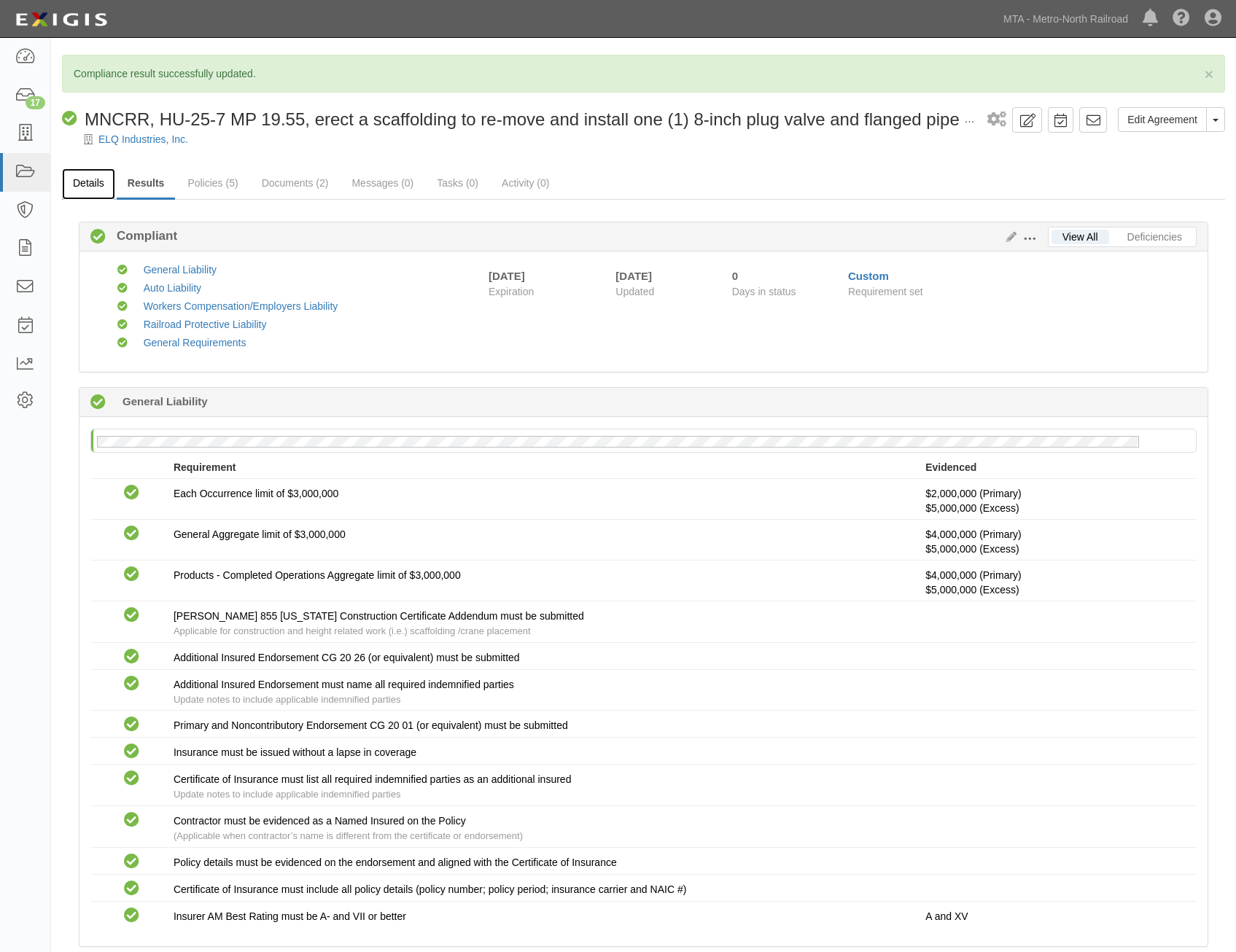
click at [97, 181] on link "Details" at bounding box center [89, 184] width 53 height 31
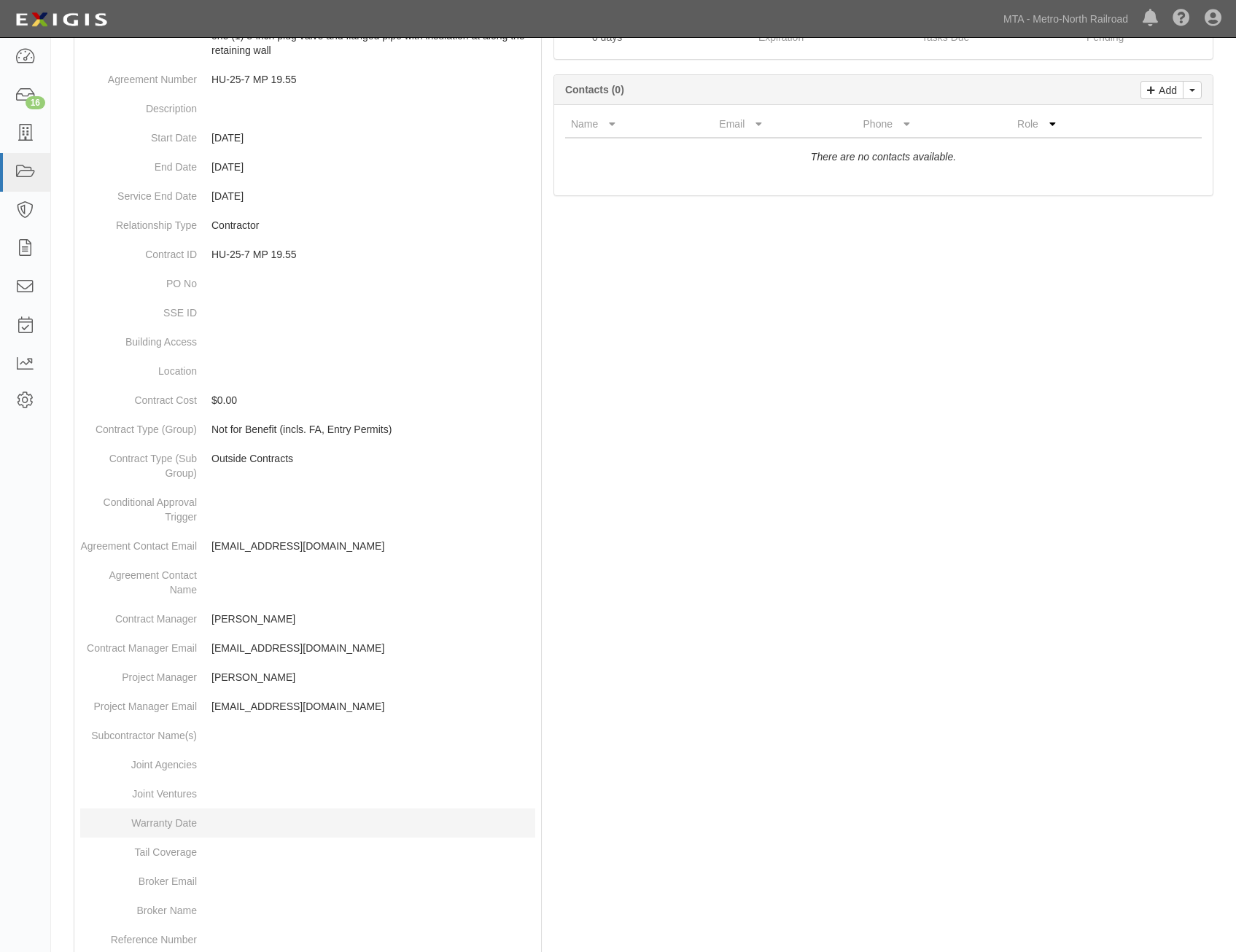
scroll to position [489, 0]
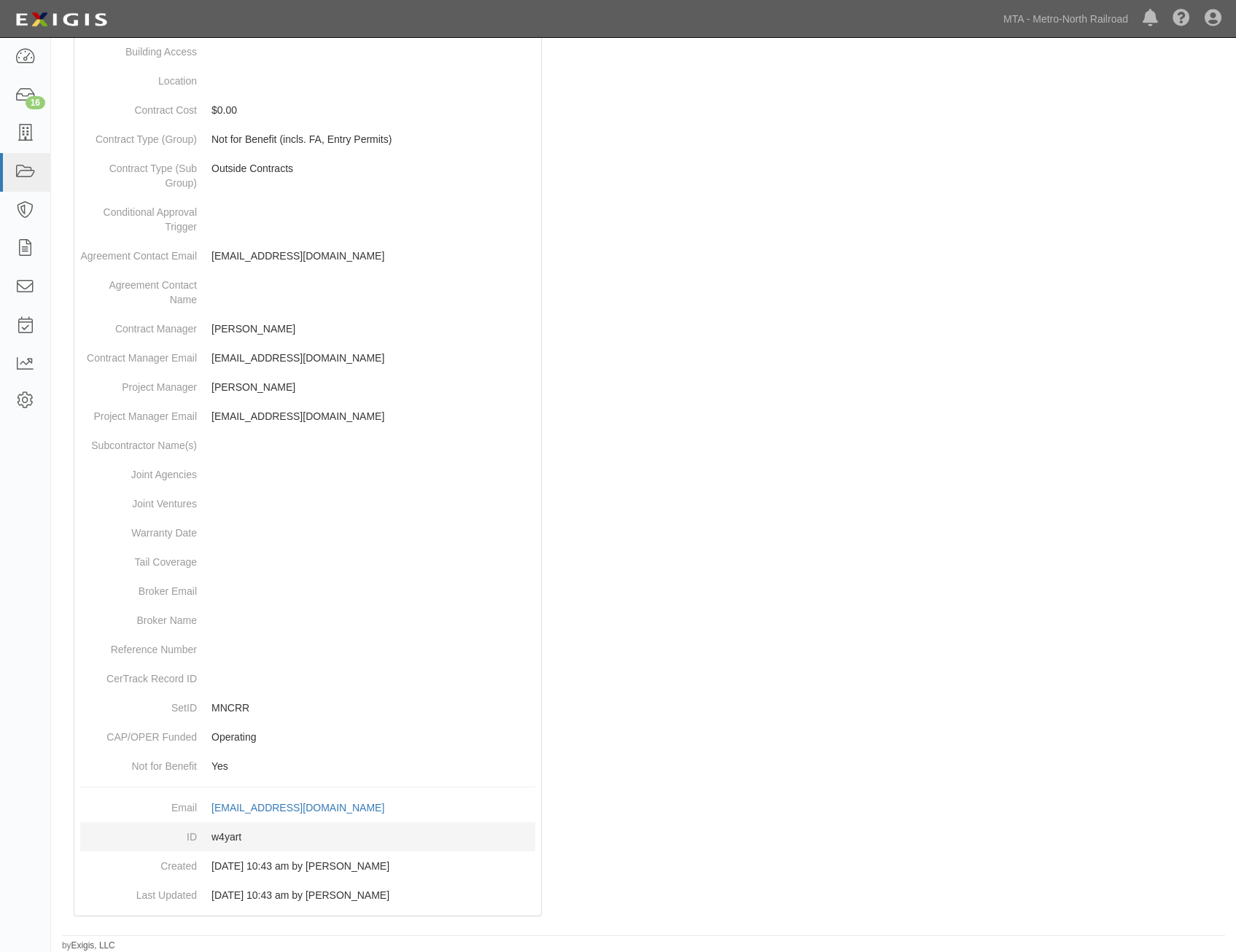
click at [235, 839] on dd "w4yart" at bounding box center [308, 837] width 455 height 29
copy dd "w4yart"
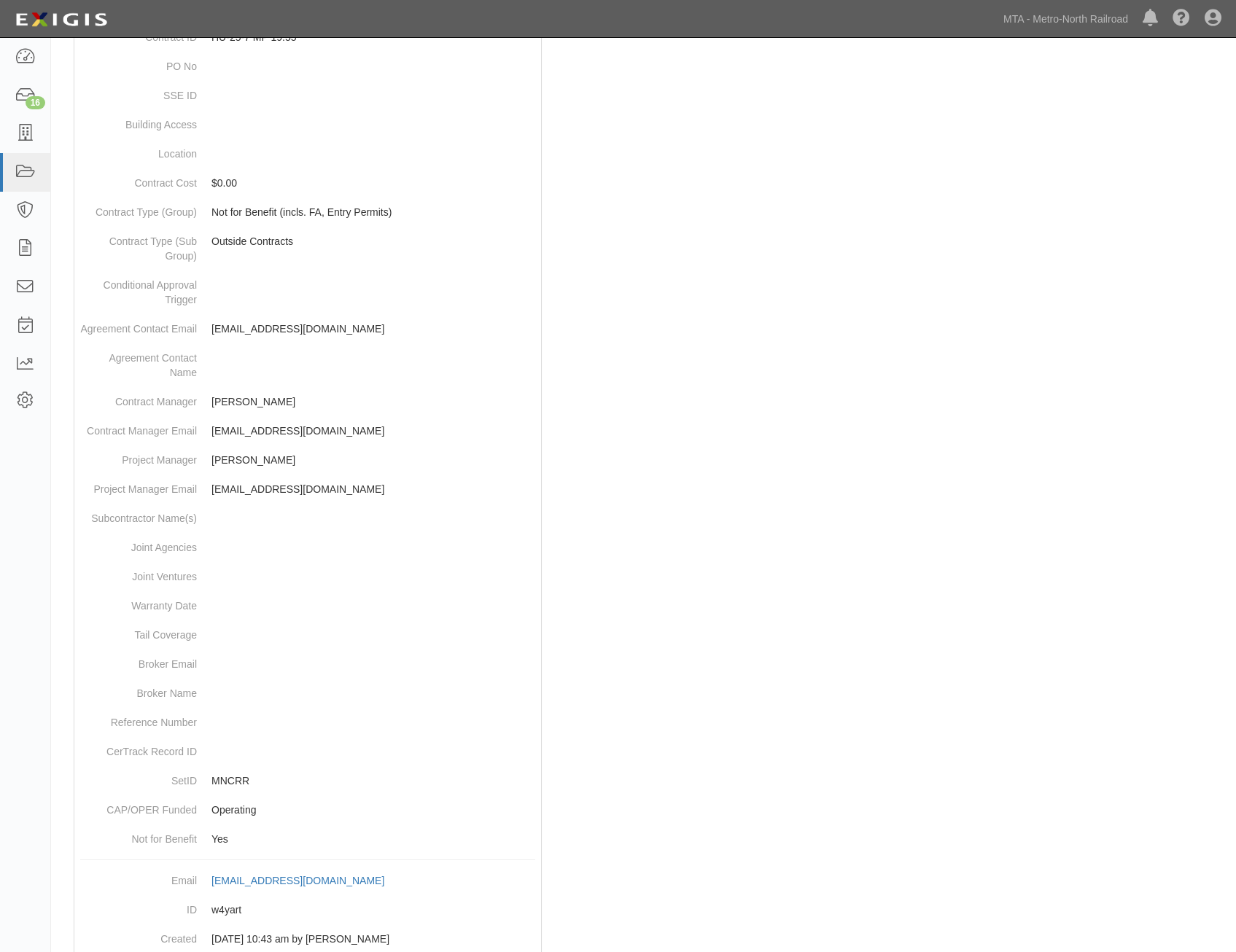
scroll to position [0, 0]
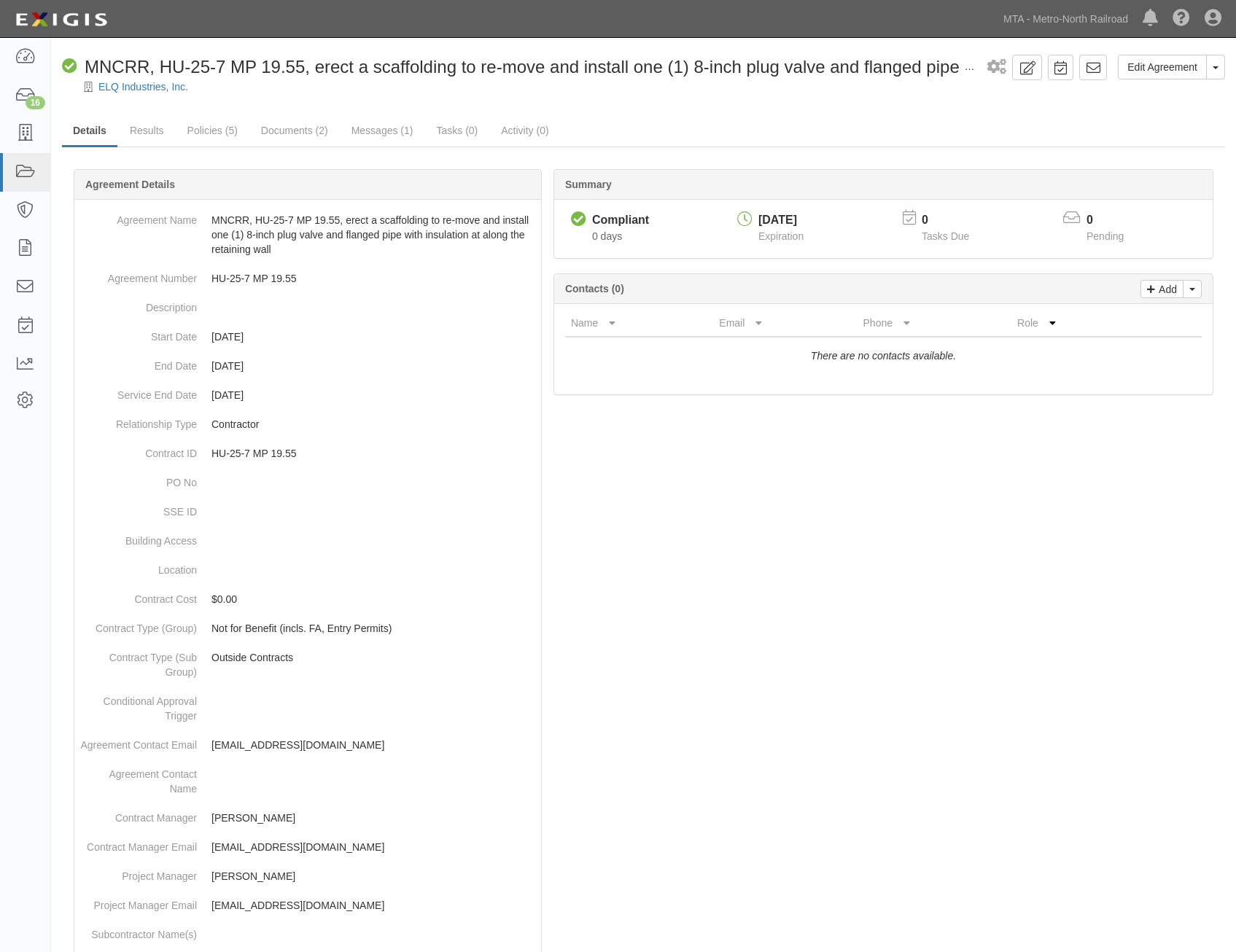
drag, startPoint x: 925, startPoint y: 557, endPoint x: 989, endPoint y: 270, distance: 294.0
click at [1087, 69] on icon at bounding box center [1093, 68] width 15 height 15
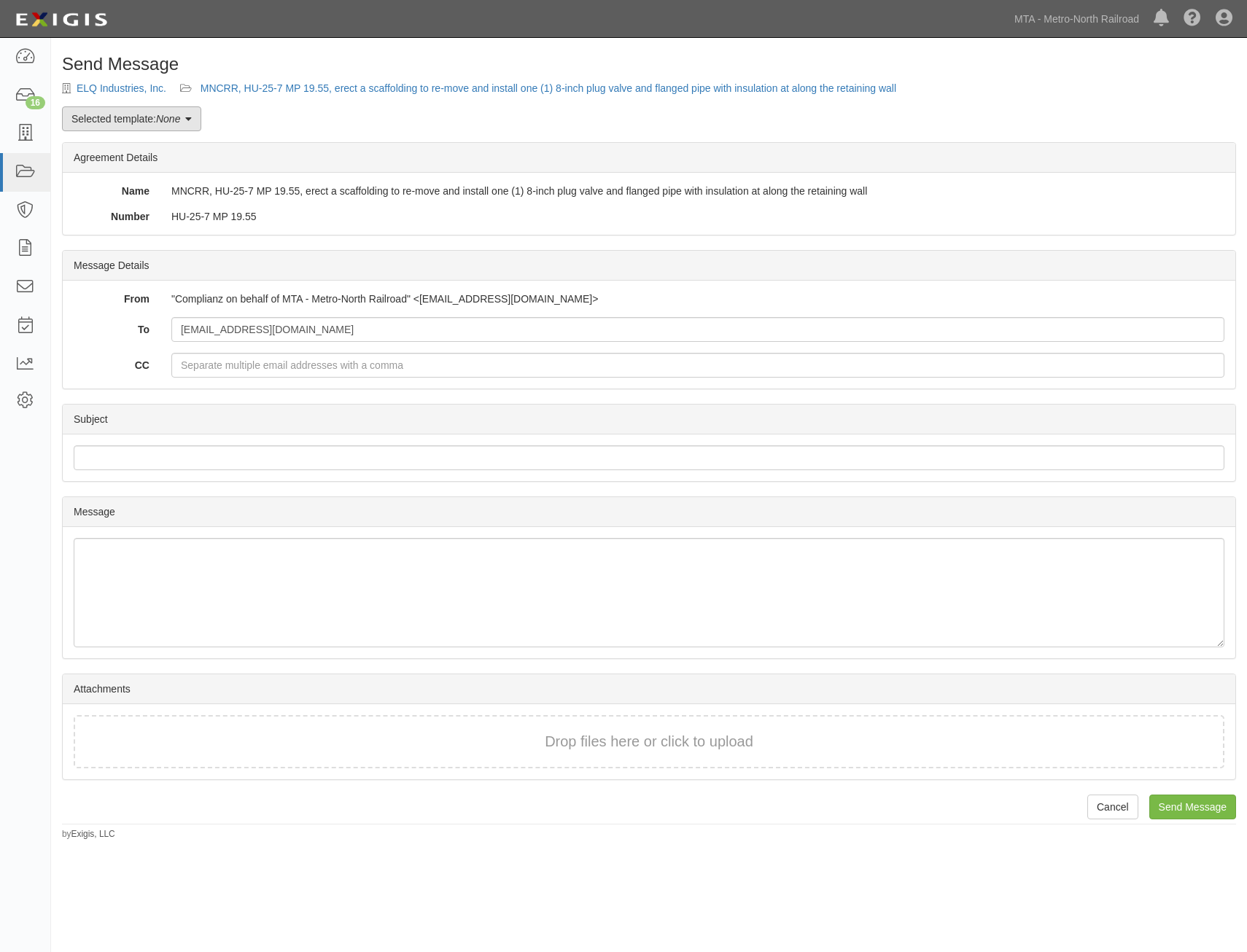
click at [135, 119] on link "Selected template: None" at bounding box center [132, 119] width 140 height 25
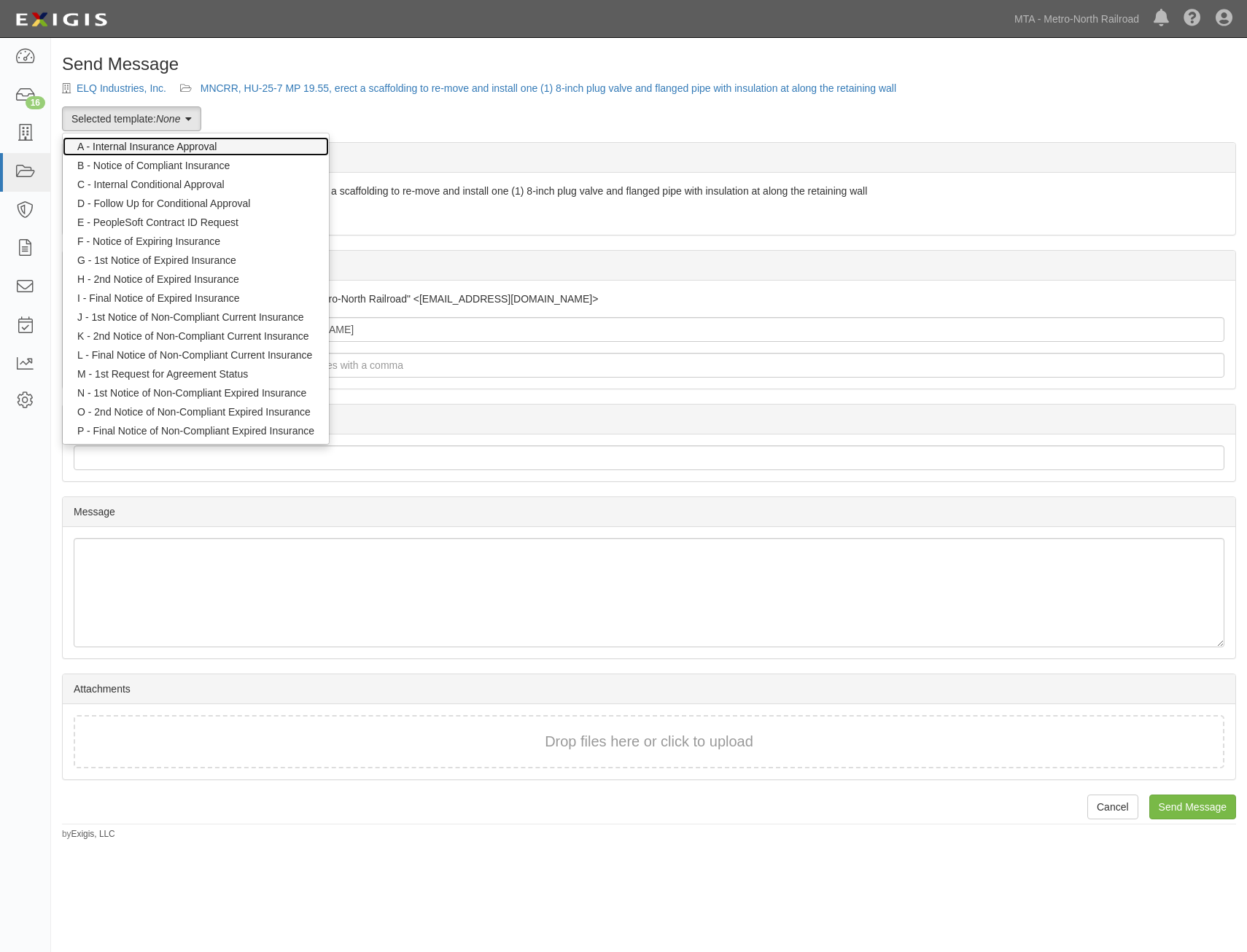
click at [161, 146] on link "A - Internal Insurance Approval" at bounding box center [196, 146] width 267 height 19
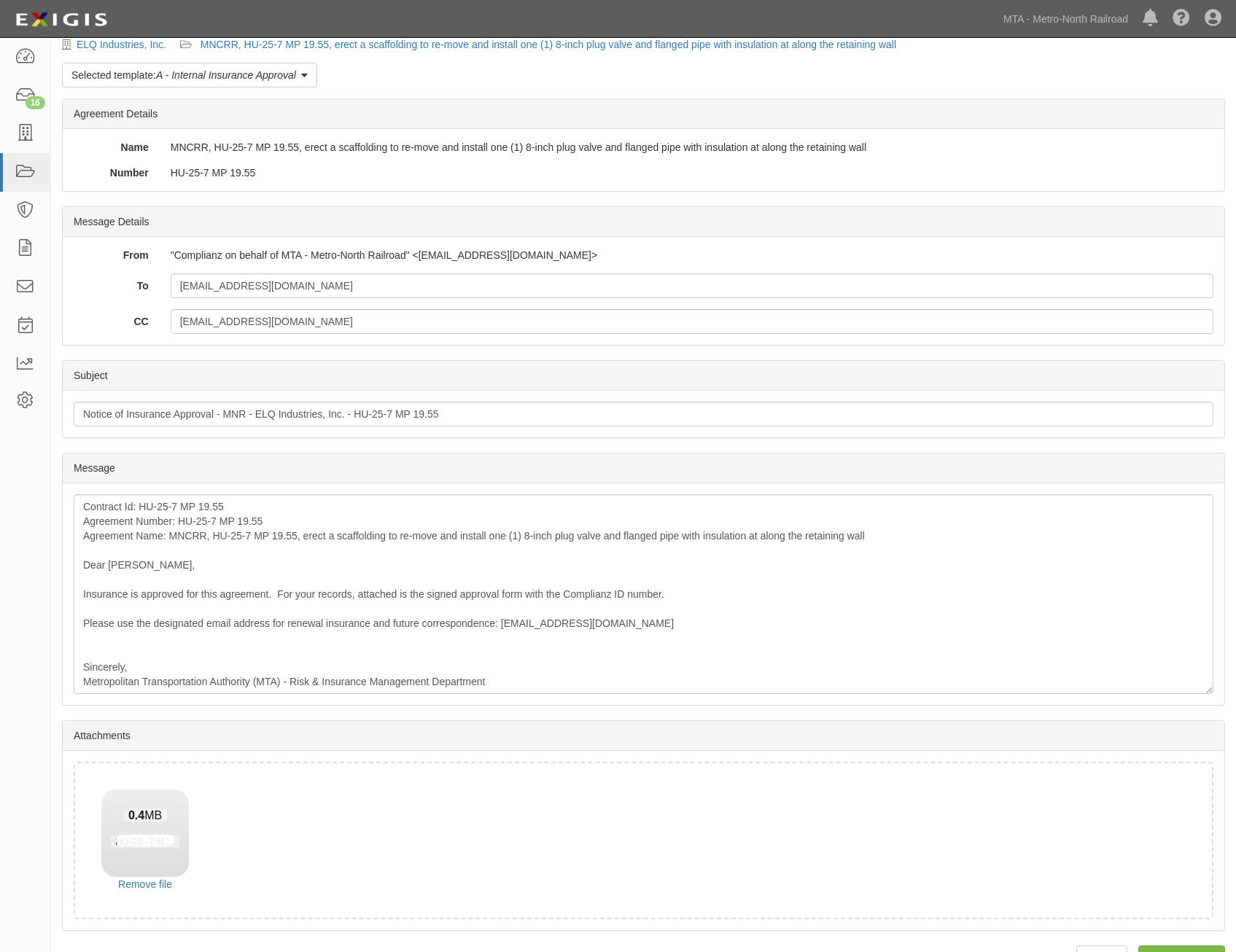
scroll to position [83, 0]
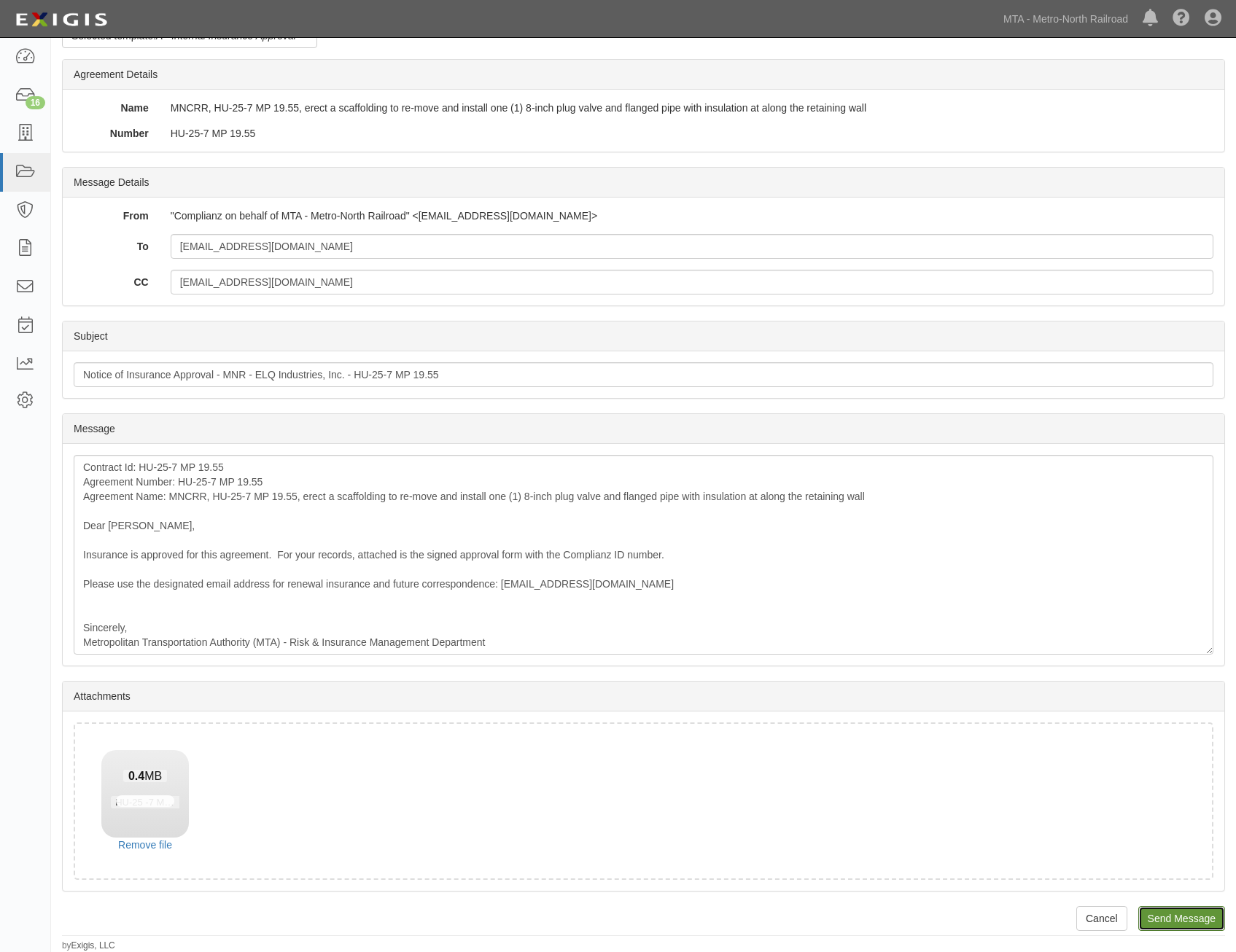
click at [1186, 916] on input "Send Message" at bounding box center [1181, 919] width 87 height 25
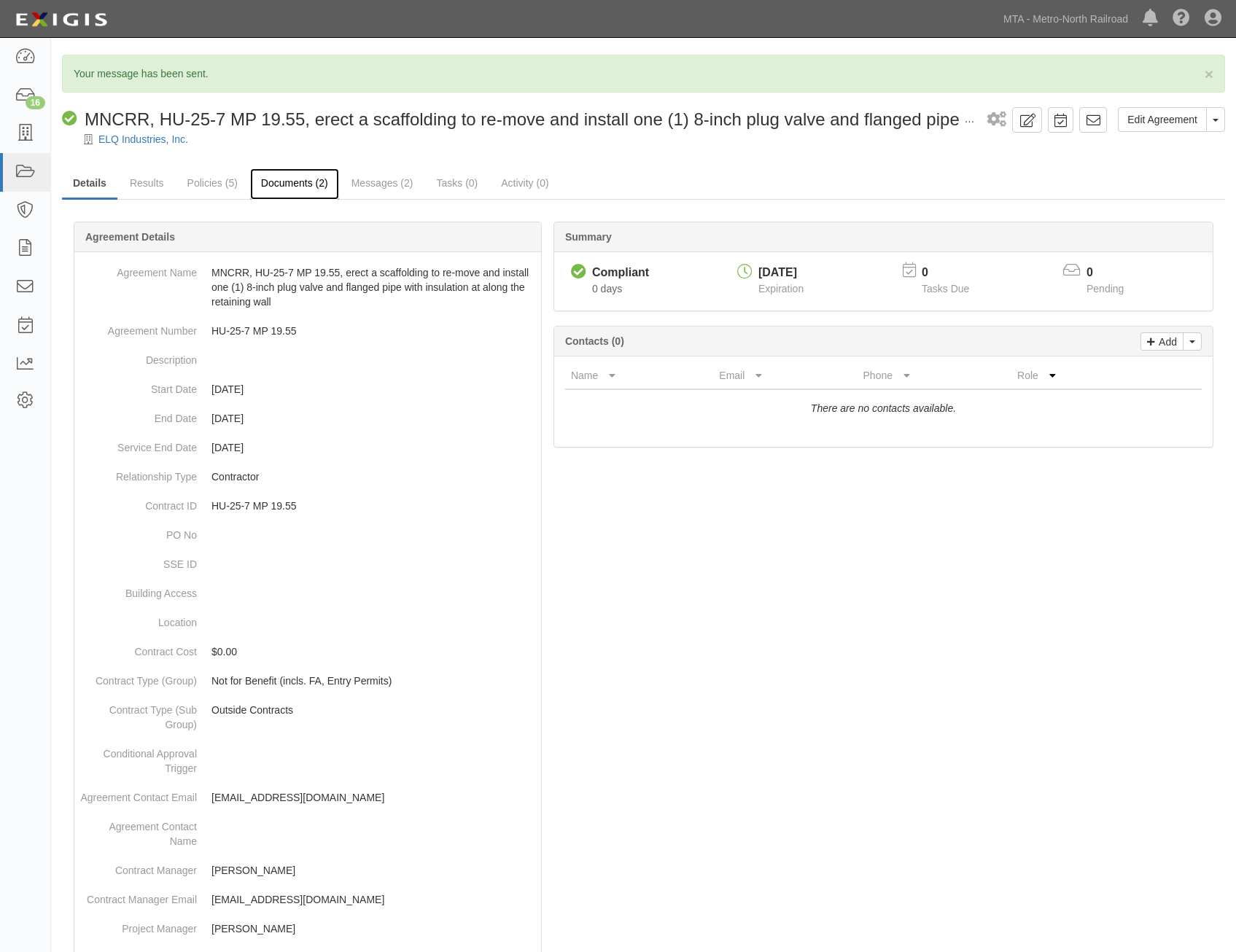
click at [287, 189] on link "Documents (2)" at bounding box center [295, 184] width 89 height 31
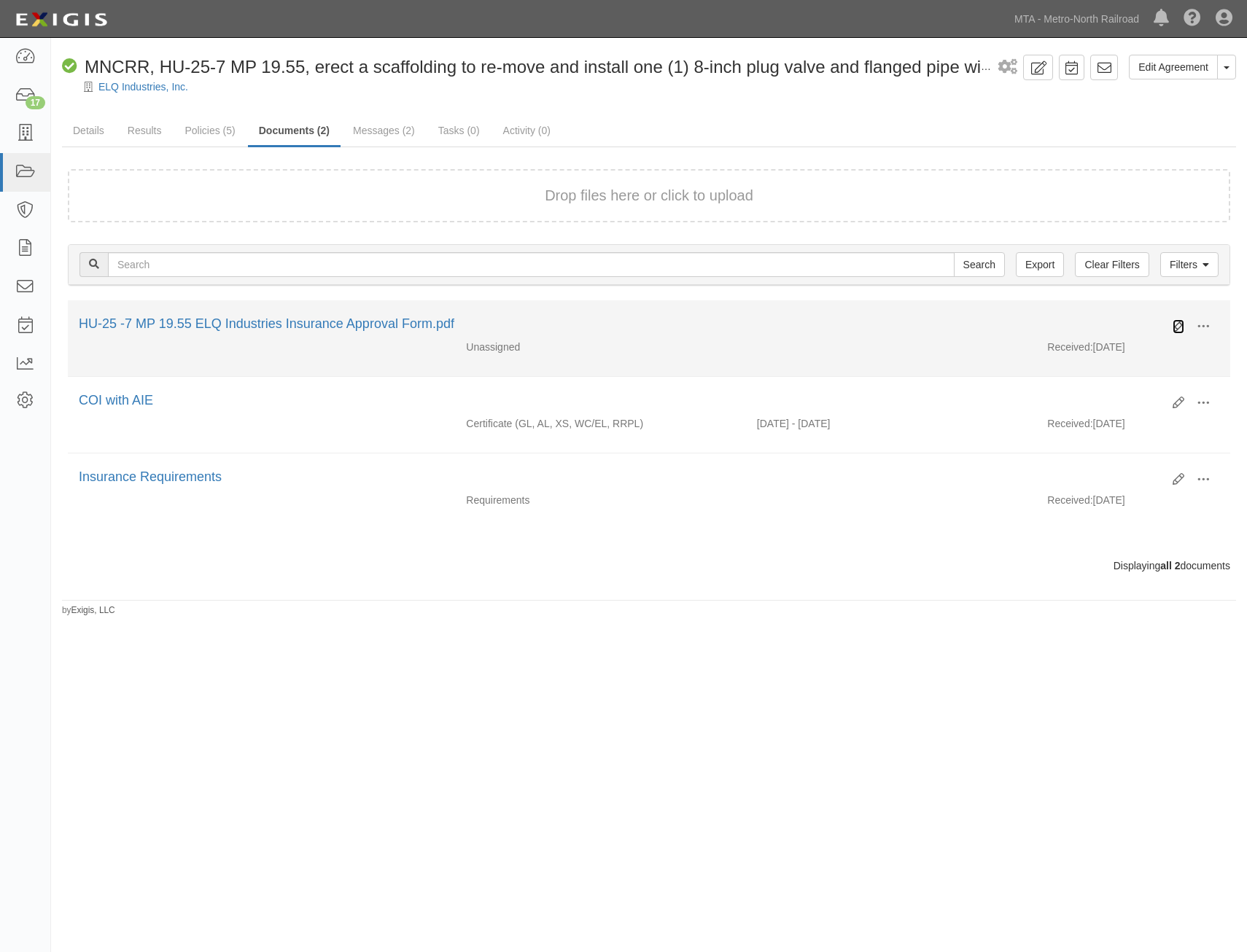
click at [1178, 325] on icon at bounding box center [1178, 326] width 12 height 12
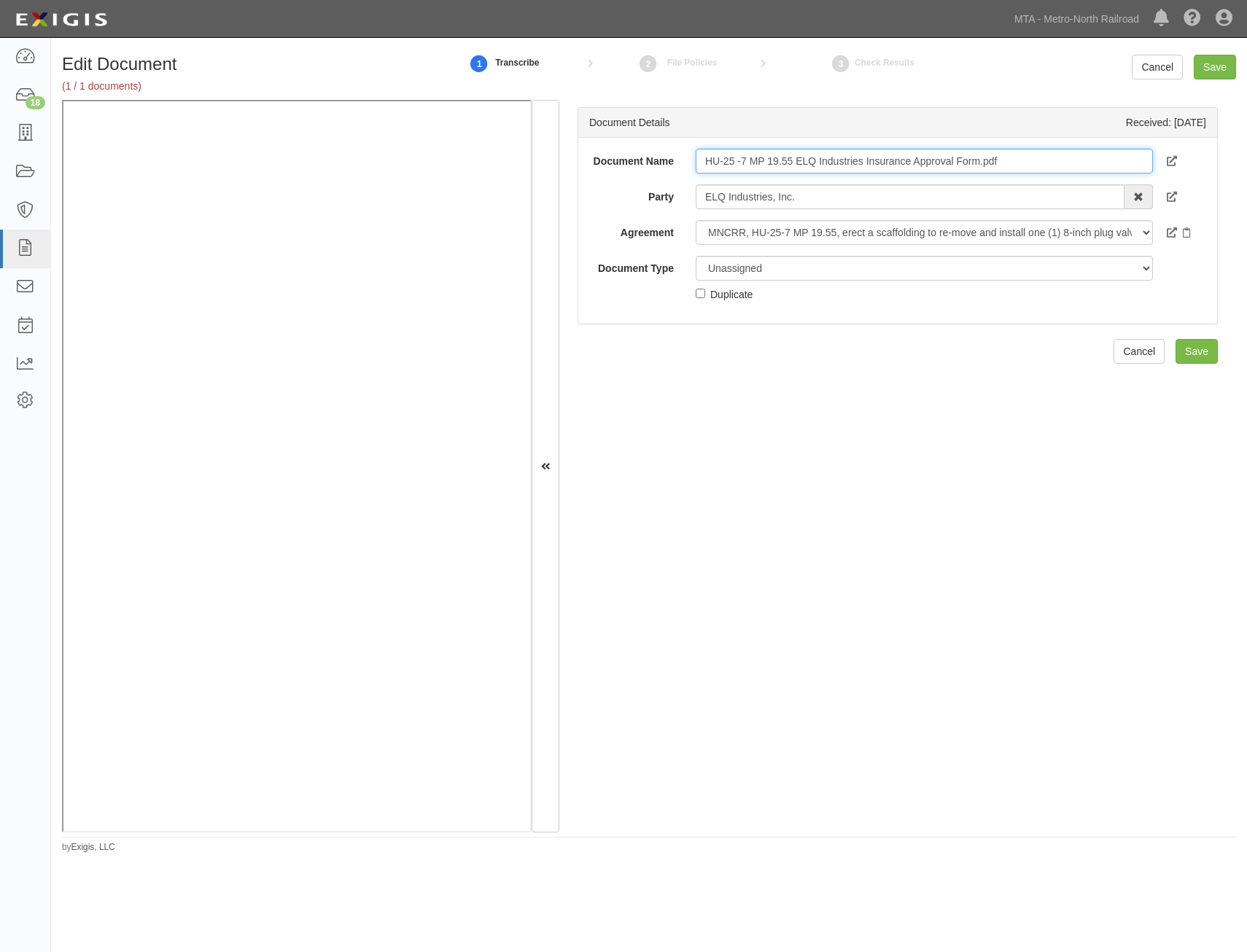
click at [906, 155] on input "HU-25 -7 MP 19.55 ELQ Industries Insurance Approval Form.pdf" at bounding box center [924, 161] width 457 height 25
type input "Approval Form"
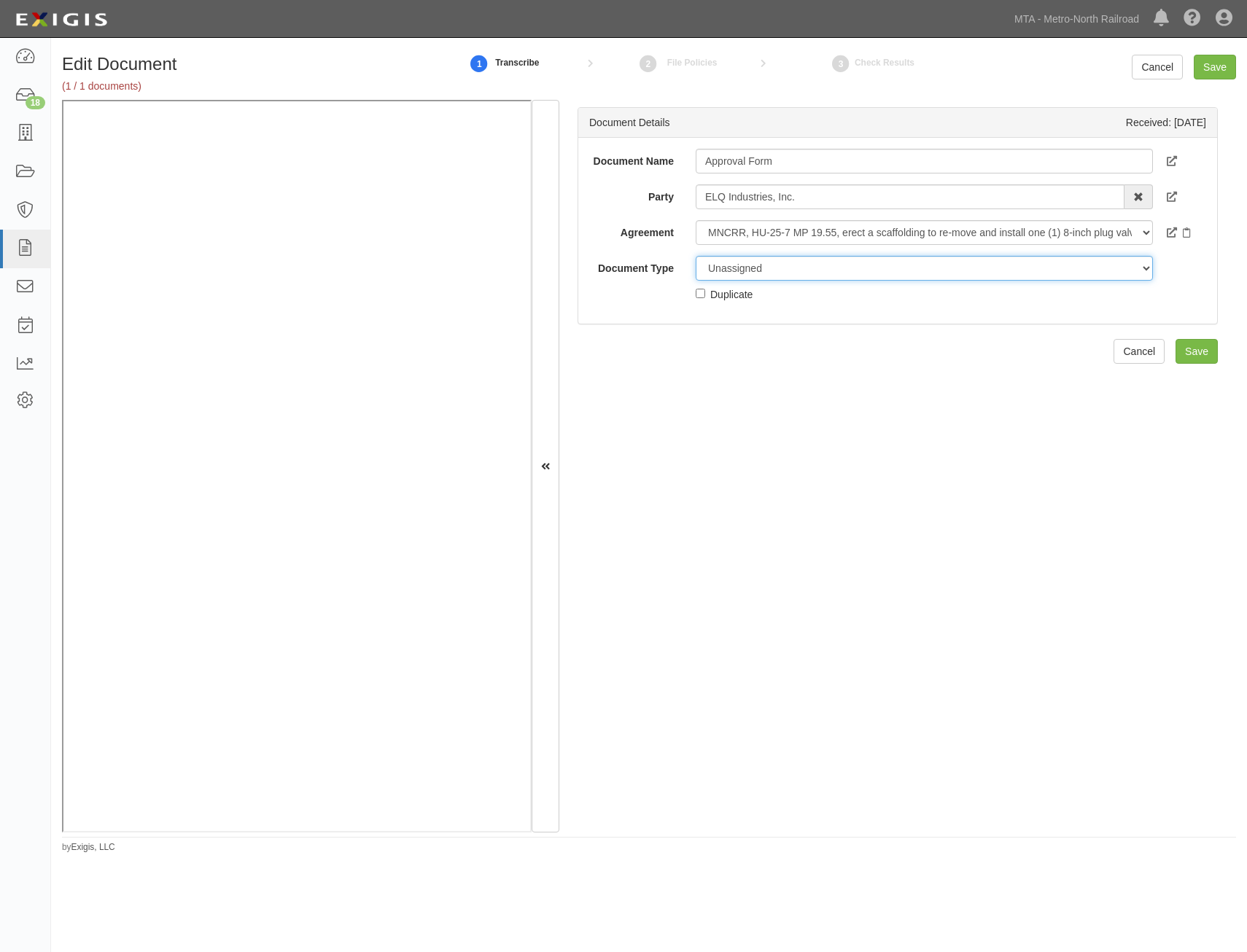
click at [839, 274] on select "Unassigned Binder Cancellation Notice Certificate Contract Endorsement Insuranc…" at bounding box center [924, 269] width 457 height 25
select select "OtherDetail"
click at [696, 256] on select "Unassigned Binder Cancellation Notice Certificate Contract Endorsement Insuranc…" at bounding box center [924, 269] width 457 height 25
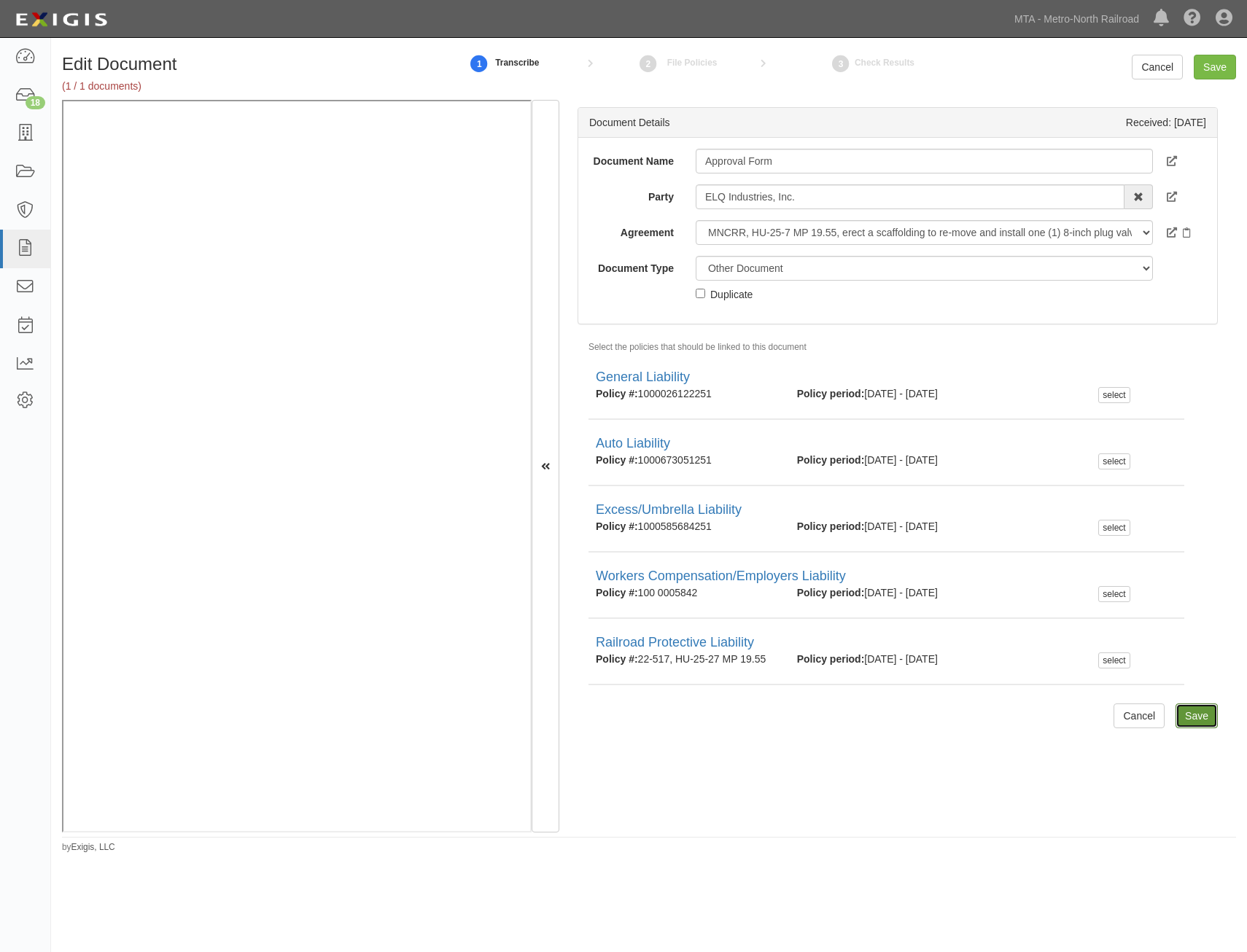
click at [1189, 713] on input "Save" at bounding box center [1197, 716] width 42 height 25
